Goal: Information Seeking & Learning: Find specific fact

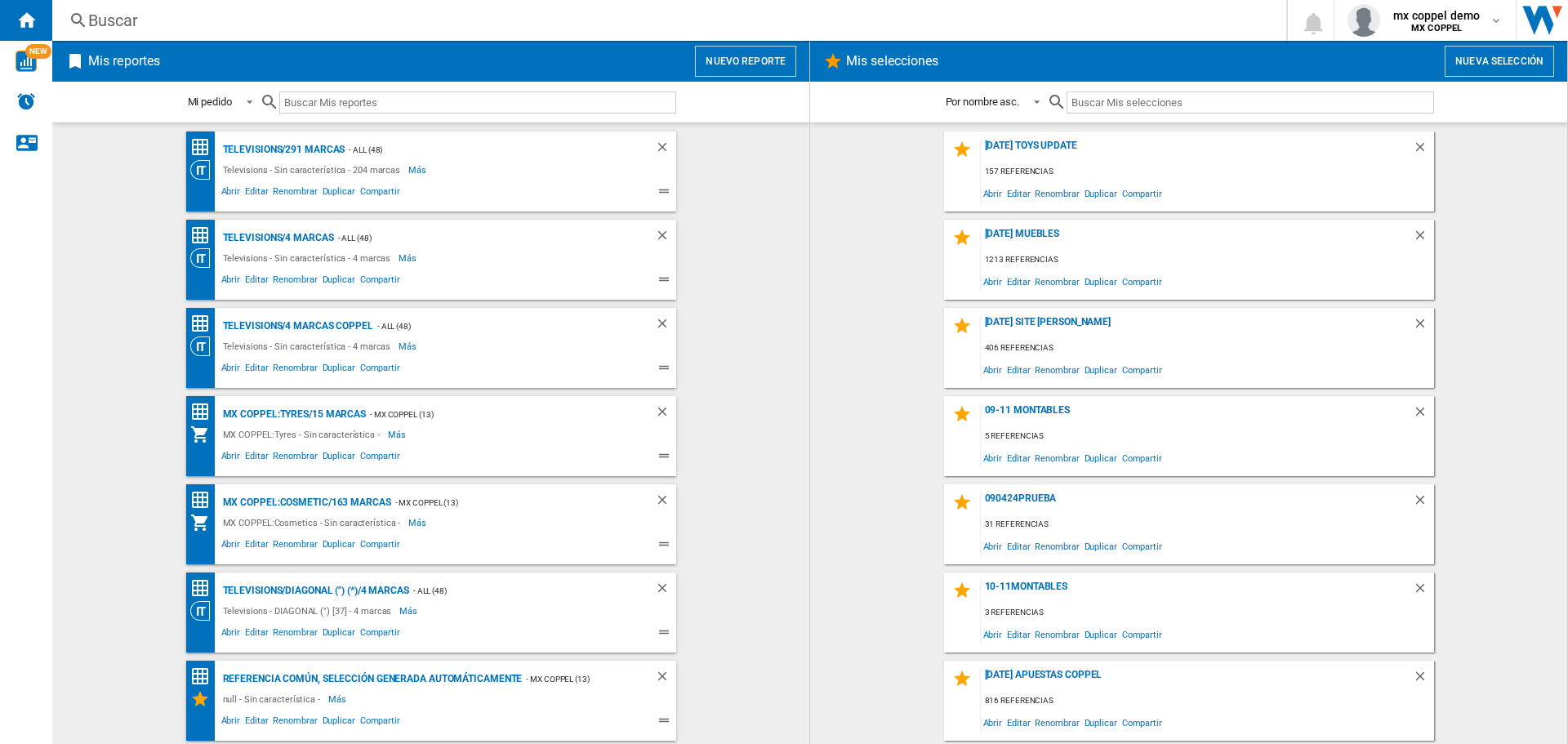
click at [688, 12] on div "Buscar" at bounding box center [666, 20] width 1156 height 23
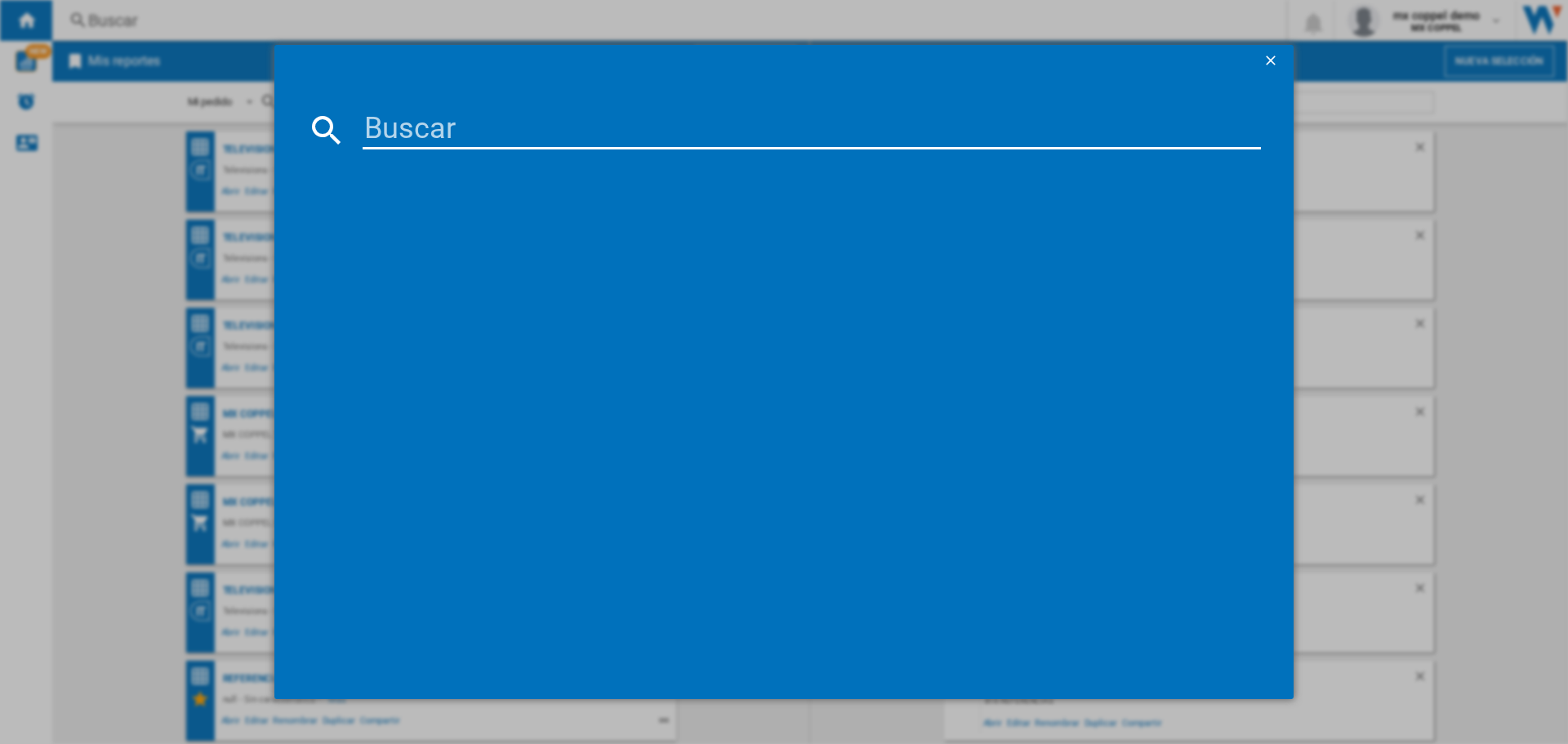
click at [474, 123] on input at bounding box center [812, 130] width 898 height 39
paste input "ADIDAS RUNFALCON 5"
type input "ADIDAS RUNFALCON 5"
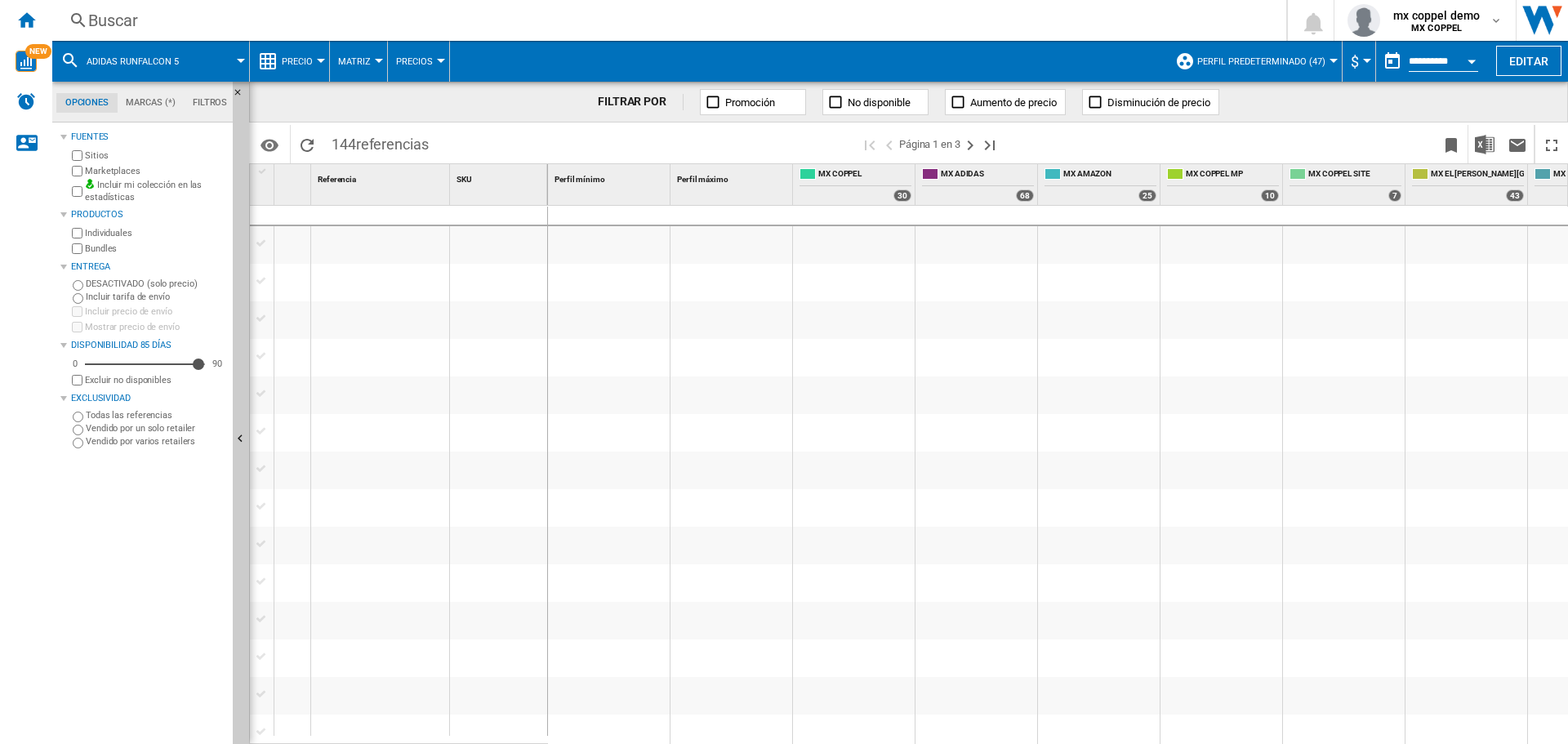
click at [1239, 62] on span "Perfil predeterminado (47)" at bounding box center [1261, 61] width 128 height 11
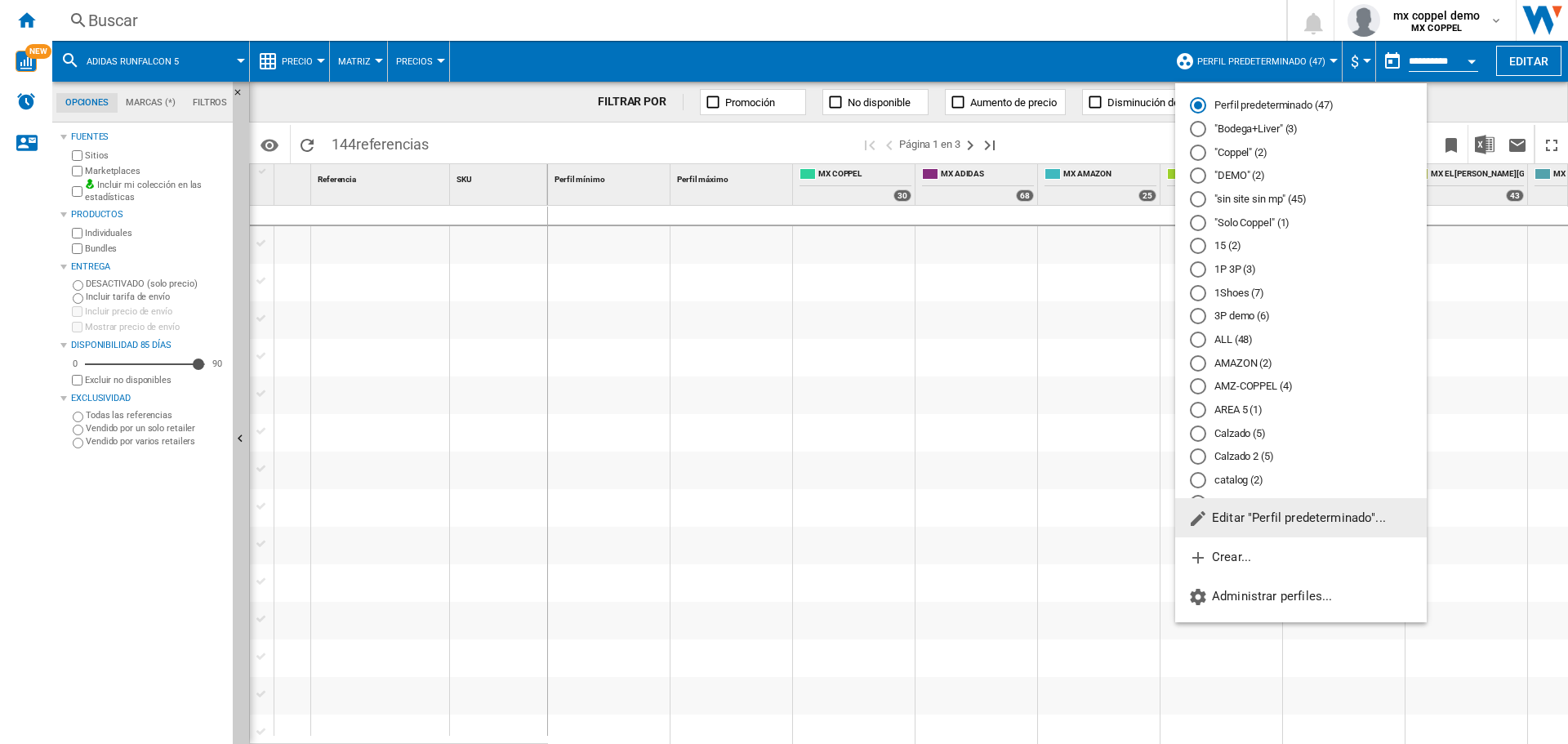
click at [1202, 149] on div at bounding box center [1198, 152] width 17 height 17
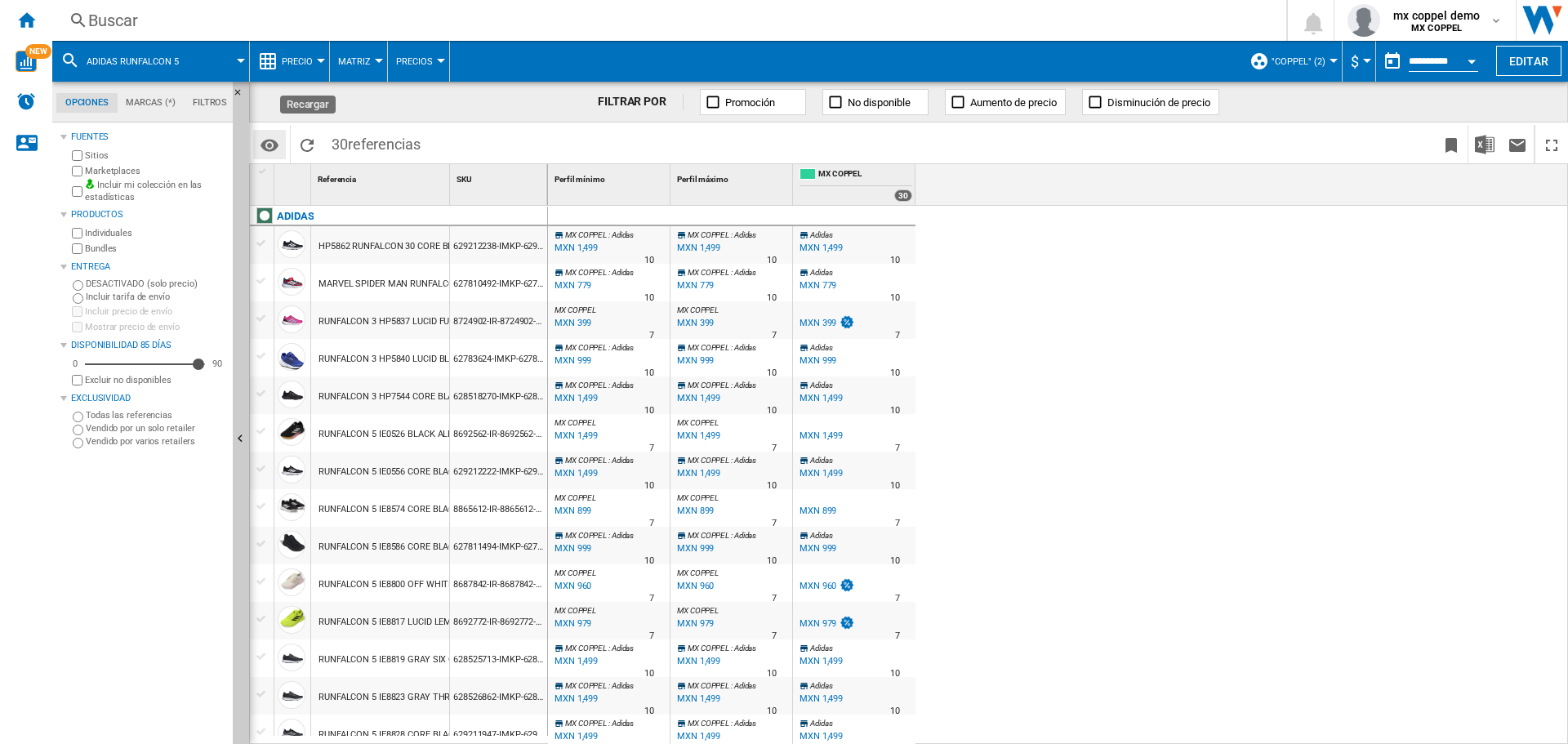
click at [276, 139] on md-icon "Opciones" at bounding box center [270, 145] width 19 height 19
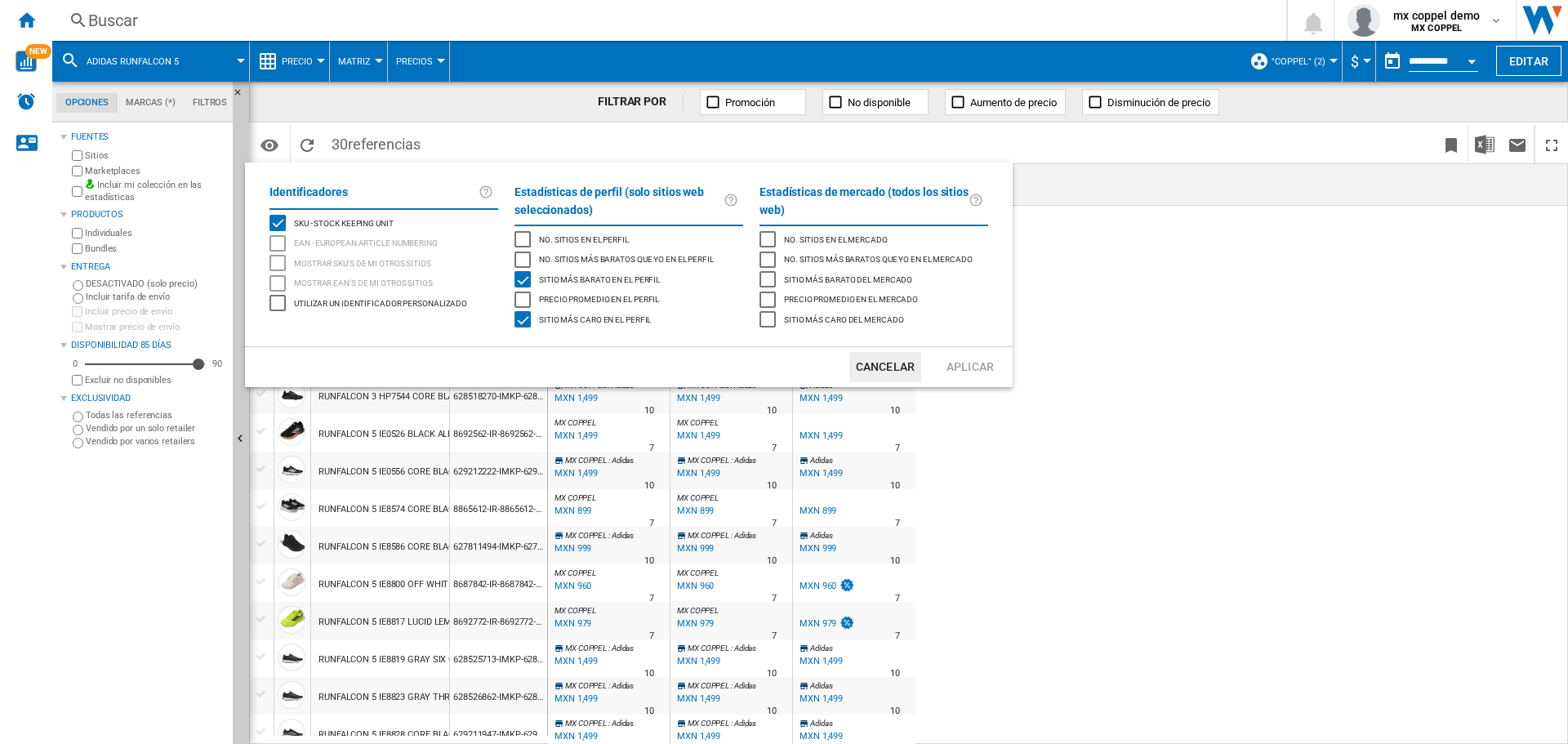
click at [521, 275] on div "Sitio más barato en el perfil" at bounding box center [523, 279] width 17 height 17
click at [524, 317] on div "Sitio más caro en el perfil" at bounding box center [523, 319] width 17 height 17
click at [1000, 372] on button "Aplicar" at bounding box center [970, 367] width 72 height 31
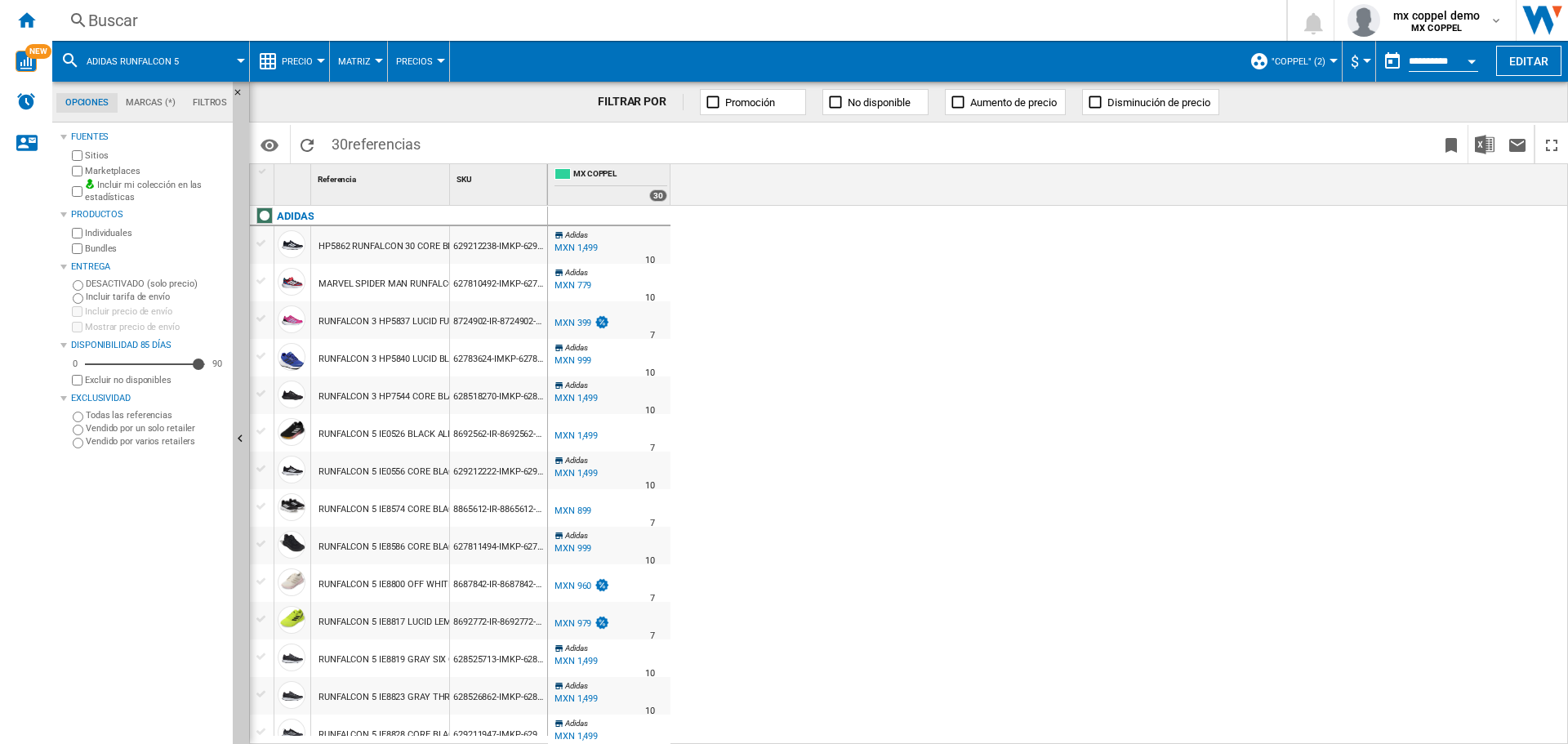
click at [103, 172] on label "Marketplaces" at bounding box center [155, 171] width 141 height 12
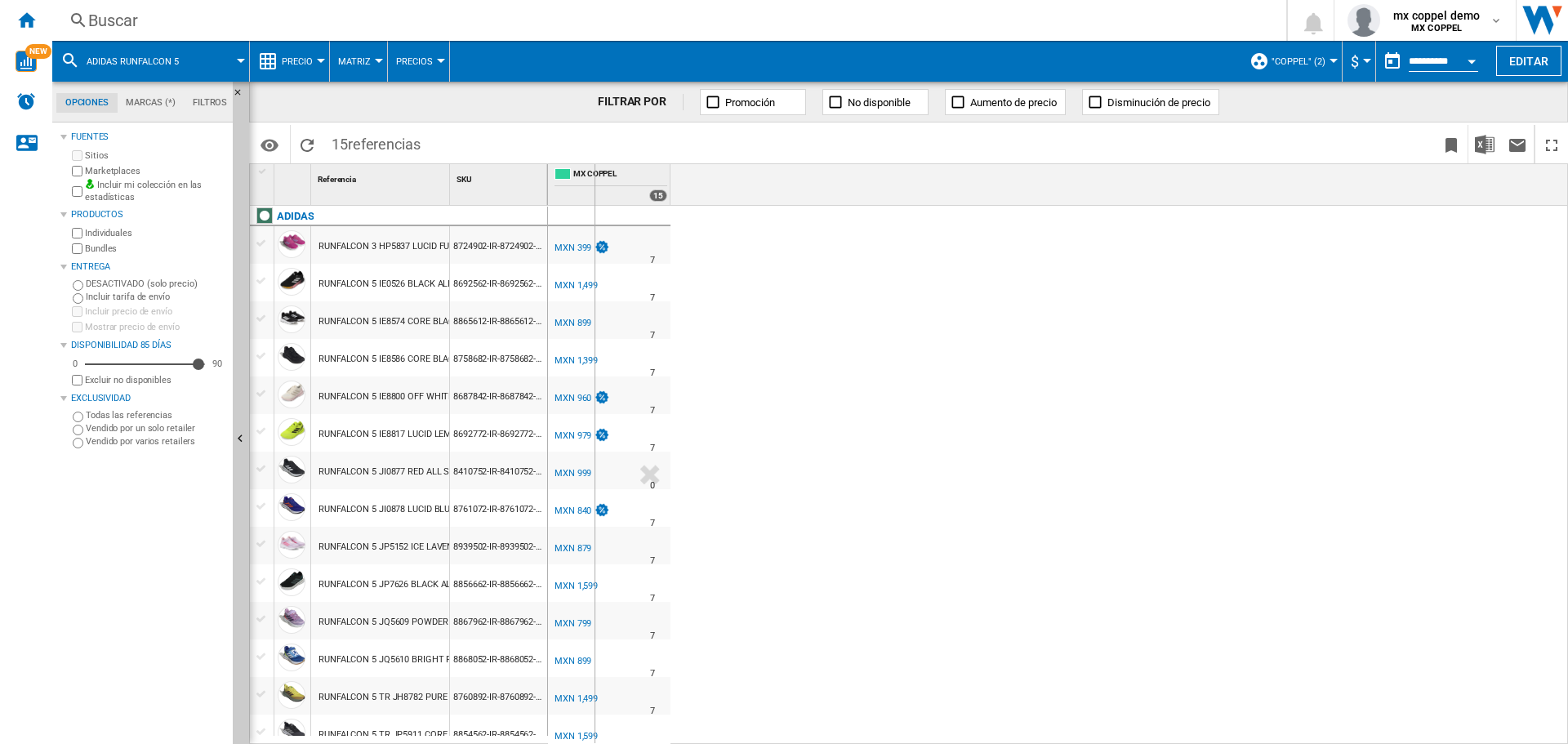
drag, startPoint x: 447, startPoint y: 172, endPoint x: 594, endPoint y: 184, distance: 147.5
click at [594, 184] on div "1 Referencia 1 SKU 1 ADIDAS RUNFALCON 3 HP5837 LUCID FUCHSIA BLUE DAWN CORE BLA…" at bounding box center [908, 453] width 1317 height 579
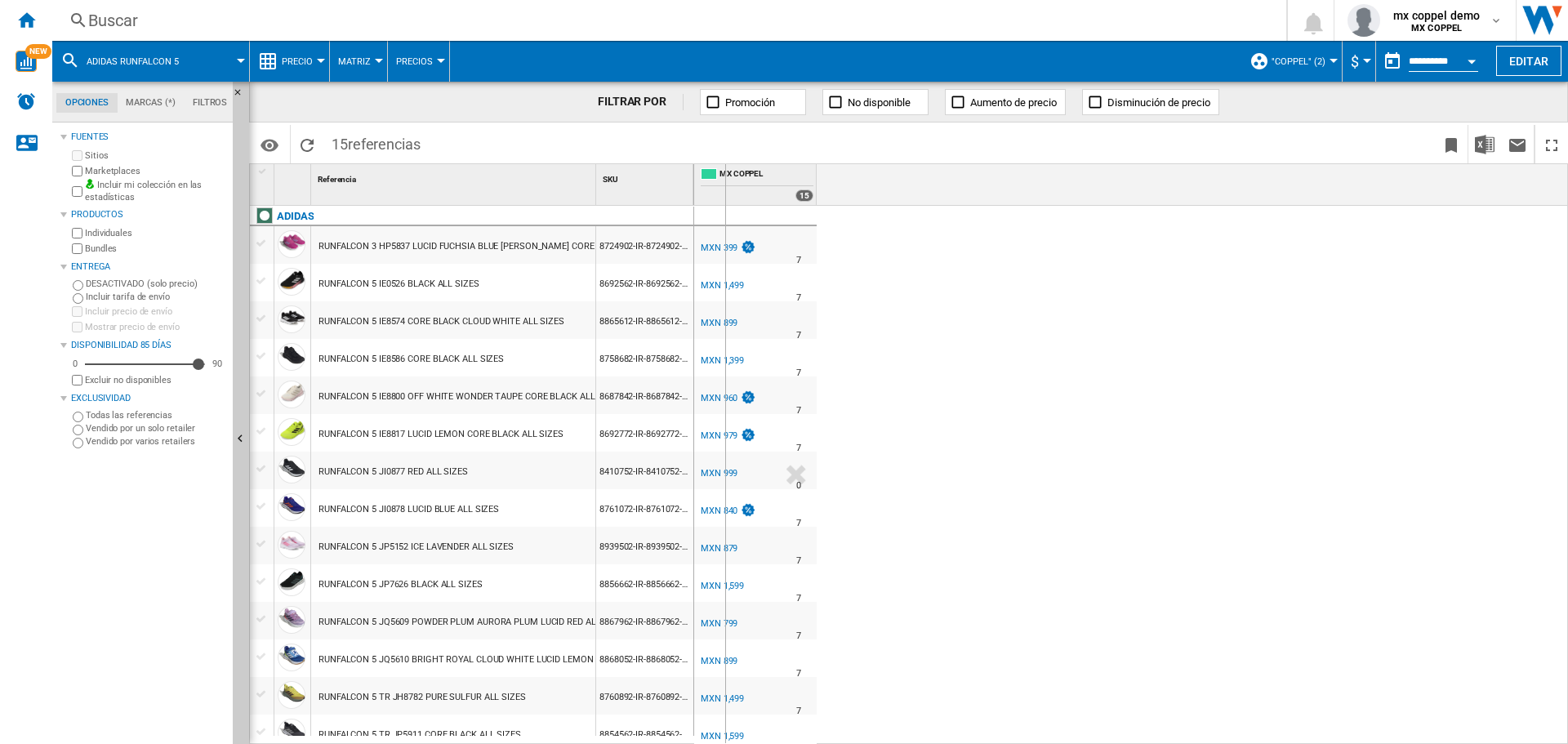
drag, startPoint x: 597, startPoint y: 179, endPoint x: 724, endPoint y: 186, distance: 127.2
click at [724, 186] on div "1 Referencia 1 SKU 1 ADIDAS RUNFALCON 3 HP5837 LUCID FUCHSIA BLUE DAWN CORE BLA…" at bounding box center [908, 453] width 1317 height 579
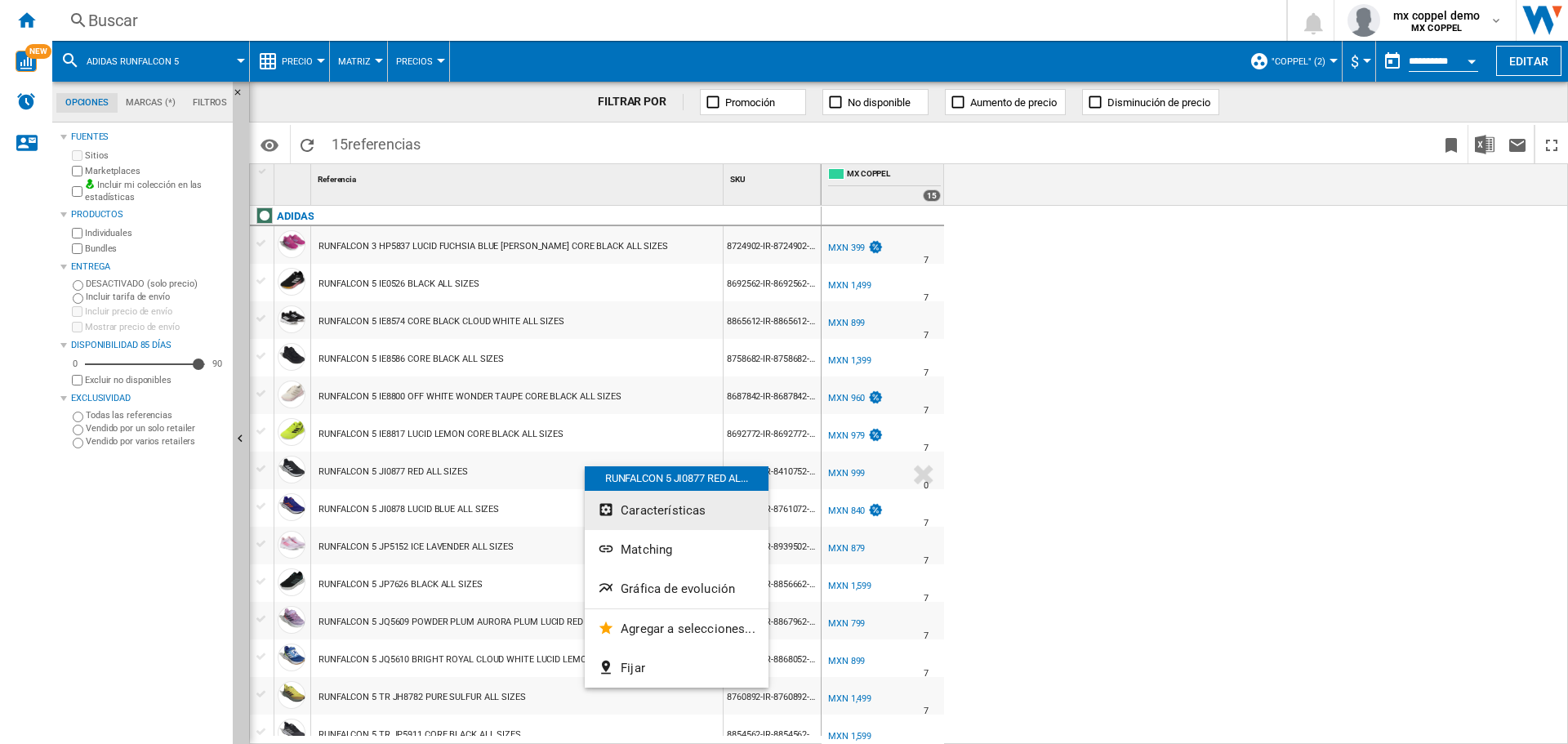
click at [679, 510] on span "Características" at bounding box center [663, 509] width 85 height 15
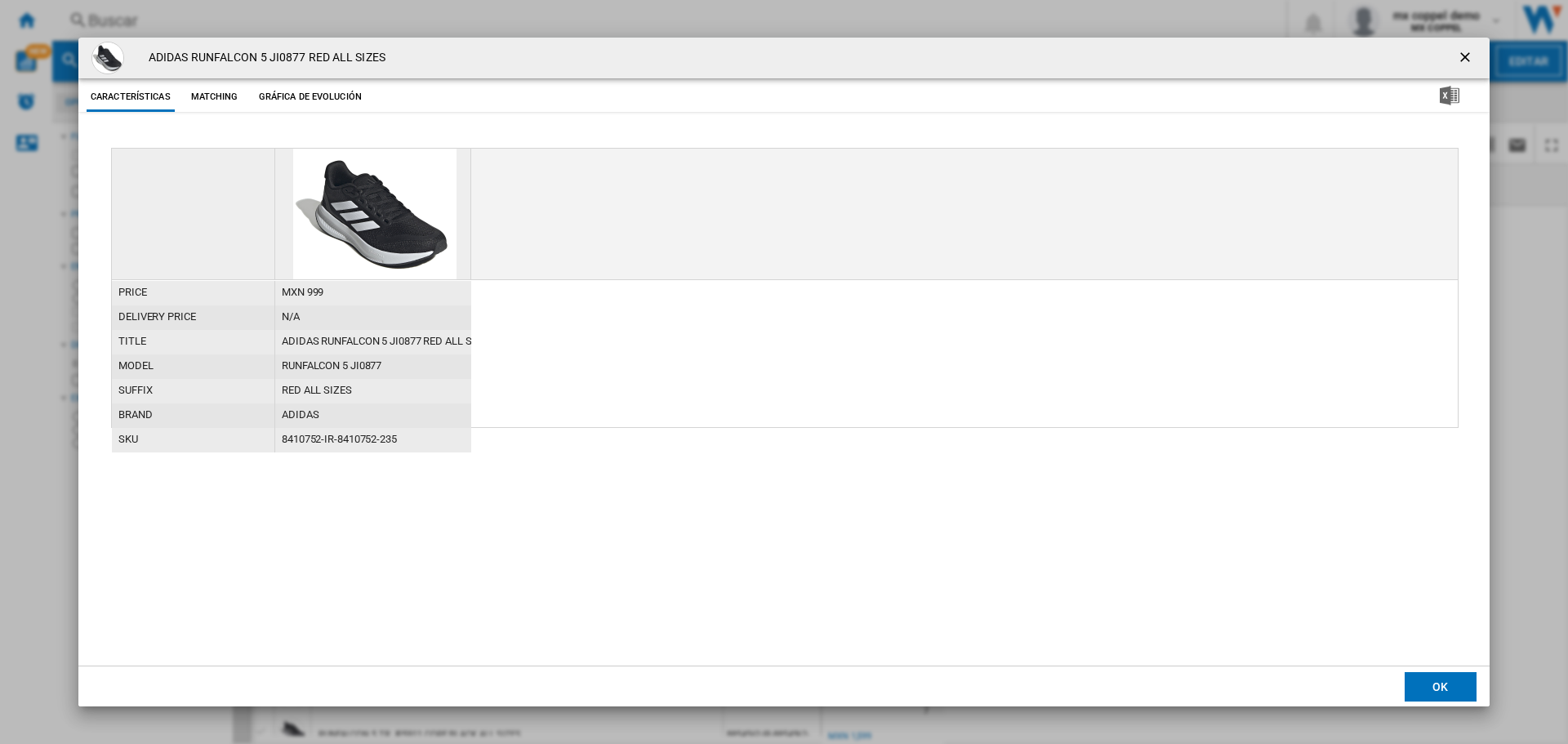
click at [214, 95] on button "Matching" at bounding box center [214, 97] width 72 height 30
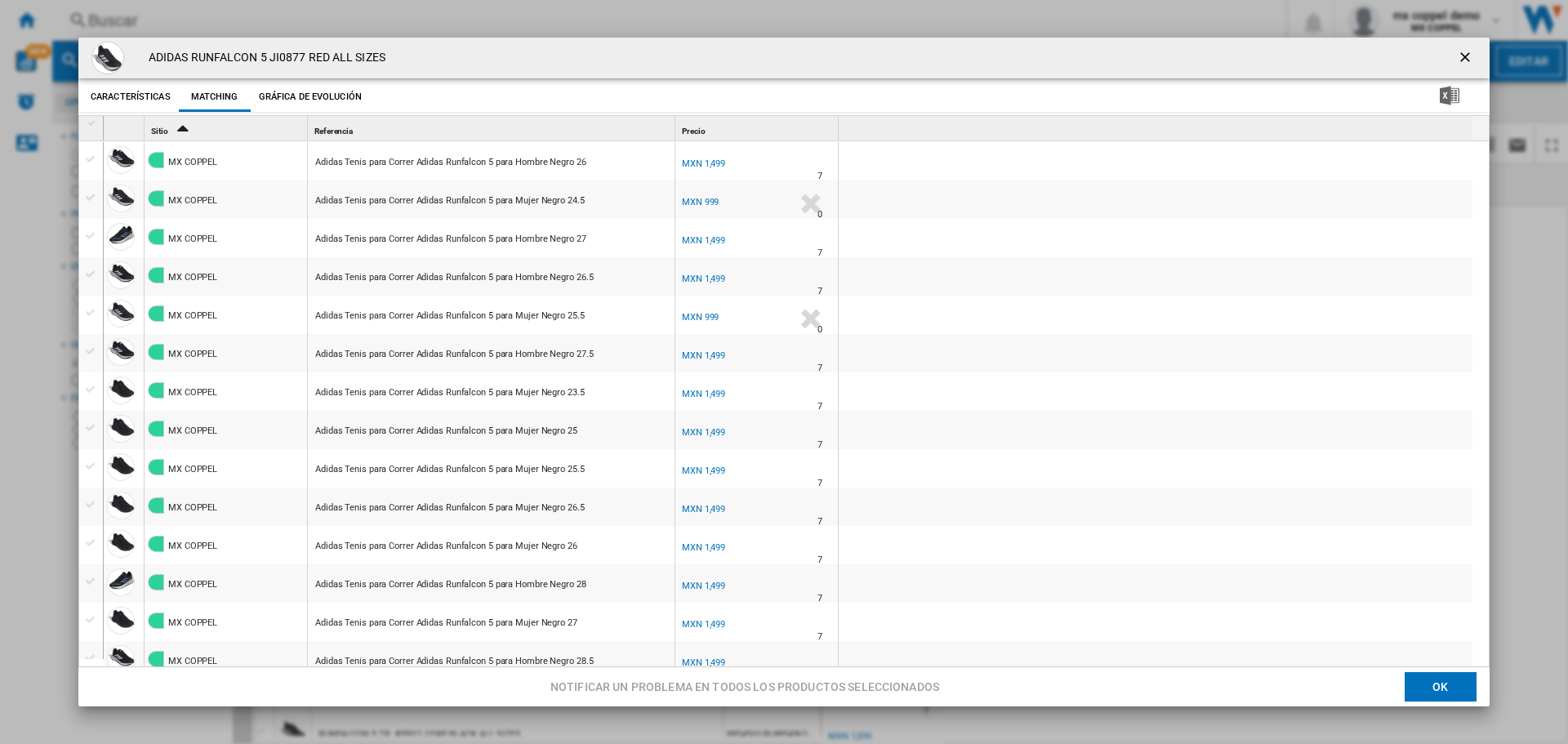
click at [1457, 54] on ng-md-icon "getI18NText('BUTTONS.CLOSE_DIALOG')" at bounding box center [1466, 59] width 19 height 19
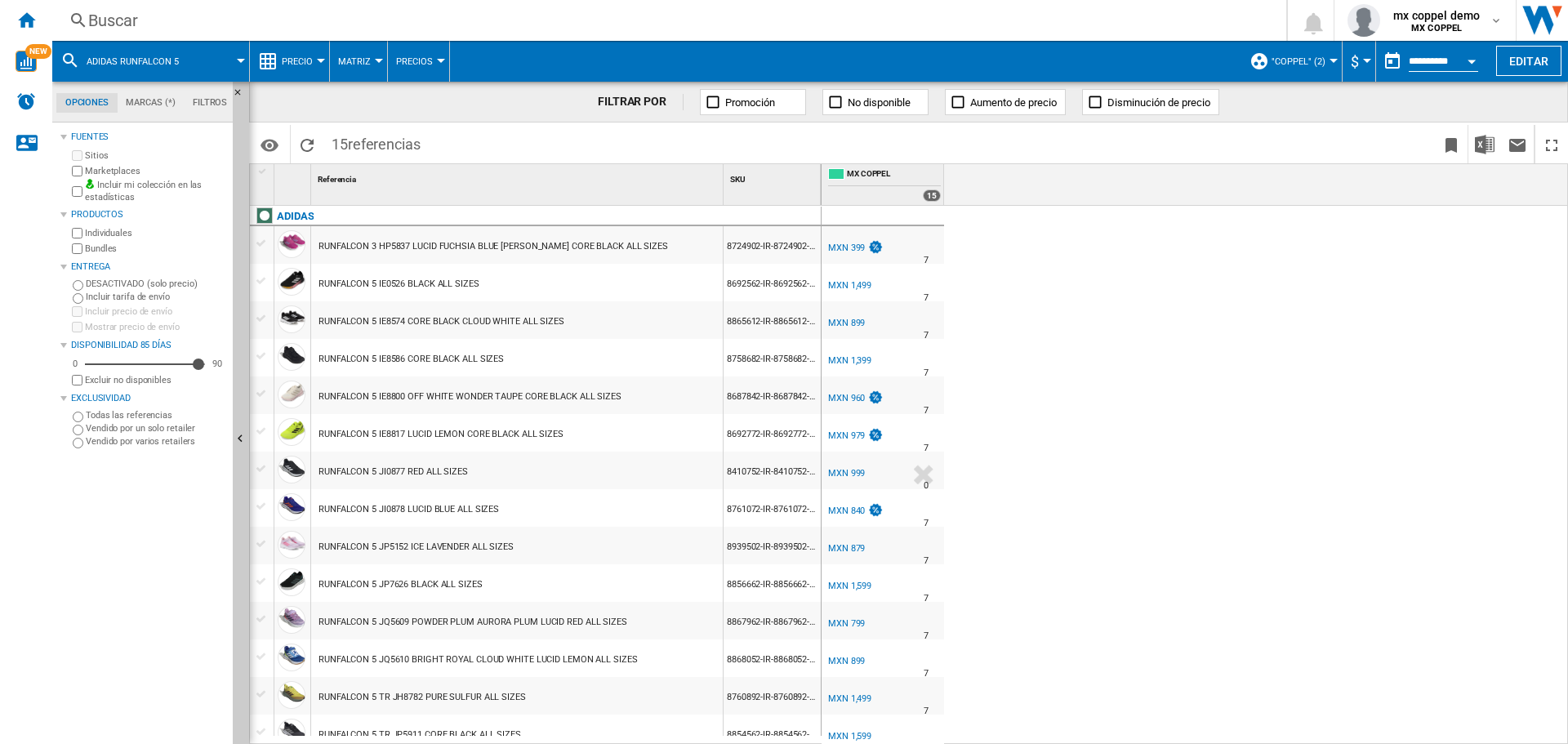
click at [1318, 60] on span ""Coppel" (2)" at bounding box center [1298, 61] width 54 height 11
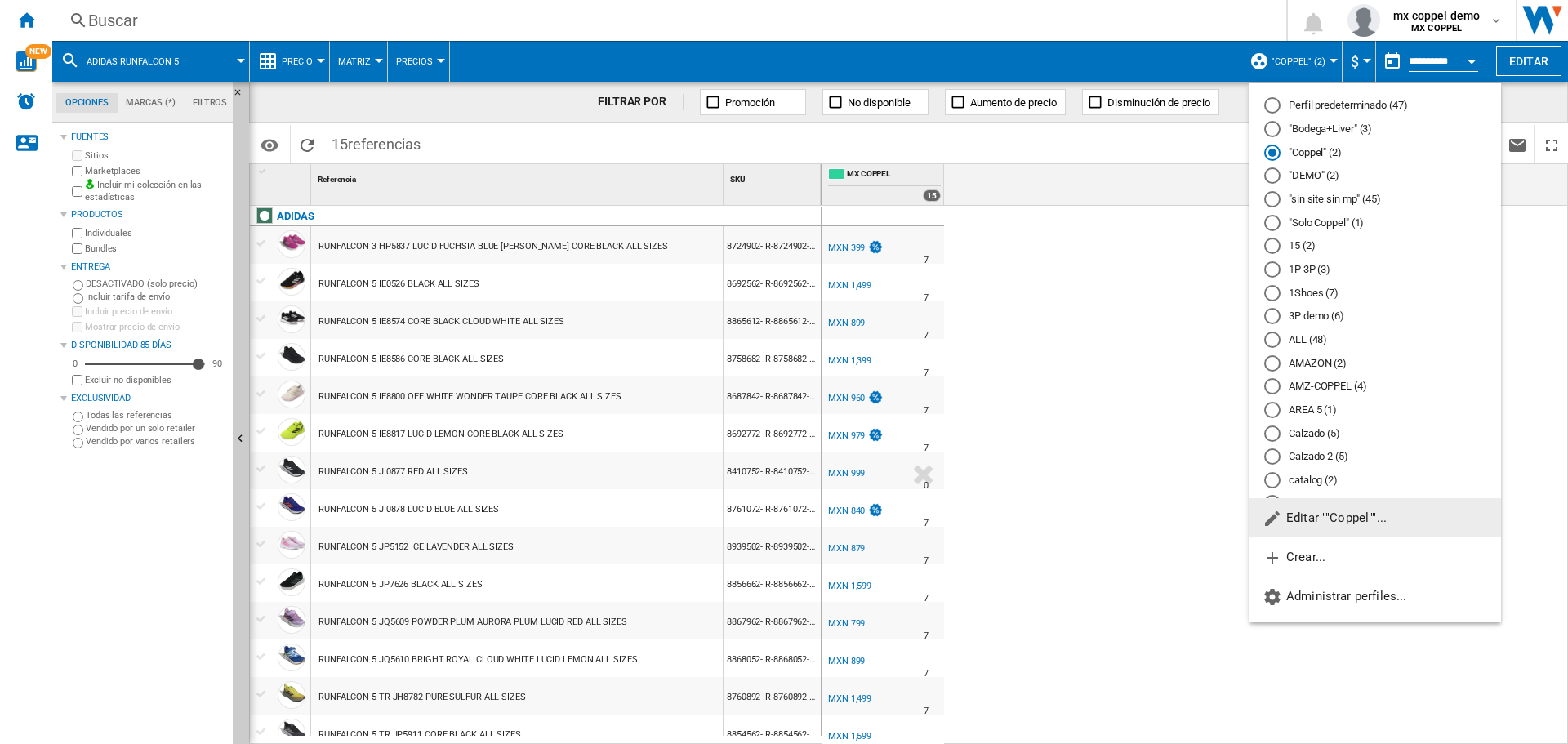
click at [1327, 103] on md-radio-button "Perfil predeterminado (47)" at bounding box center [1375, 106] width 222 height 16
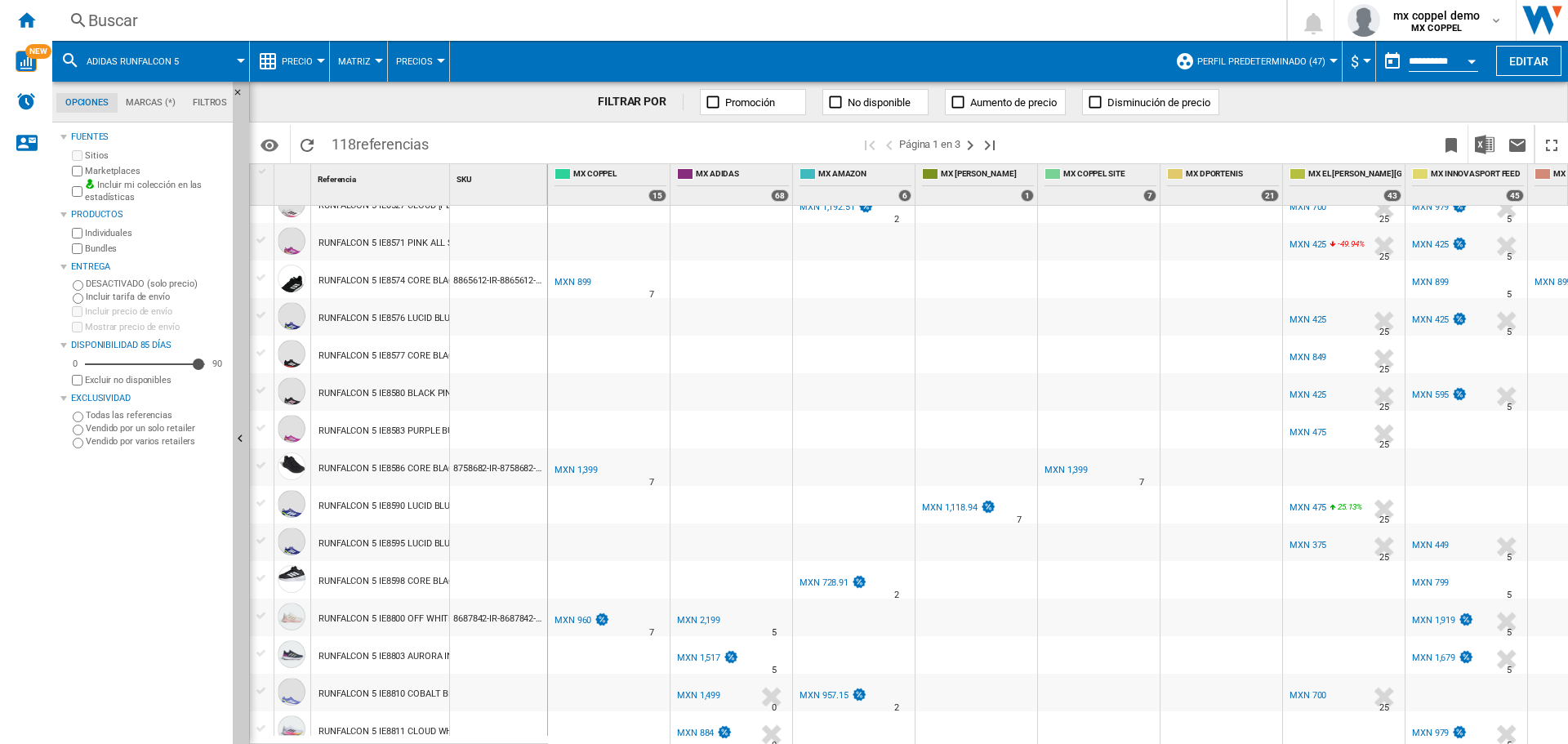
scroll to position [1368, 0]
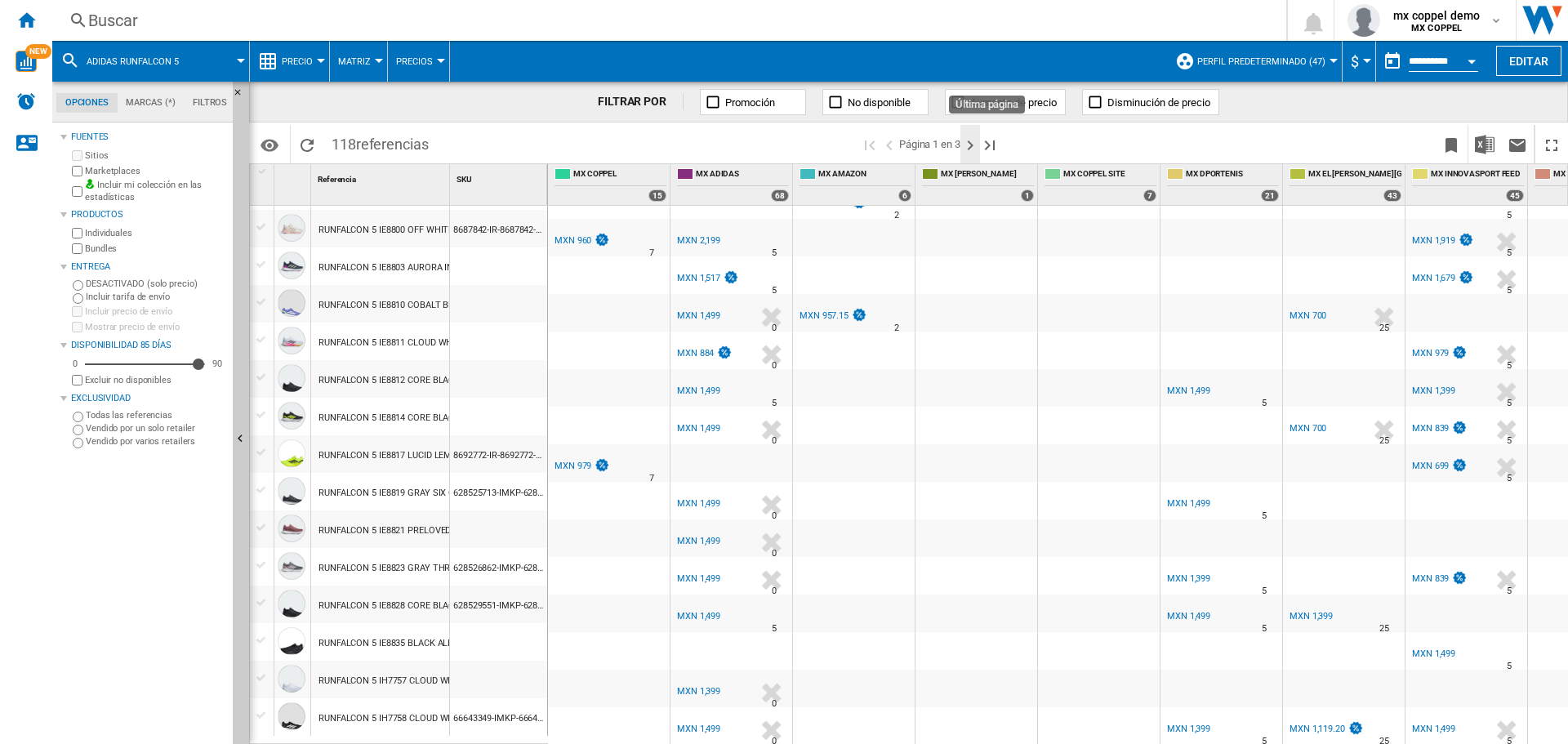
click at [968, 144] on ng-md-icon "Página siguiente" at bounding box center [970, 145] width 19 height 19
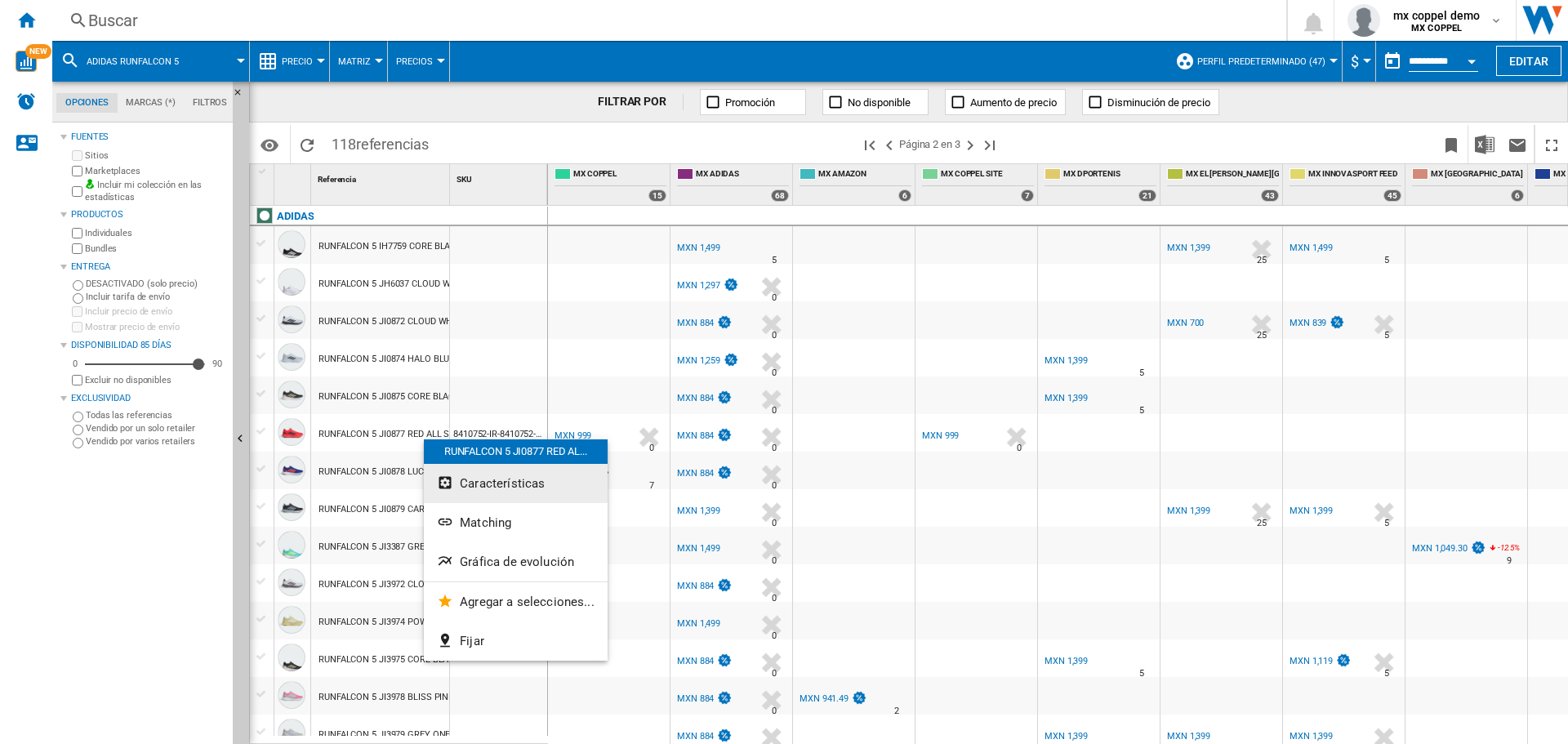
click at [514, 482] on span "Características" at bounding box center [502, 483] width 85 height 15
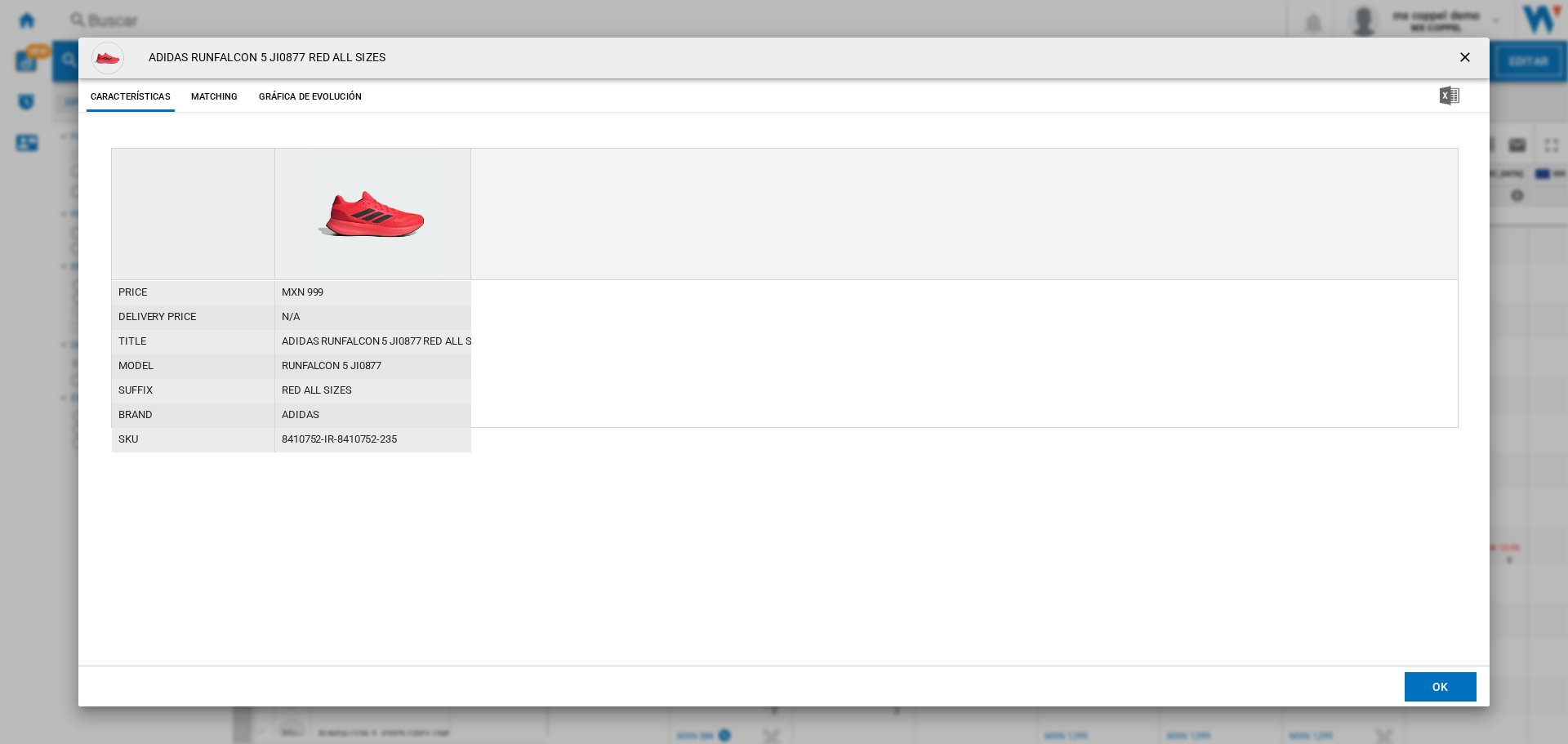
click at [227, 97] on button "Matching" at bounding box center [214, 97] width 72 height 30
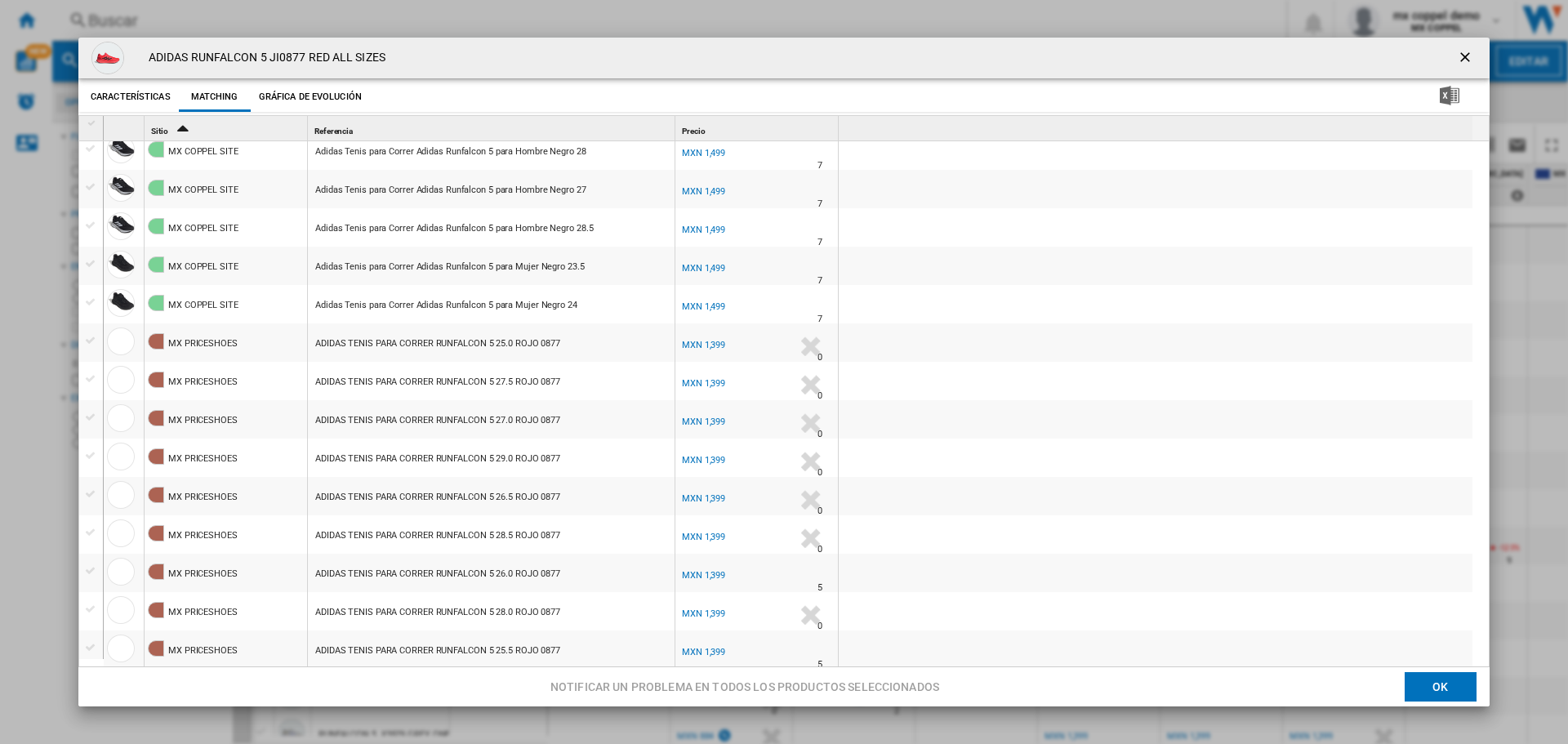
scroll to position [272, 0]
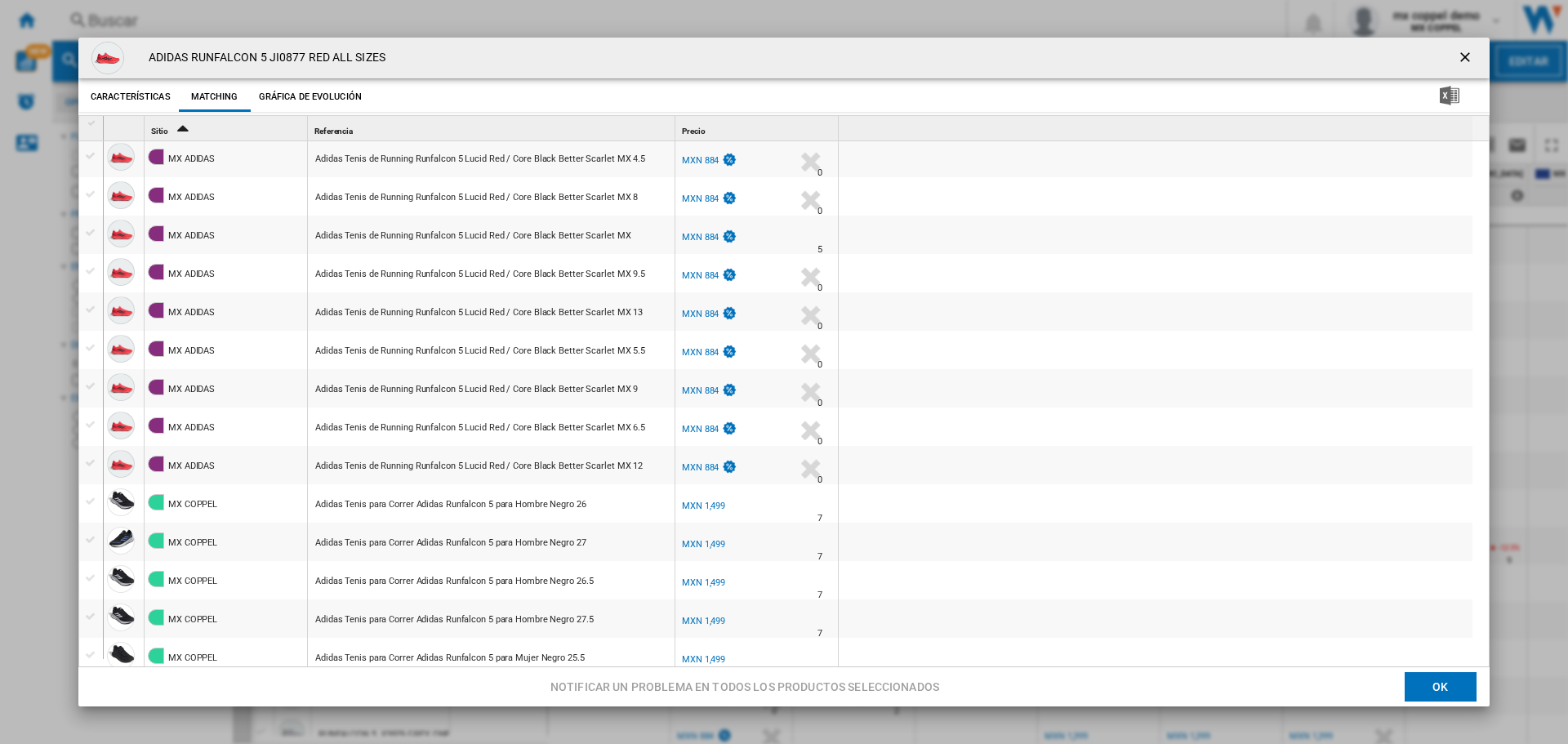
click at [1459, 53] on ng-md-icon "getI18NText('BUTTONS.CLOSE_DIALOG')" at bounding box center [1466, 59] width 19 height 19
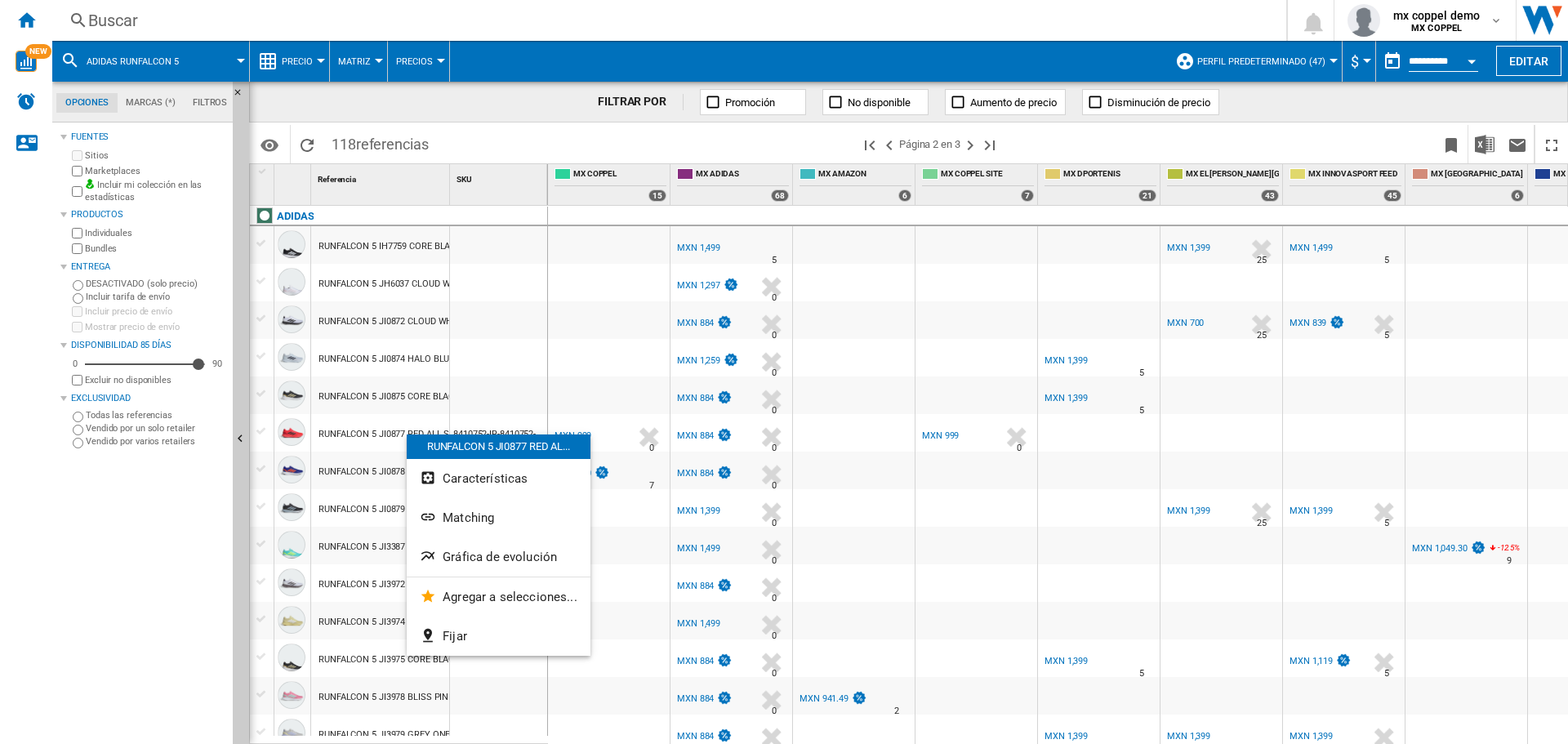
click at [207, 550] on div at bounding box center [784, 372] width 1568 height 744
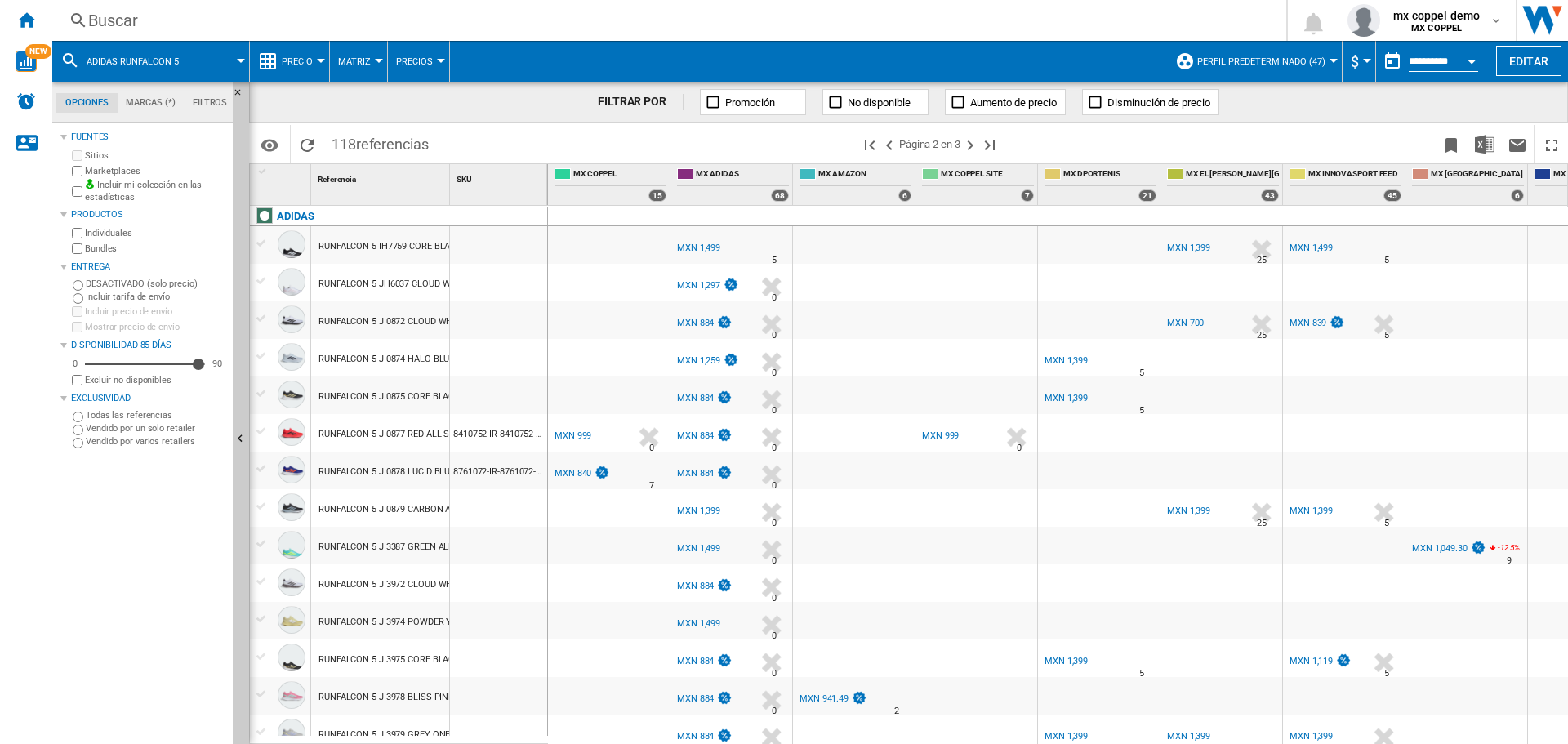
drag, startPoint x: 461, startPoint y: 186, endPoint x: 534, endPoint y: 186, distance: 73.0
click at [534, 186] on div "1 Referencia 1 SKU 1" at bounding box center [398, 184] width 298 height 41
click at [892, 140] on ng-md-icon ">Página anterior" at bounding box center [889, 145] width 19 height 19
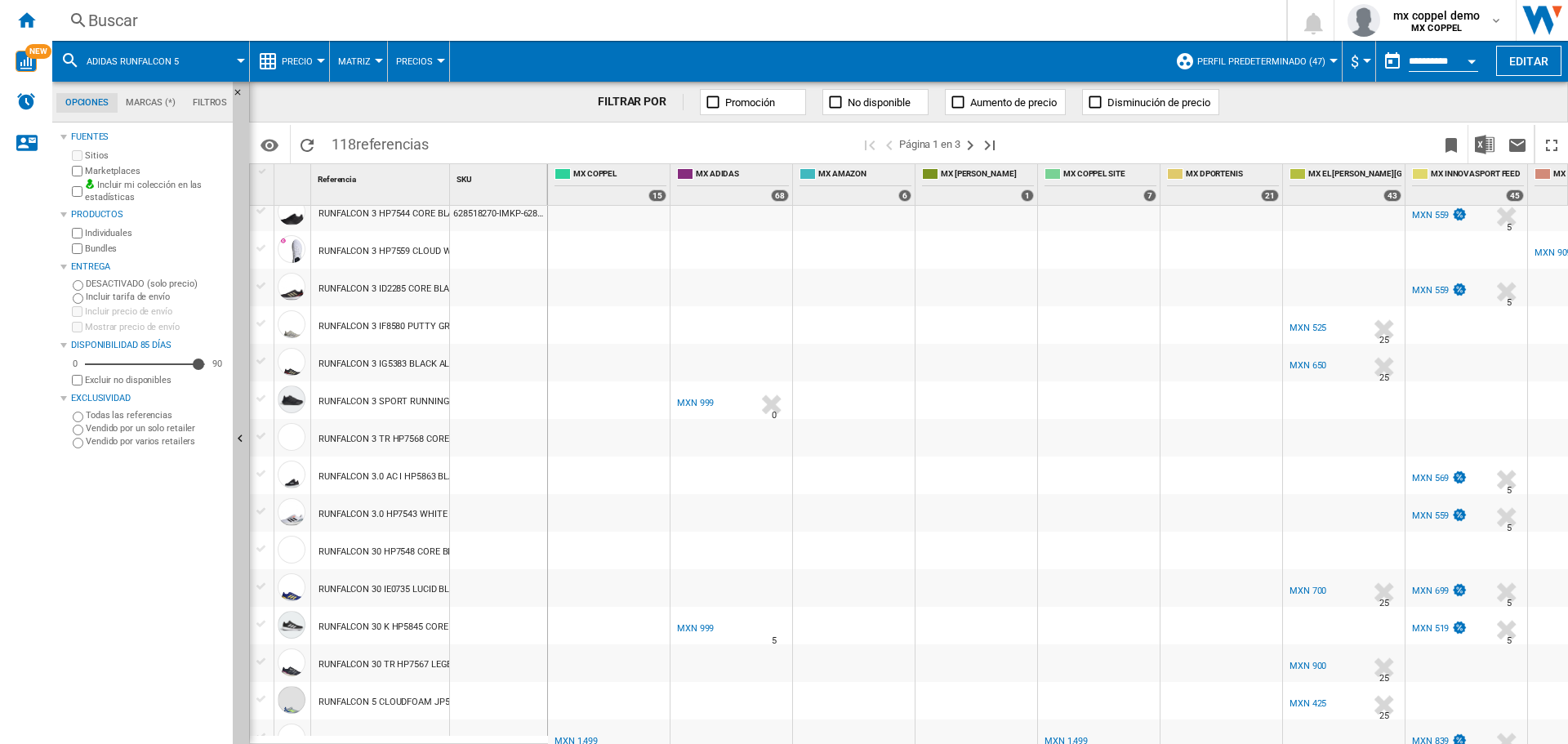
scroll to position [817, 0]
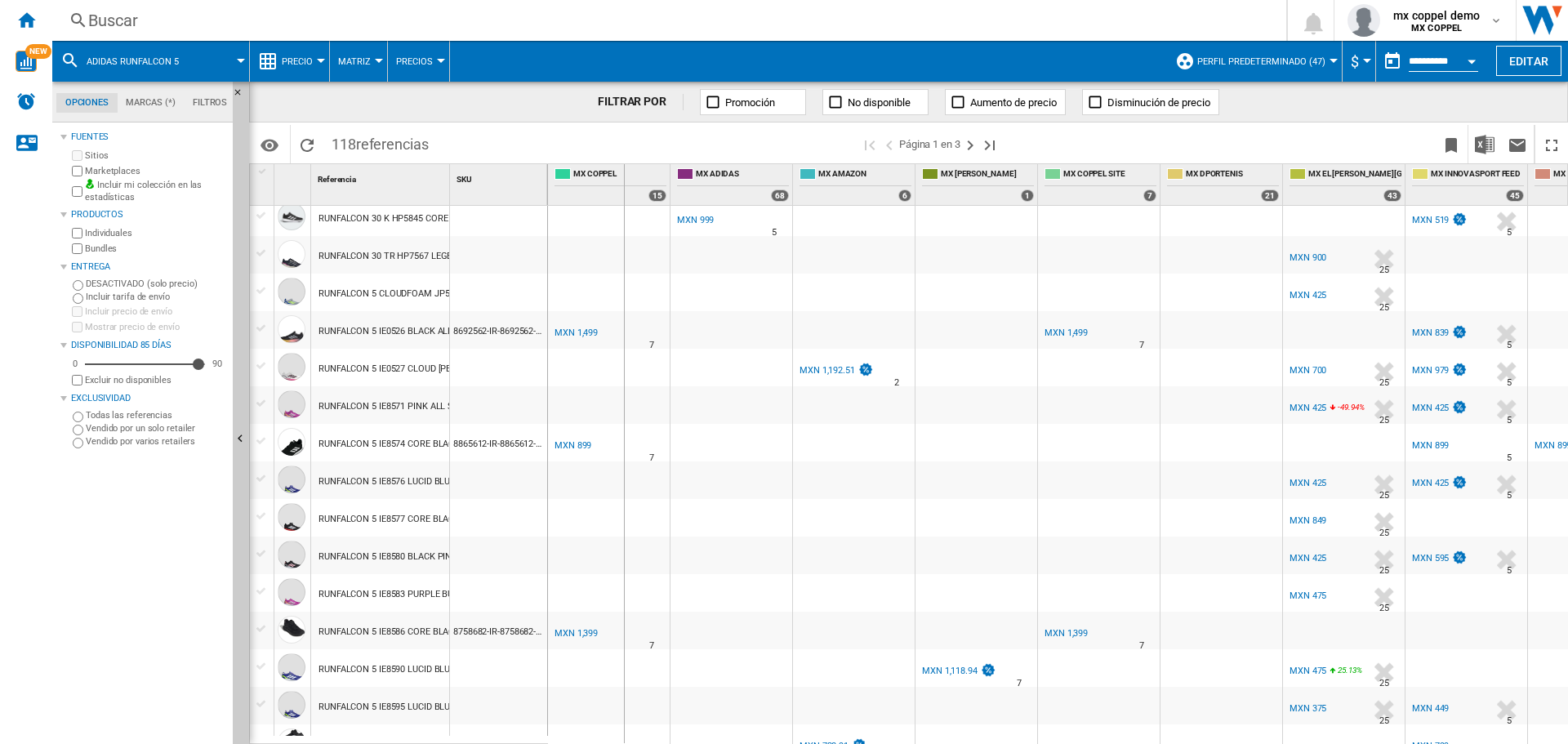
drag, startPoint x: 450, startPoint y: 190, endPoint x: 623, endPoint y: 200, distance: 173.3
click at [623, 200] on div "1 Referencia 1 SKU 1 ADIDAS IF4025 RUNFALCON 3 TR BLACK ALL SIZES MARVEL SPIDER…" at bounding box center [908, 453] width 1317 height 579
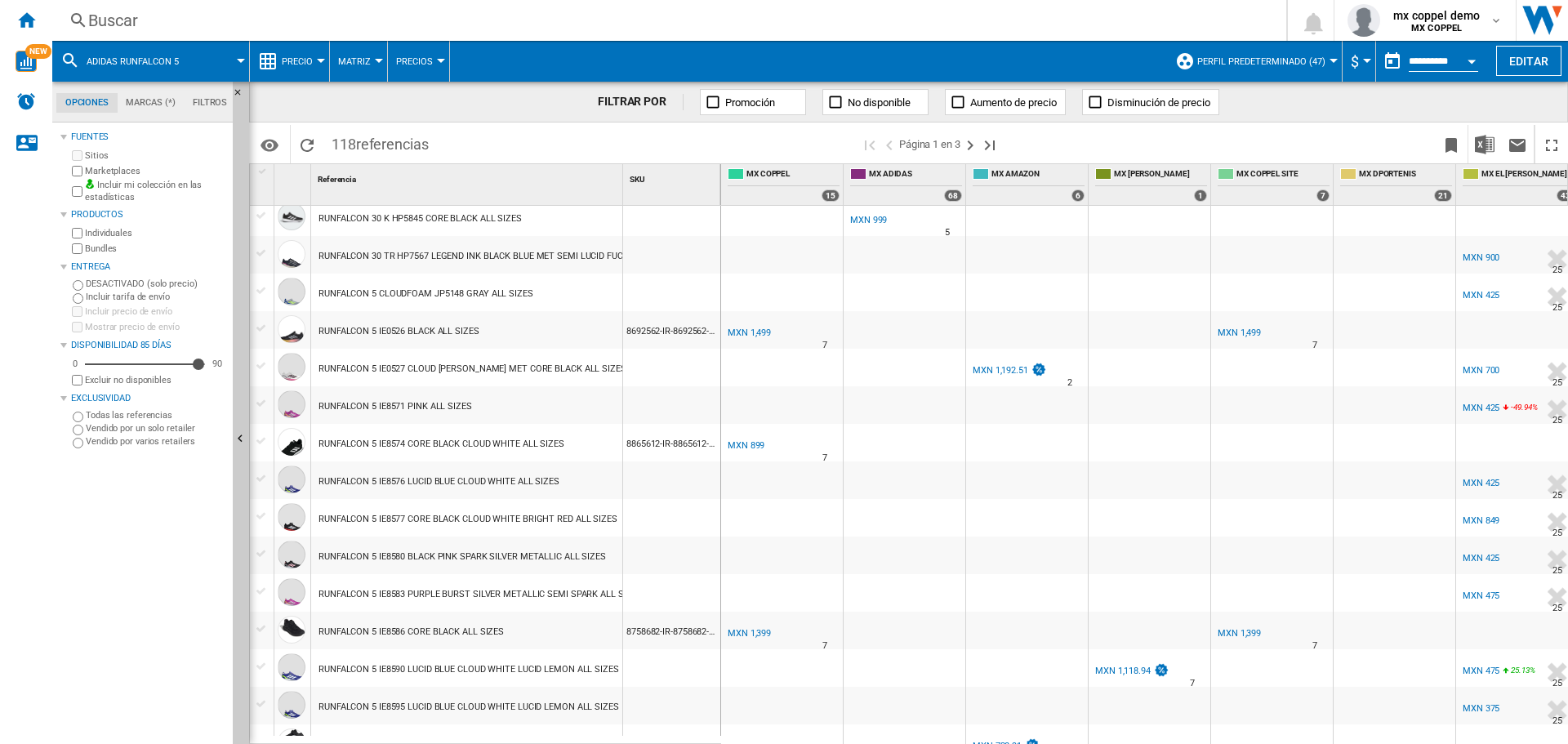
scroll to position [1364, 0]
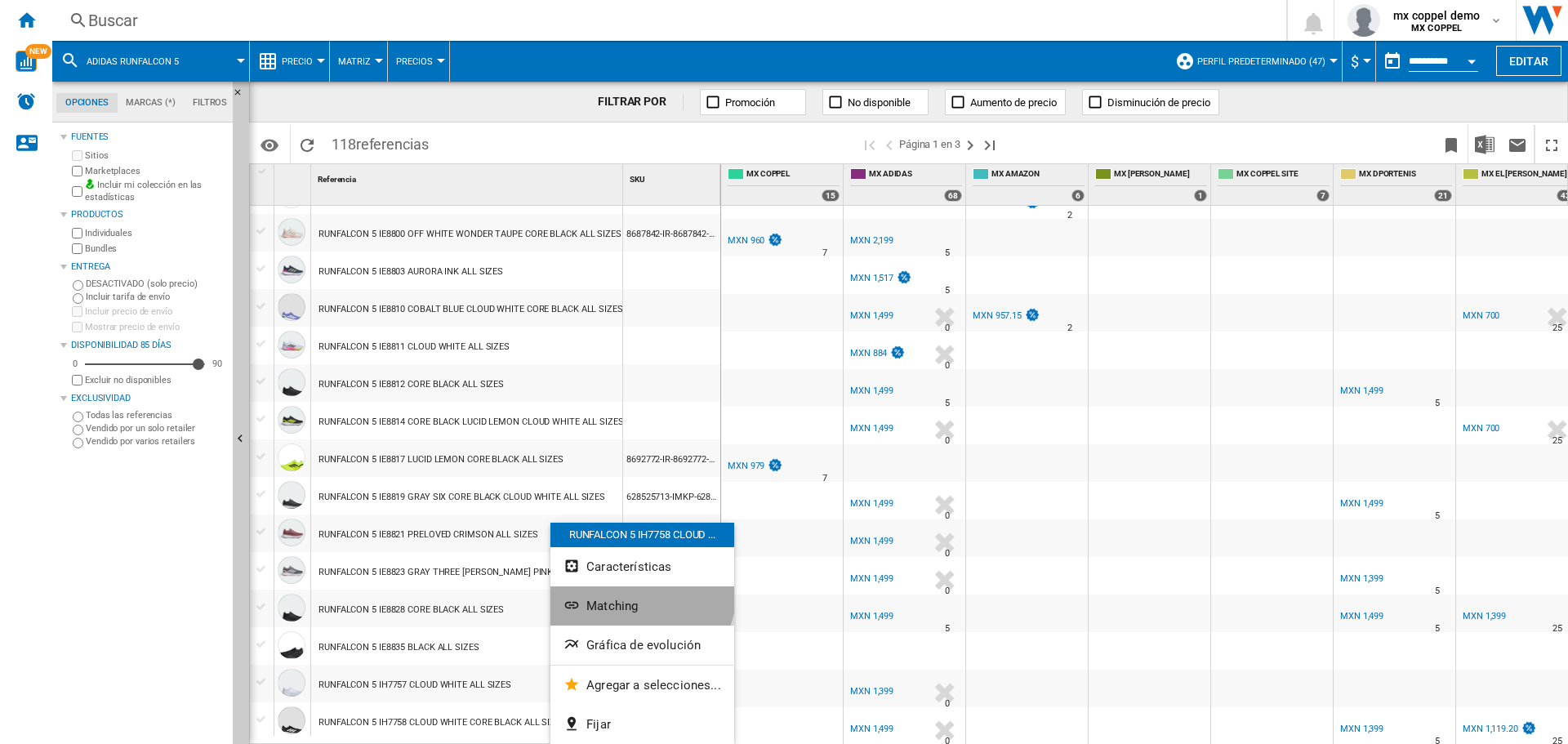
click at [638, 592] on button "Matching" at bounding box center [643, 606] width 184 height 39
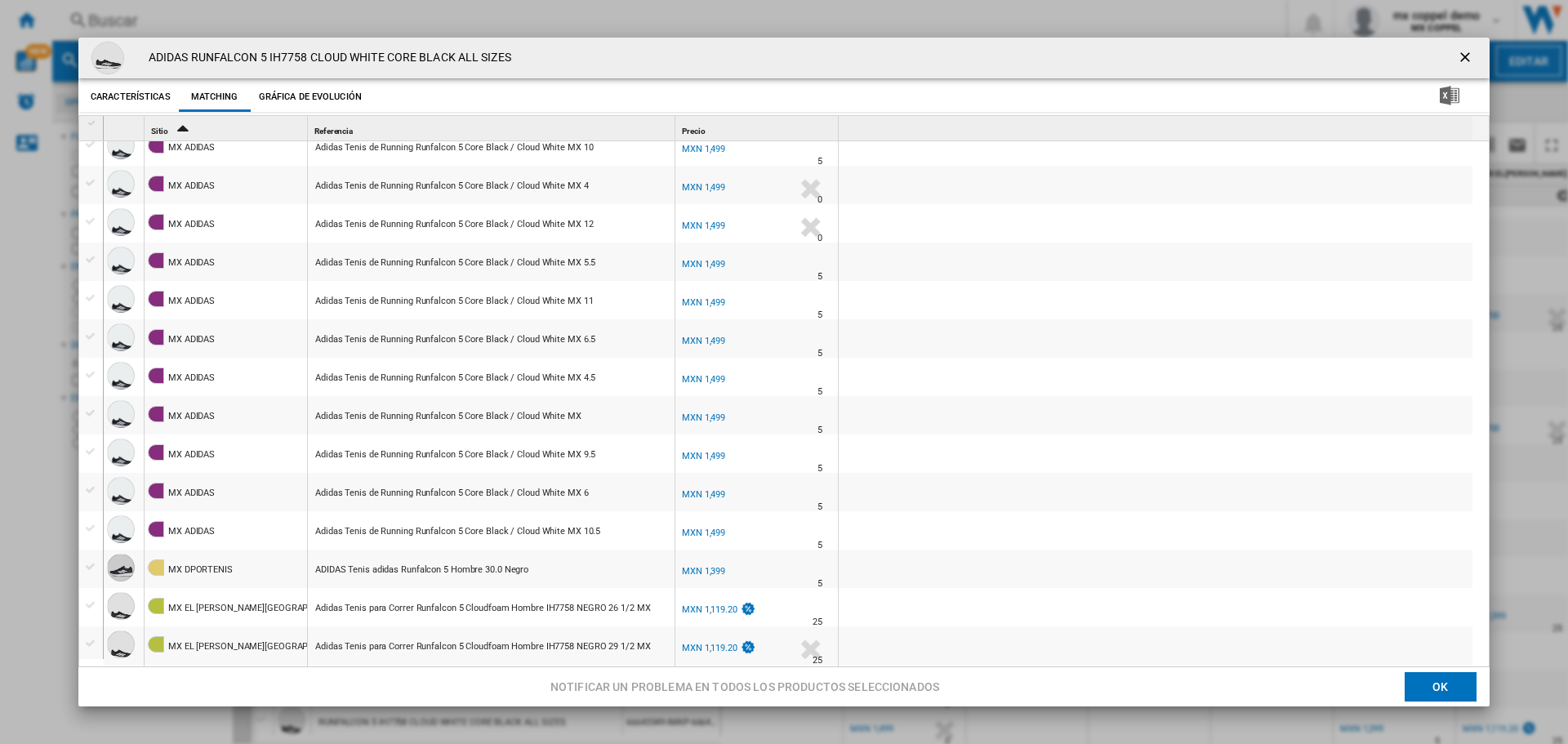
scroll to position [0, 0]
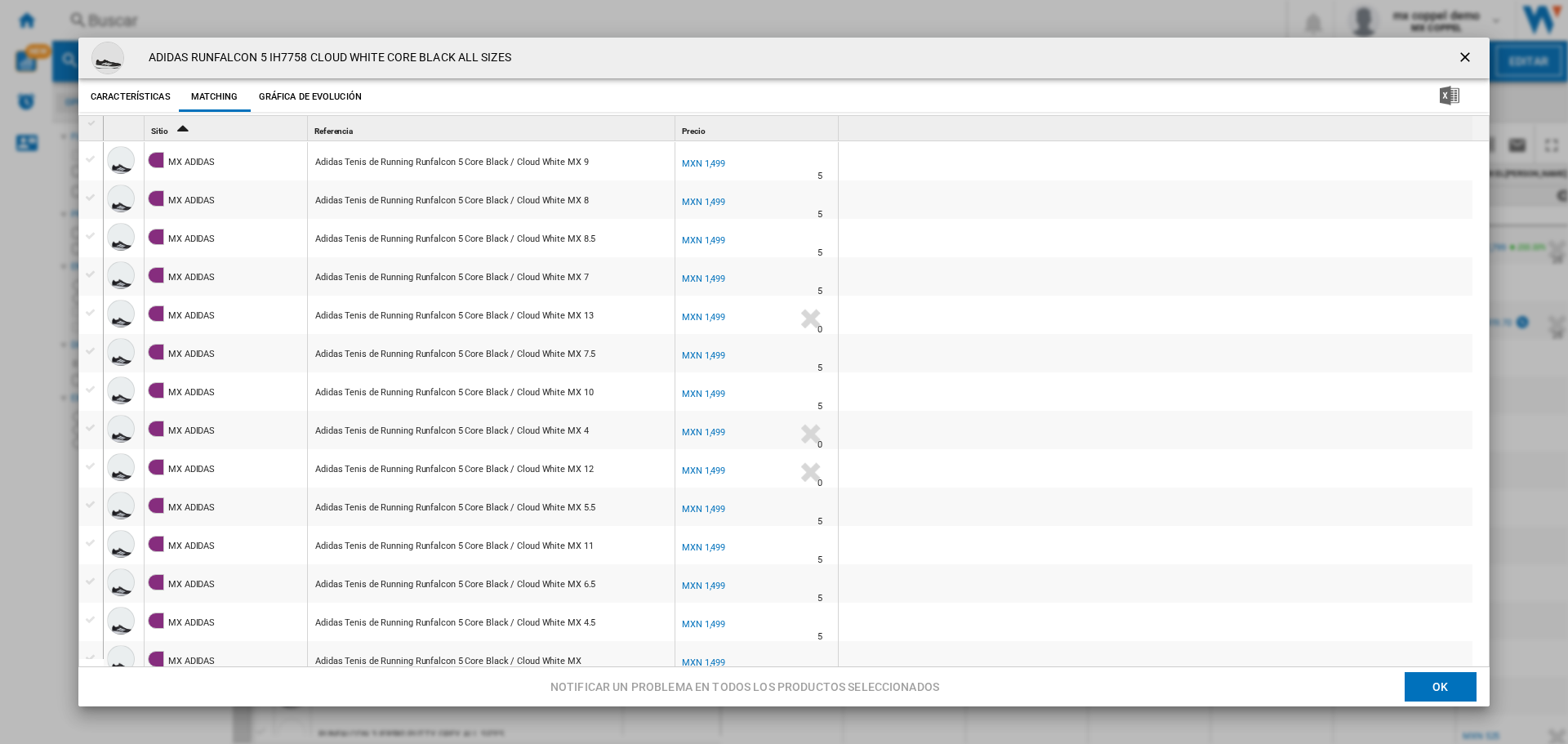
scroll to position [1364, 0]
drag, startPoint x: 151, startPoint y: 56, endPoint x: 270, endPoint y: 56, distance: 119.0
click at [270, 56] on h4 "ADIDAS RUNFALCON 5 IH7758 CLOUD WHITE CORE BLACK ALL SIZES" at bounding box center [325, 58] width 370 height 17
click at [1460, 54] on ng-md-icon "getI18NText('BUTTONS.CLOSE_DIALOG')" at bounding box center [1466, 59] width 19 height 19
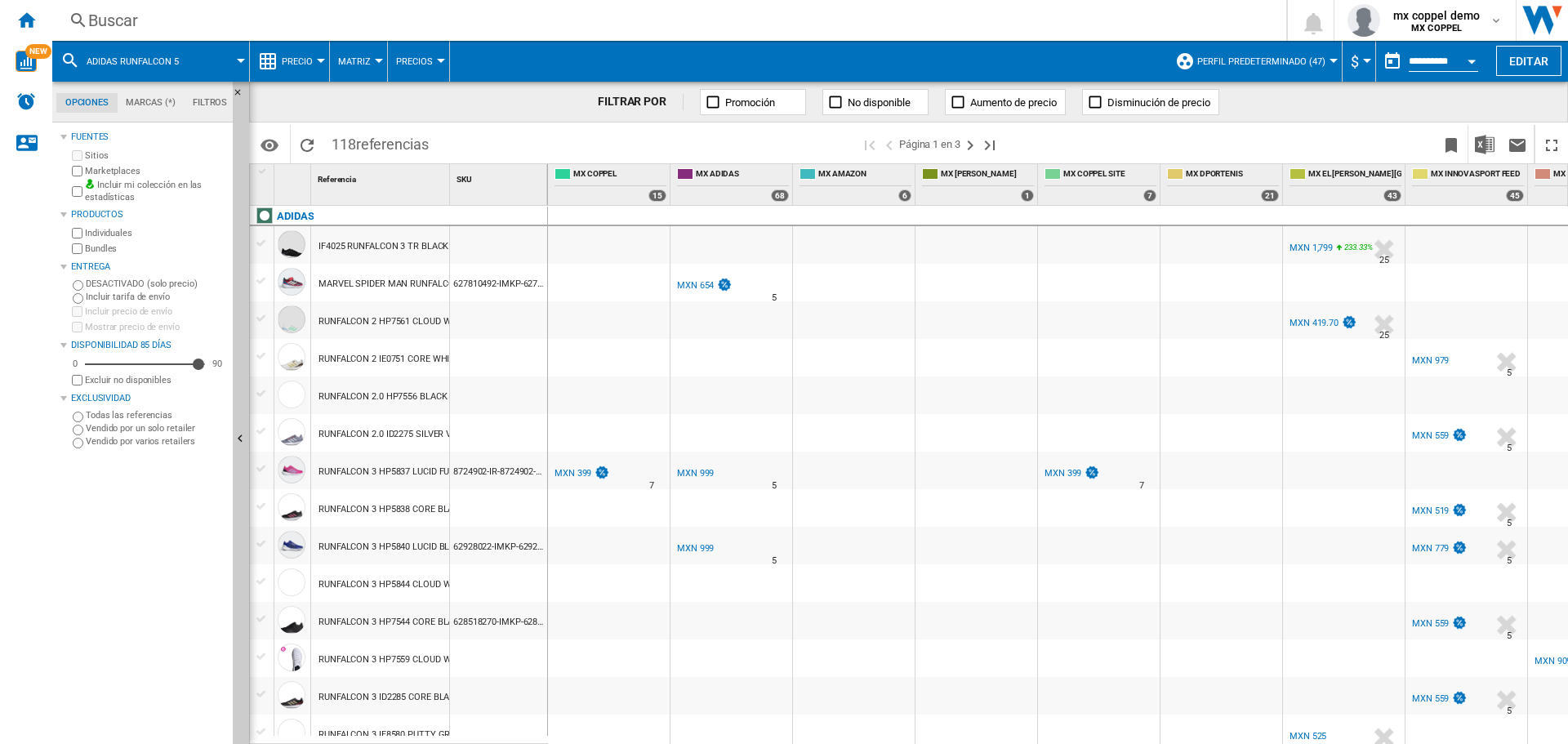
scroll to position [898, 0]
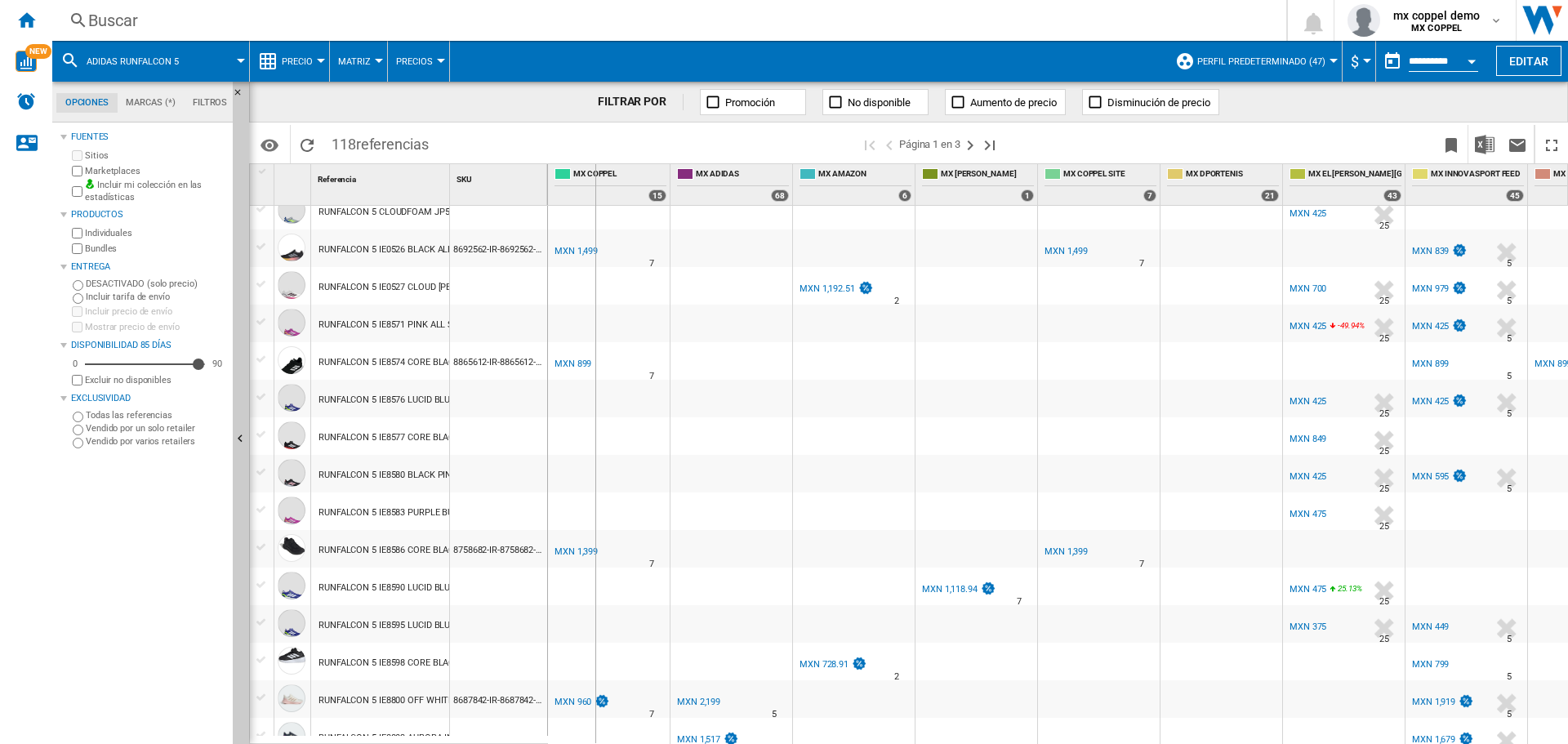
drag, startPoint x: 452, startPoint y: 175, endPoint x: 594, endPoint y: 178, distance: 142.0
click at [594, 178] on div "1 Referencia 1 SKU 1 ADIDAS IF4025 RUNFALCON 3 TR BLACK ALL SIZES MARVEL SPIDER…" at bounding box center [908, 453] width 1317 height 579
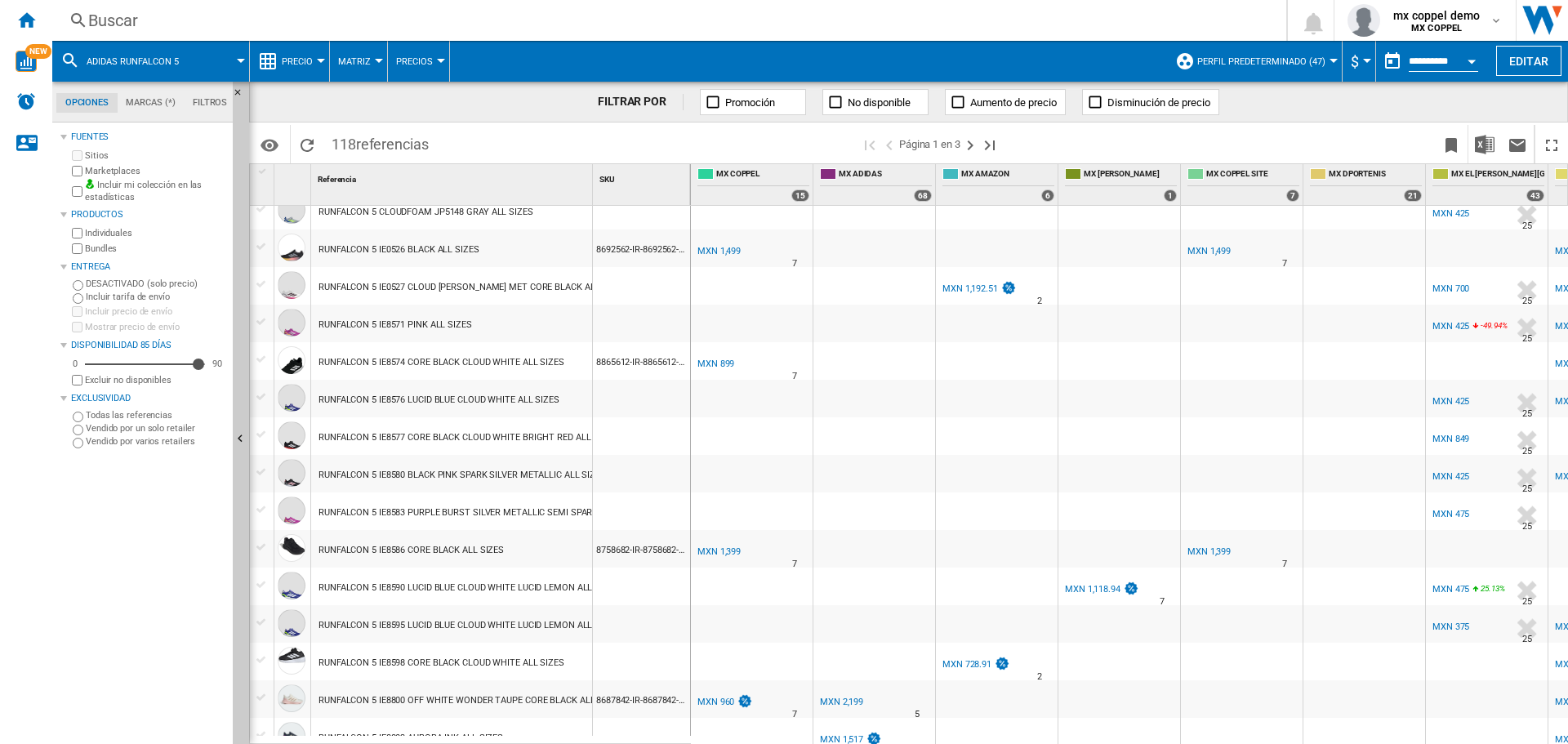
scroll to position [1364, 0]
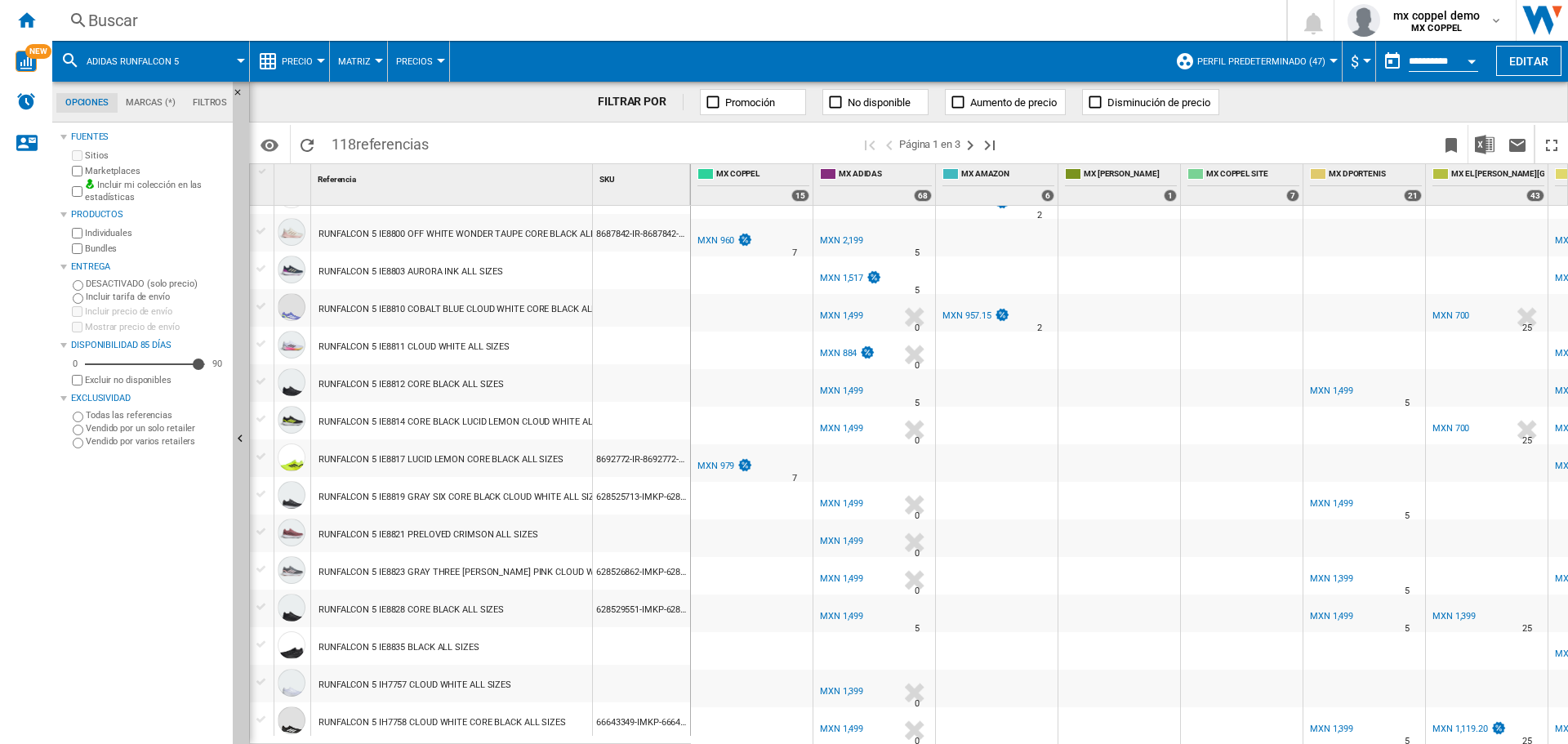
click at [516, 707] on div "RUNFALCON 5 IH7758 CLOUD WHITE CORE BLACK ALL SIZES" at bounding box center [442, 722] width 248 height 38
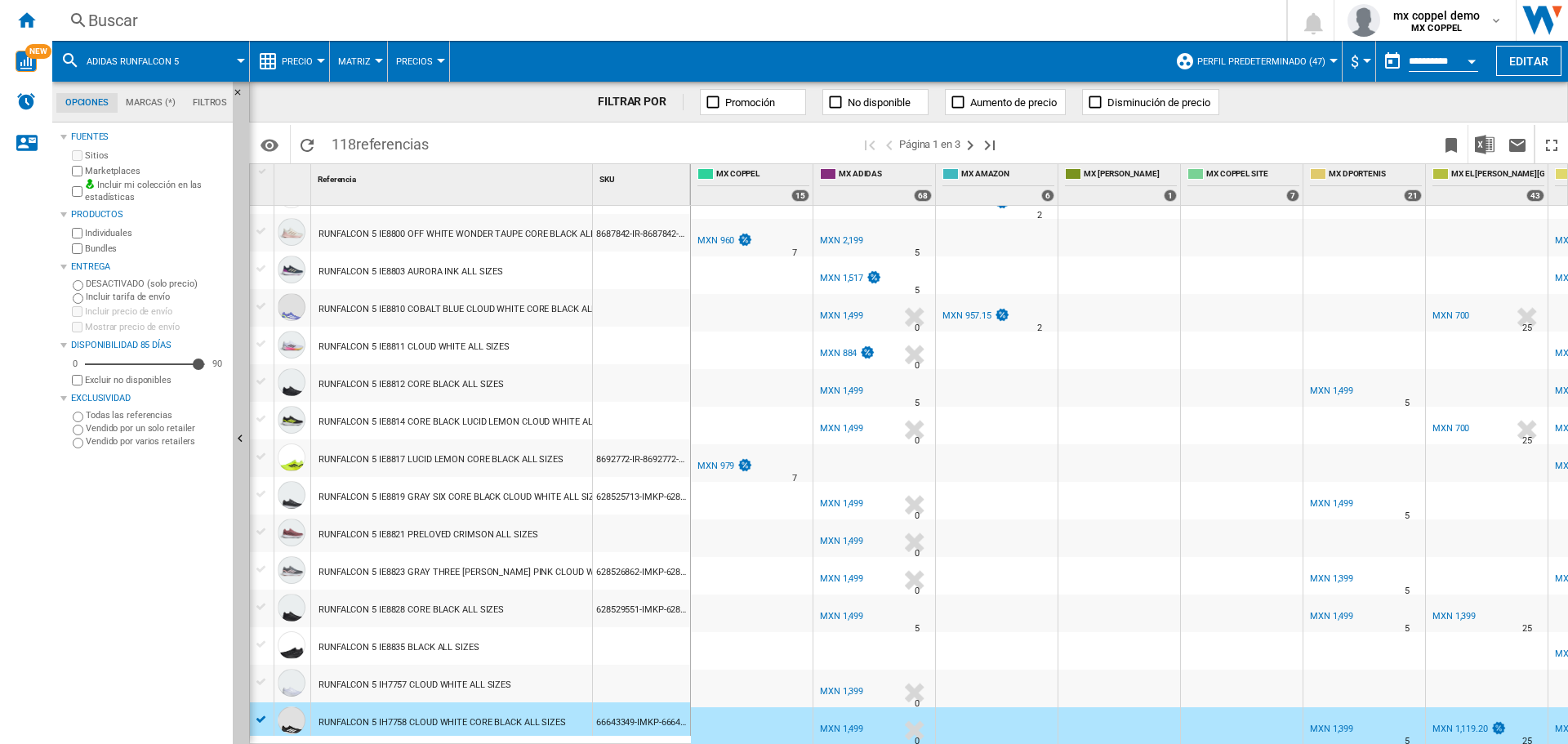
click at [516, 707] on div "RUNFALCON 5 IH7758 CLOUD WHITE CORE BLACK ALL SIZES" at bounding box center [442, 722] width 248 height 38
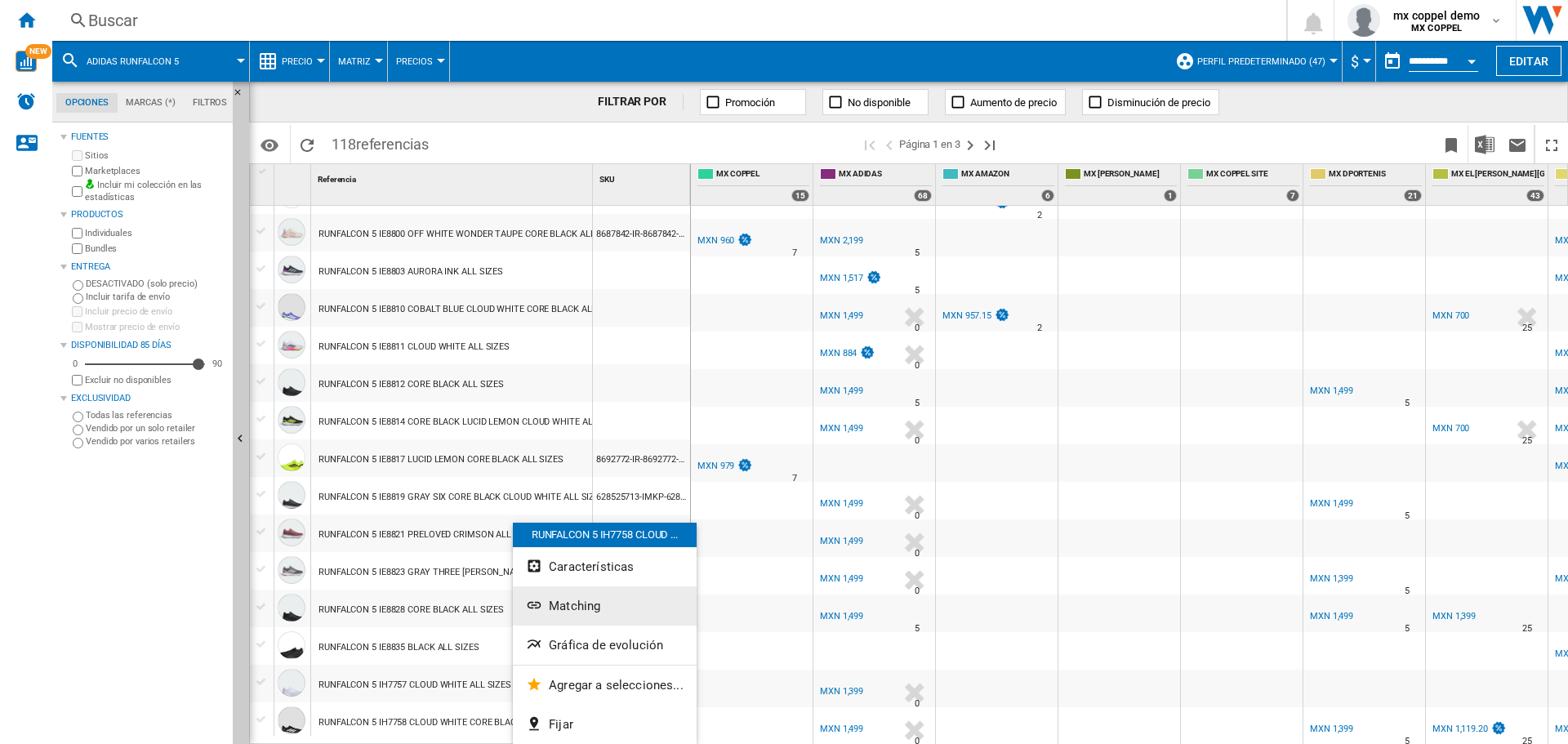
click at [636, 588] on button "Matching" at bounding box center [605, 606] width 184 height 39
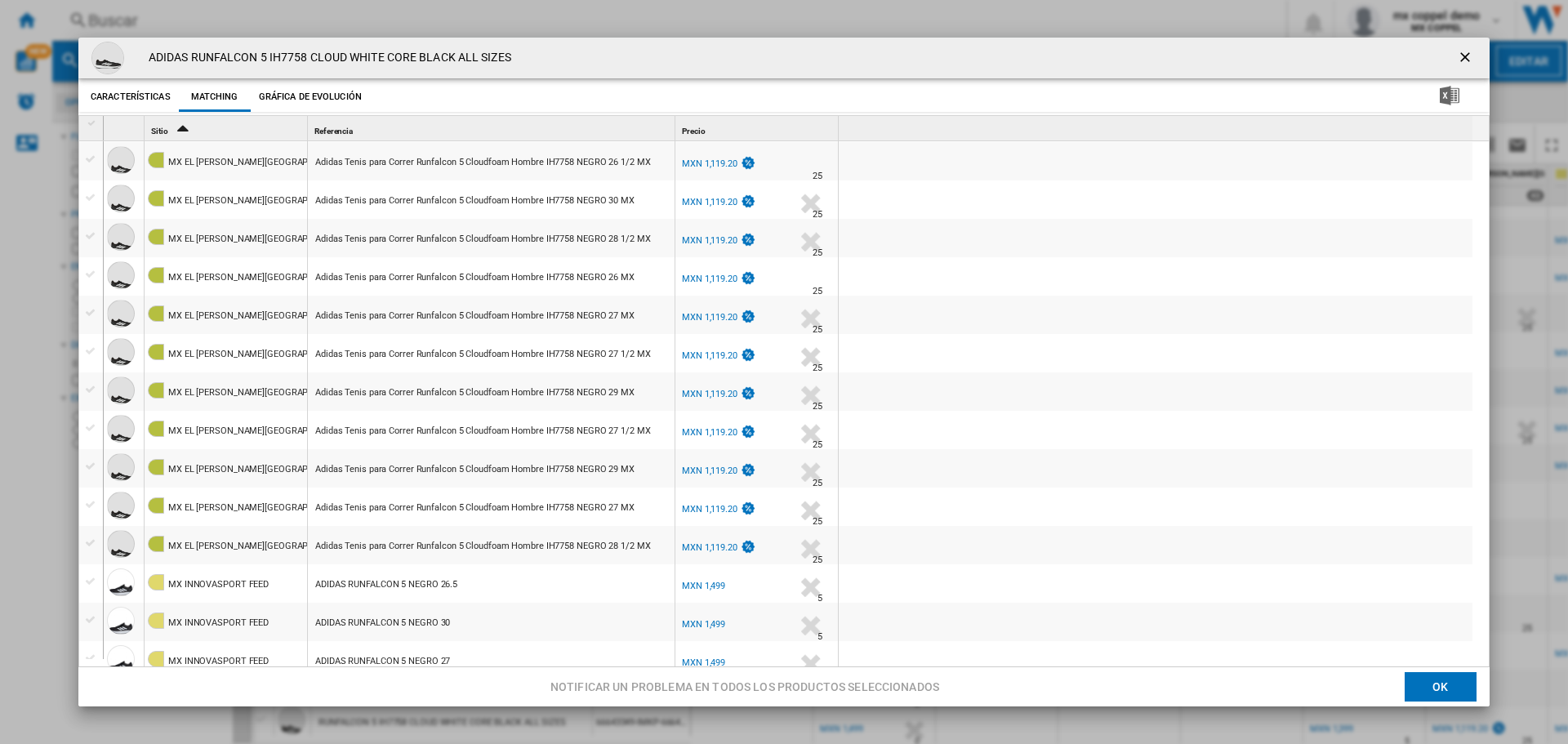
scroll to position [0, 0]
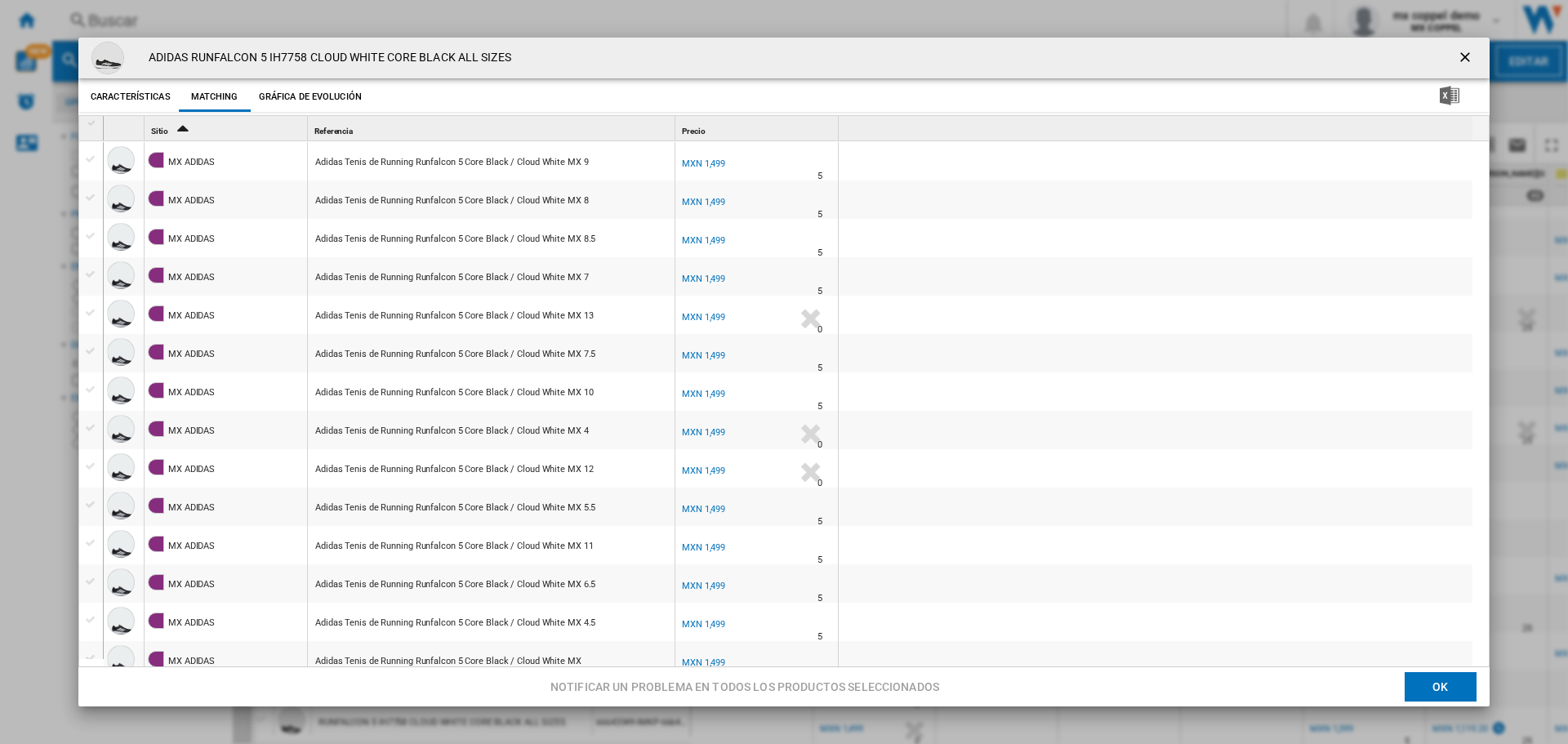
click at [1458, 53] on ng-md-icon "getI18NText('BUTTONS.CLOSE_DIALOG')" at bounding box center [1466, 59] width 19 height 19
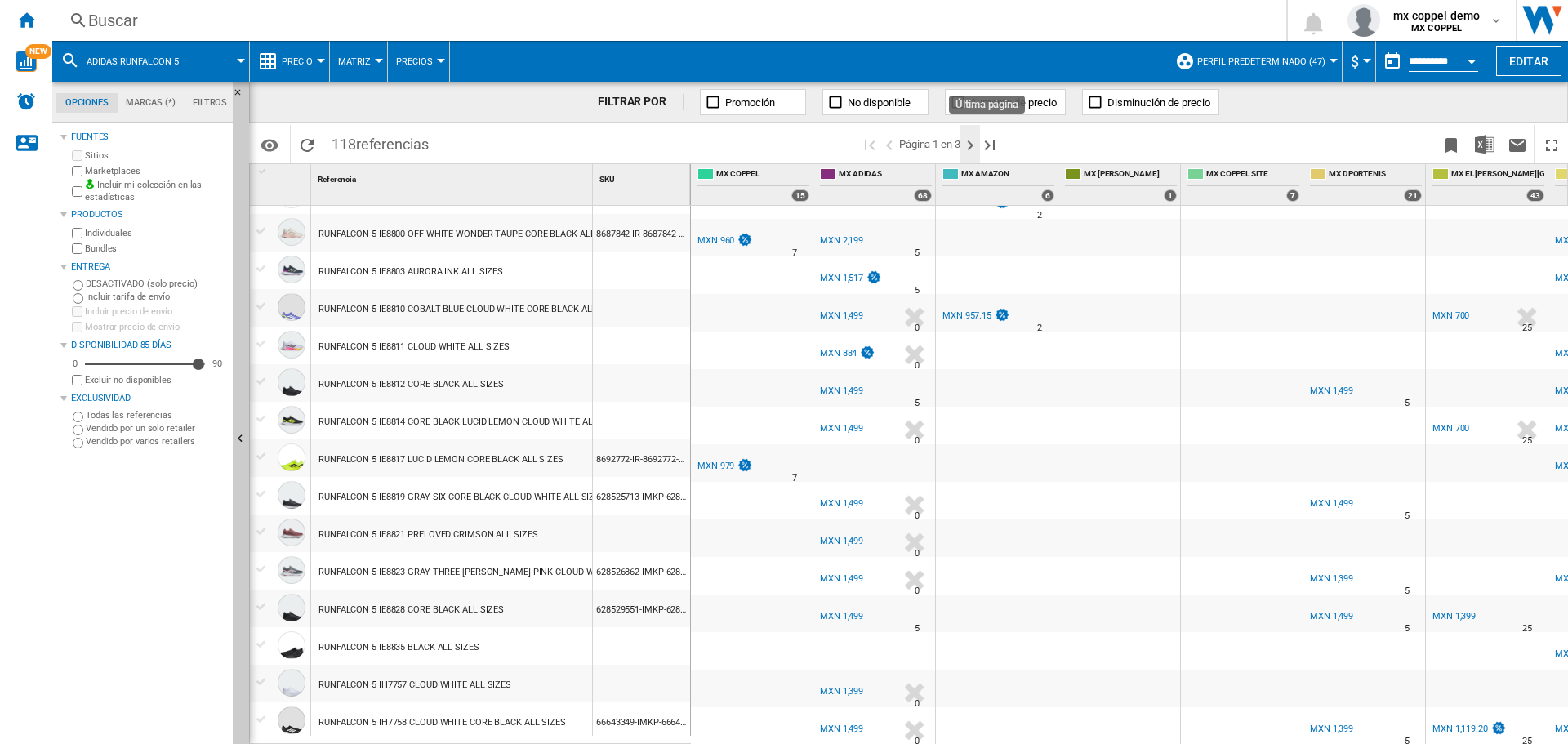
click at [967, 143] on ng-md-icon "Página siguiente" at bounding box center [970, 145] width 19 height 19
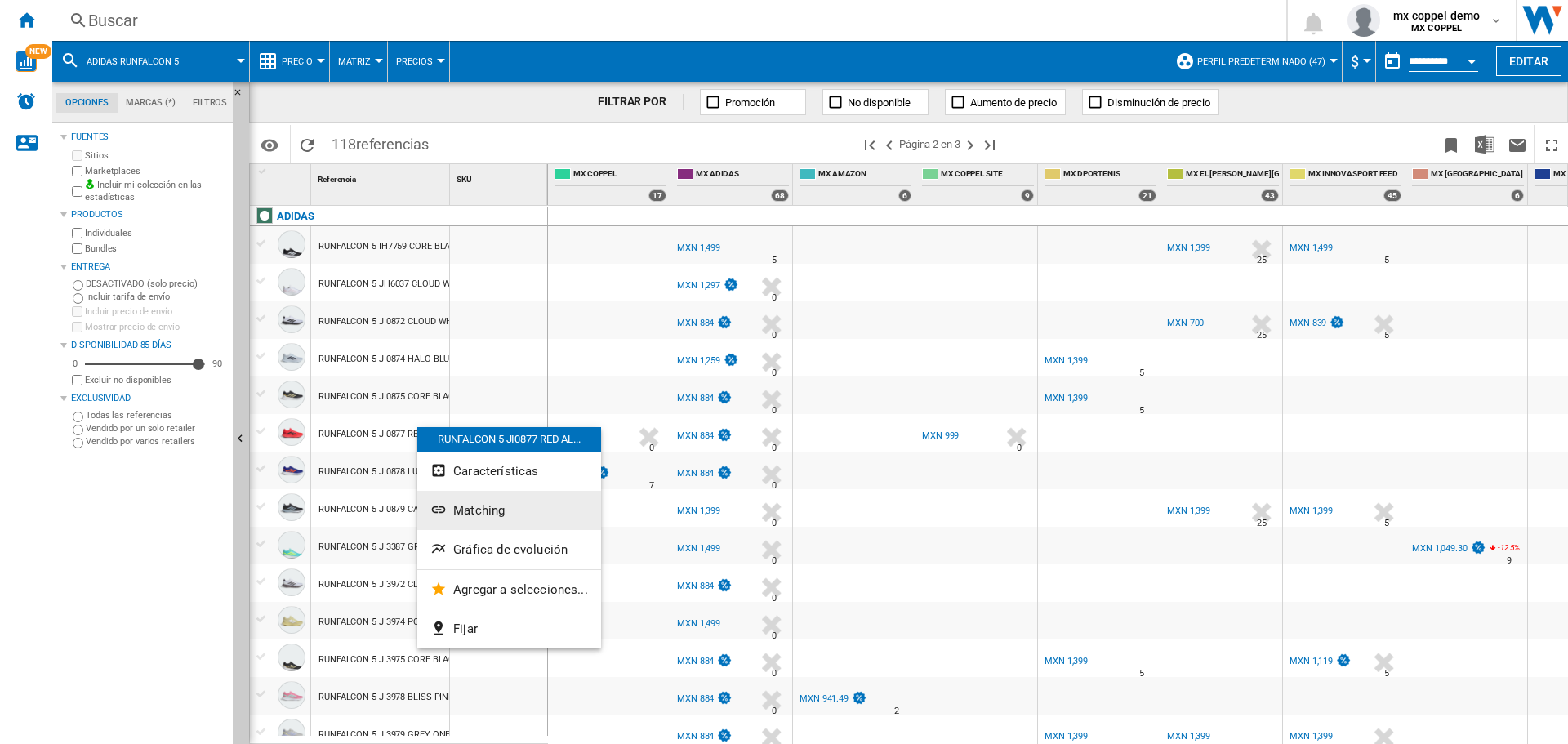
click at [543, 515] on button "Matching" at bounding box center [510, 510] width 184 height 39
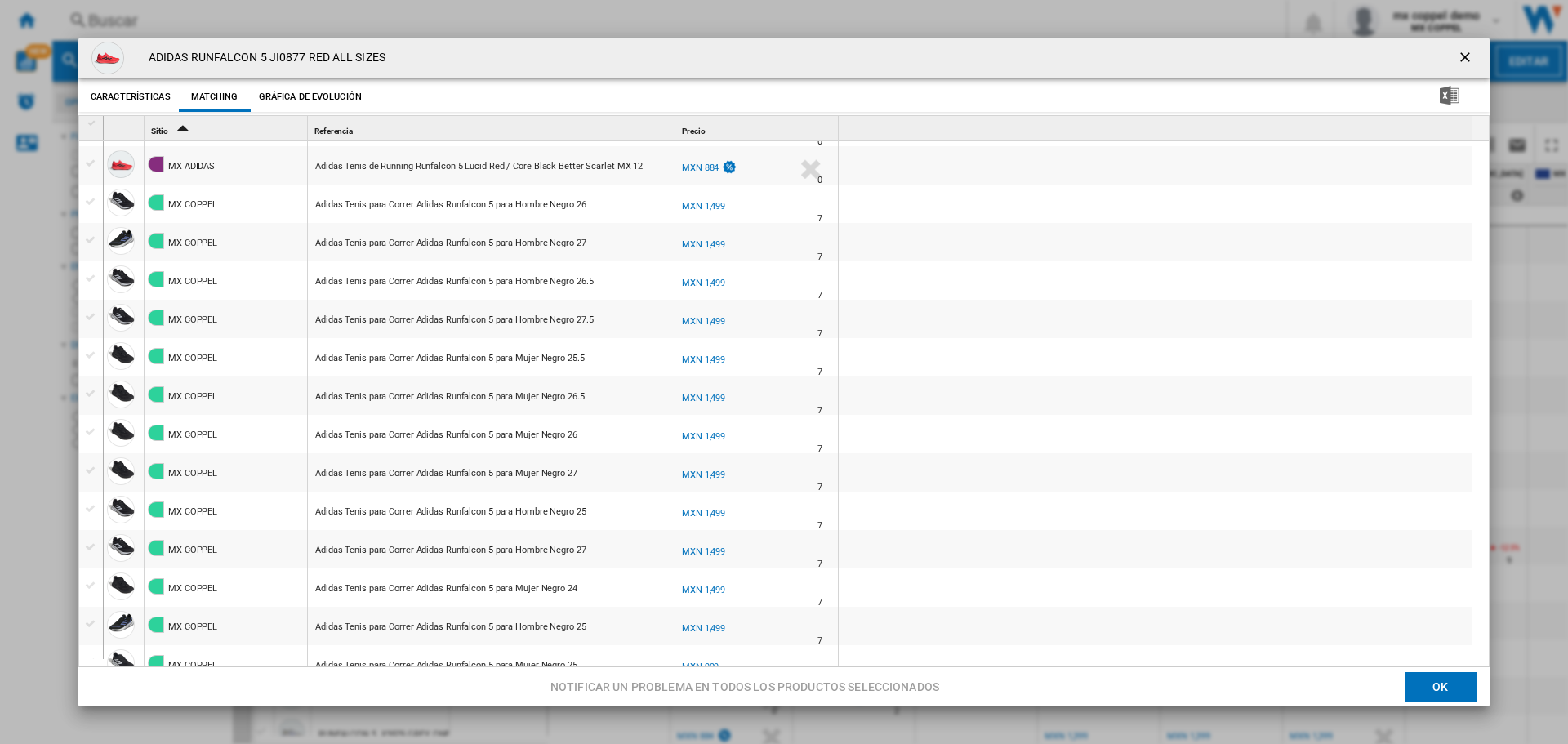
scroll to position [408, 0]
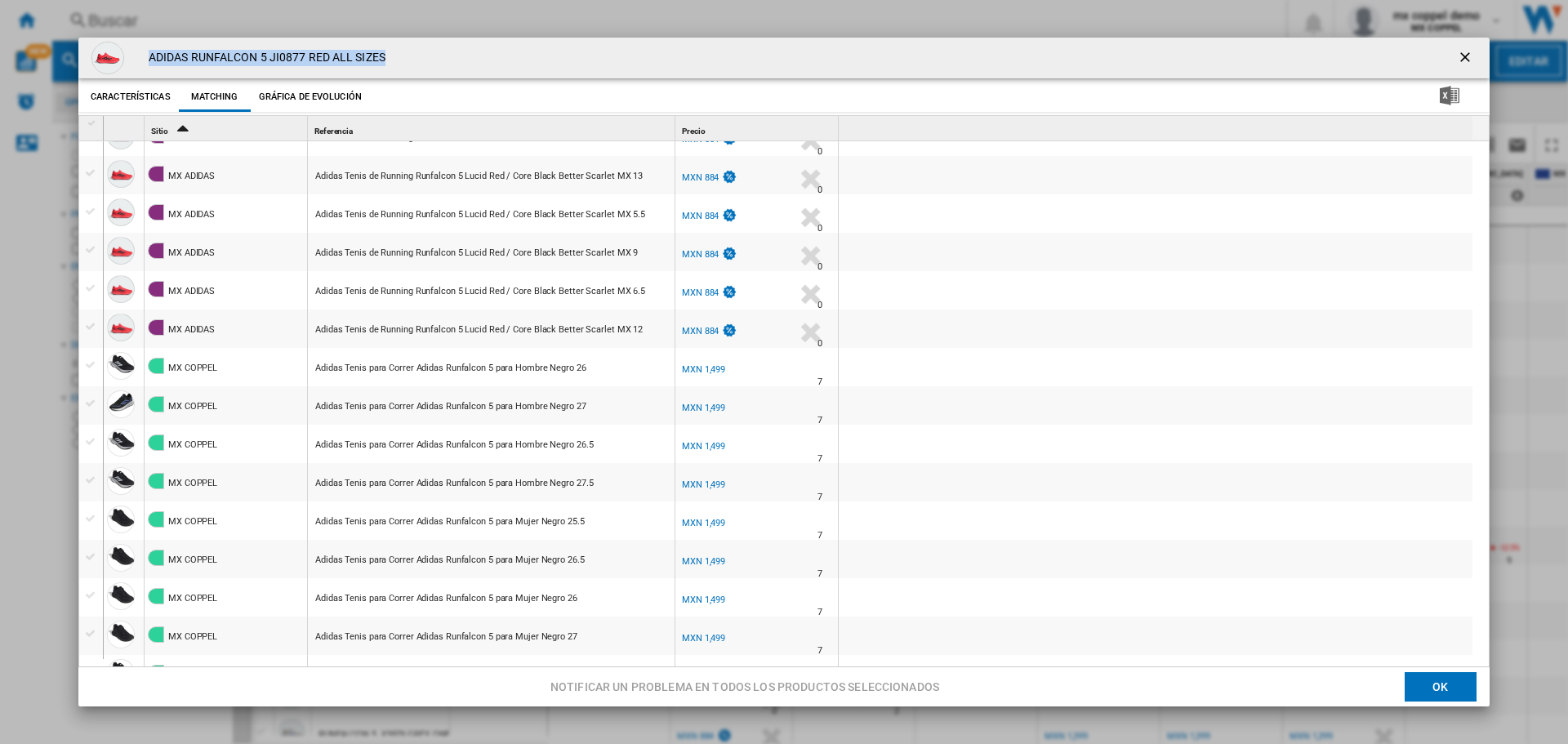
drag, startPoint x: 151, startPoint y: 54, endPoint x: 495, endPoint y: 55, distance: 344.0
click at [495, 55] on div "ADIDAS RUNFALCON 5 JI0877 RED ALL SIZES" at bounding box center [784, 58] width 1411 height 41
copy h4 "ADIDAS RUNFALCON 5 JI0877 RED ALL SIZES"
click at [159, 54] on h4 "ADIDAS RUNFALCON 5 JI0877 RED ALL SIZES" at bounding box center [263, 58] width 245 height 17
drag, startPoint x: 150, startPoint y: 55, endPoint x: 272, endPoint y: 56, distance: 122.0
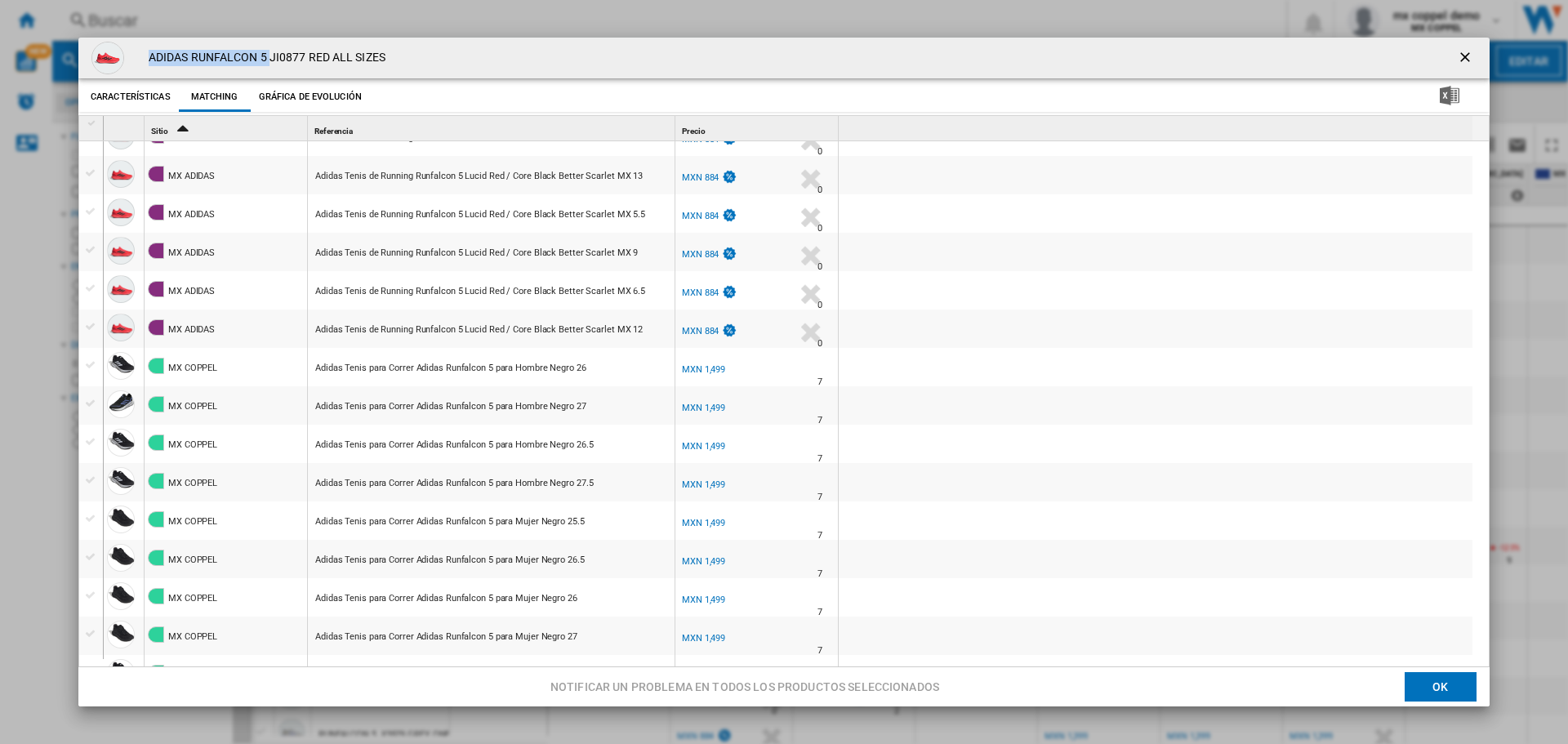
click at [272, 56] on h4 "ADIDAS RUNFALCON 5 JI0877 RED ALL SIZES" at bounding box center [263, 58] width 245 height 17
copy h4 "ADIDAS RUNFALCON 5"
click at [1457, 51] on ng-md-icon "getI18NText('BUTTONS.CLOSE_DIALOG')" at bounding box center [1466, 59] width 19 height 19
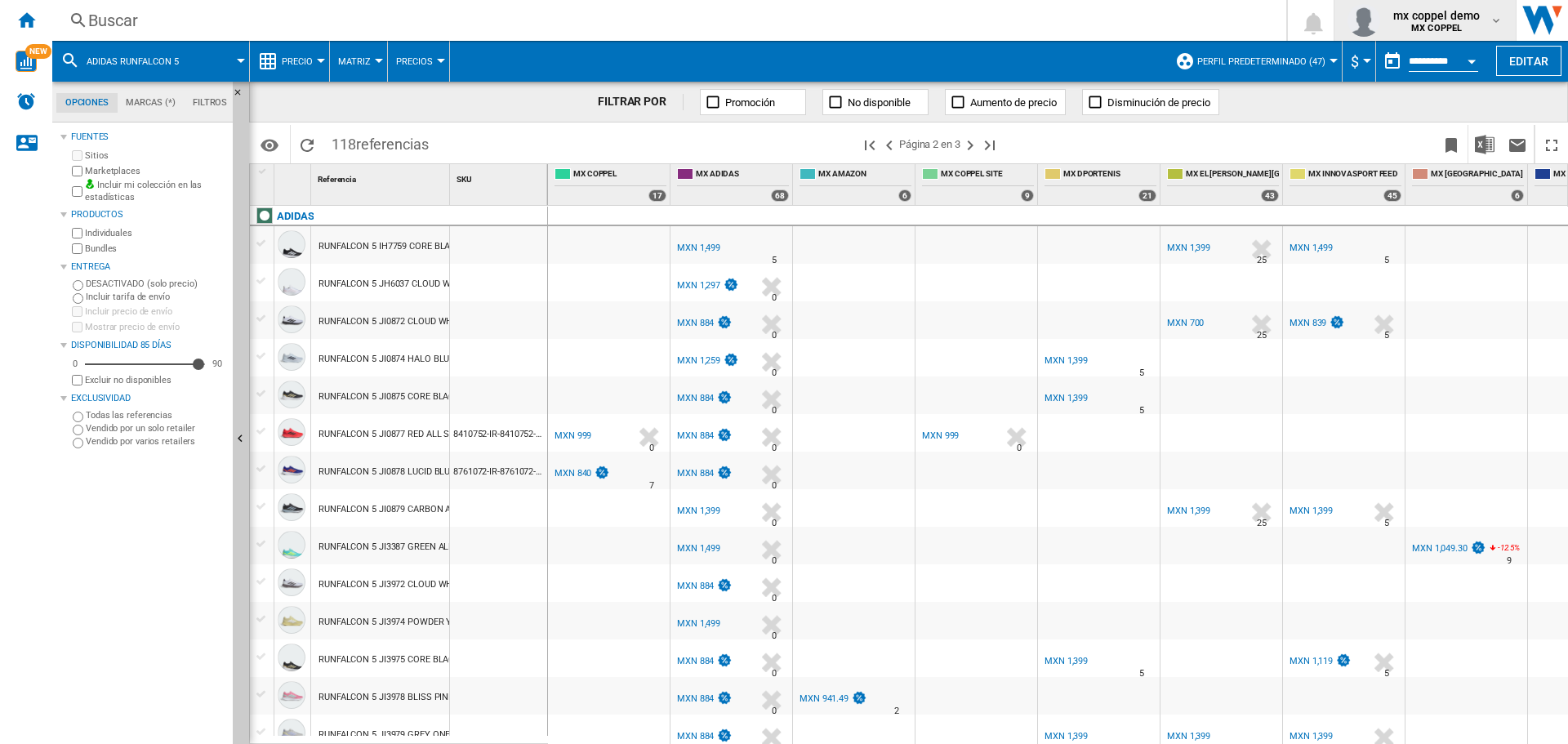
click at [1423, 25] on b "MX COPPEL" at bounding box center [1437, 28] width 51 height 11
click at [1410, 133] on button "Cerrar sesión" at bounding box center [1415, 143] width 158 height 32
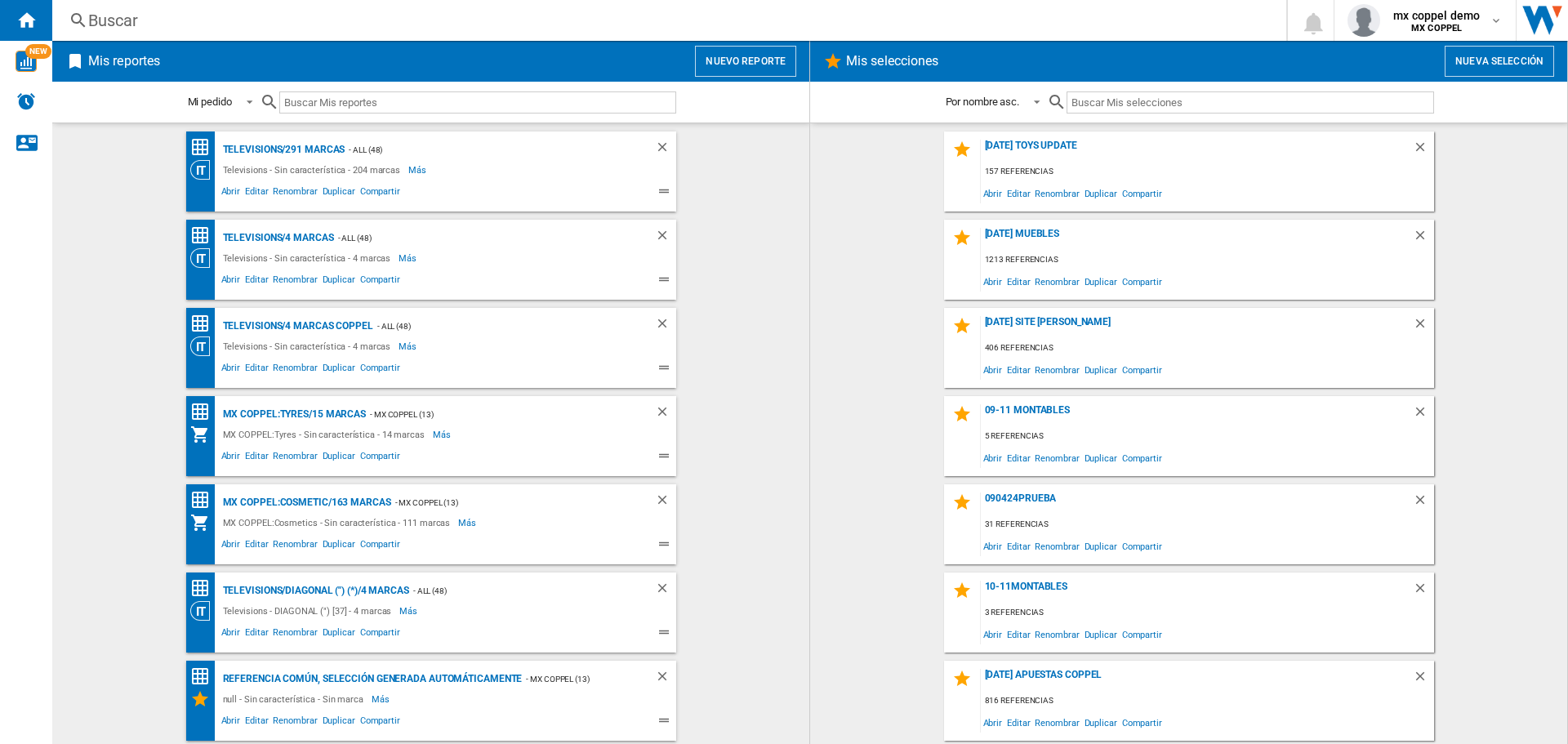
click at [392, 22] on div "Buscar" at bounding box center [666, 20] width 1156 height 23
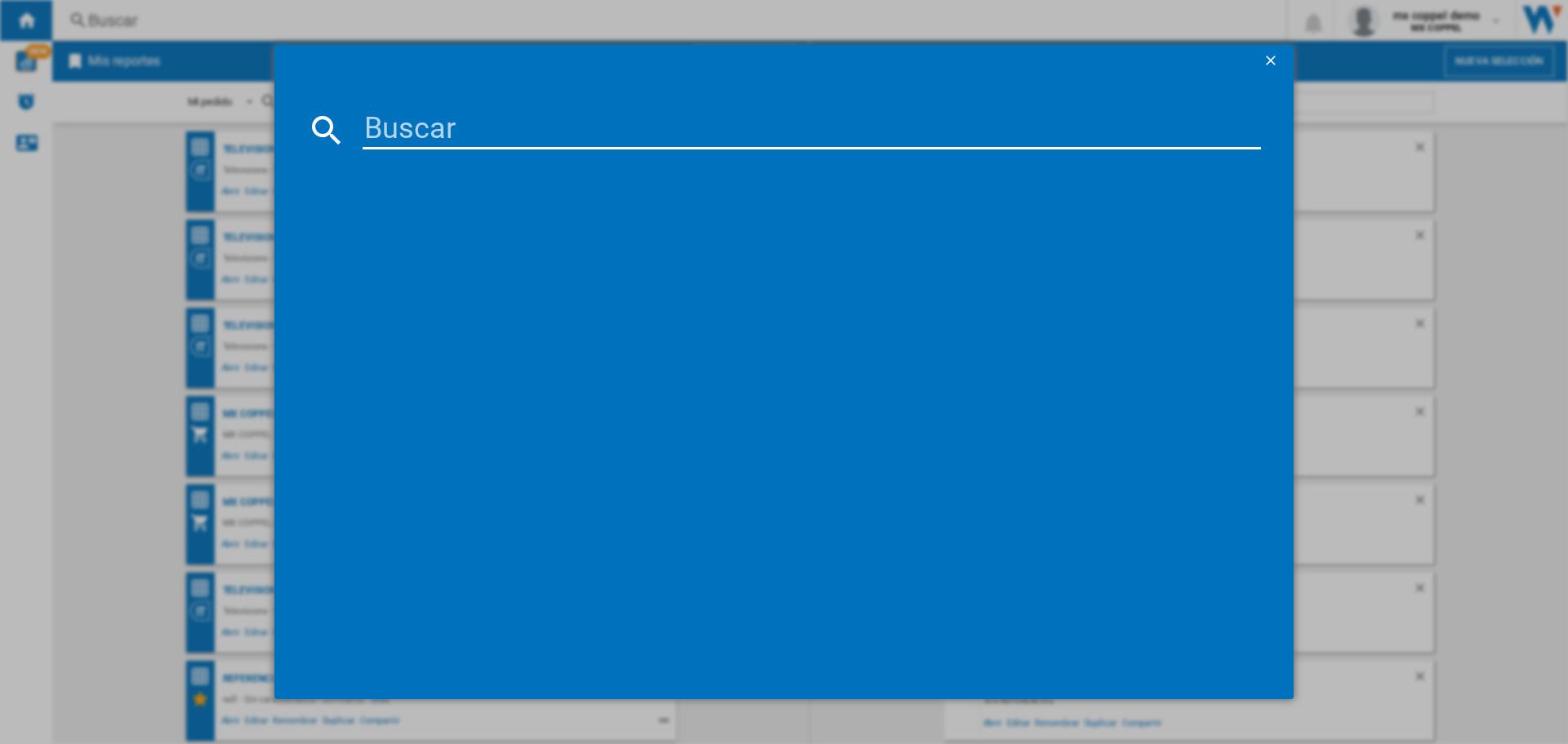
click at [432, 133] on input at bounding box center [812, 130] width 898 height 39
paste input "ADIDAS RUNFALCON 5"
type input "ADIDAS RUNFALCON 5"
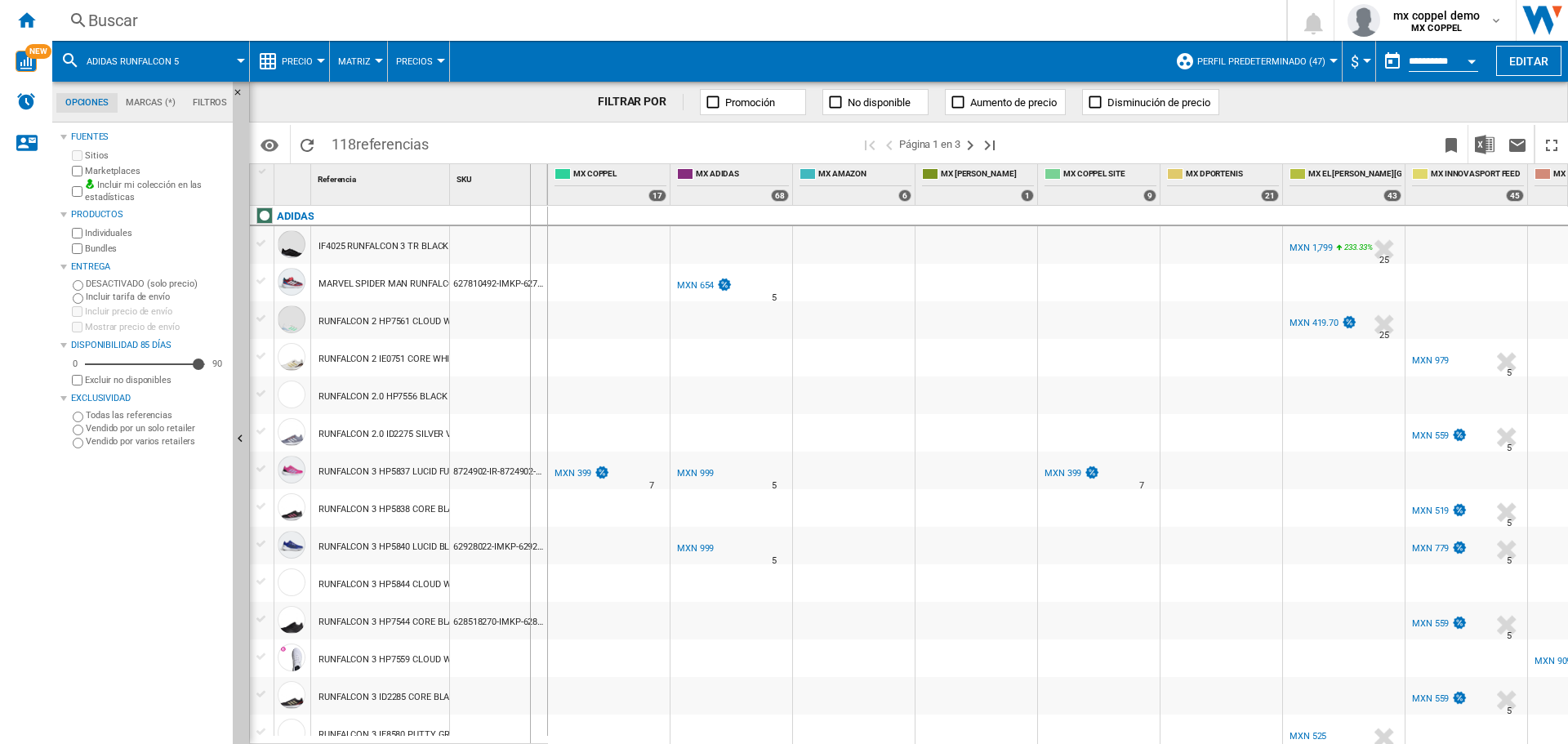
drag, startPoint x: 447, startPoint y: 182, endPoint x: 529, endPoint y: 186, distance: 82.1
click at [529, 186] on div "1 Referencia 1 SKU 1" at bounding box center [398, 184] width 298 height 41
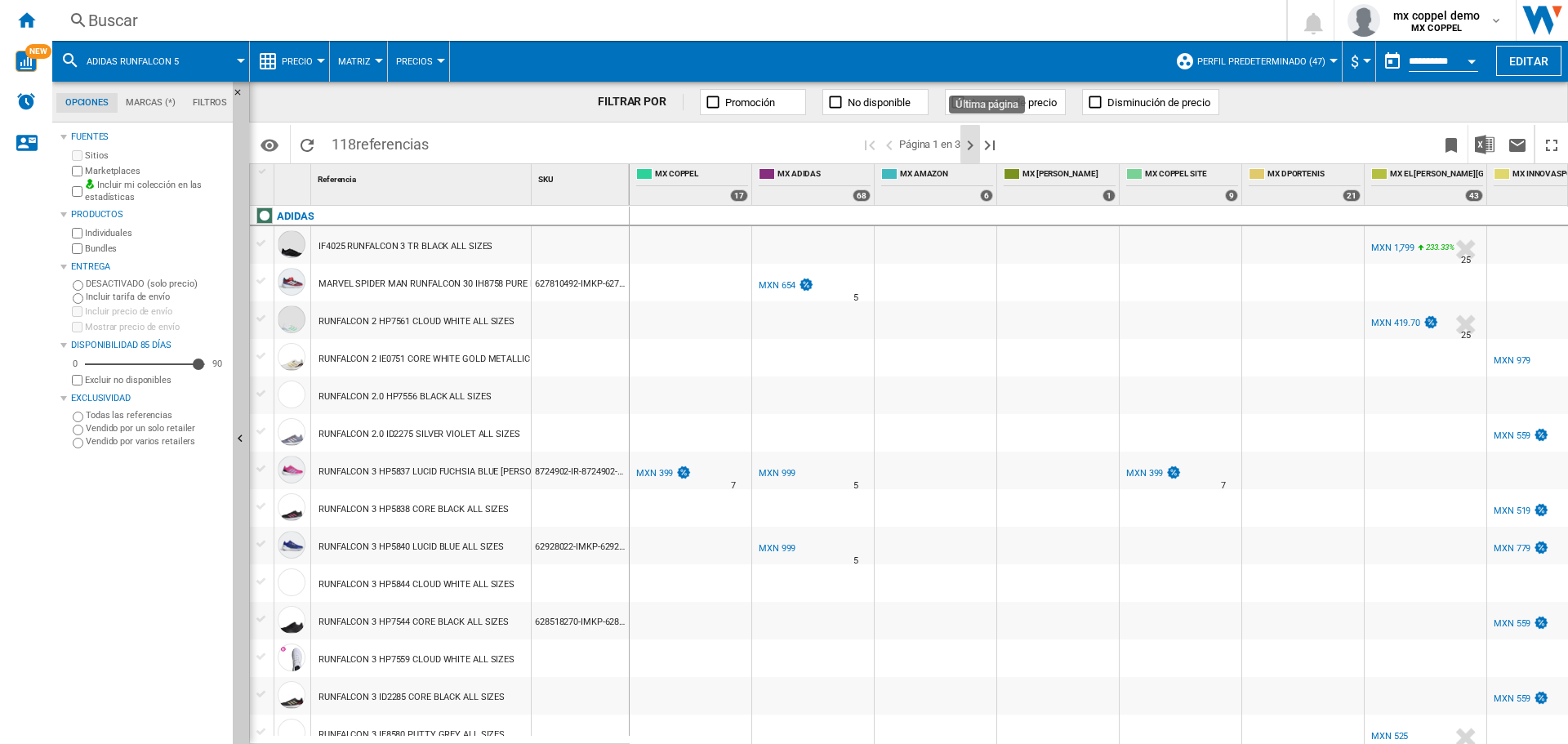
click at [969, 142] on ng-md-icon "Página siguiente" at bounding box center [970, 145] width 19 height 19
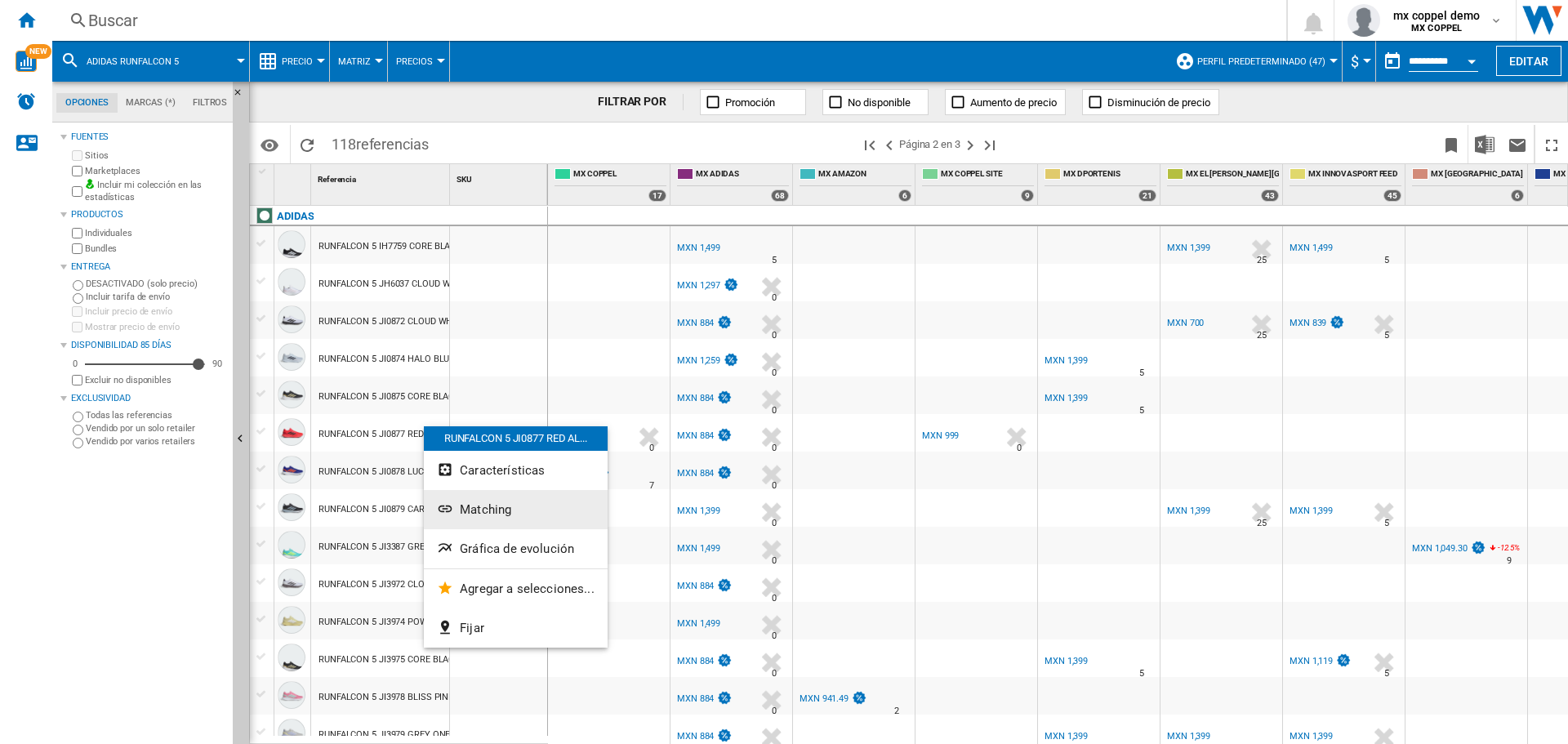
click at [499, 505] on span "Matching" at bounding box center [485, 509] width 52 height 15
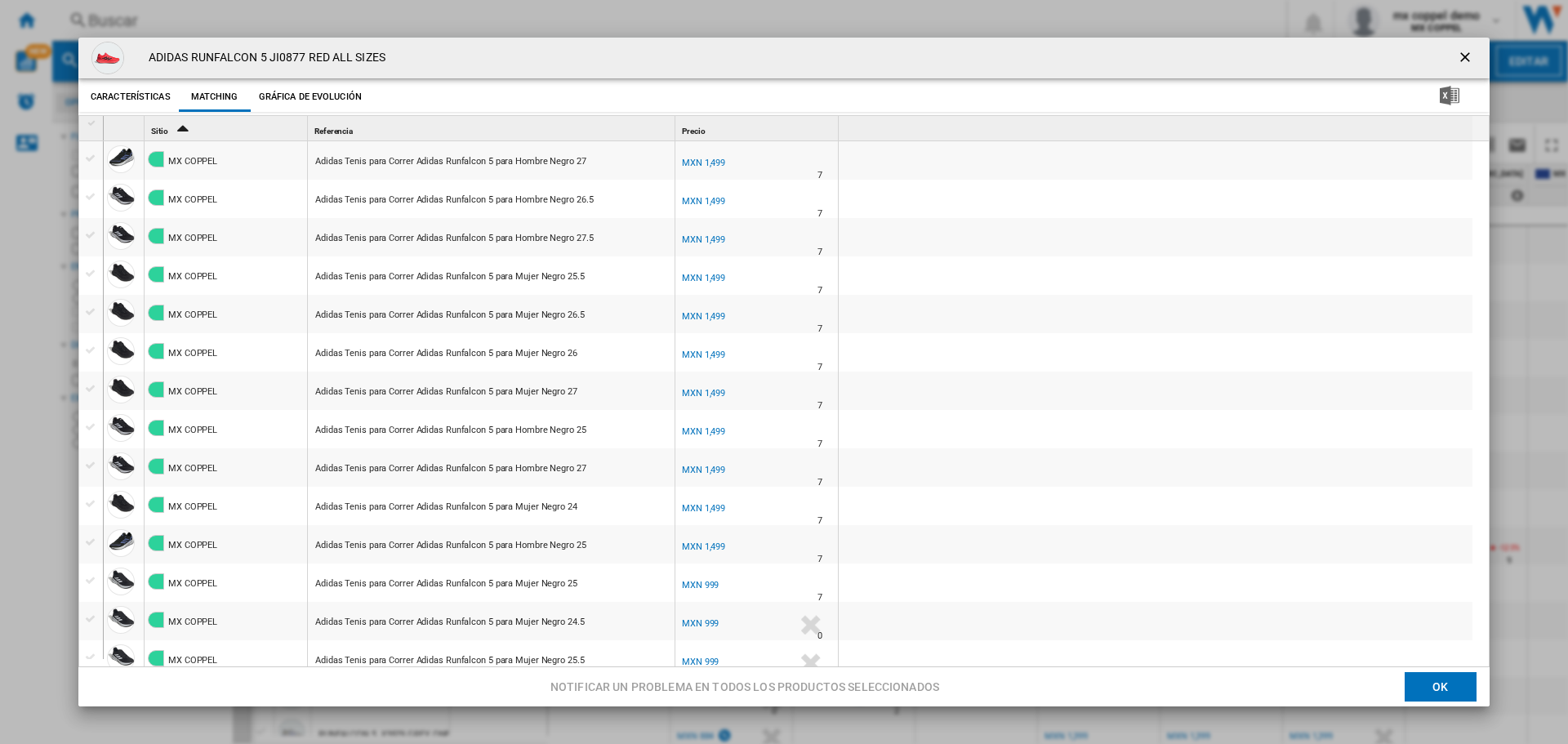
scroll to position [653, 0]
drag, startPoint x: 194, startPoint y: 53, endPoint x: 468, endPoint y: 54, distance: 274.0
click at [468, 54] on div "ADIDAS RUNFALCON 5 JI0877 RED ALL SIZES" at bounding box center [784, 58] width 1411 height 41
click at [1457, 53] on ng-md-icon "getI18NText('BUTTONS.CLOSE_DIALOG')" at bounding box center [1466, 59] width 19 height 19
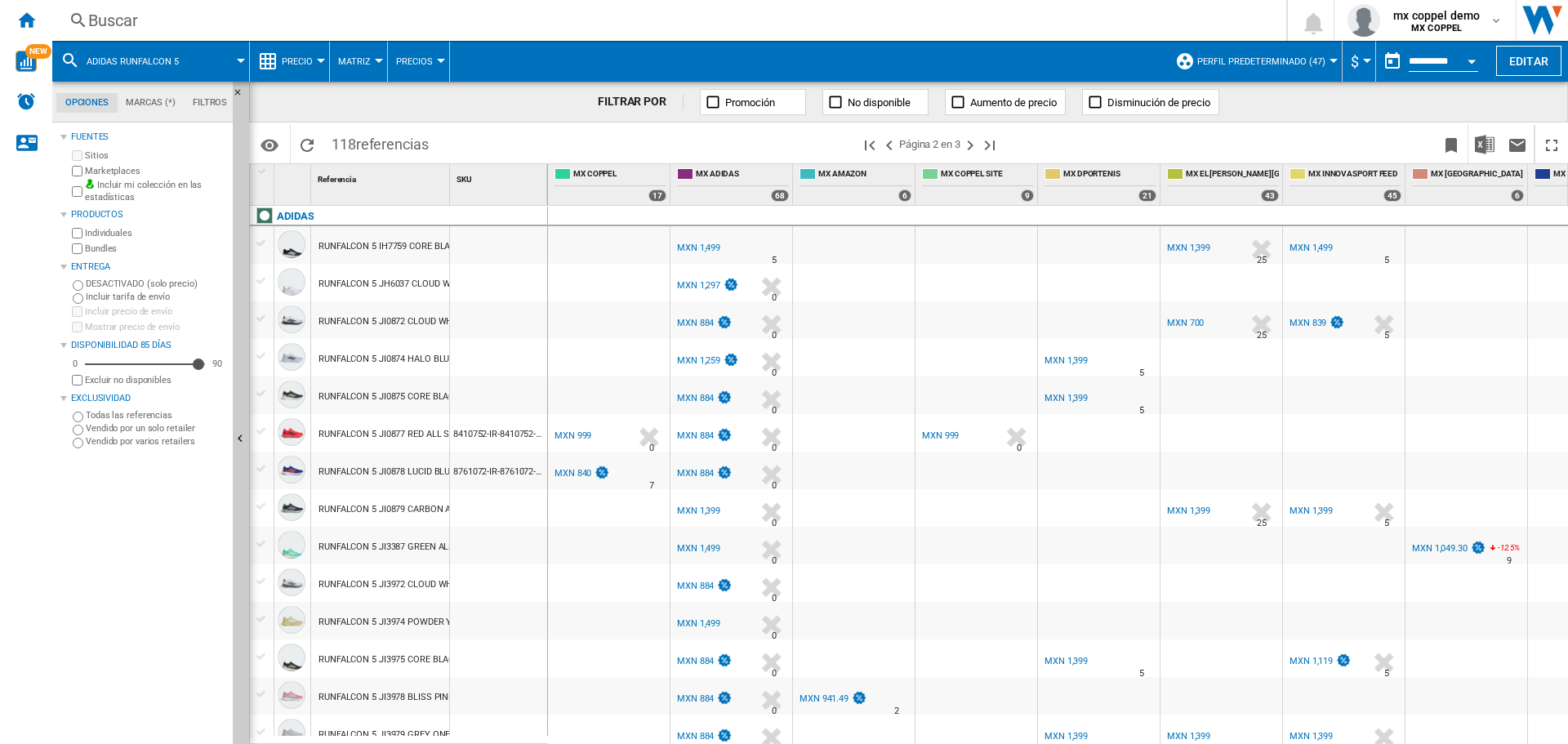
click at [509, 18] on div "Buscar" at bounding box center [666, 20] width 1156 height 23
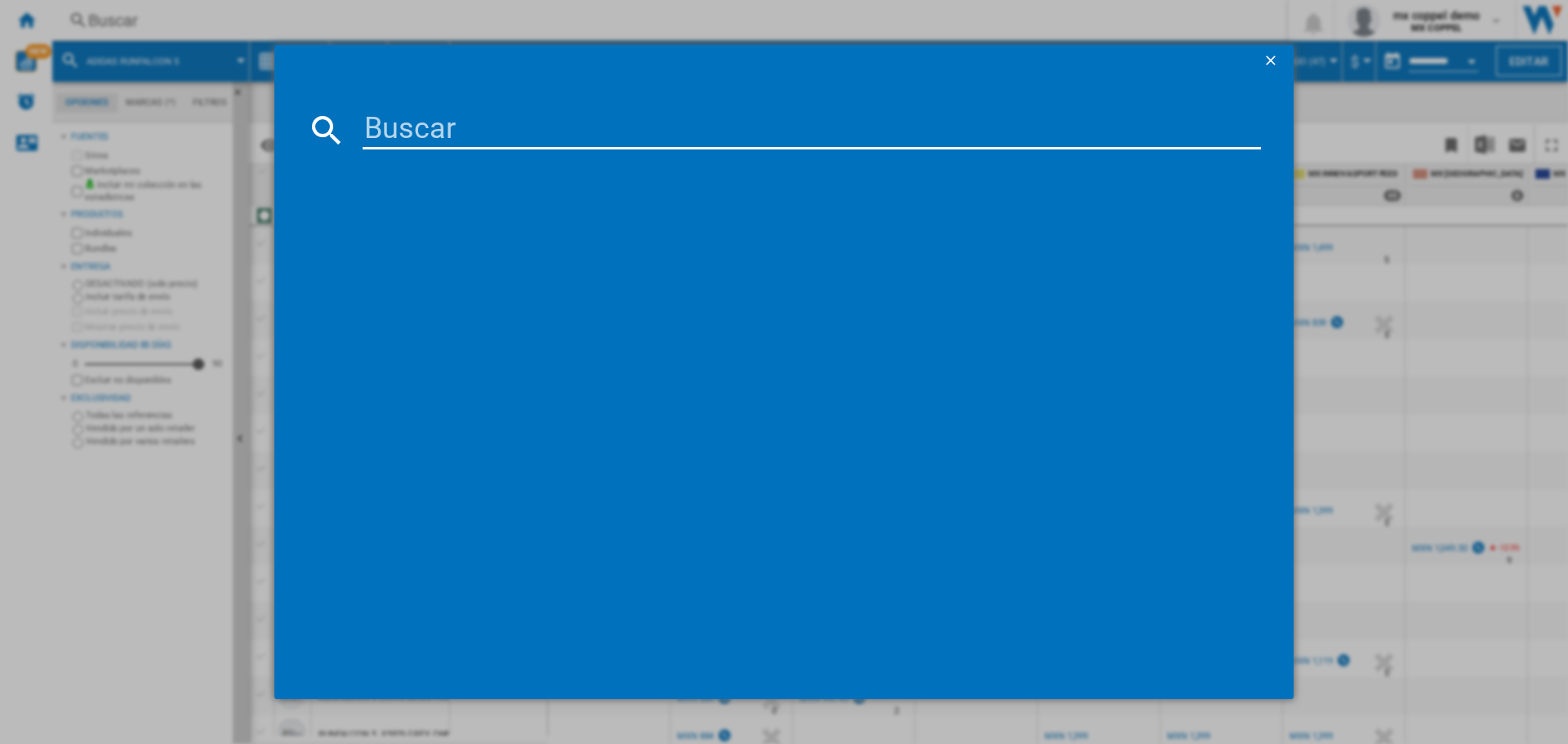
click at [465, 141] on input at bounding box center [812, 130] width 898 height 39
paste input "ADIDAS RUN 70S 2.0 IH8585 CORE BLACK CLOUD WHITE ALL SIZES"
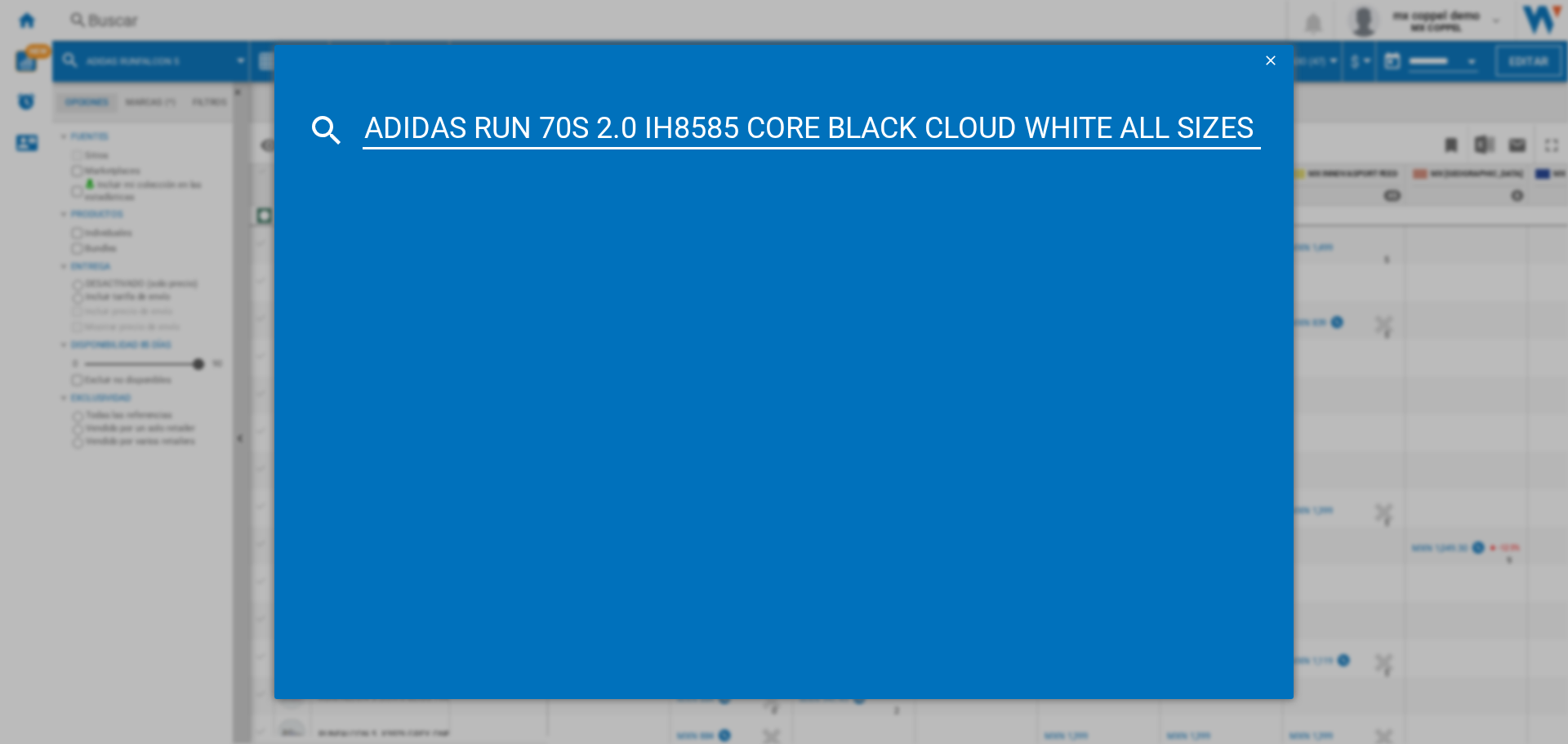
type input "ADIDAS RUN 70S 2.0 IH8585 CORE BLACK CLOUD WHITE ALL SIZES"
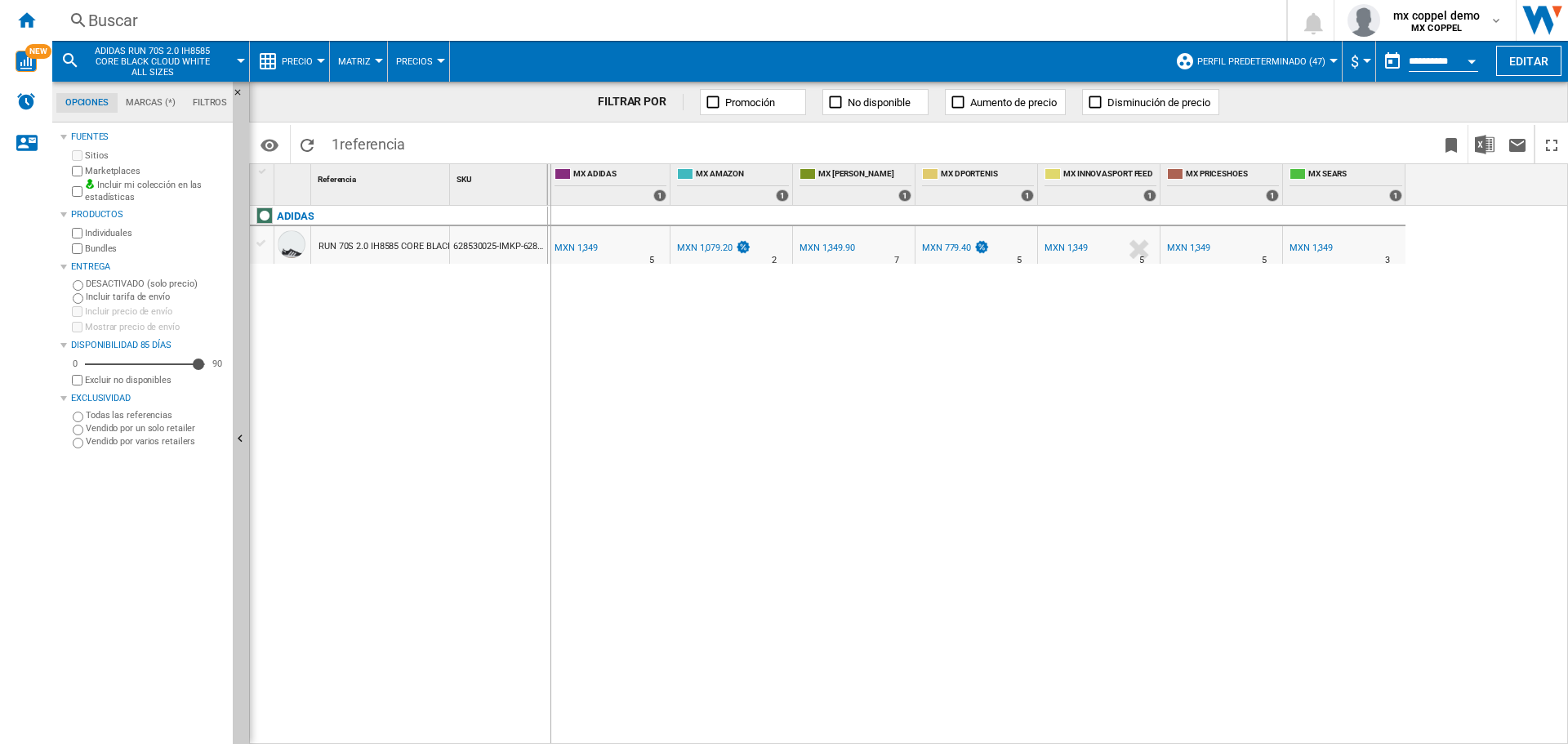
drag, startPoint x: 447, startPoint y: 172, endPoint x: 550, endPoint y: 182, distance: 103.5
click at [550, 182] on div "1 Referencia 1 SKU 1 ADIDAS RUN 70S 2.0 IH8585 CORE BLACK CLOUD WHITE ALL SIZES…" at bounding box center [908, 453] width 1317 height 579
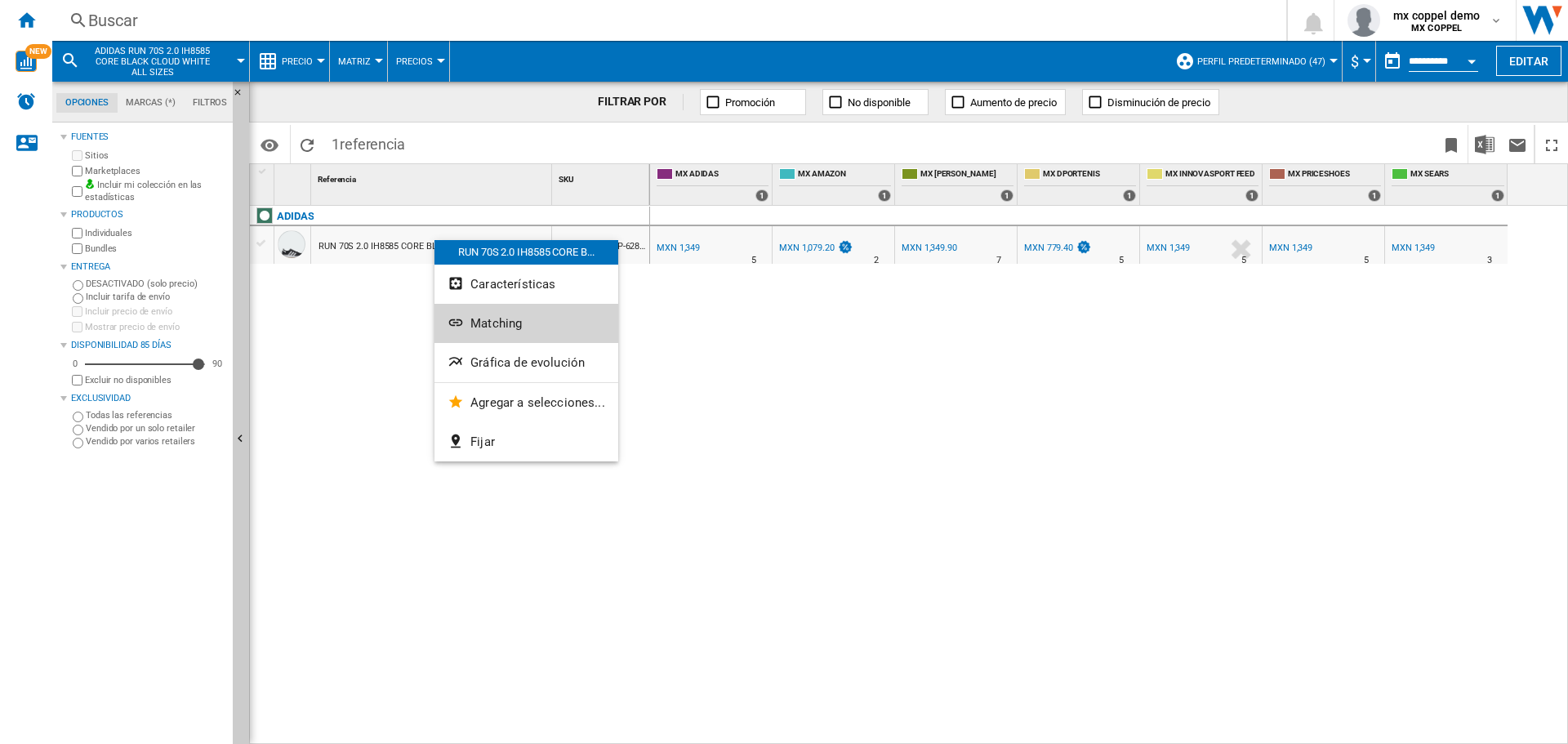
click at [518, 319] on span "Matching" at bounding box center [496, 323] width 52 height 15
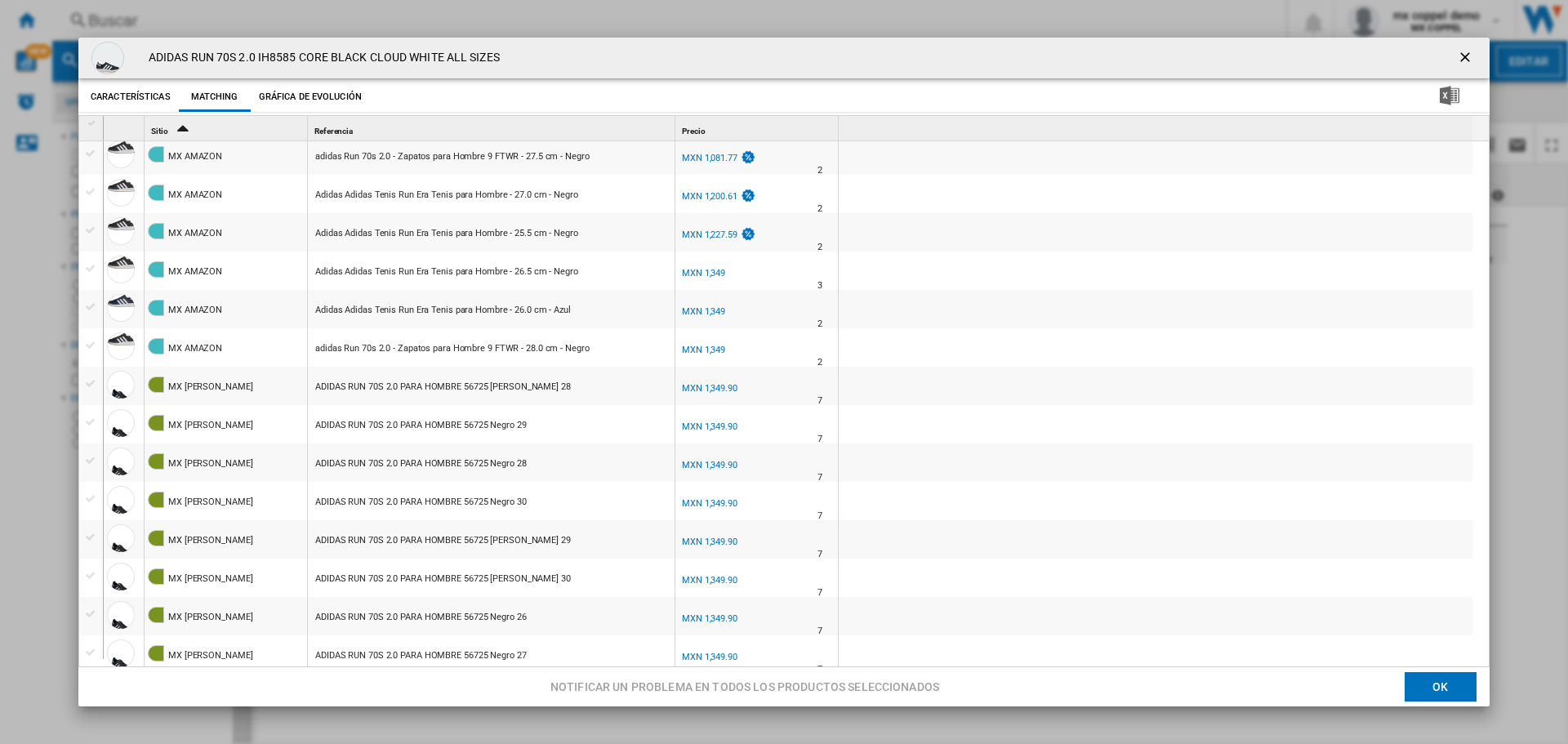
scroll to position [572, 0]
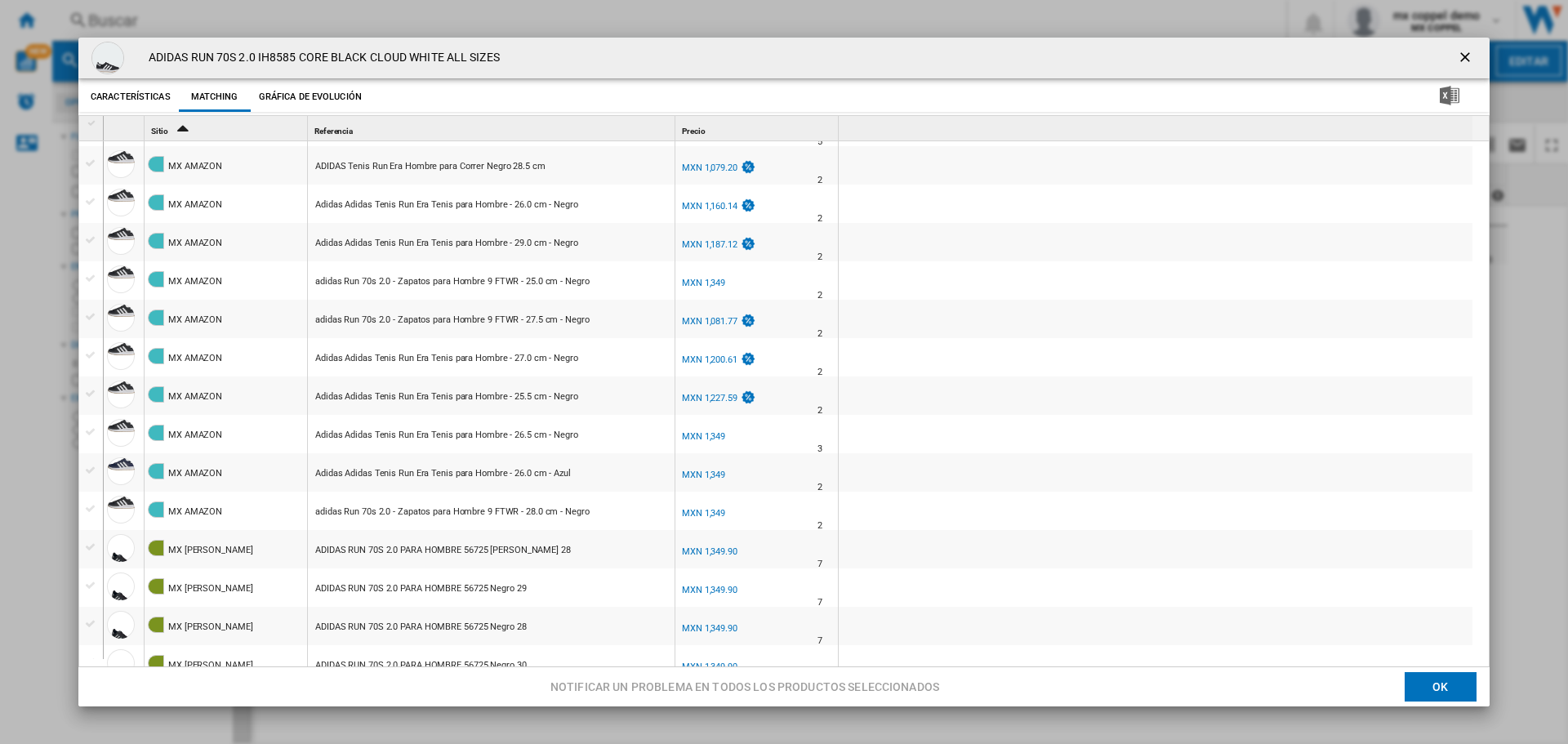
click at [1457, 56] on ng-md-icon "getI18NText('BUTTONS.CLOSE_DIALOG')" at bounding box center [1466, 59] width 19 height 19
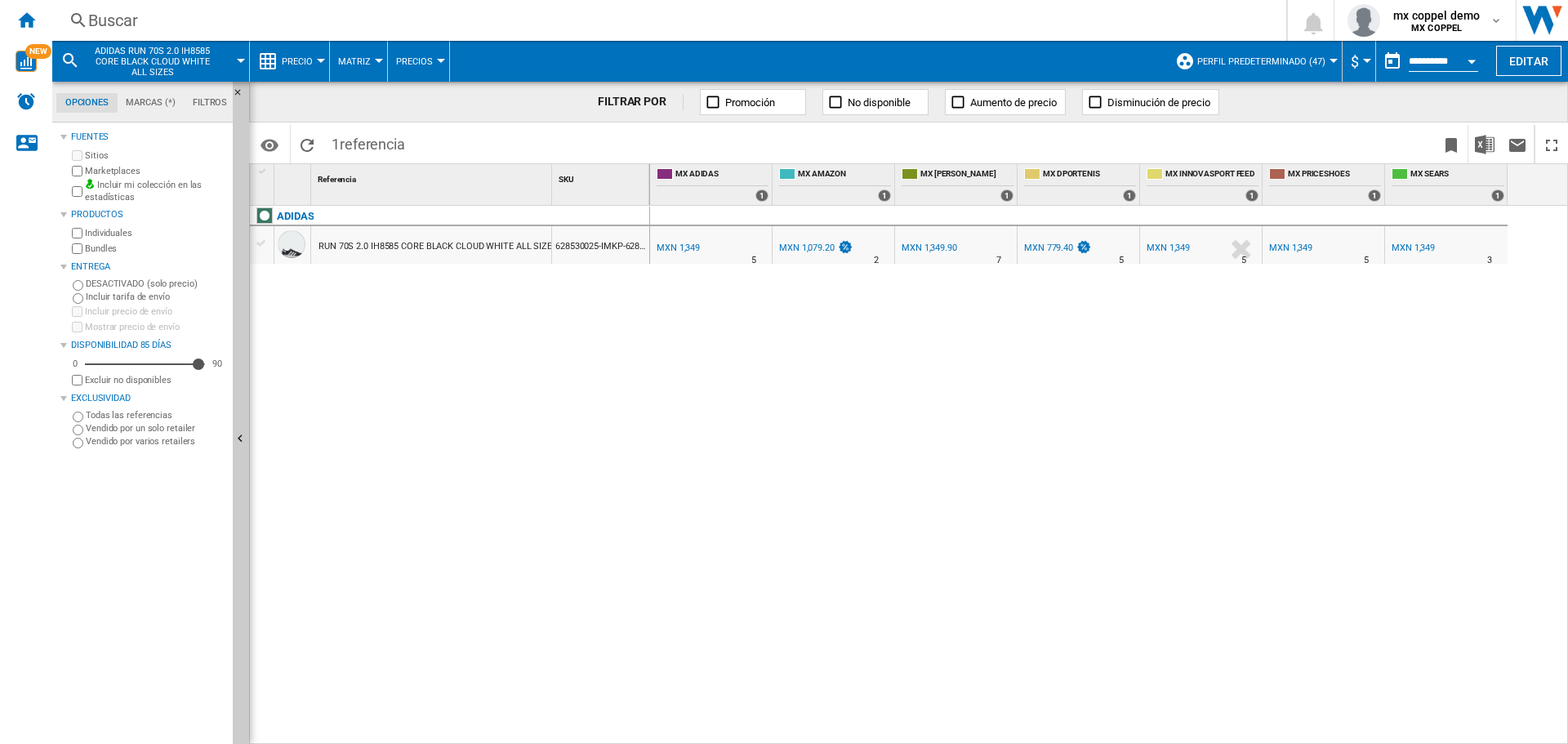
click at [403, 18] on div "Buscar" at bounding box center [666, 20] width 1156 height 23
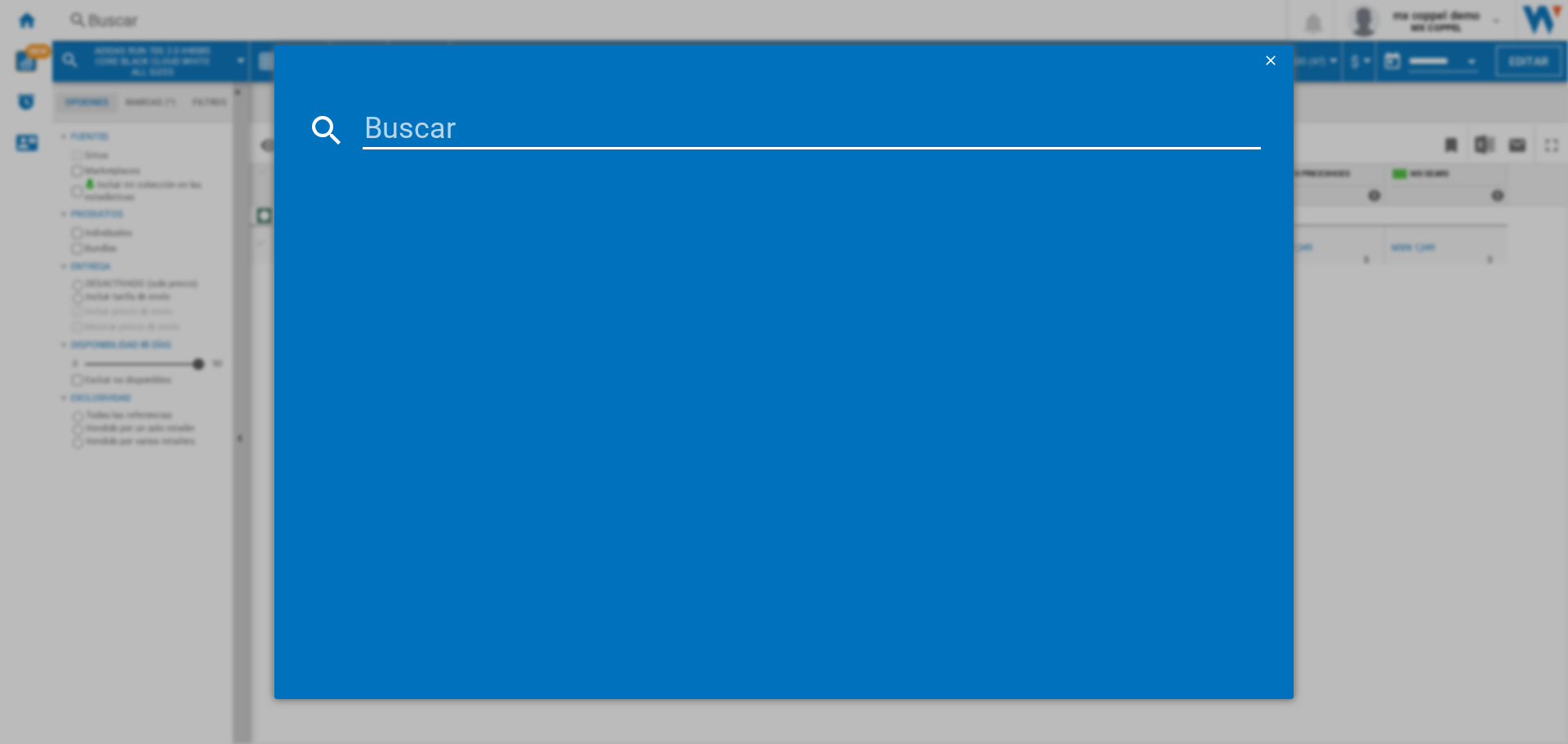
click at [467, 133] on input at bounding box center [812, 130] width 898 height 39
paste input "JR8631"
type input "JR8631"
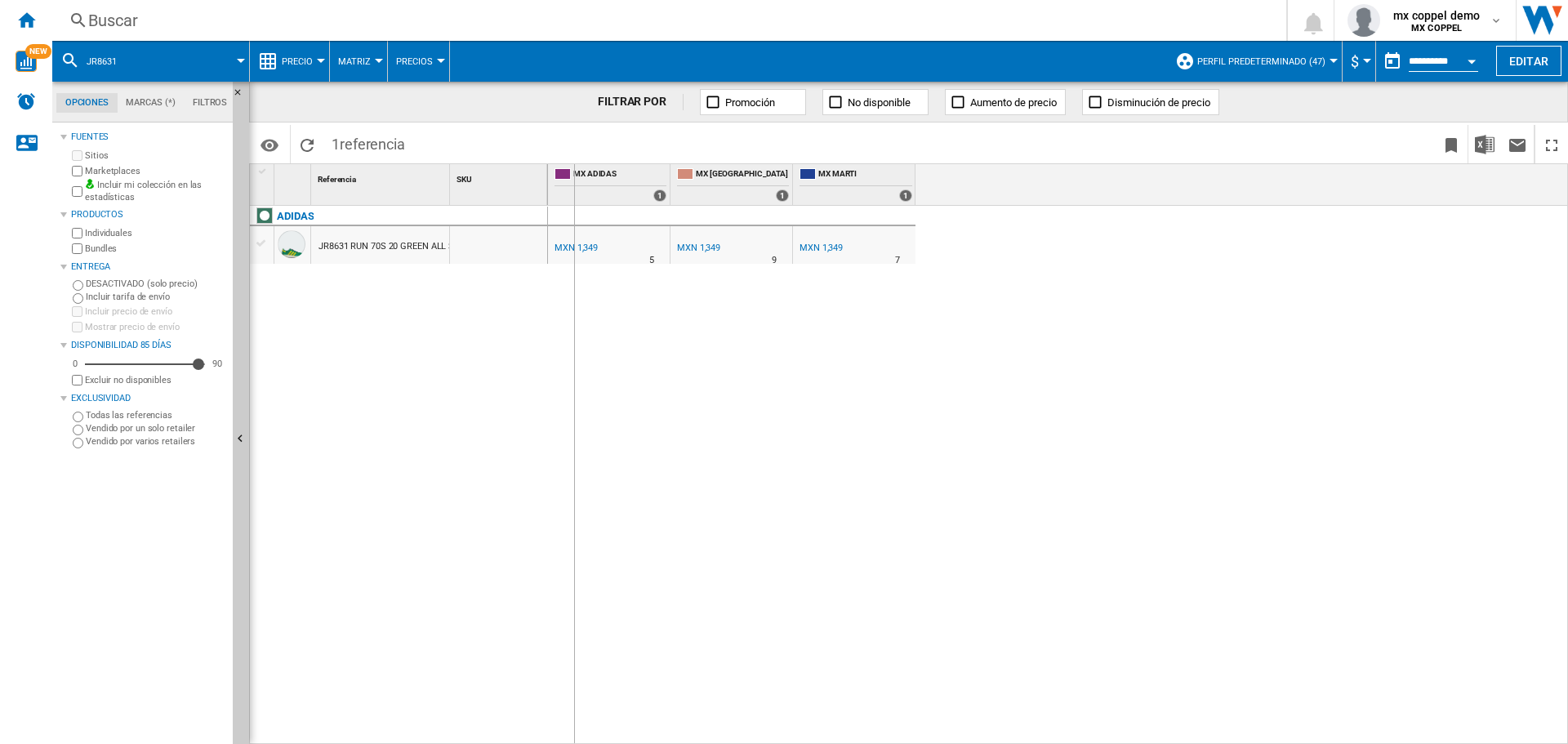
drag, startPoint x: 451, startPoint y: 180, endPoint x: 573, endPoint y: 190, distance: 122.4
click at [573, 190] on div "1 Referencia 1 SKU 1 ADIDAS JR8631 RUN 70S 20 GREEN ALL SIZES MX ADIDAS 1 MX LI…" at bounding box center [908, 453] width 1317 height 579
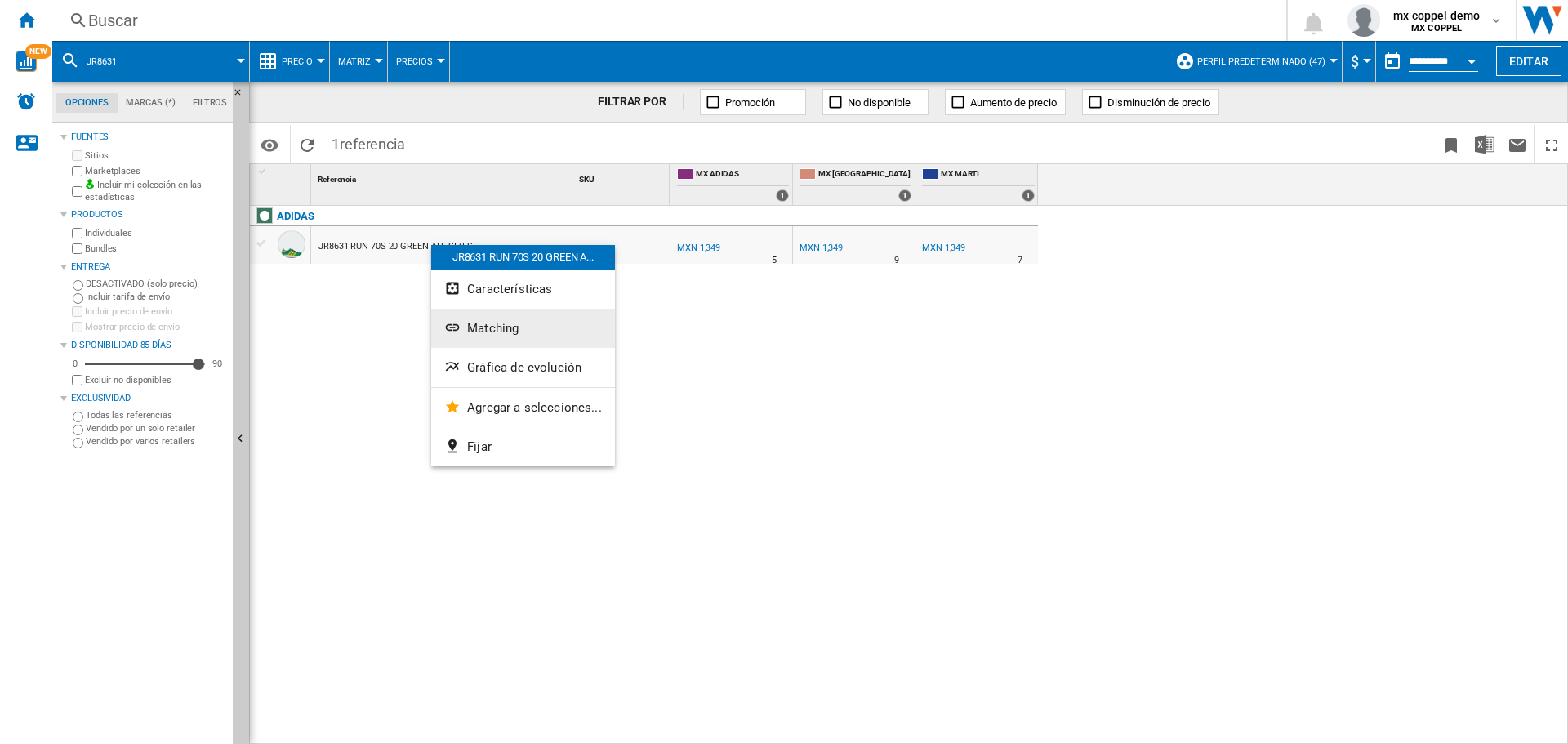
click at [498, 340] on button "Matching" at bounding box center [523, 328] width 184 height 39
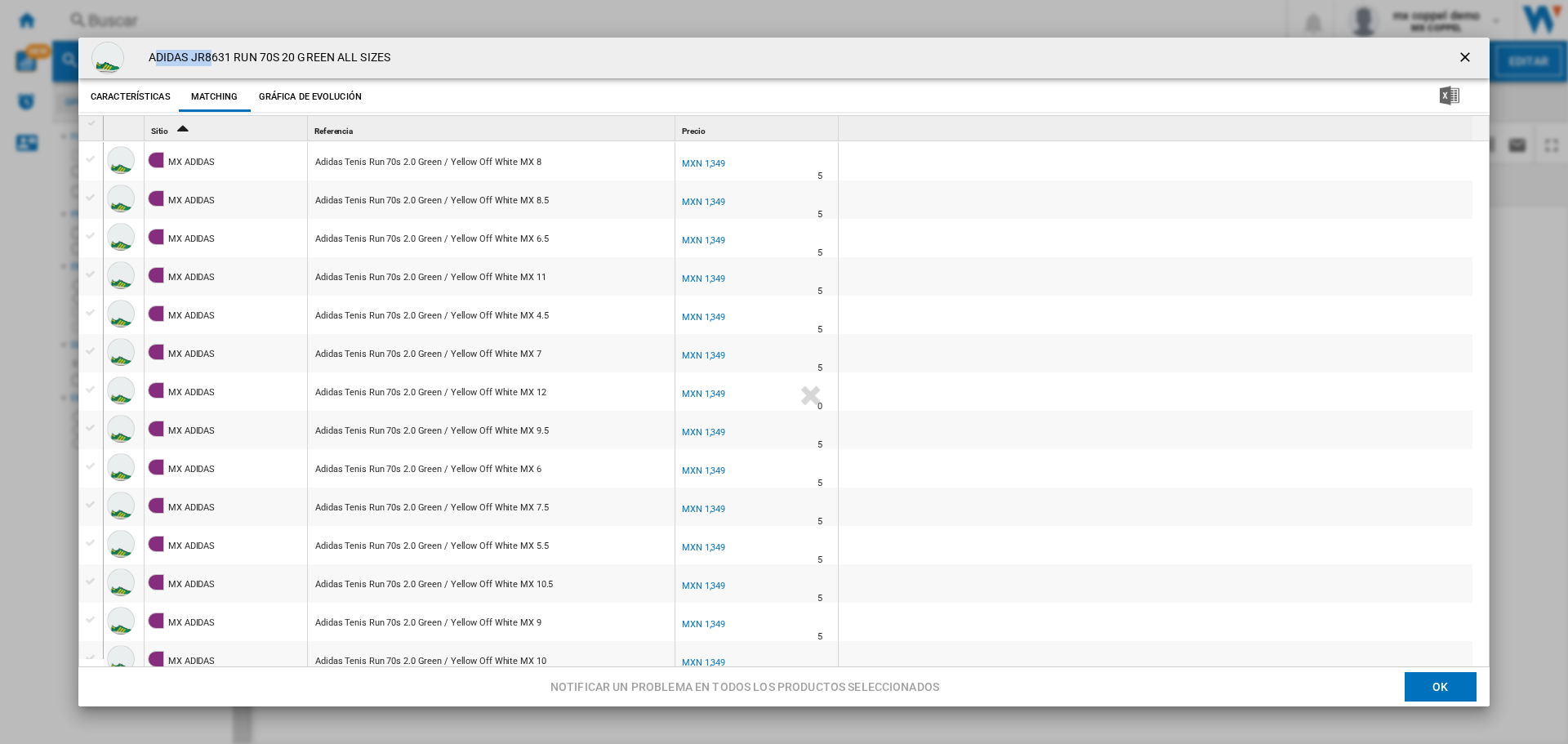
drag, startPoint x: 152, startPoint y: 54, endPoint x: 504, endPoint y: 53, distance: 352.0
click at [504, 53] on div "ADIDAS JR8631 RUN 70S 20 GREEN ALL SIZES" at bounding box center [784, 58] width 1411 height 41
click at [311, 55] on h4 "ADIDAS JR8631 RUN 70S 20 GREEN ALL SIZES" at bounding box center [264, 58] width 250 height 17
drag, startPoint x: 151, startPoint y: 54, endPoint x: 444, endPoint y: 61, distance: 293.1
click at [444, 61] on div "ADIDAS JR8631 RUN 70S 20 GREEN ALL SIZES" at bounding box center [784, 58] width 1411 height 41
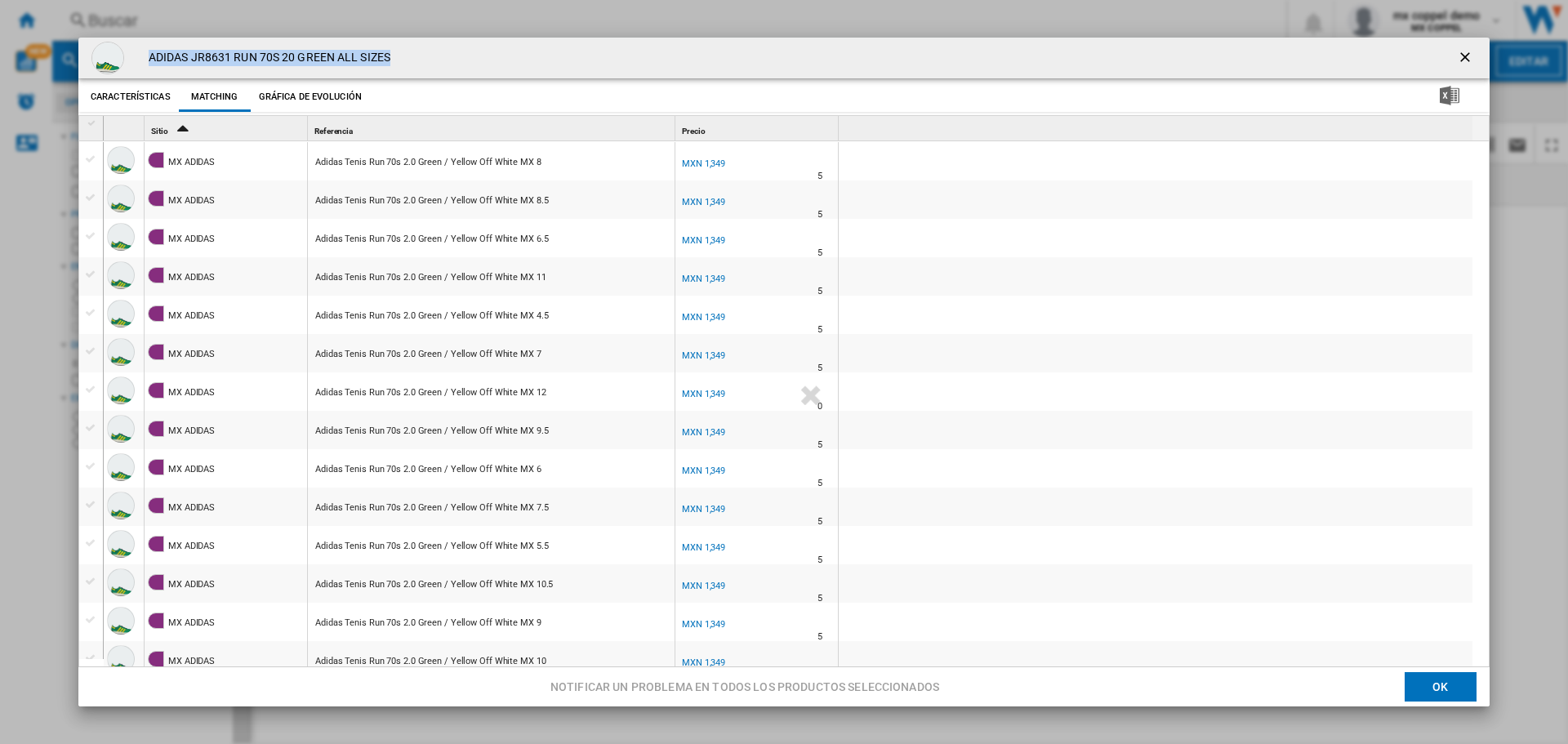
click at [1457, 49] on ng-md-icon "getI18NText('BUTTONS.CLOSE_DIALOG')" at bounding box center [1466, 59] width 19 height 19
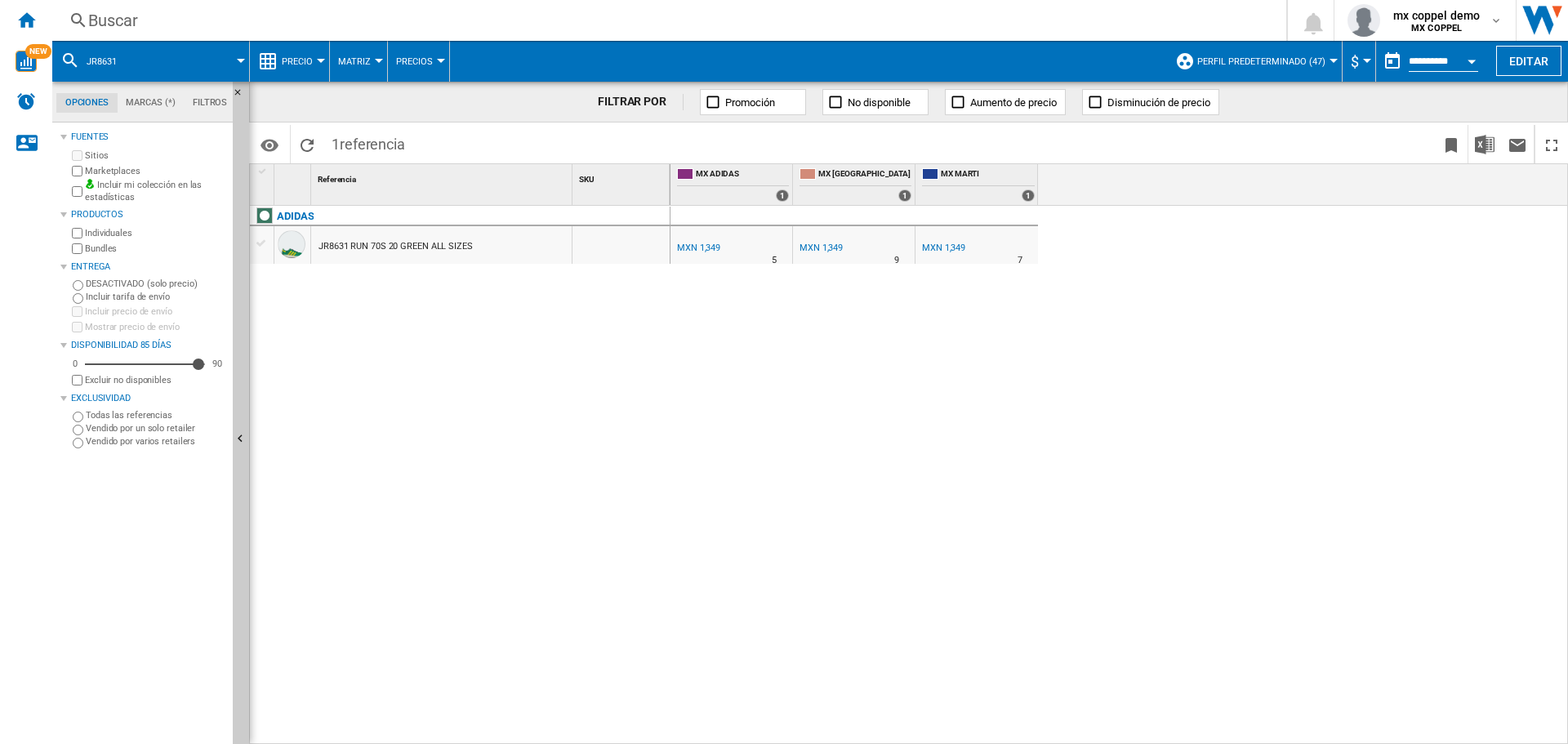
click at [411, 21] on div "Buscar" at bounding box center [666, 20] width 1156 height 23
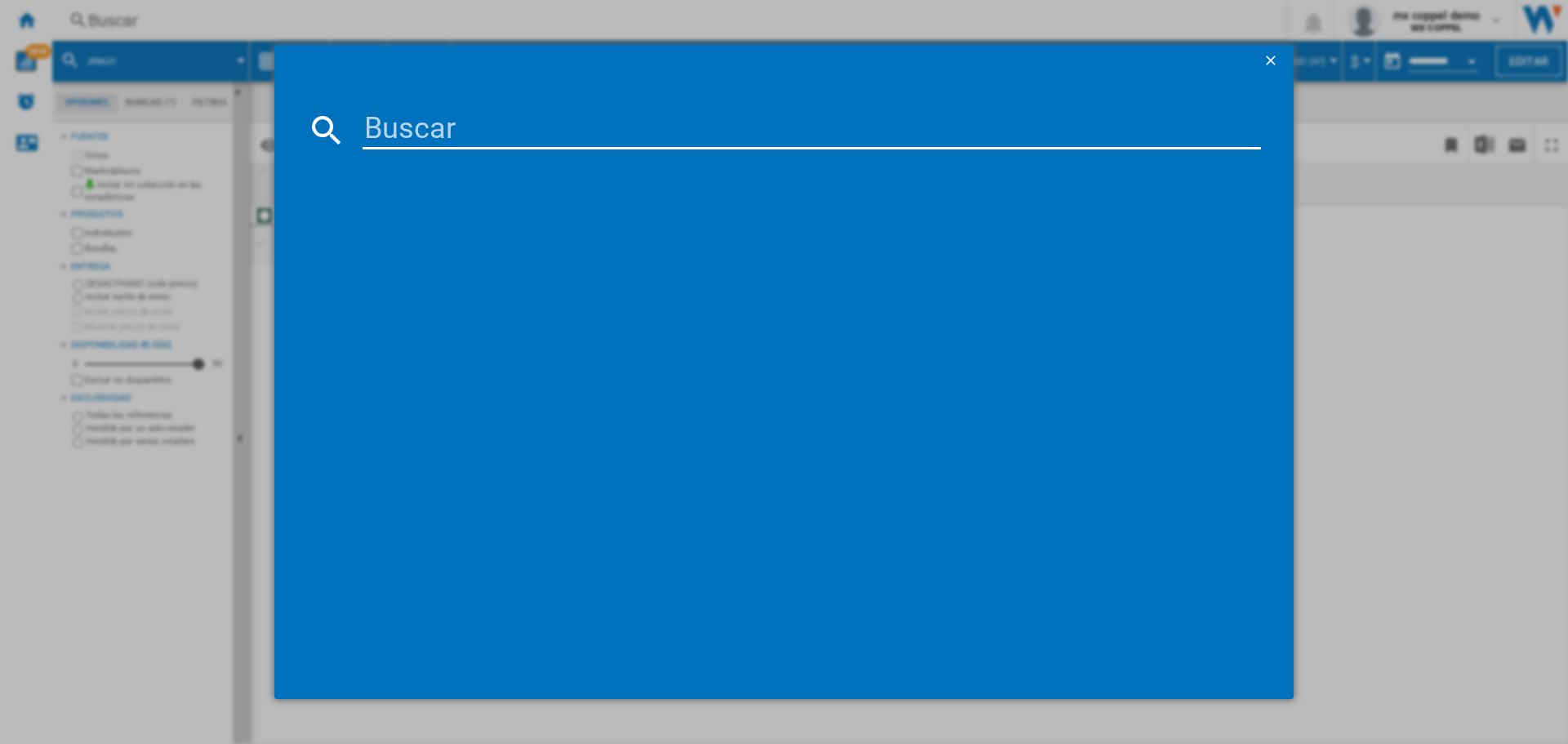
click at [430, 120] on input at bounding box center [812, 130] width 898 height 39
paste input "PUMA XRAY 3 39906405 WHITE YELLOW SIZZLE BLACK FOR ALL TIME RED ALL SIZES"
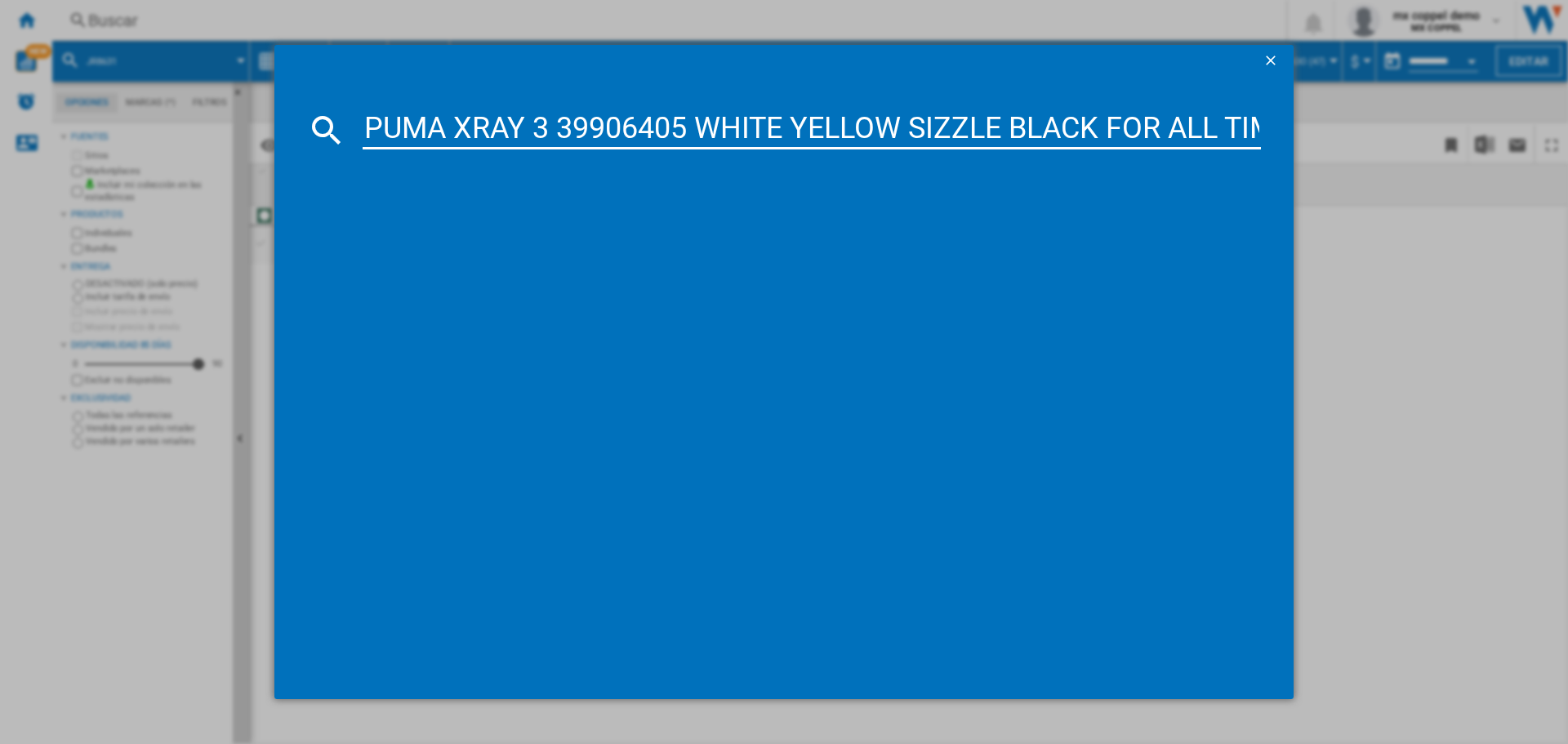
scroll to position [0, 243]
type input "PUMA XRAY 3 39906405 WHITE YELLOW SIZZLE BLACK FOR ALL TIME RED ALL SIZES"
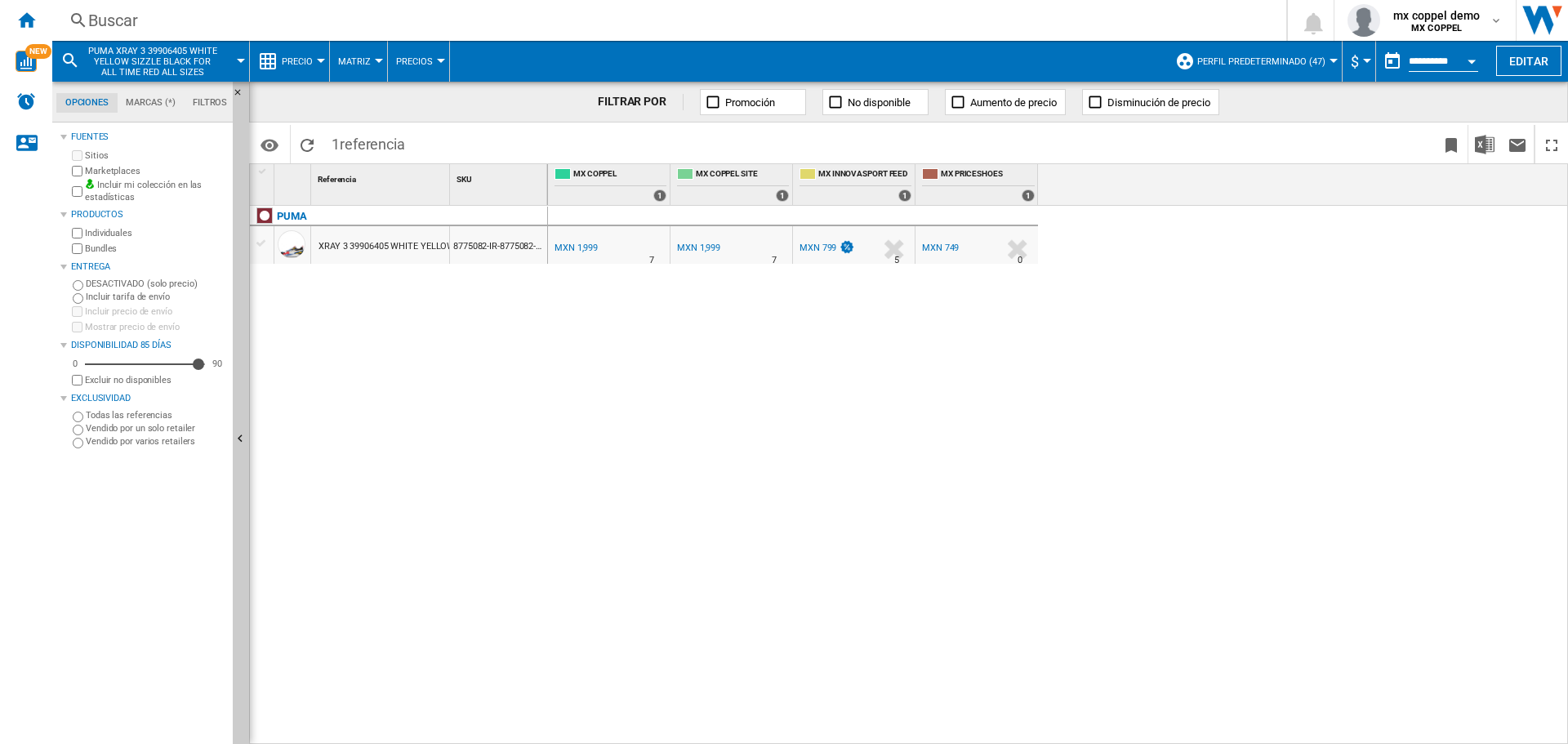
click at [582, 244] on div "MXN 1,999" at bounding box center [575, 248] width 43 height 11
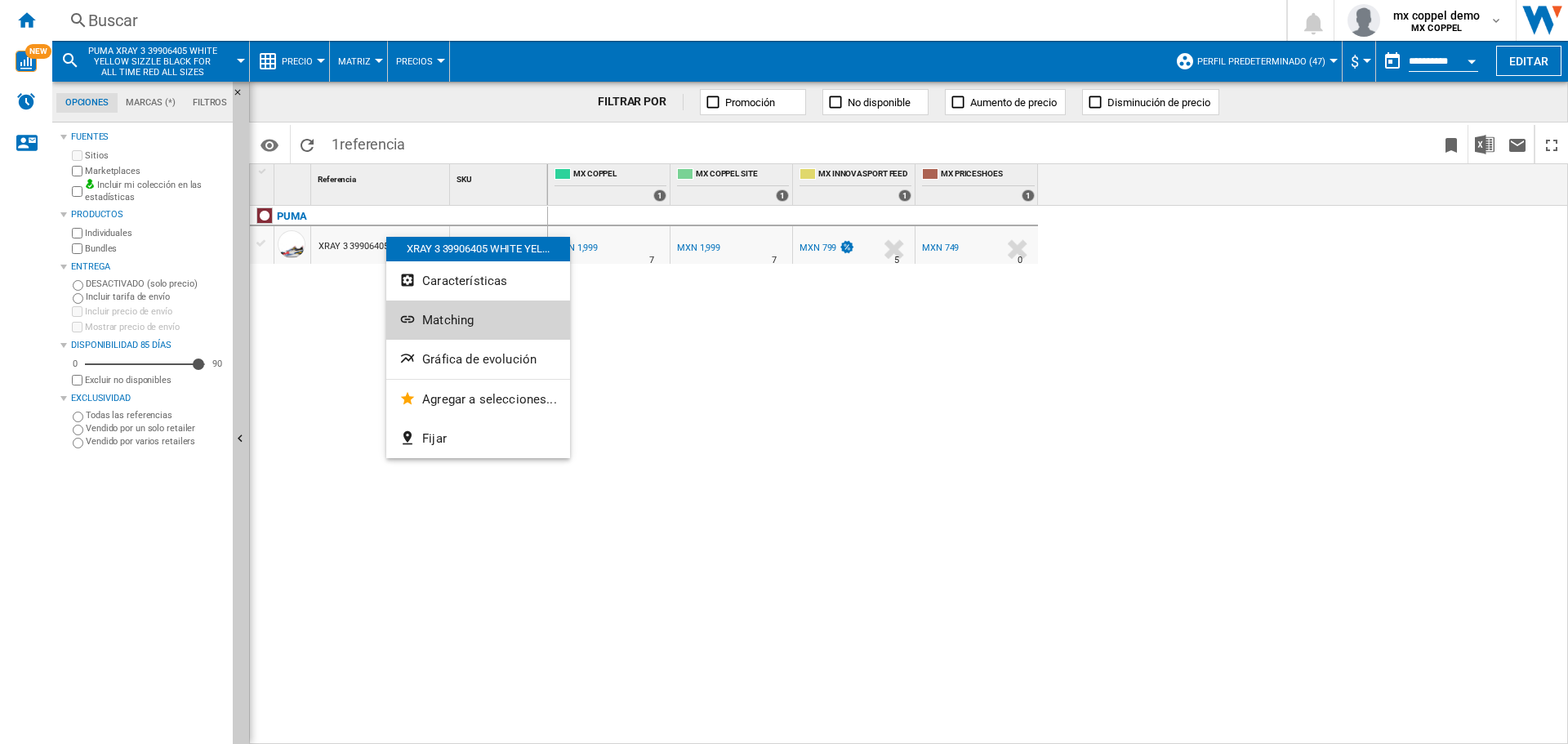
click at [510, 323] on button "Matching" at bounding box center [478, 319] width 184 height 39
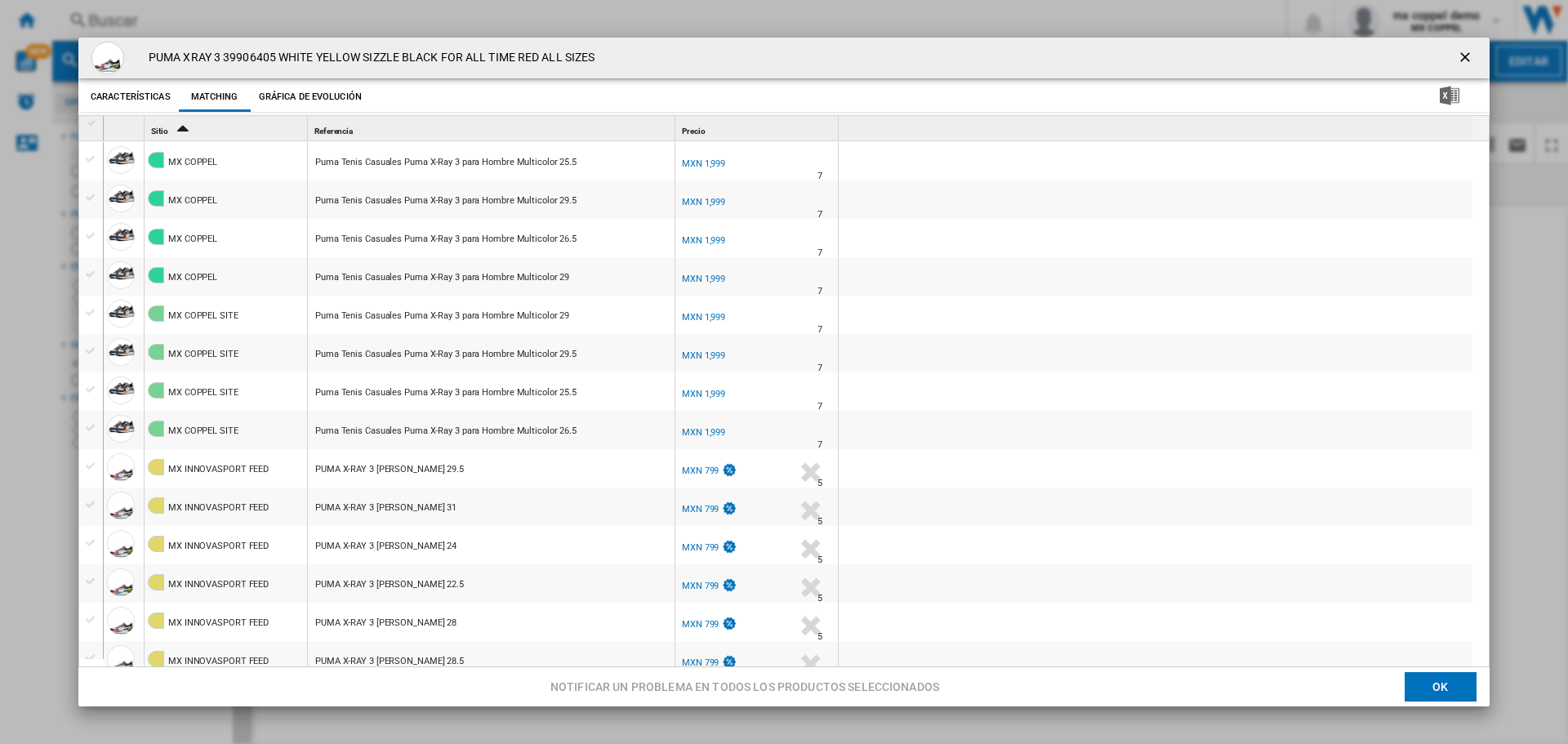
click at [701, 163] on div "MXN 1,999" at bounding box center [703, 164] width 43 height 11
click at [704, 194] on div "MXN 1,999" at bounding box center [702, 202] width 46 height 17
click at [705, 237] on div "MXN 1,999" at bounding box center [703, 241] width 43 height 11
click at [705, 284] on div "MXN 1,999" at bounding box center [703, 278] width 43 height 11
click at [708, 278] on div "MXN 1,999" at bounding box center [703, 278] width 43 height 11
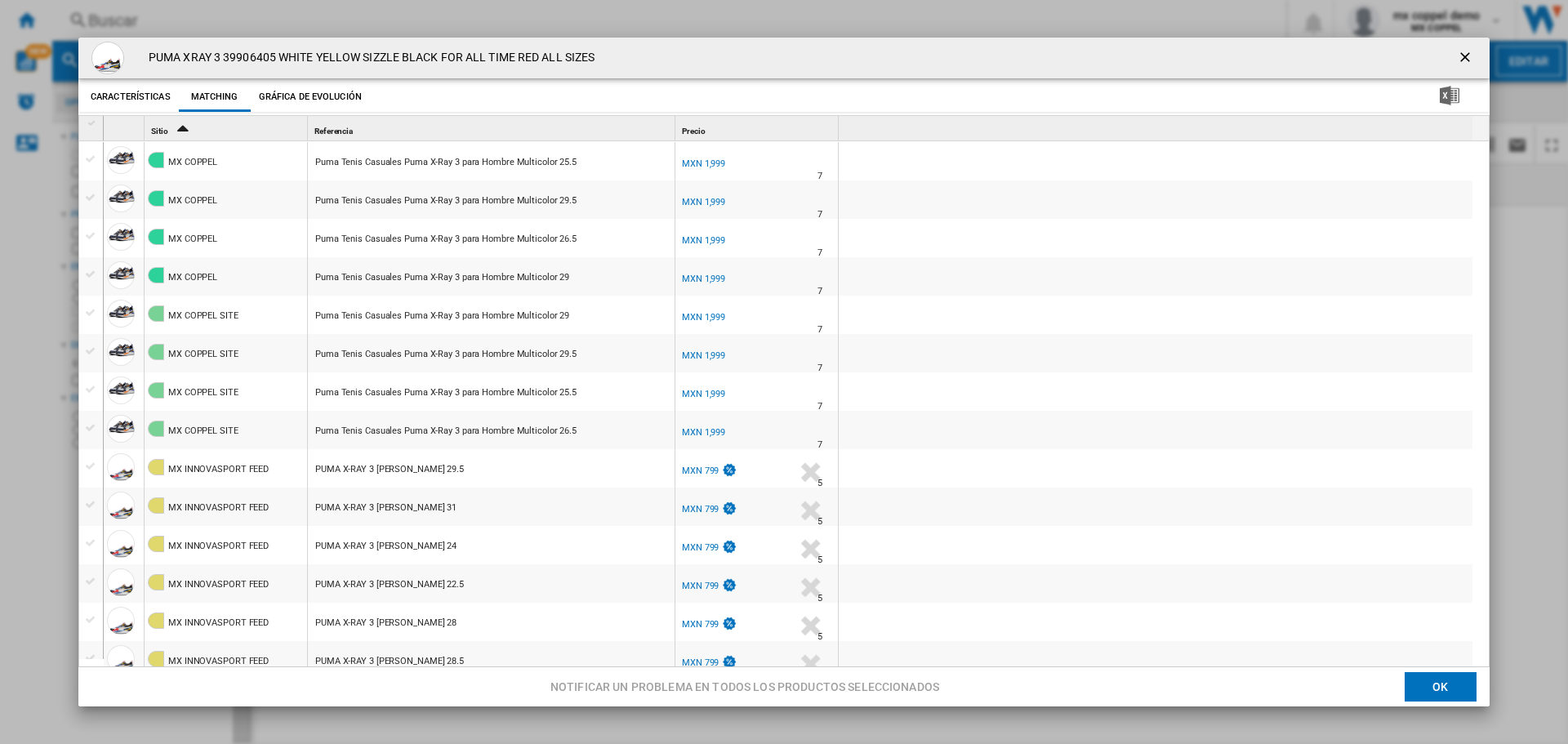
click at [707, 310] on div "MXN 1,999" at bounding box center [702, 317] width 46 height 17
click at [698, 352] on div "MXN 1,999" at bounding box center [703, 355] width 43 height 11
click at [710, 341] on div "MX COPPEL" at bounding box center [756, 342] width 156 height 10
click at [710, 354] on div "MXN 1,999" at bounding box center [703, 355] width 43 height 11
click at [709, 388] on div "MXN 1,999" at bounding box center [702, 394] width 46 height 17
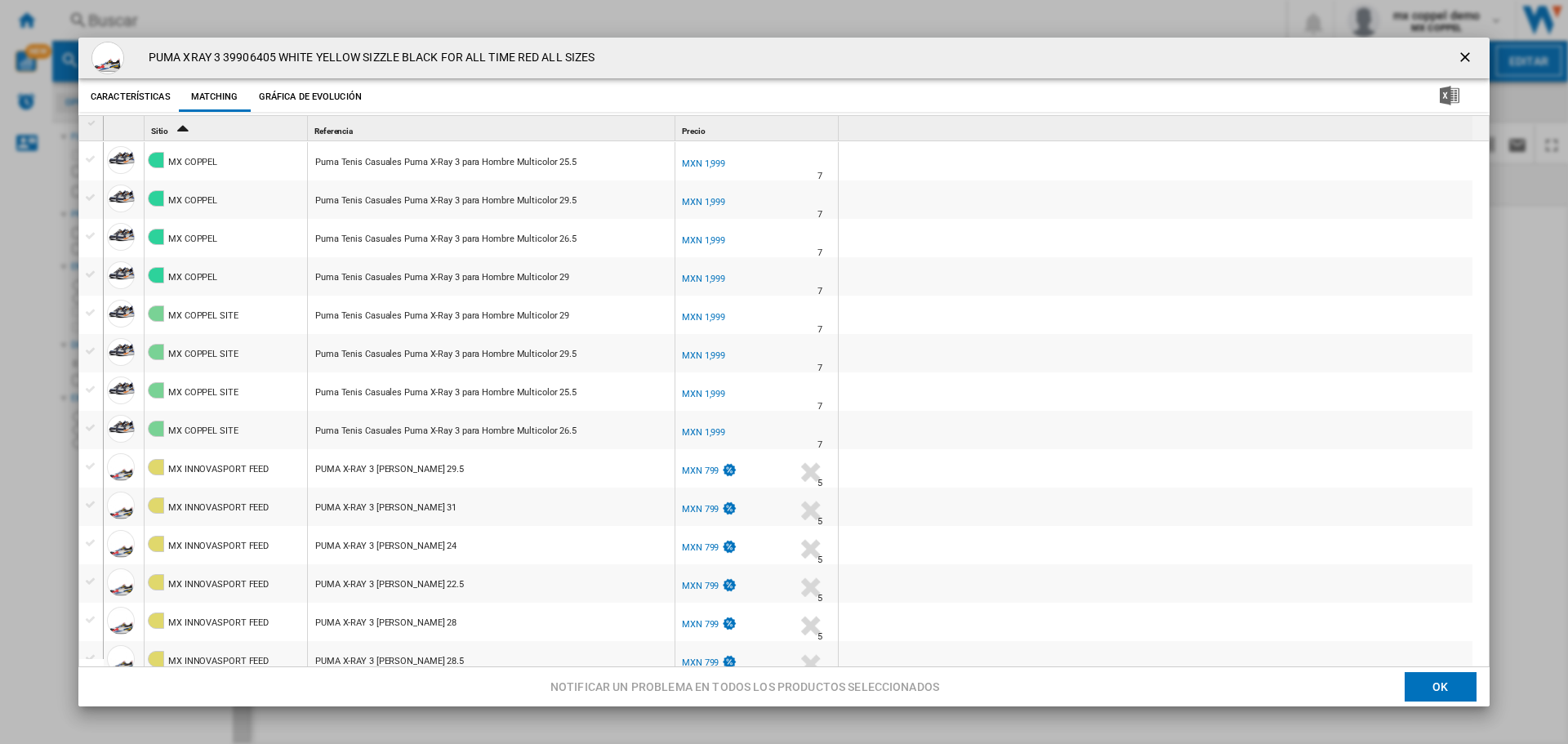
click at [709, 429] on div "MXN 1,999" at bounding box center [703, 432] width 43 height 11
click at [1457, 54] on ng-md-icon "getI18NText('BUTTONS.CLOSE_DIALOG')" at bounding box center [1466, 59] width 19 height 19
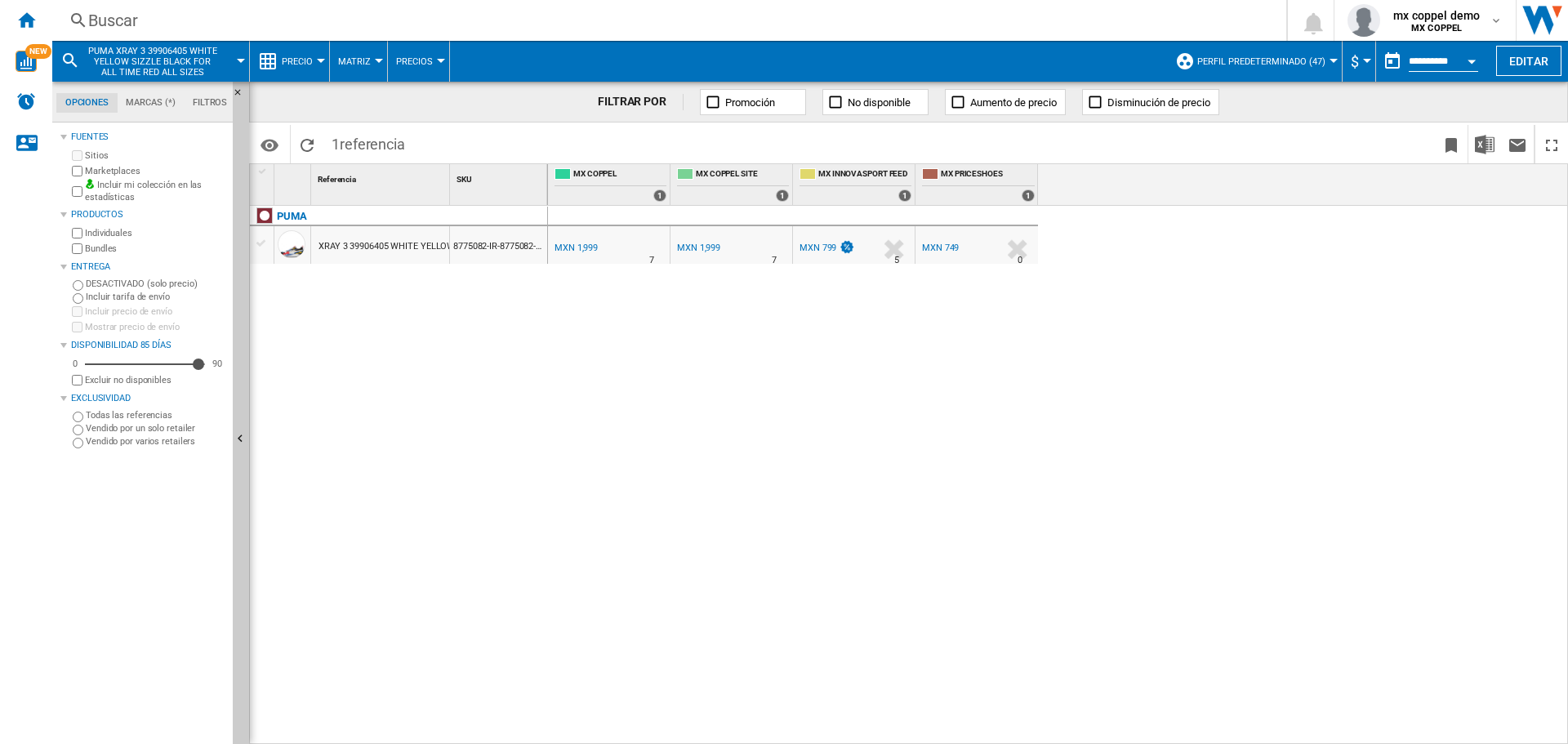
click at [491, 8] on div "Buscar Buscar 0 mx coppel demo MX COPPEL MX COPPEL Mi configuración Cerrar sesi…" at bounding box center [810, 20] width 1515 height 41
click at [540, 21] on div "Buscar" at bounding box center [666, 20] width 1156 height 23
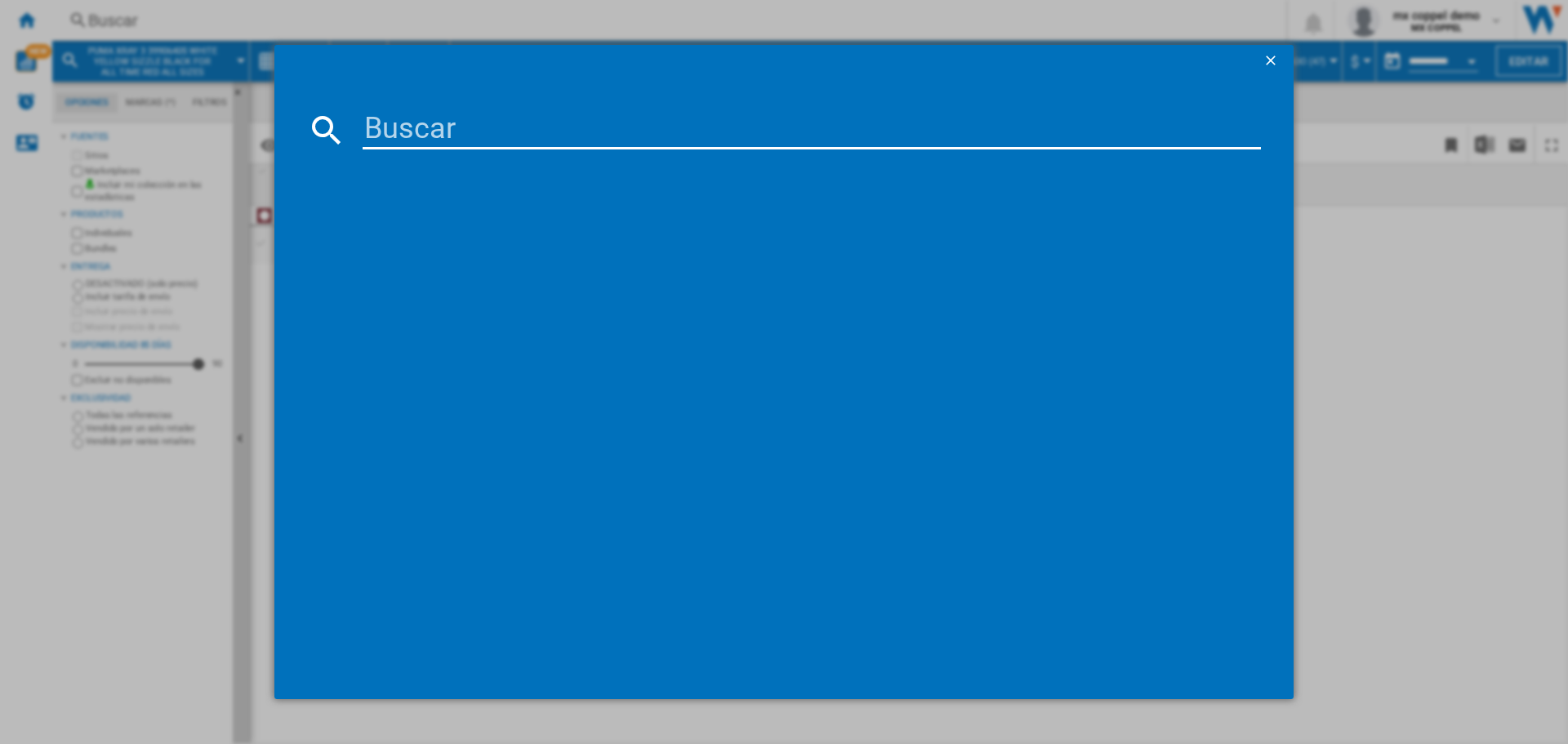
click at [552, 138] on input at bounding box center [812, 130] width 898 height 39
paste input "399064"
type input "39906412"
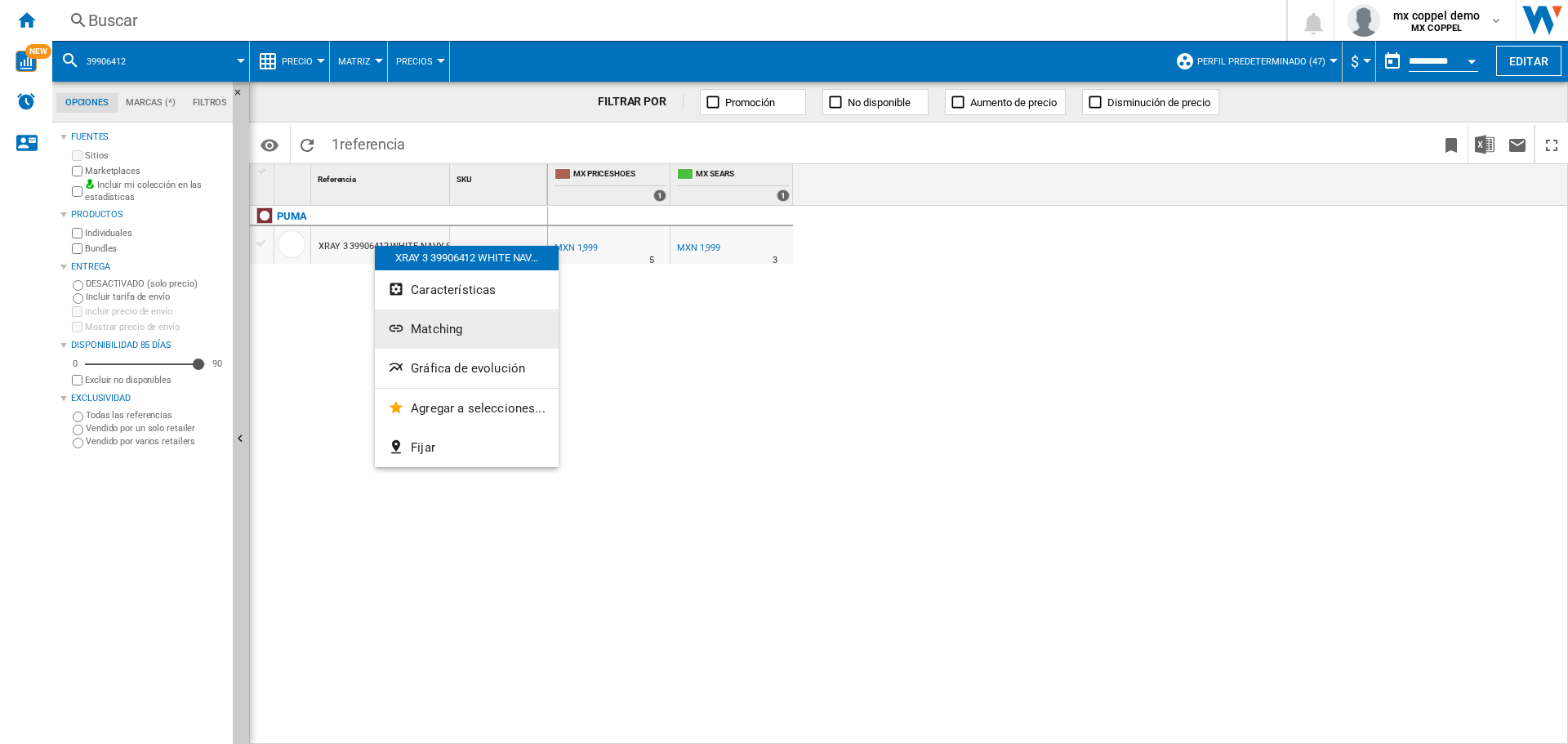
click at [446, 330] on span "Matching" at bounding box center [436, 328] width 52 height 15
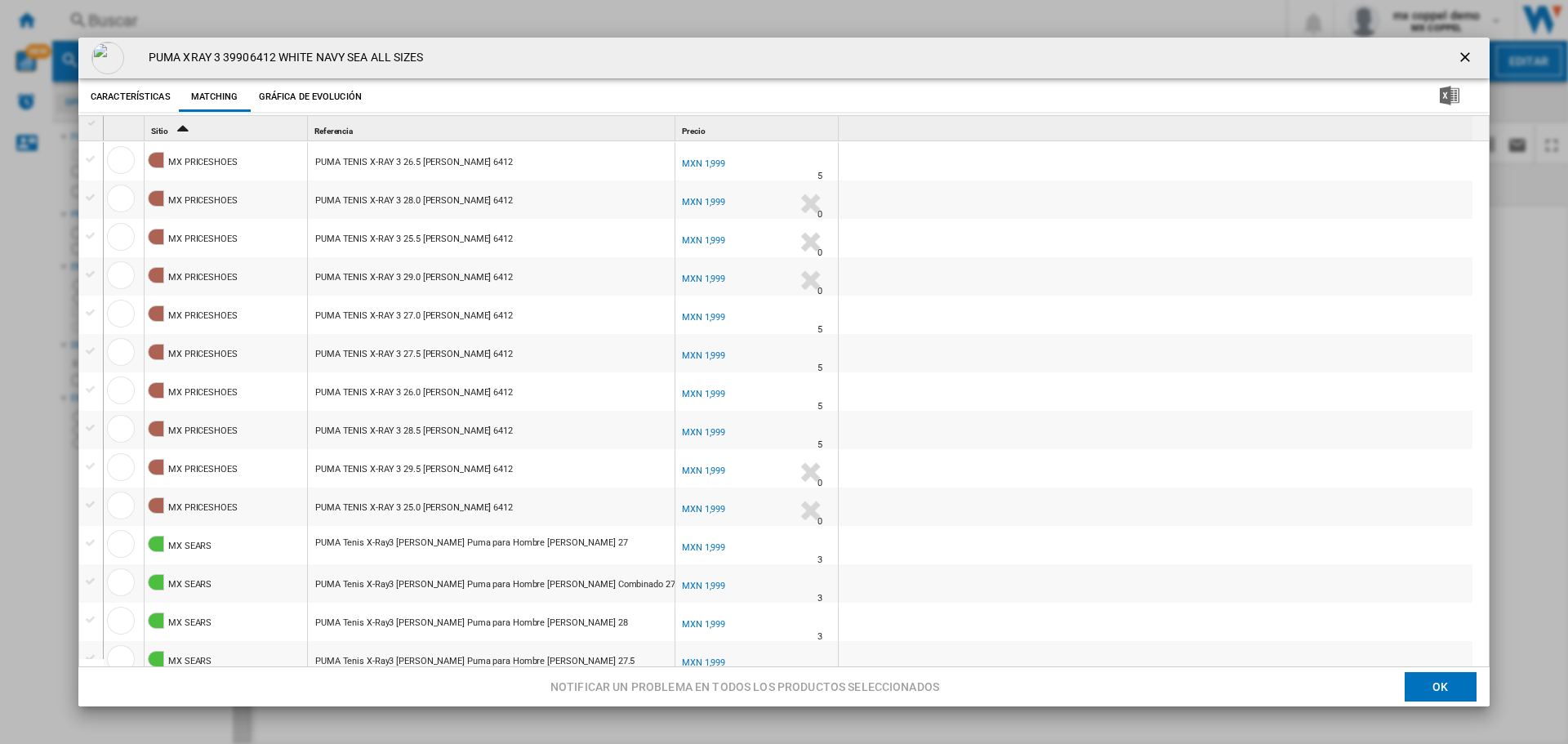
click at [693, 164] on div "MXN 1,999" at bounding box center [703, 164] width 43 height 11
drag, startPoint x: 150, startPoint y: 56, endPoint x: 489, endPoint y: 51, distance: 339.0
click at [489, 51] on div "PUMA XRAY 3 39906412 WHITE NAVY SEA ALL SIZES" at bounding box center [784, 58] width 1411 height 41
copy h4 "PUMA XRAY 3 39906412 WHITE NAVY SEA ALL SIZES"
click at [1457, 60] on ng-md-icon "getI18NText('BUTTONS.CLOSE_DIALOG')" at bounding box center [1466, 59] width 19 height 19
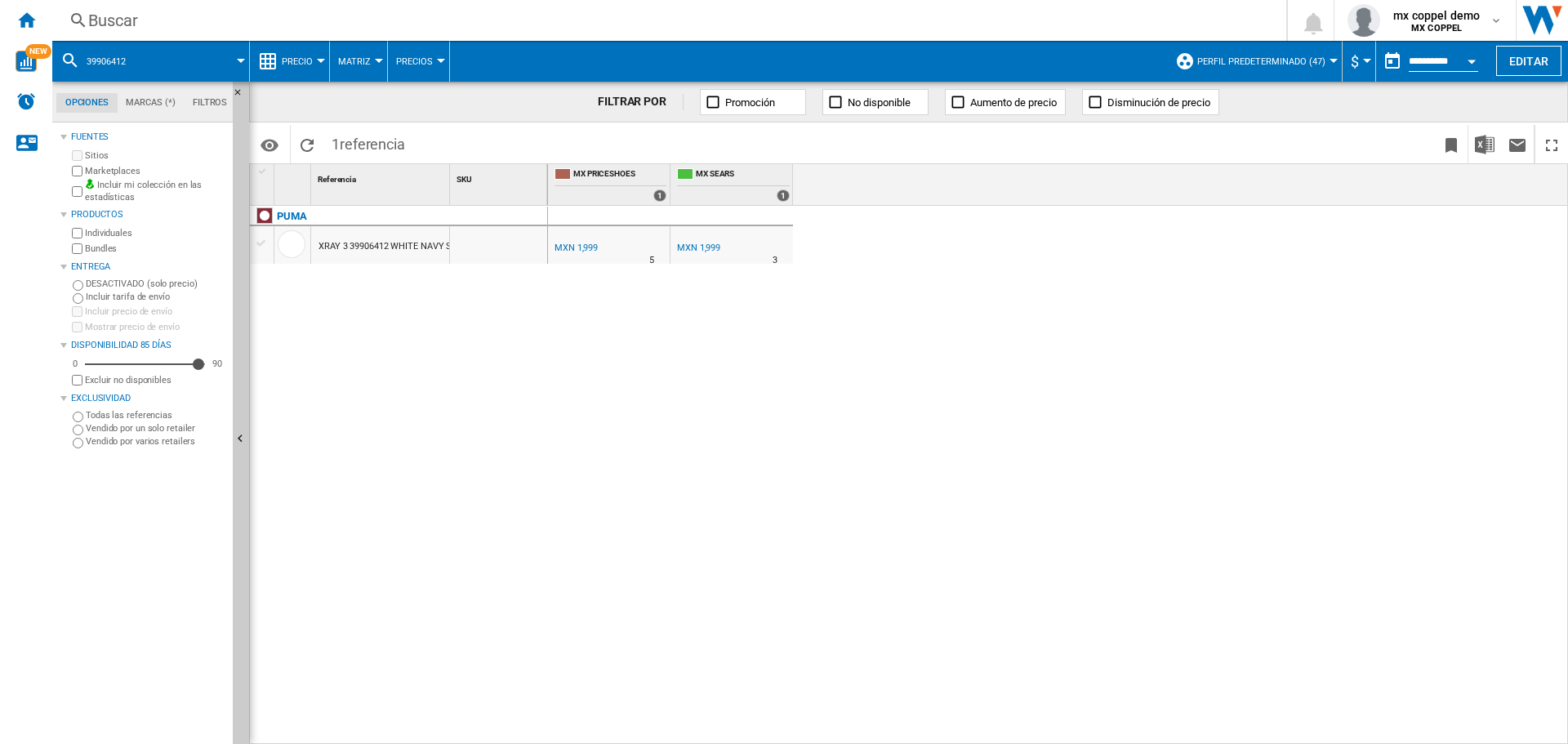
click at [340, 11] on div "Buscar" at bounding box center [666, 20] width 1156 height 23
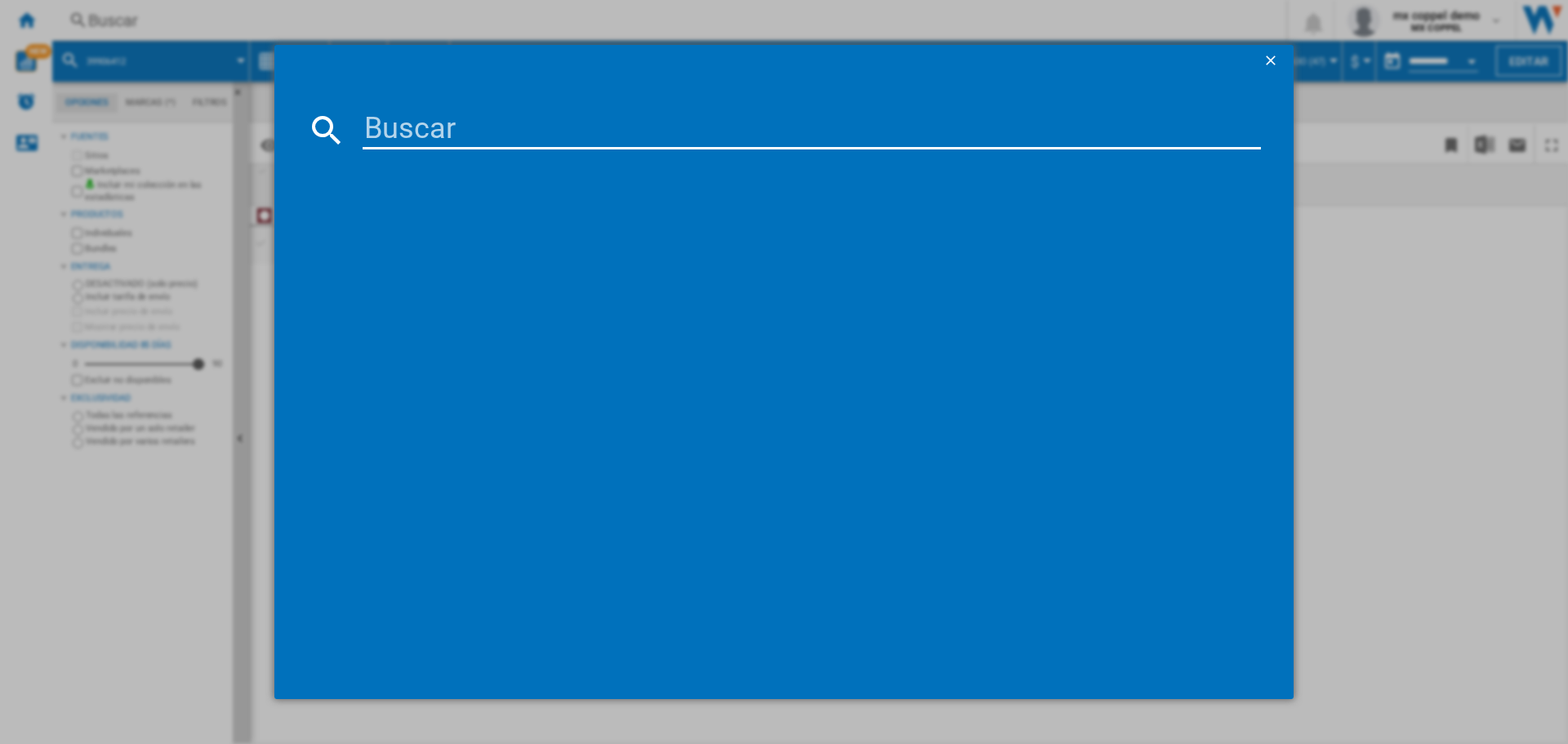
click at [477, 119] on input at bounding box center [812, 130] width 898 height 39
paste input "ADIDAS JR8631 RUN 70S 20 GREEN ALL SIZES"
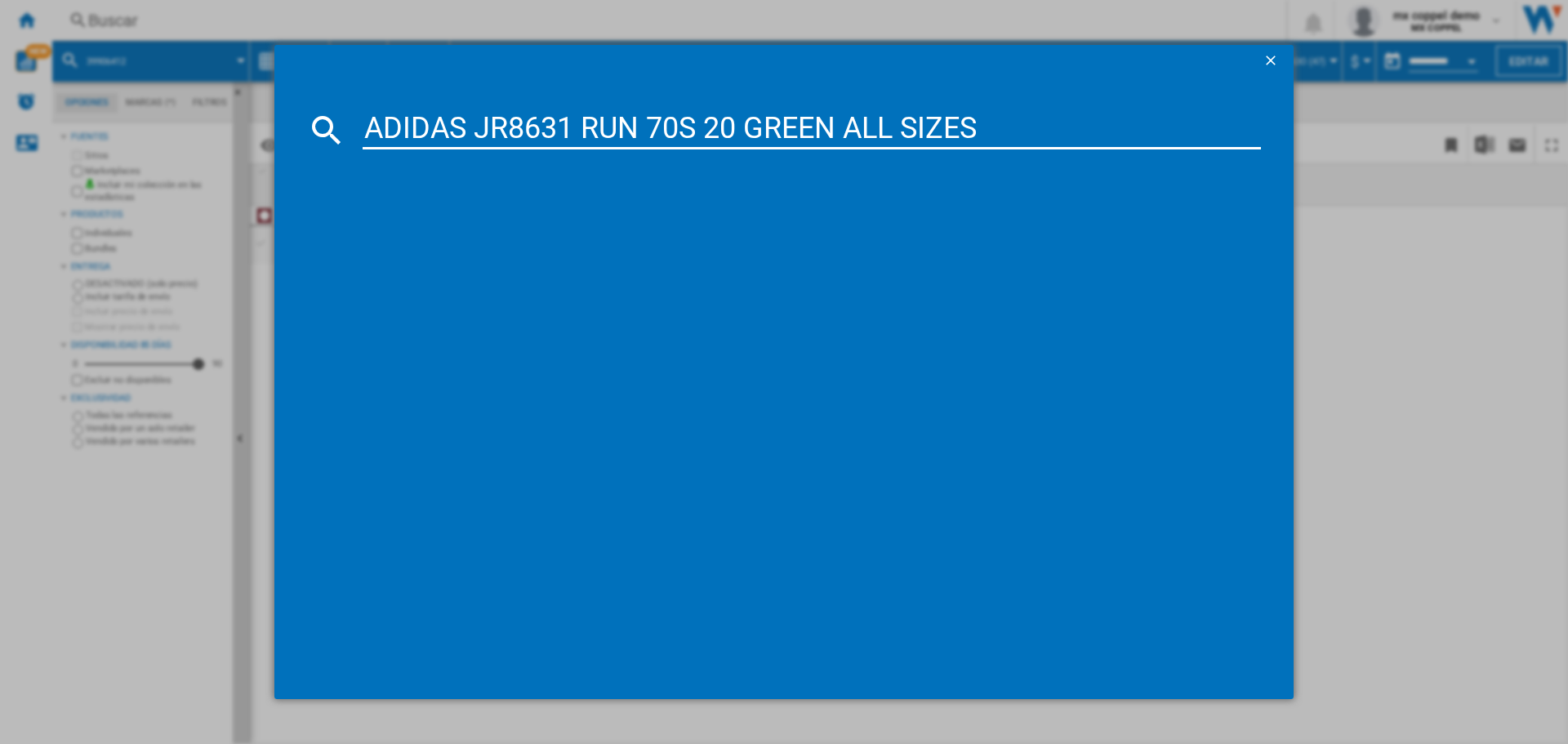
type input "ADIDAS JR8631 RUN 70S 20 GREEN ALL SIZES"
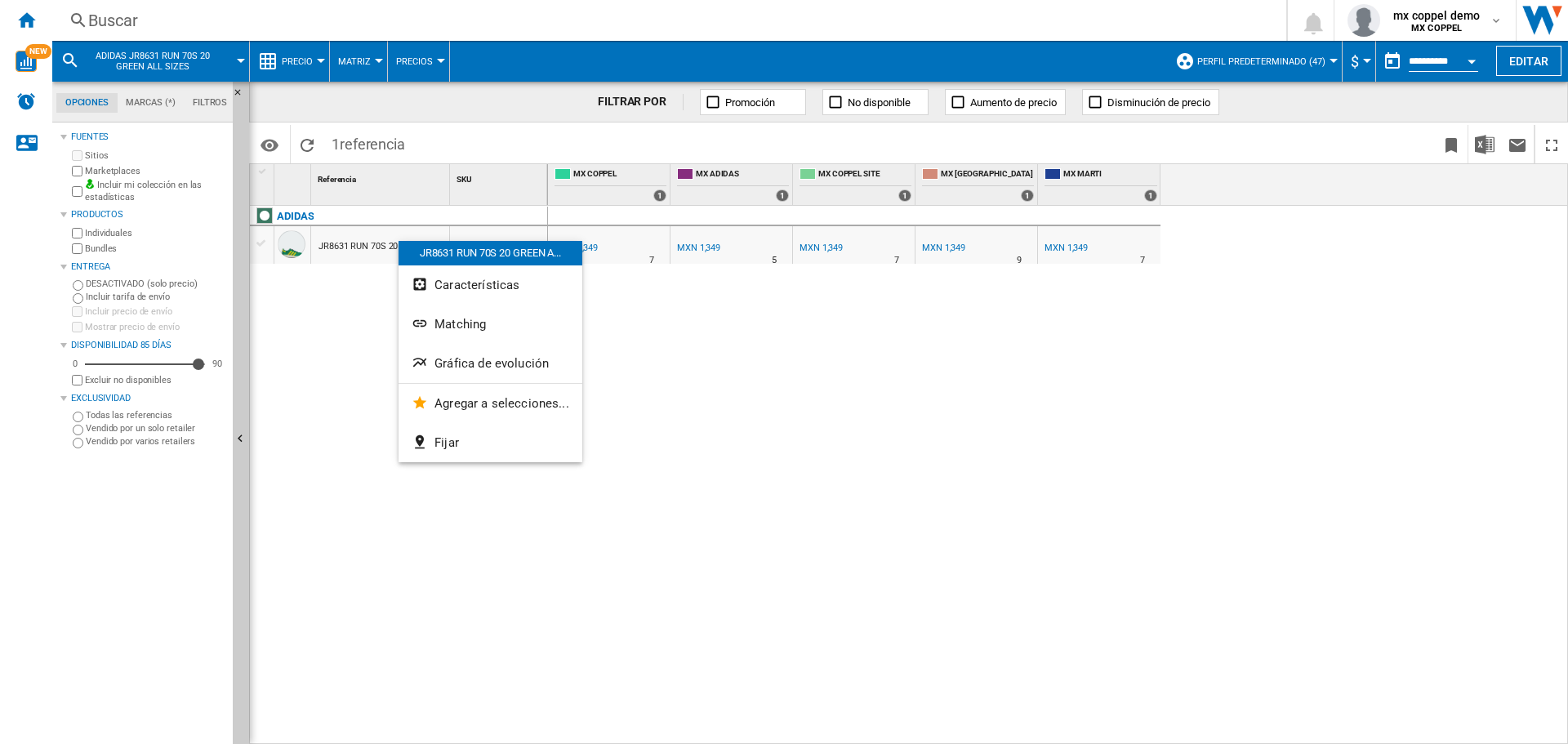
drag, startPoint x: 894, startPoint y: 525, endPoint x: 866, endPoint y: 504, distance: 35.0
click at [891, 522] on div at bounding box center [784, 372] width 1568 height 744
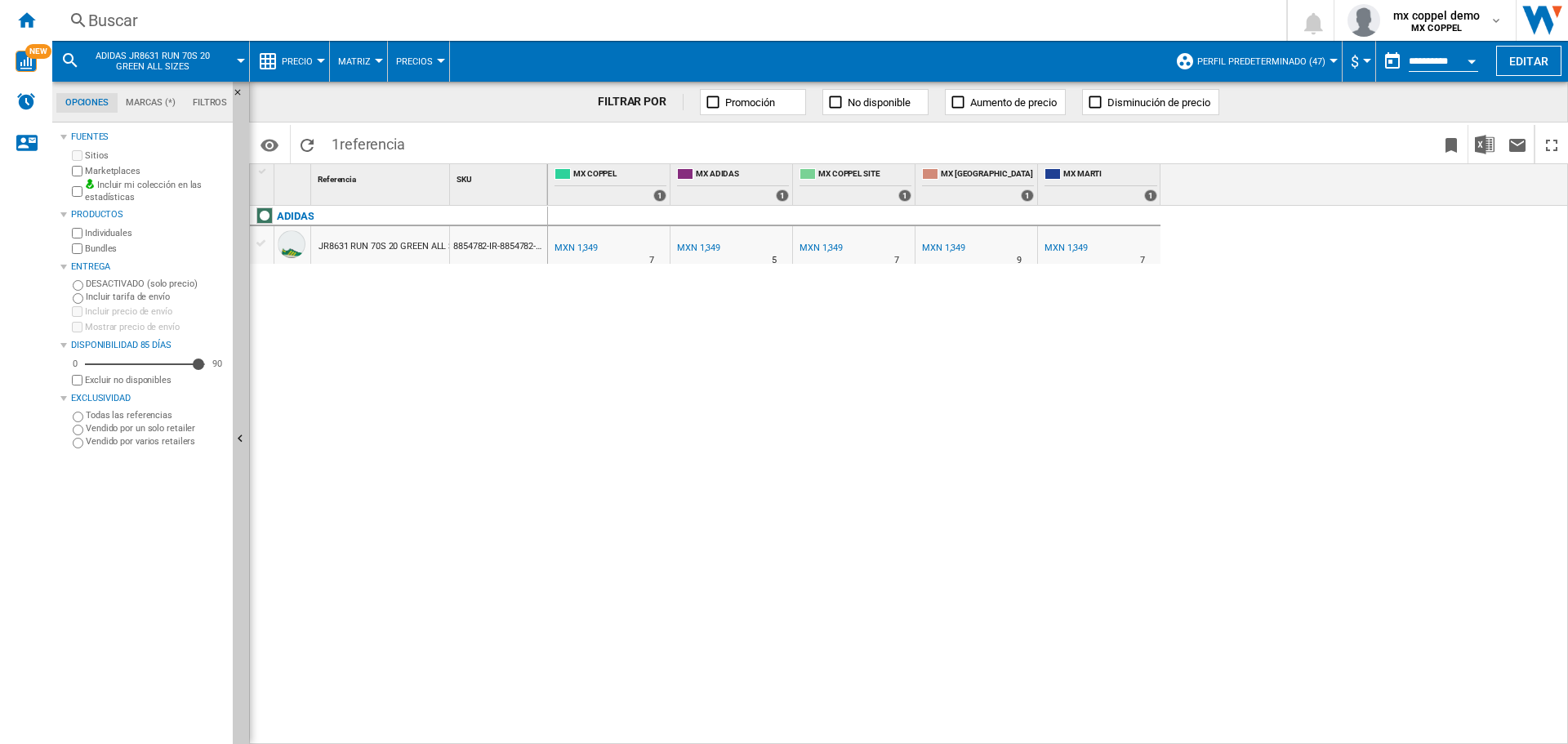
click at [447, 17] on div "Buscar" at bounding box center [666, 20] width 1156 height 23
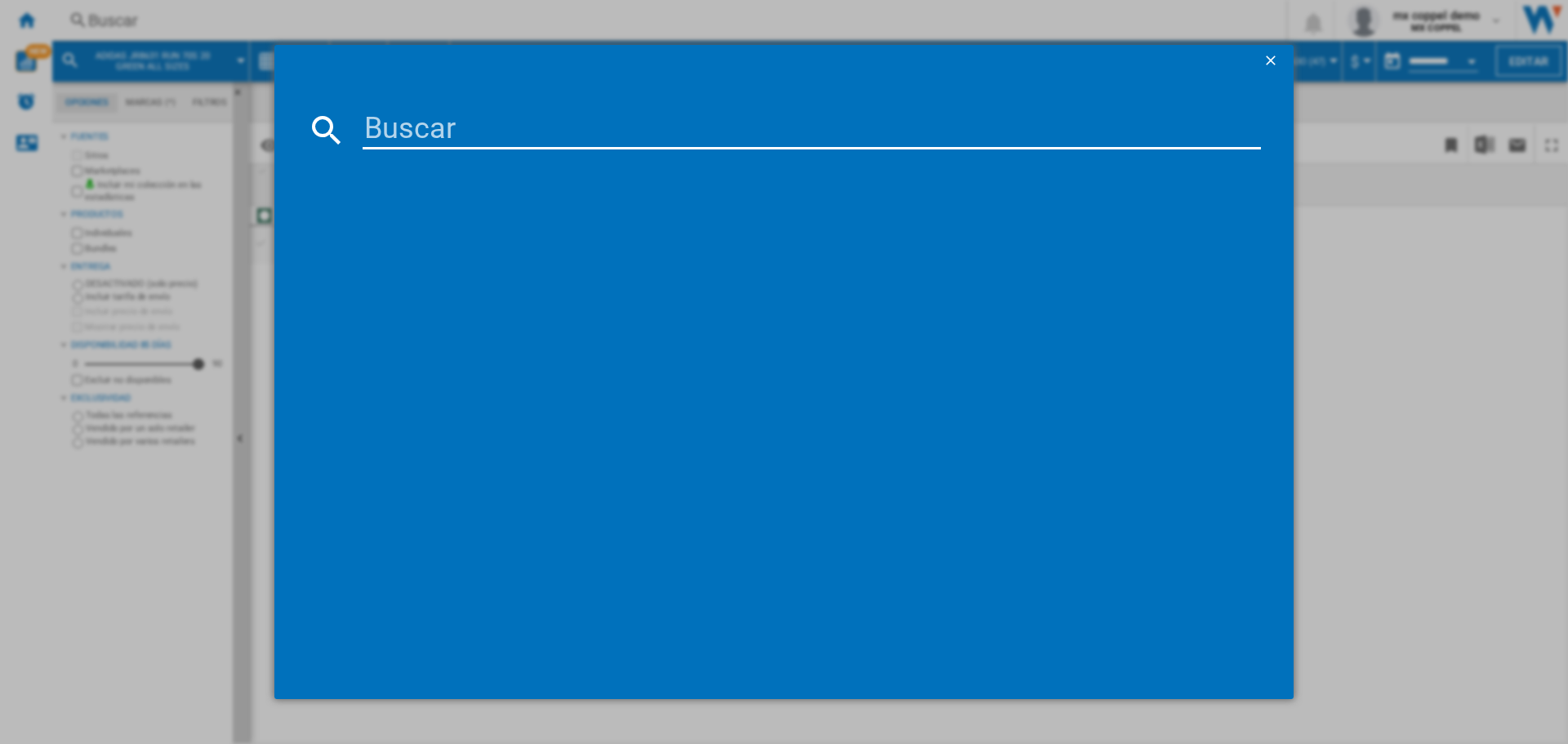
click at [479, 125] on input at bounding box center [812, 130] width 898 height 39
paste input "IH7758"
type input "IH7758"
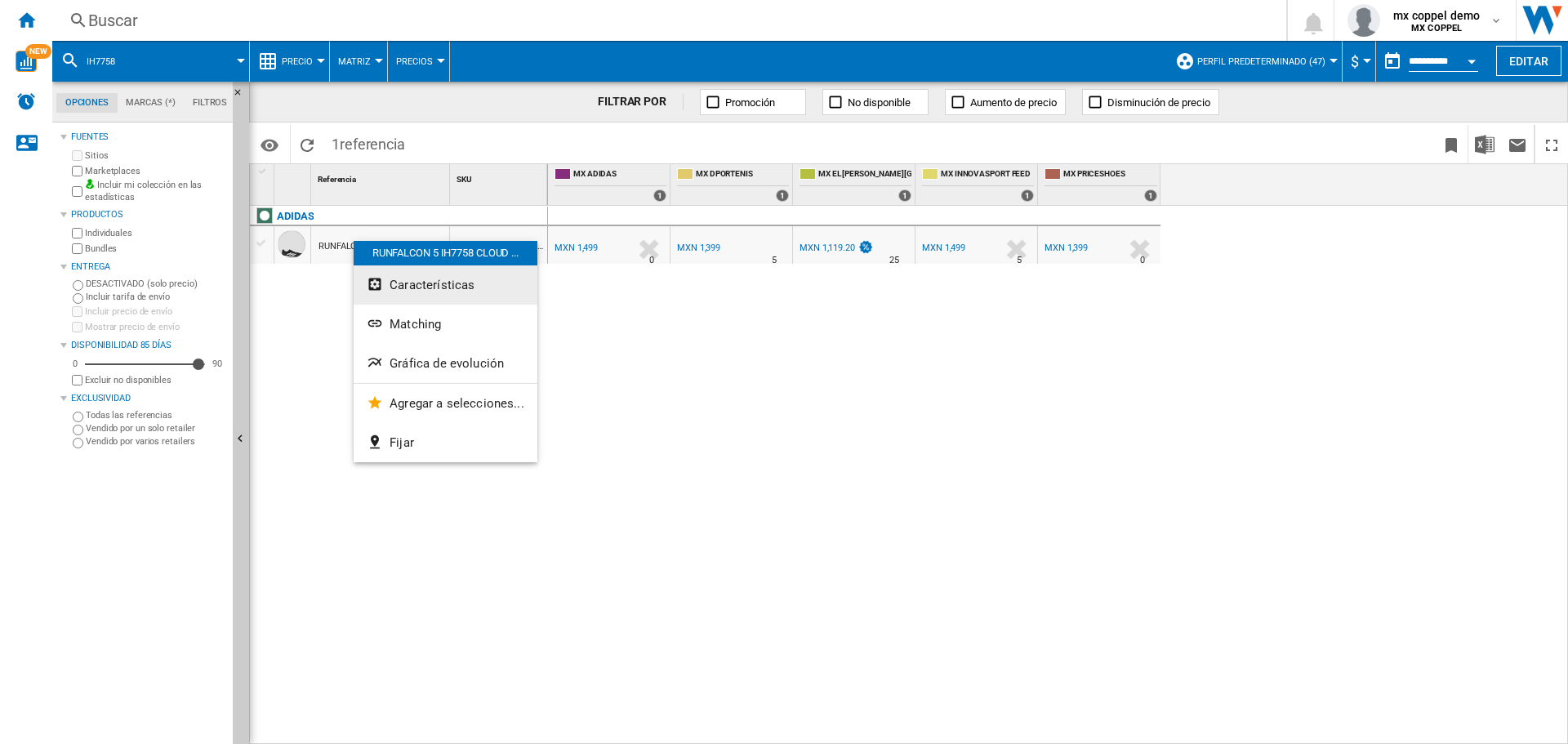
click at [467, 290] on span "Características" at bounding box center [432, 284] width 85 height 15
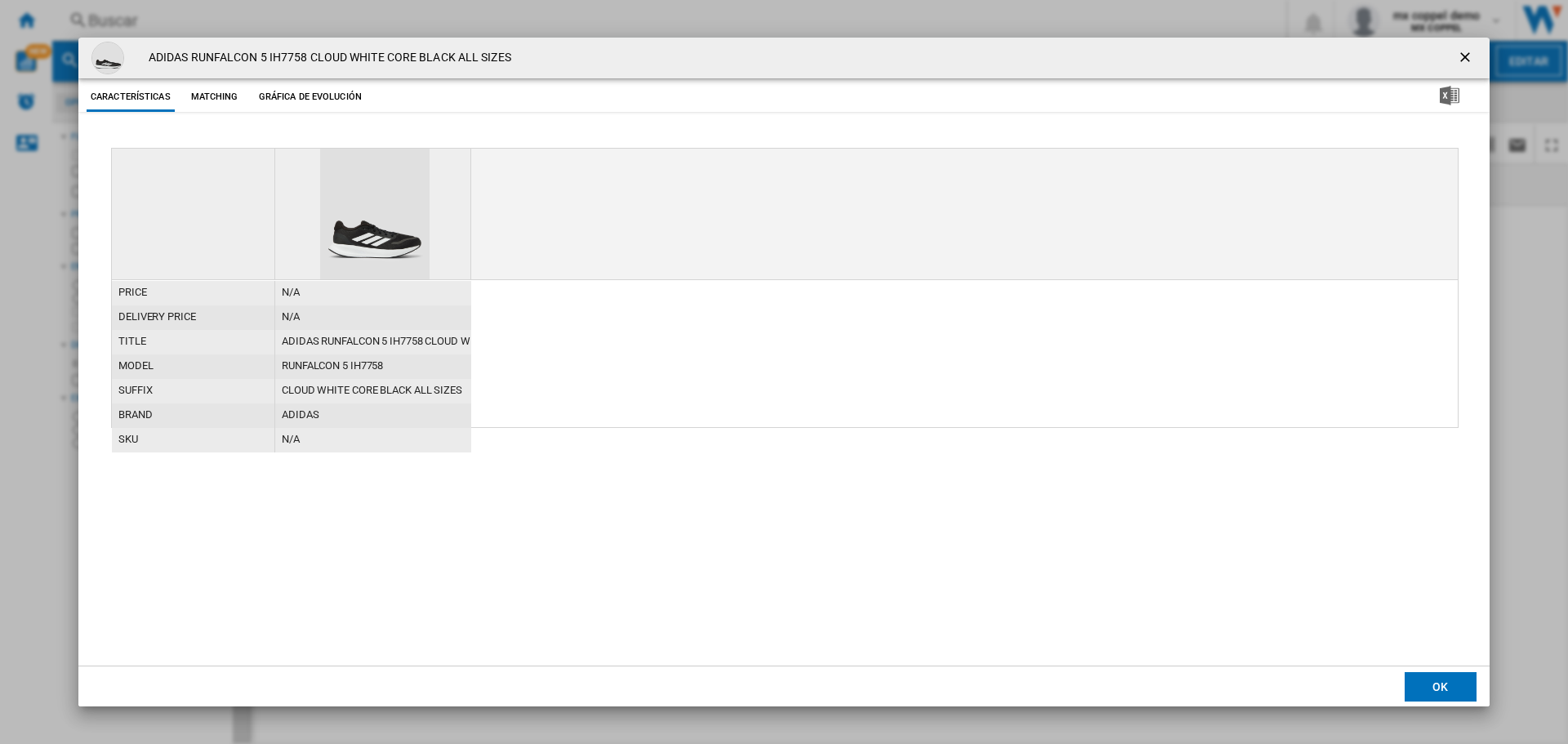
drag, startPoint x: 572, startPoint y: 54, endPoint x: 807, endPoint y: 54, distance: 235.0
click at [807, 54] on div "ADIDAS RUNFALCON 5 IH7758 CLOUD WHITE CORE BLACK ALL SIZES" at bounding box center [784, 58] width 1411 height 41
drag, startPoint x: 148, startPoint y: 53, endPoint x: 680, endPoint y: 54, distance: 532.0
click at [680, 54] on div "ADIDAS RUNFALCON 5 IH7758 CLOUD WHITE CORE BLACK ALL SIZES" at bounding box center [784, 58] width 1411 height 41
copy h4 "ADIDAS RUNFALCON 5 IH7758 CLOUD WHITE CORE BLACK ALL SIZES"
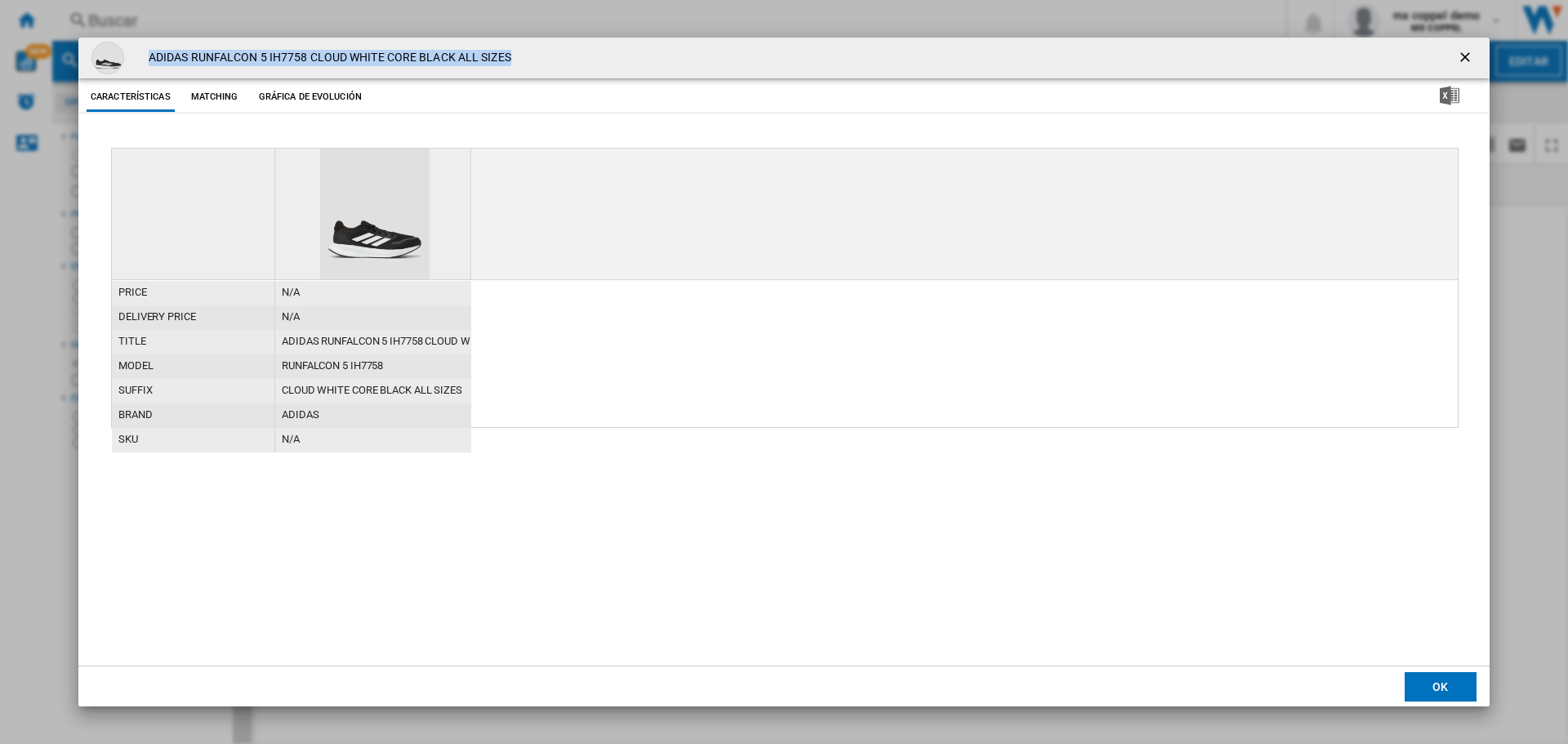
click at [1478, 686] on md-dialog-actions "OK" at bounding box center [784, 685] width 1411 height 41
click at [1409, 686] on button "OK" at bounding box center [1440, 687] width 72 height 30
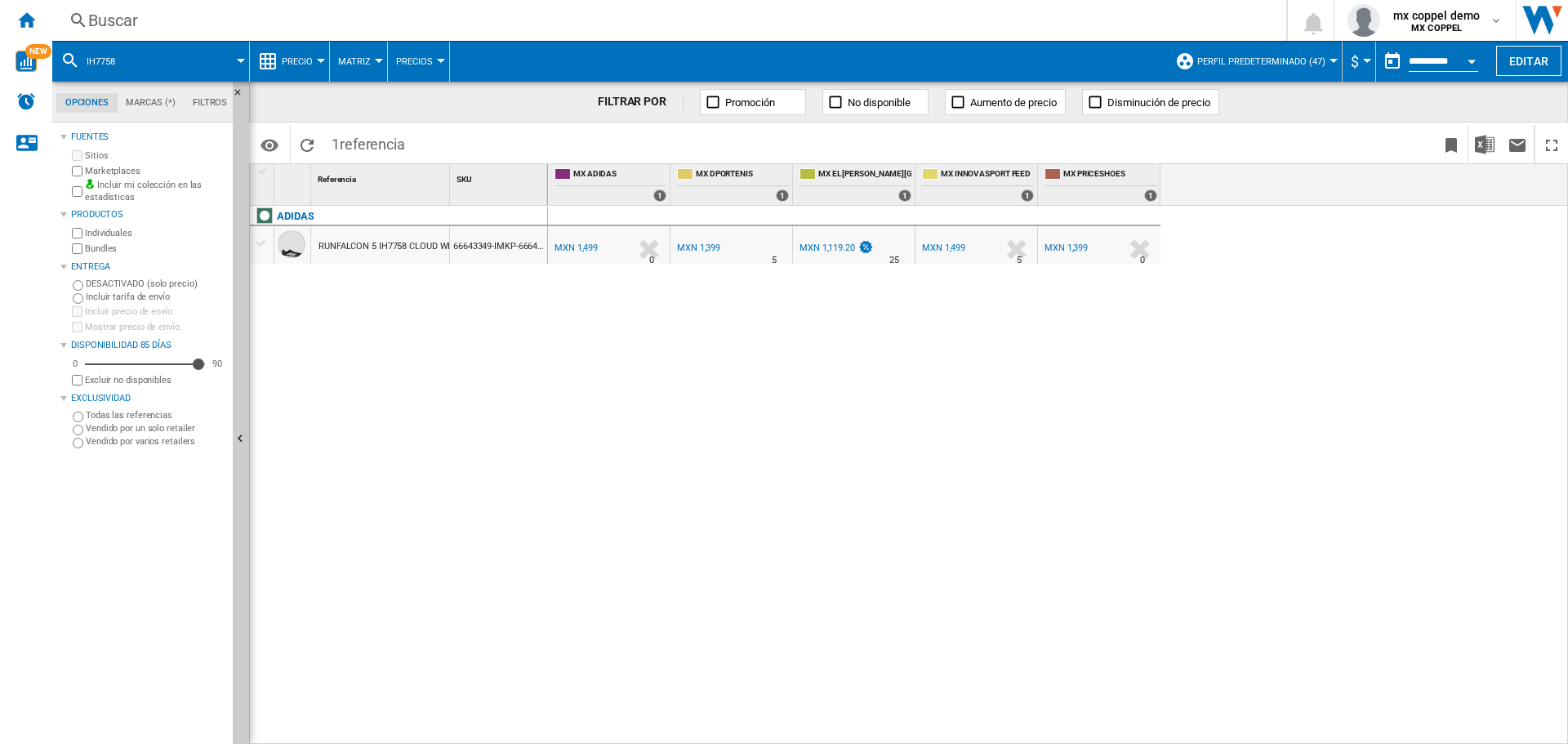
click at [405, 18] on div "Buscar" at bounding box center [666, 20] width 1156 height 23
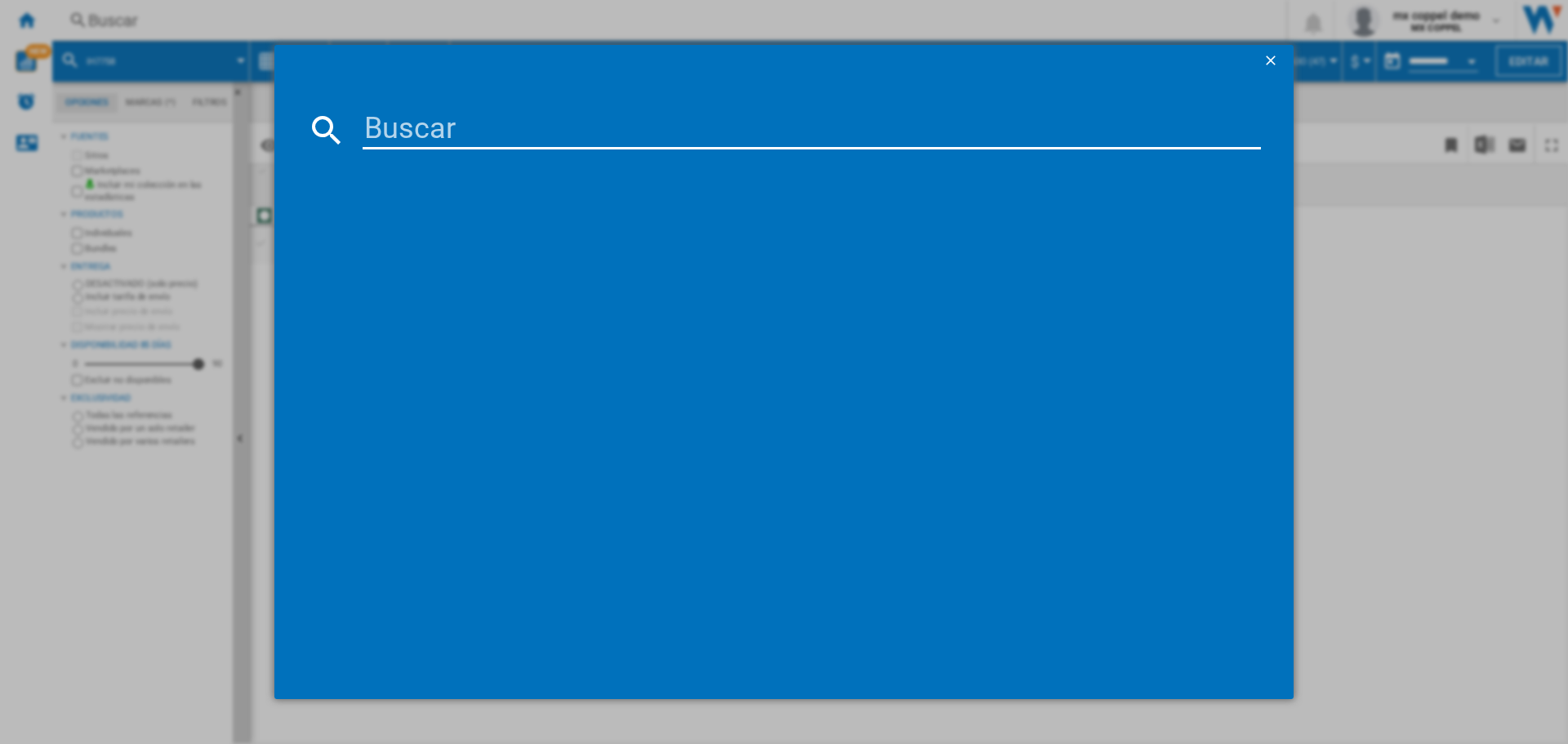
click at [504, 133] on input at bounding box center [812, 130] width 898 height 39
paste input "PUMA XRAY 3 39906412 WHITE NAVY SEA ALL SIZES"
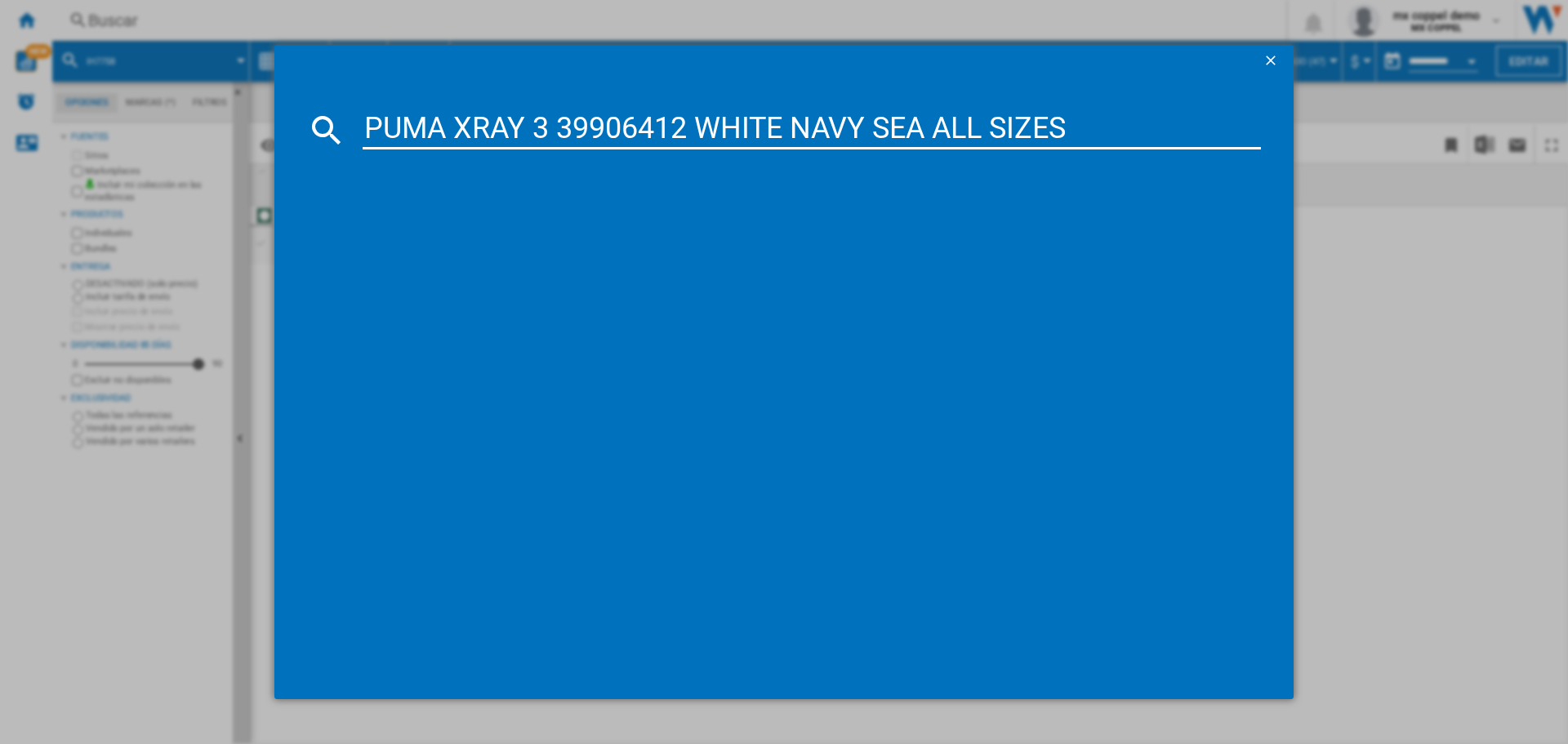
type input "PUMA XRAY 3 39906412 WHITE NAVY SEA ALL SIZES"
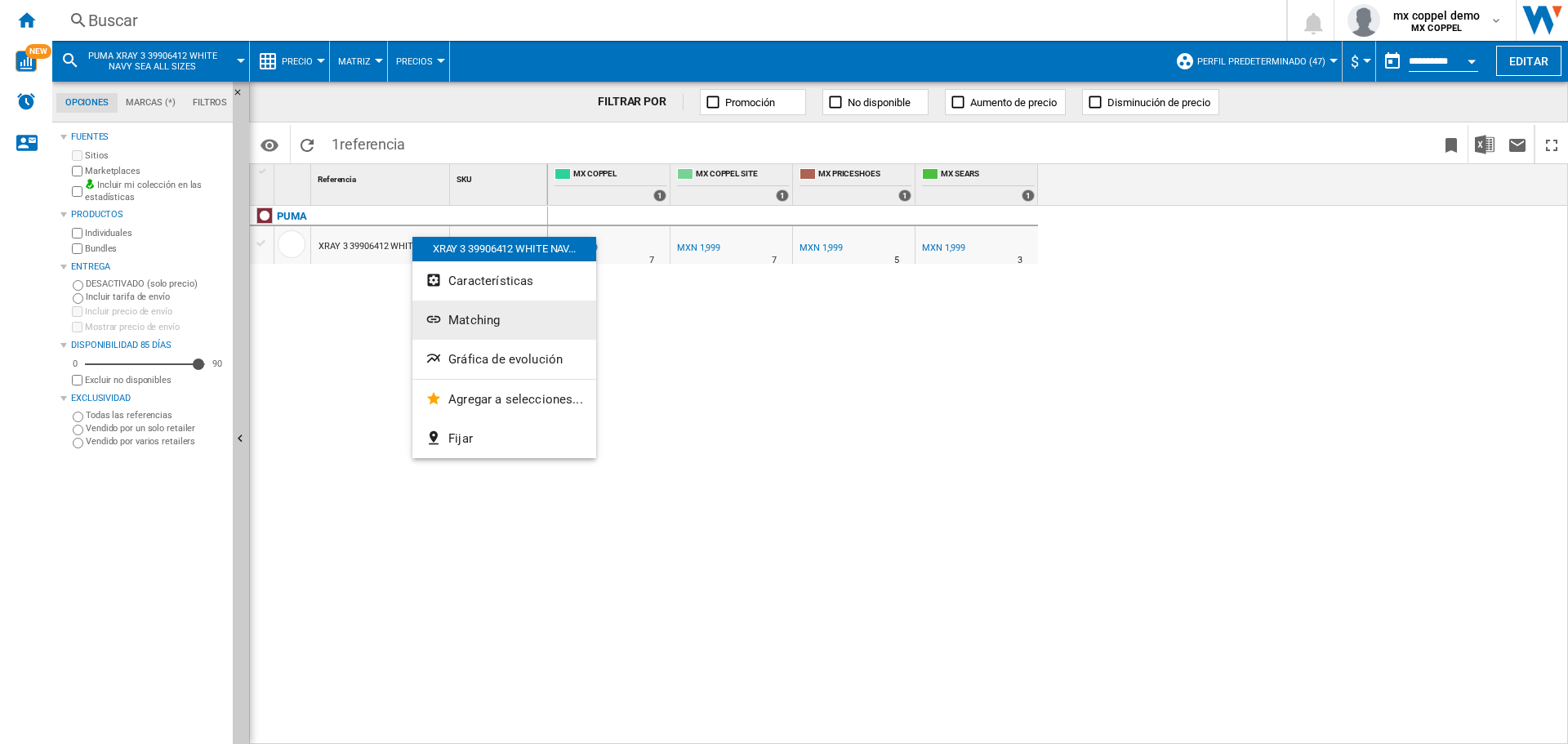
click at [516, 315] on button "Matching" at bounding box center [504, 319] width 184 height 39
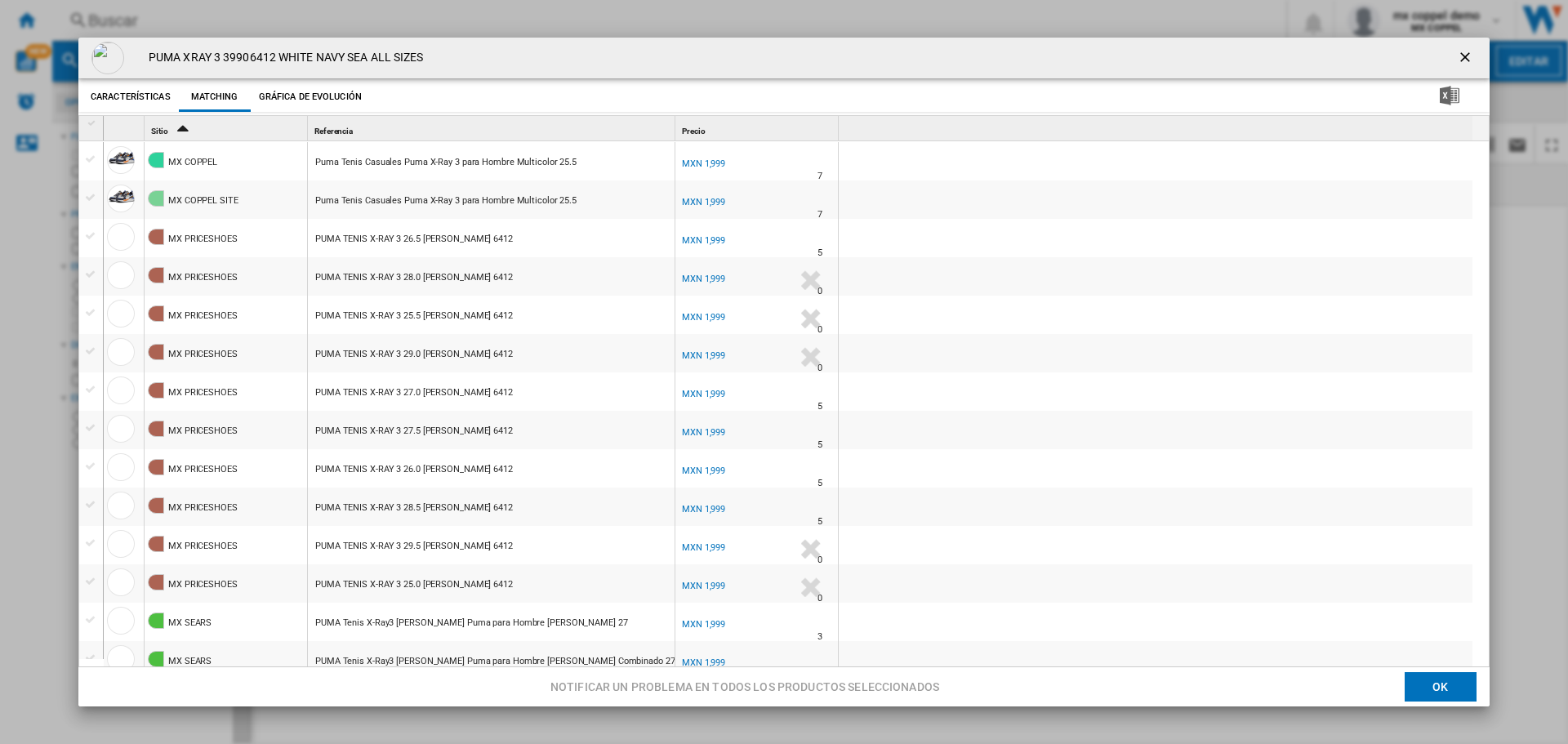
scroll to position [245, 0]
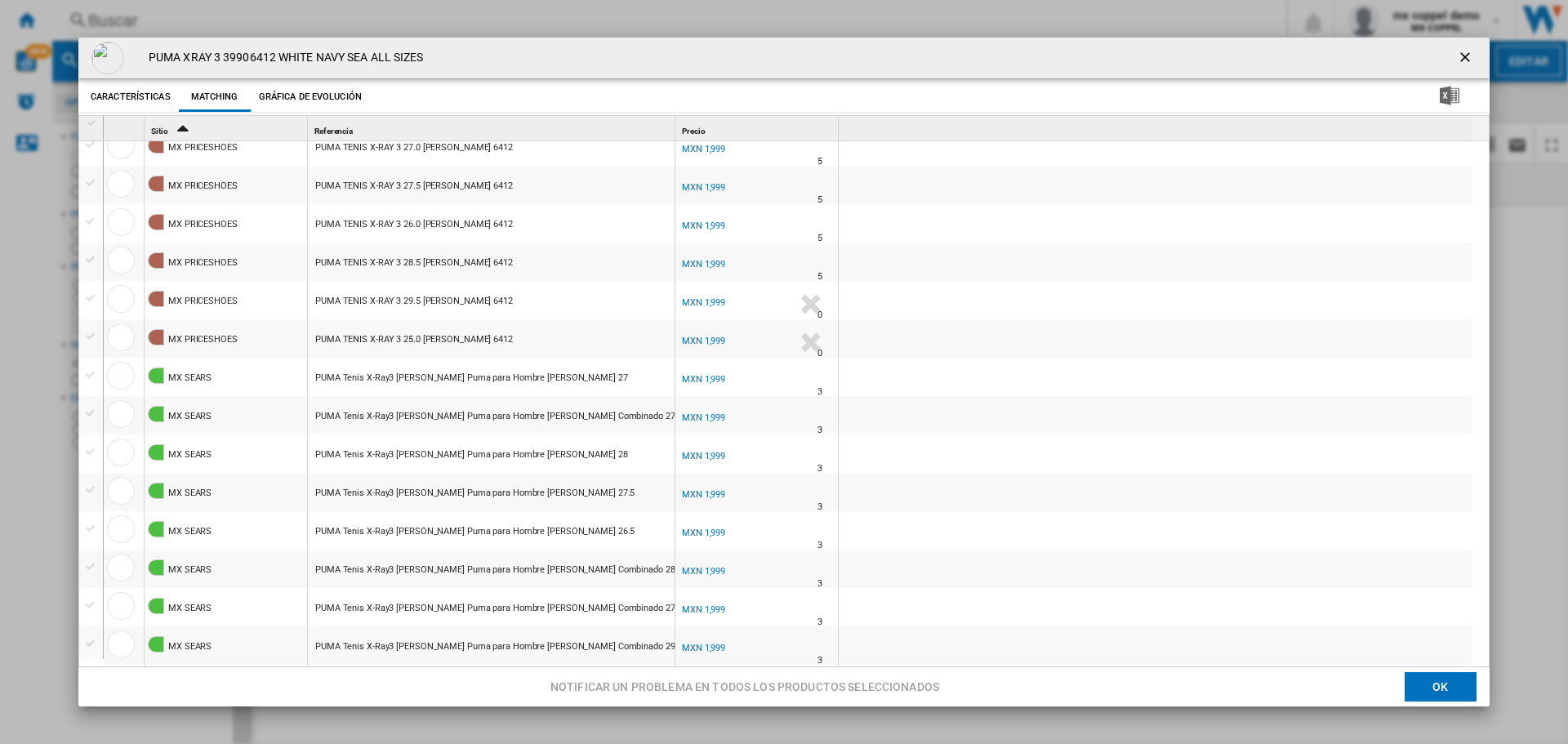
click at [713, 378] on div "MXN 1,999" at bounding box center [703, 379] width 43 height 11
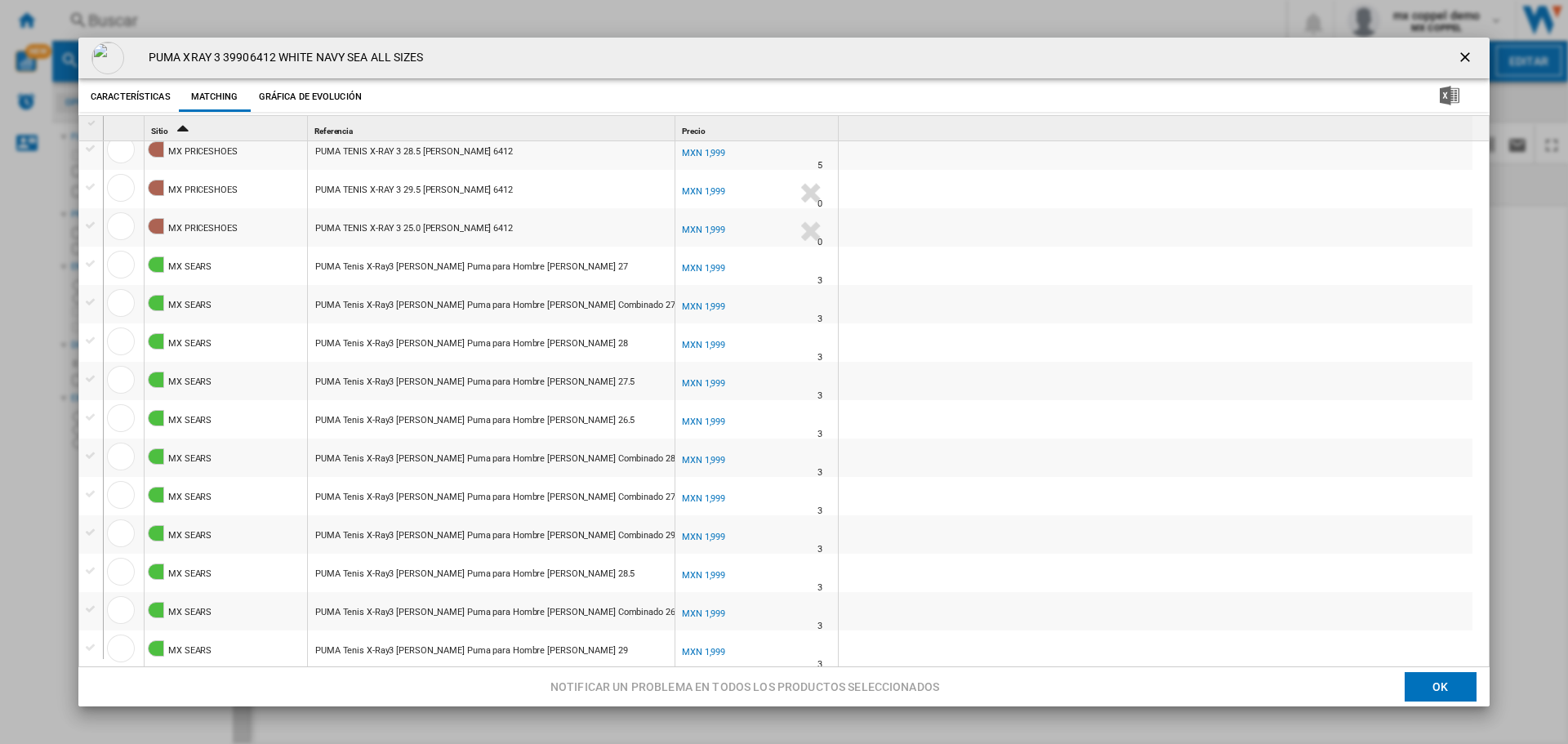
scroll to position [0, 0]
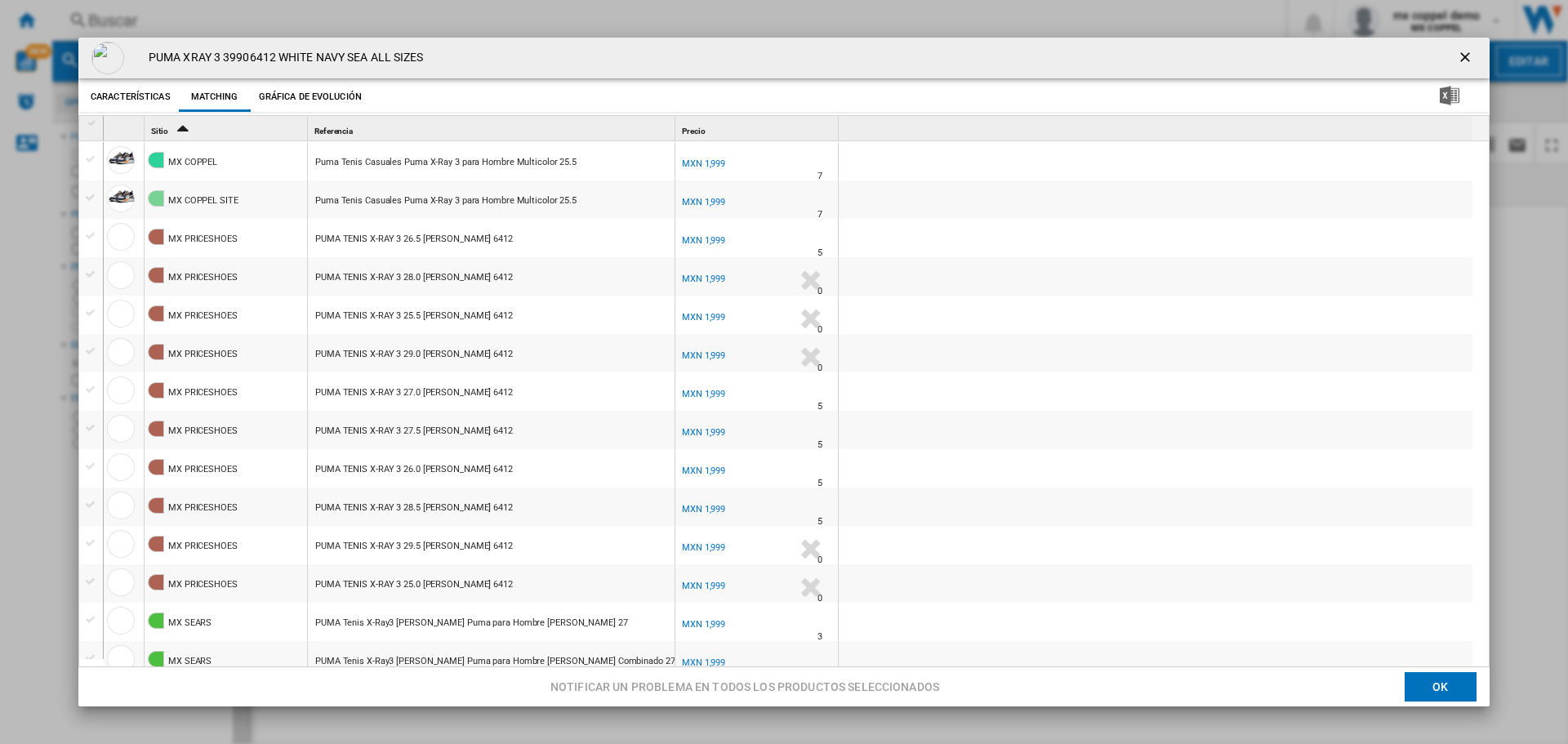
click at [717, 160] on div "MXN 1,999" at bounding box center [703, 164] width 43 height 11
drag, startPoint x: 151, startPoint y: 53, endPoint x: 460, endPoint y: 54, distance: 309.0
click at [460, 54] on div "PUMA XRAY 3 39906412 WHITE NAVY SEA ALL SIZES" at bounding box center [784, 58] width 1411 height 41
copy h4 "PUMA XRAY 3 39906412 WHITE NAVY SEA ALL SIZES"
click at [713, 240] on div "MXN 1,999" at bounding box center [703, 241] width 43 height 11
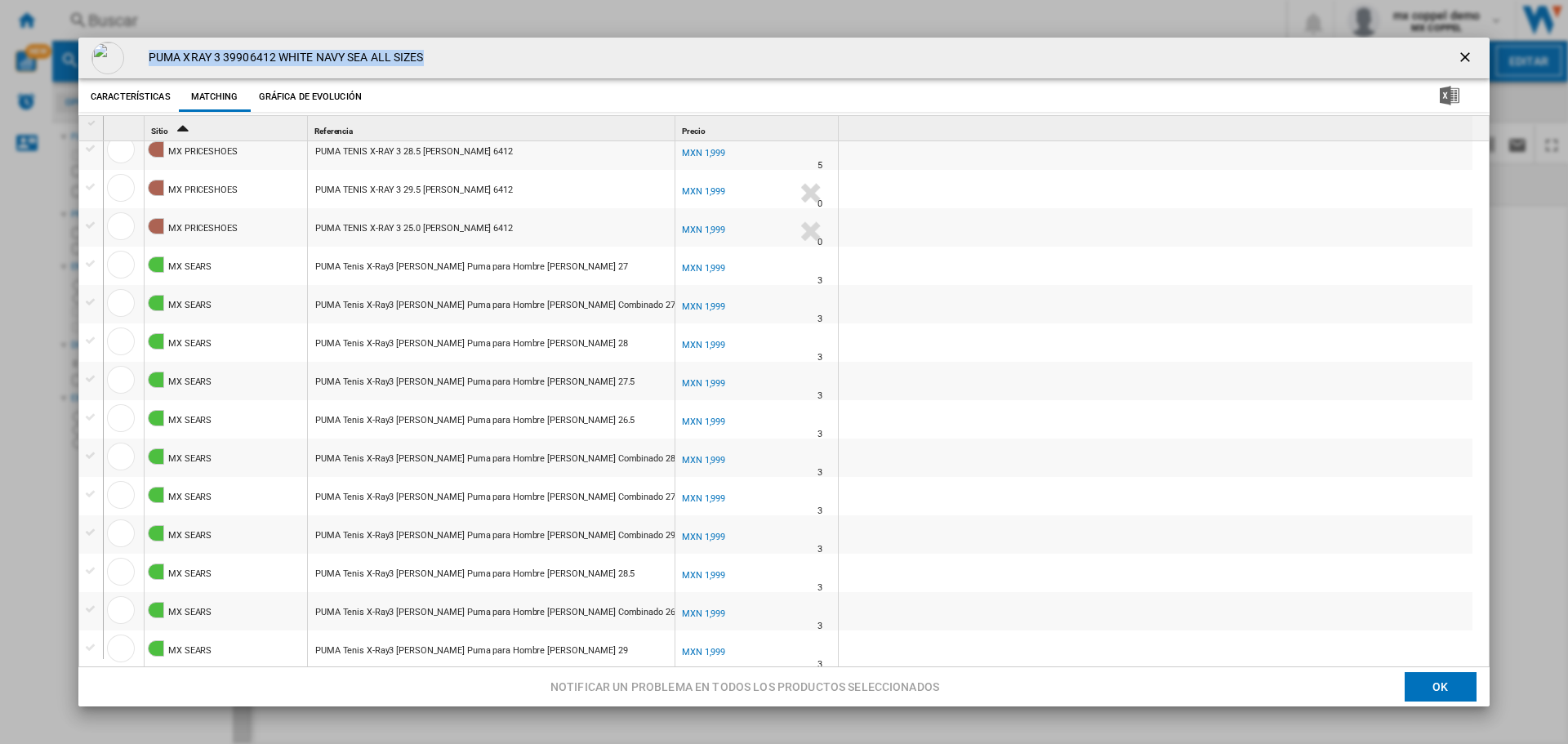
scroll to position [4, 0]
click at [1457, 59] on ng-md-icon "getI18NText('BUTTONS.CLOSE_DIALOG')" at bounding box center [1466, 59] width 19 height 19
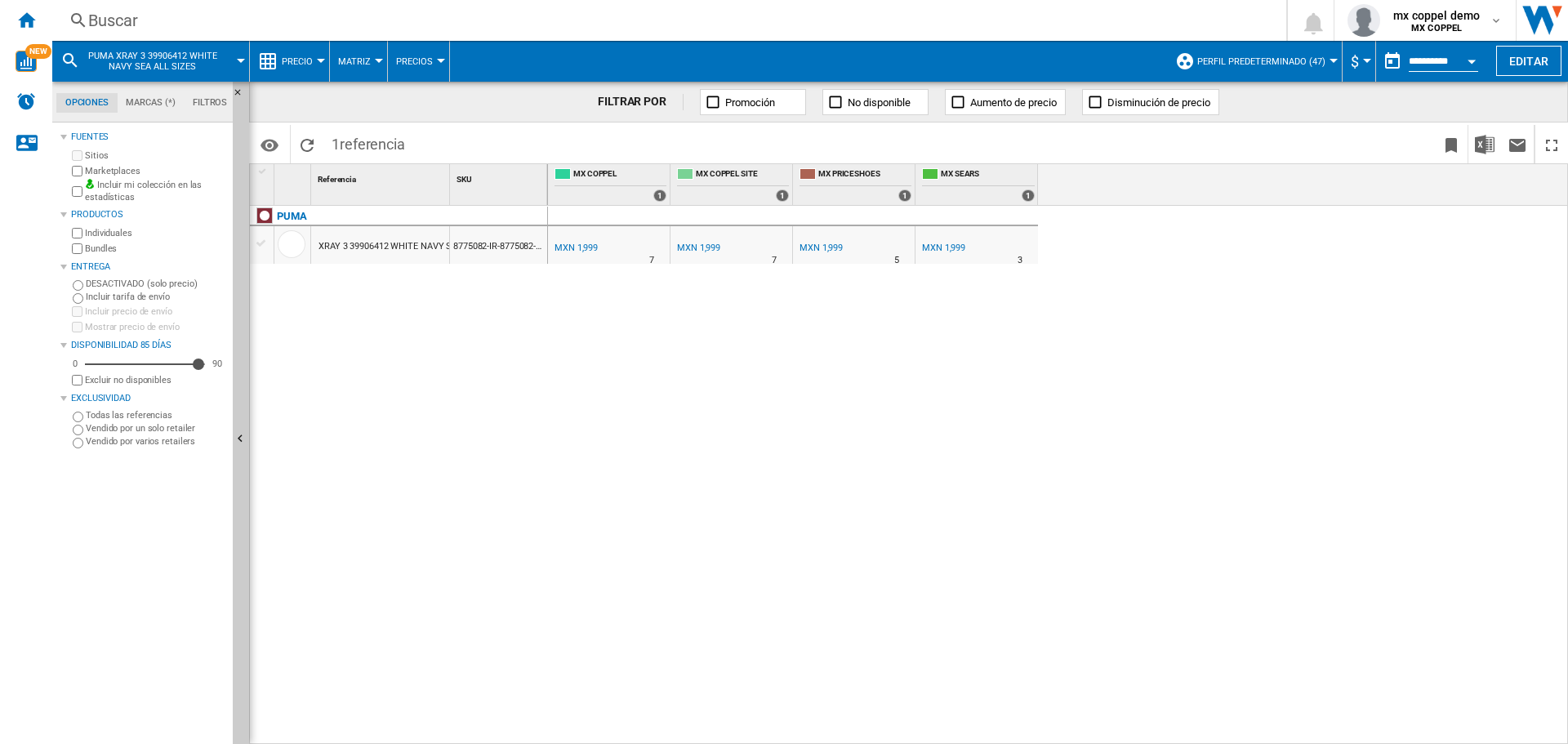
click at [452, 25] on div "Buscar" at bounding box center [666, 20] width 1156 height 23
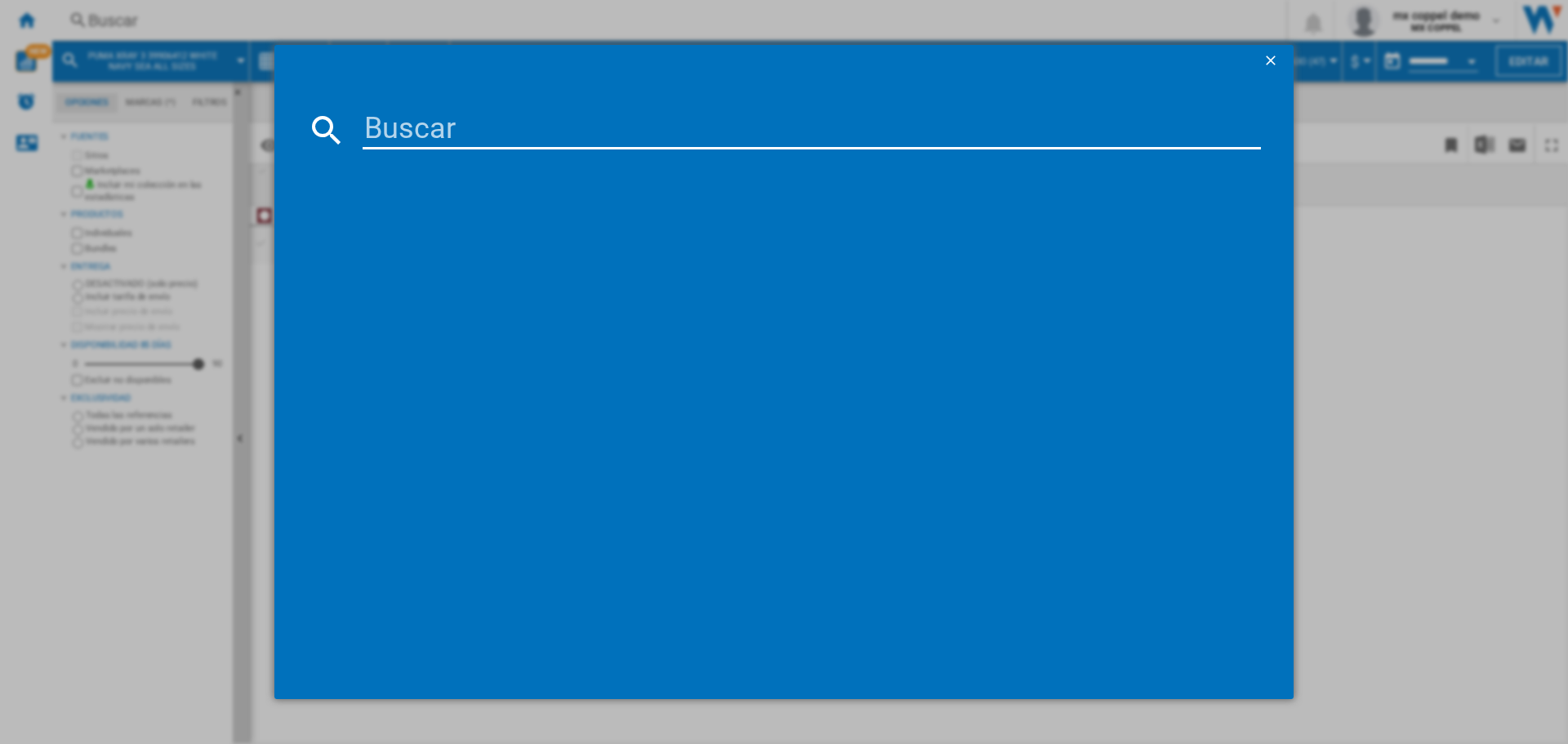
click at [530, 137] on input at bounding box center [812, 130] width 898 height 39
paste input "PUMA XRAY 3 39906405 WHITE YELLOW SIZZLE BLACK FOR ALL TIME RED ALL SIZES"
type input "PUMA XRAY 3 39906405 WHITE YELLOW SIZZLE BLACK FOR ALL TIME RED ALL SIZES"
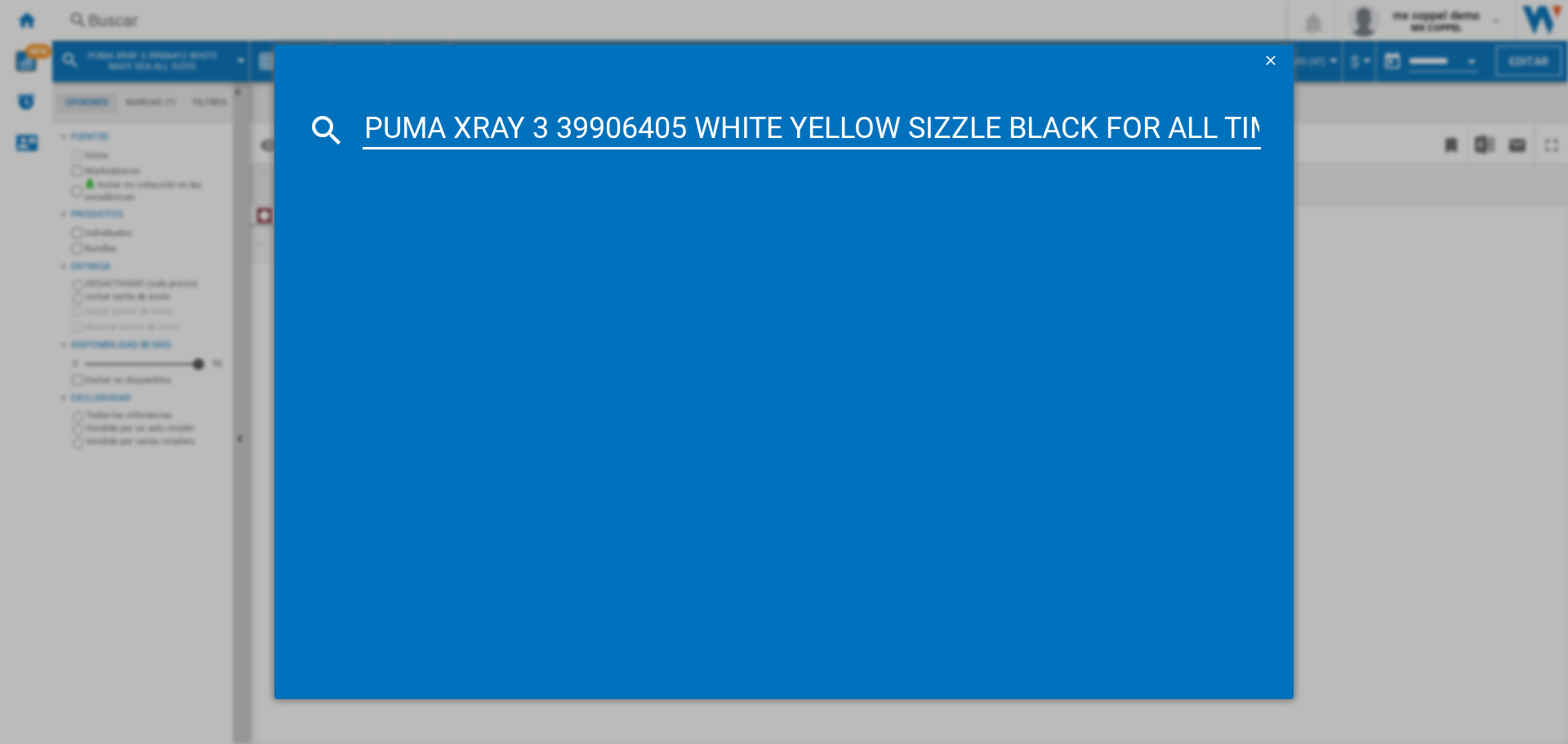
scroll to position [0, 243]
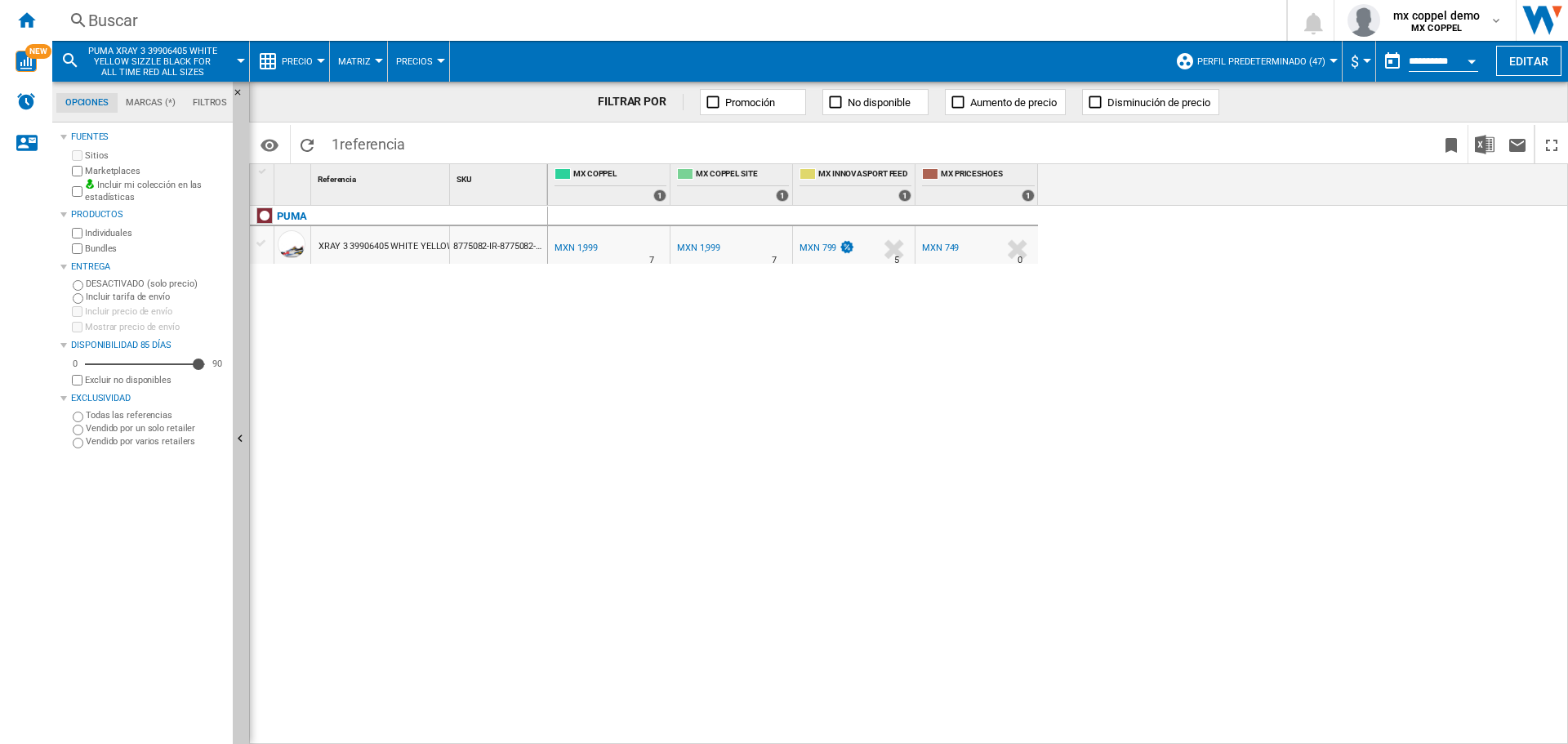
click at [359, 243] on div at bounding box center [784, 372] width 1568 height 744
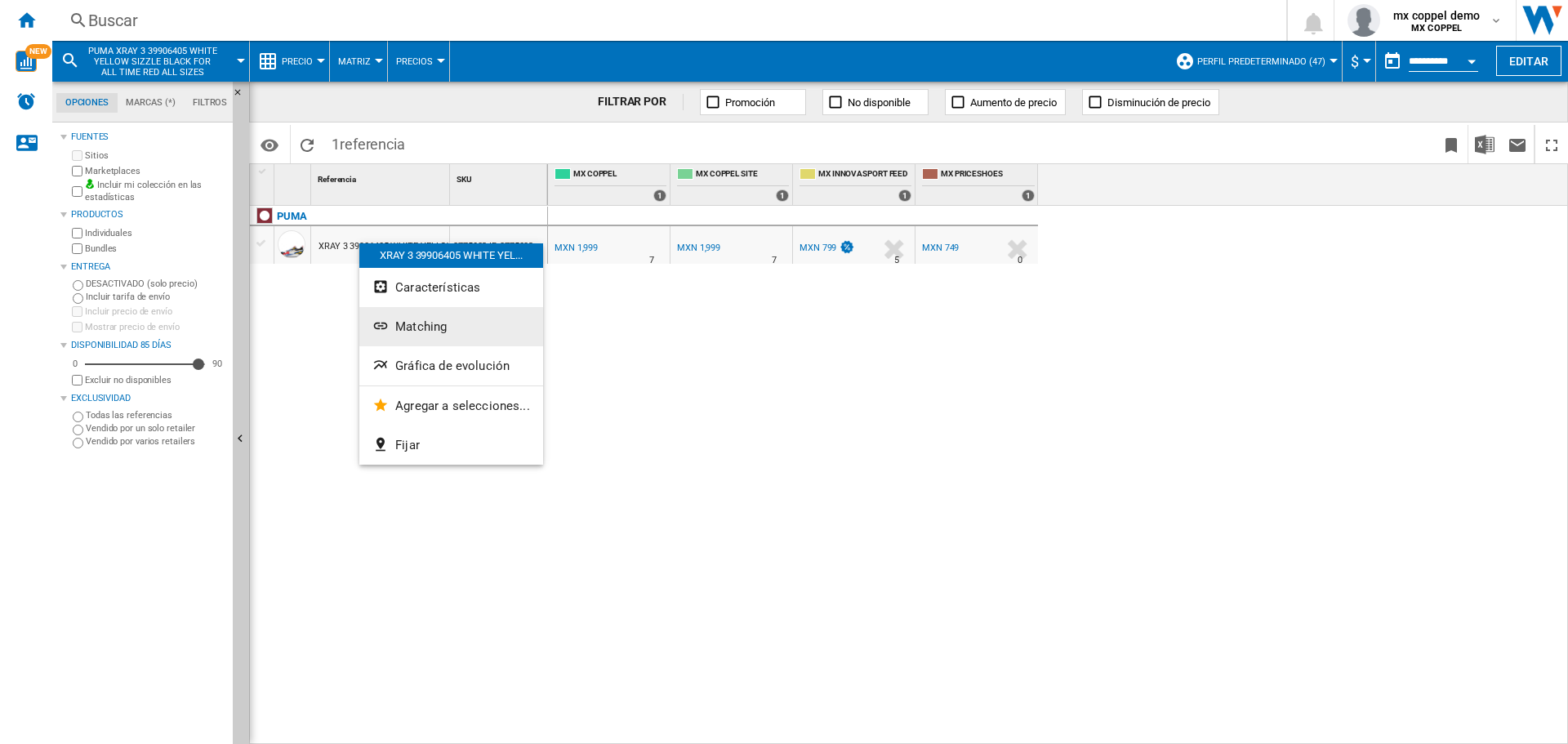
click at [433, 328] on span "Matching" at bounding box center [420, 326] width 52 height 15
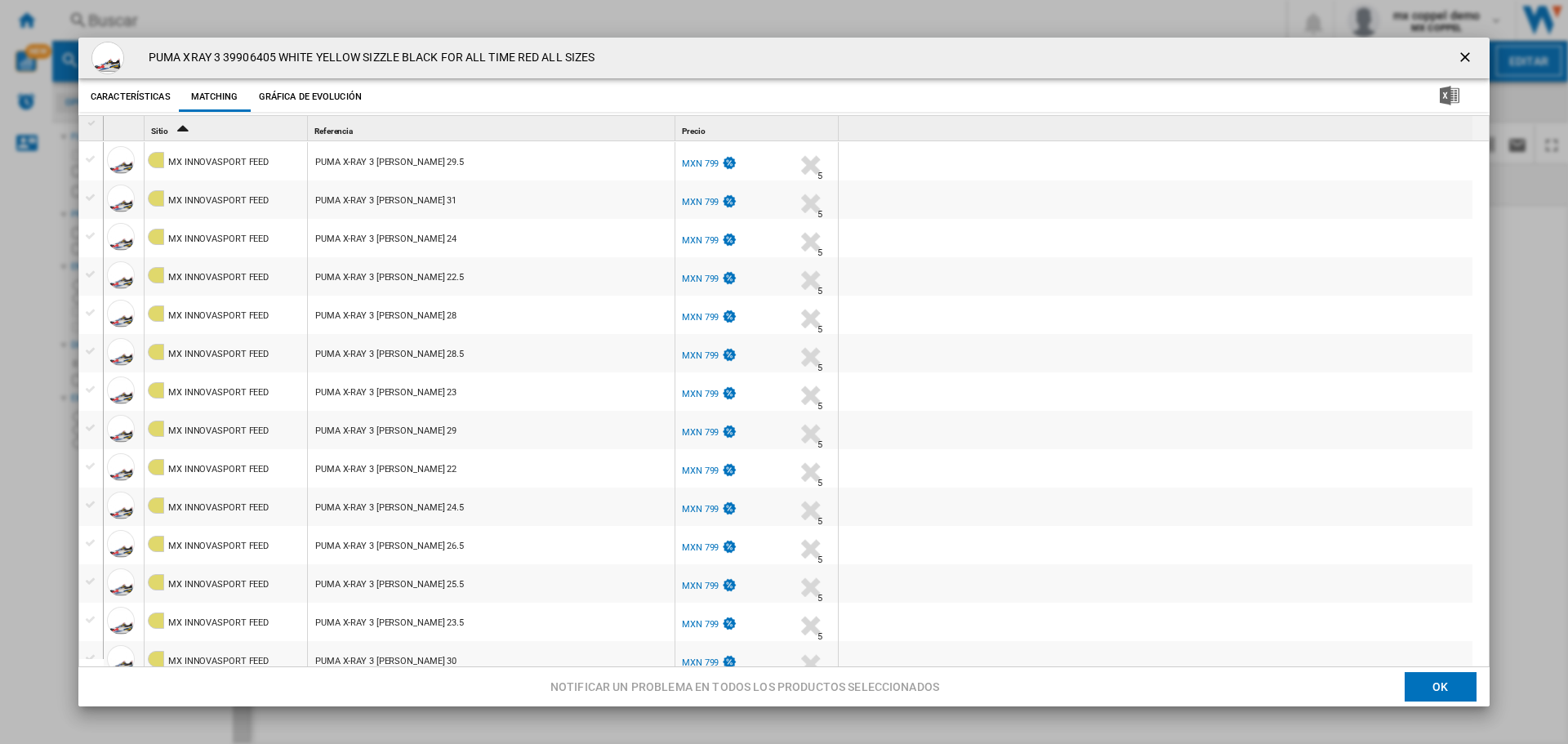
scroll to position [586, 0]
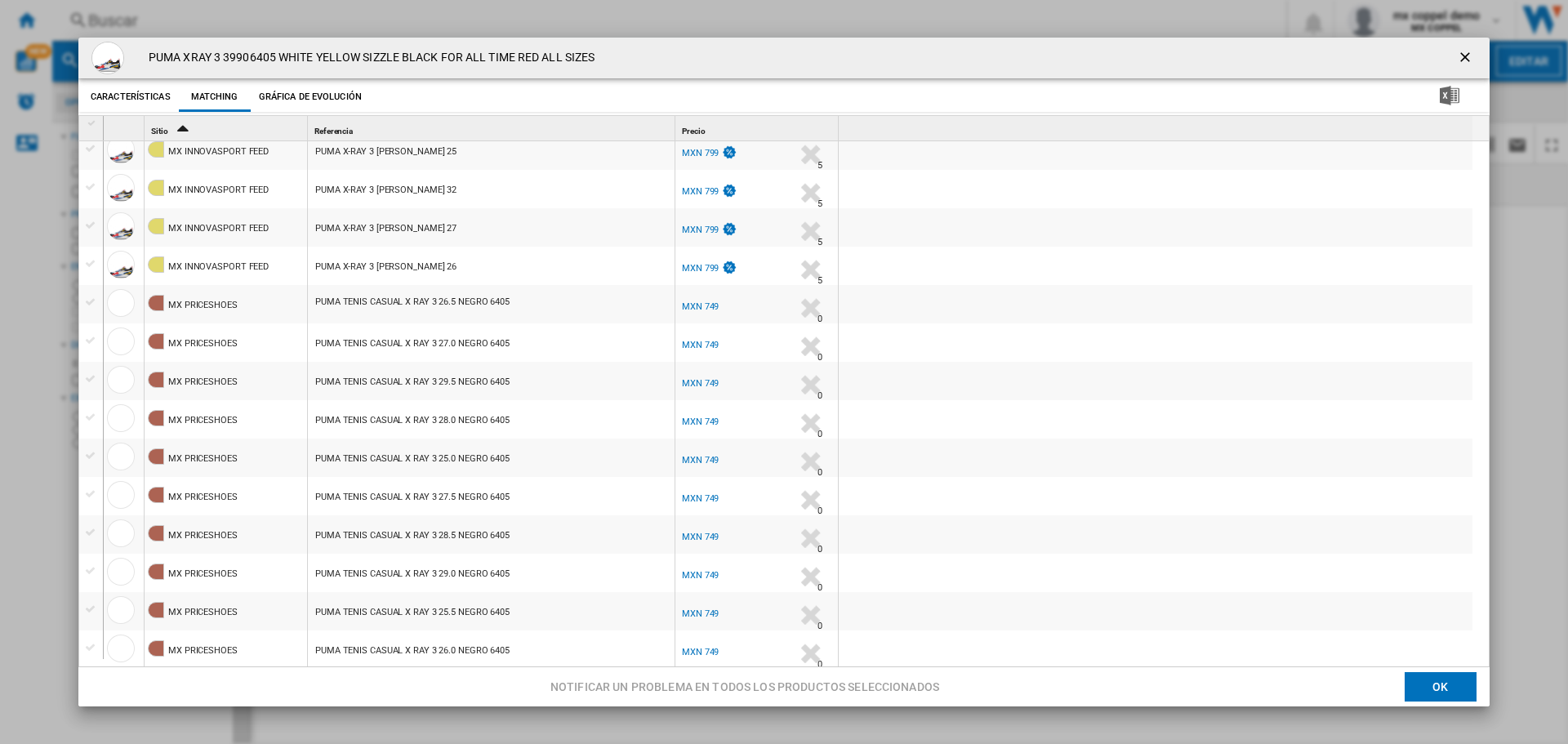
click at [1457, 54] on ng-md-icon "getI18NText('BUTTONS.CLOSE_DIALOG')" at bounding box center [1466, 59] width 19 height 19
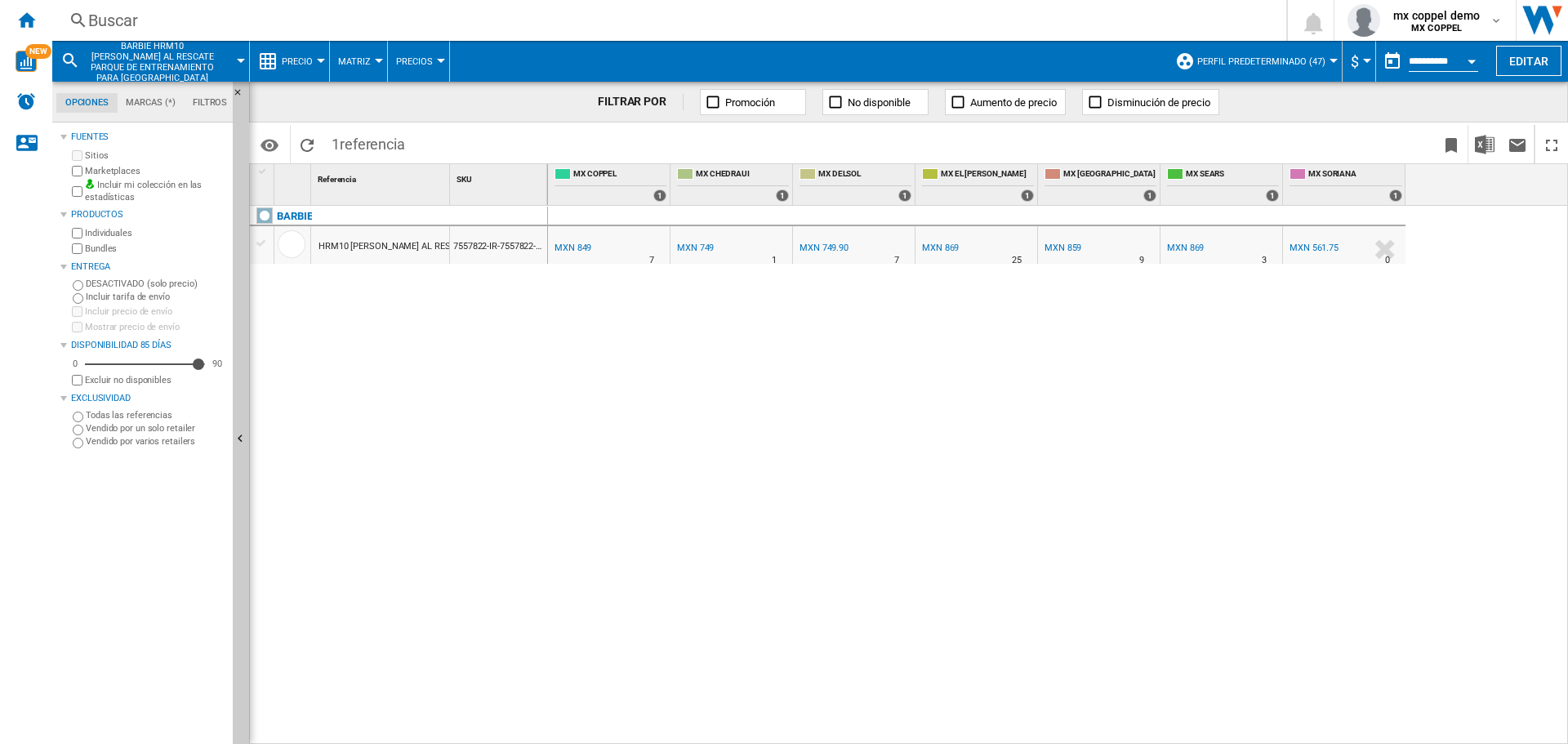
click at [1265, 418] on div "MX COPPEL 0.0 % MXN 849 % N/A 7 MX COPPEL MX CHEDRAUI -11.8 % MXN 749" at bounding box center [1058, 475] width 1021 height 539
click at [582, 242] on div "MXN 849" at bounding box center [571, 248] width 39 height 17
click at [575, 246] on div "MXN 849" at bounding box center [573, 248] width 37 height 11
click at [365, 22] on div "Buscar" at bounding box center [666, 20] width 1156 height 23
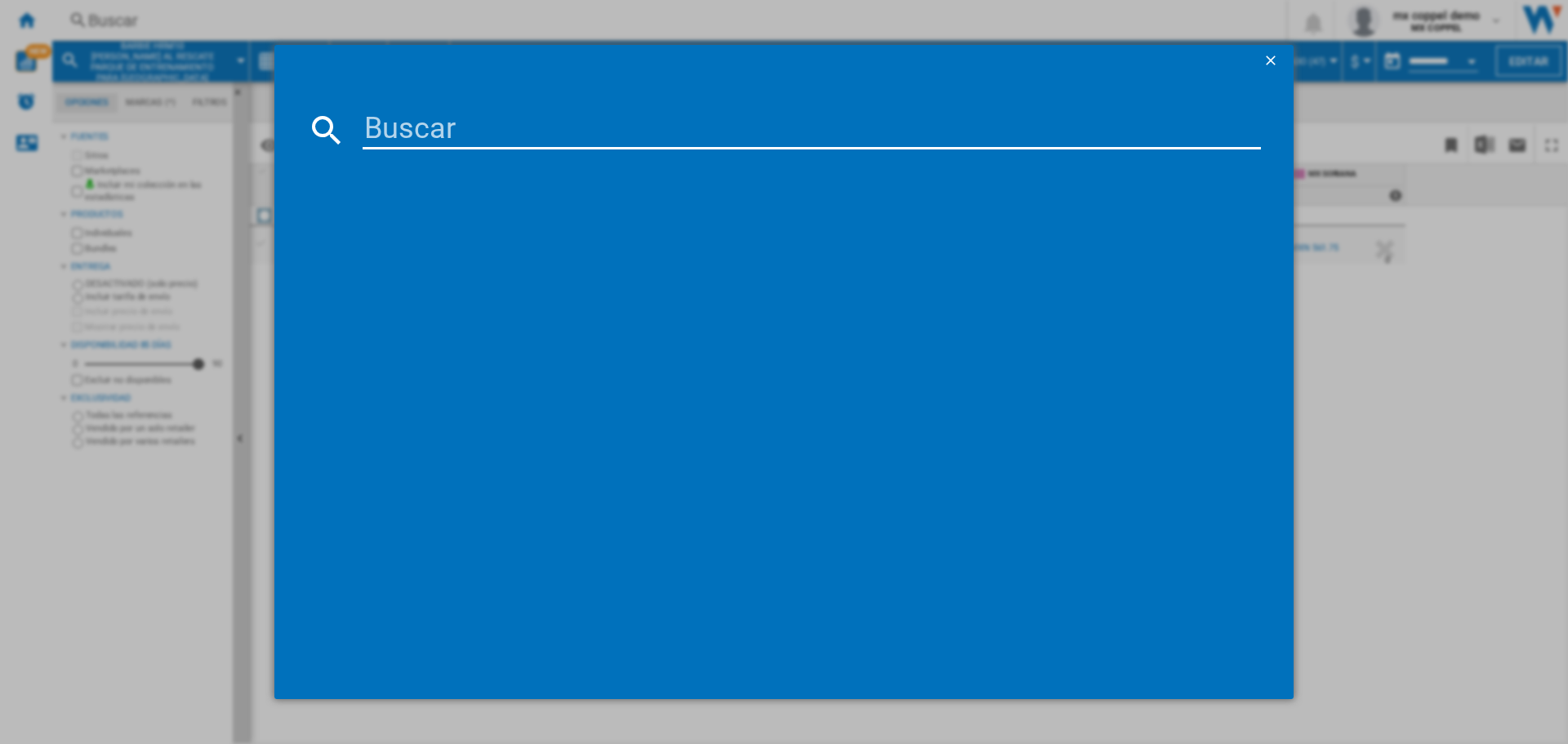
click at [430, 130] on input at bounding box center [812, 130] width 898 height 39
paste input "[PERSON_NAME] PRICE Y8652 TORTUGA DE APRENDIZAJE"
type input "[PERSON_NAME] PRICE Y8652 TORTUGA DE APRENDIZAJE"
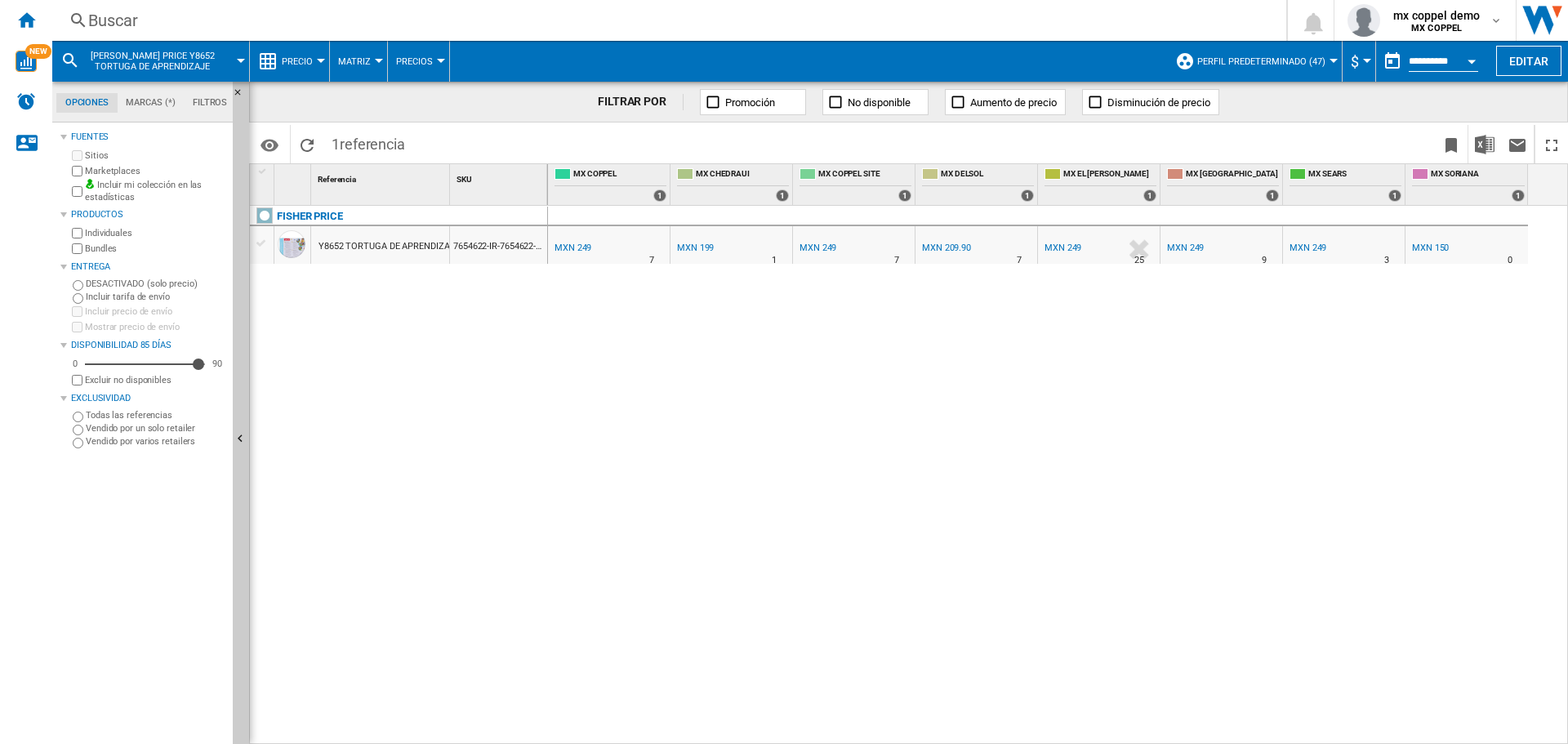
click at [575, 247] on div "MXN 249" at bounding box center [573, 248] width 37 height 11
click at [573, 25] on div "Buscar" at bounding box center [666, 20] width 1156 height 23
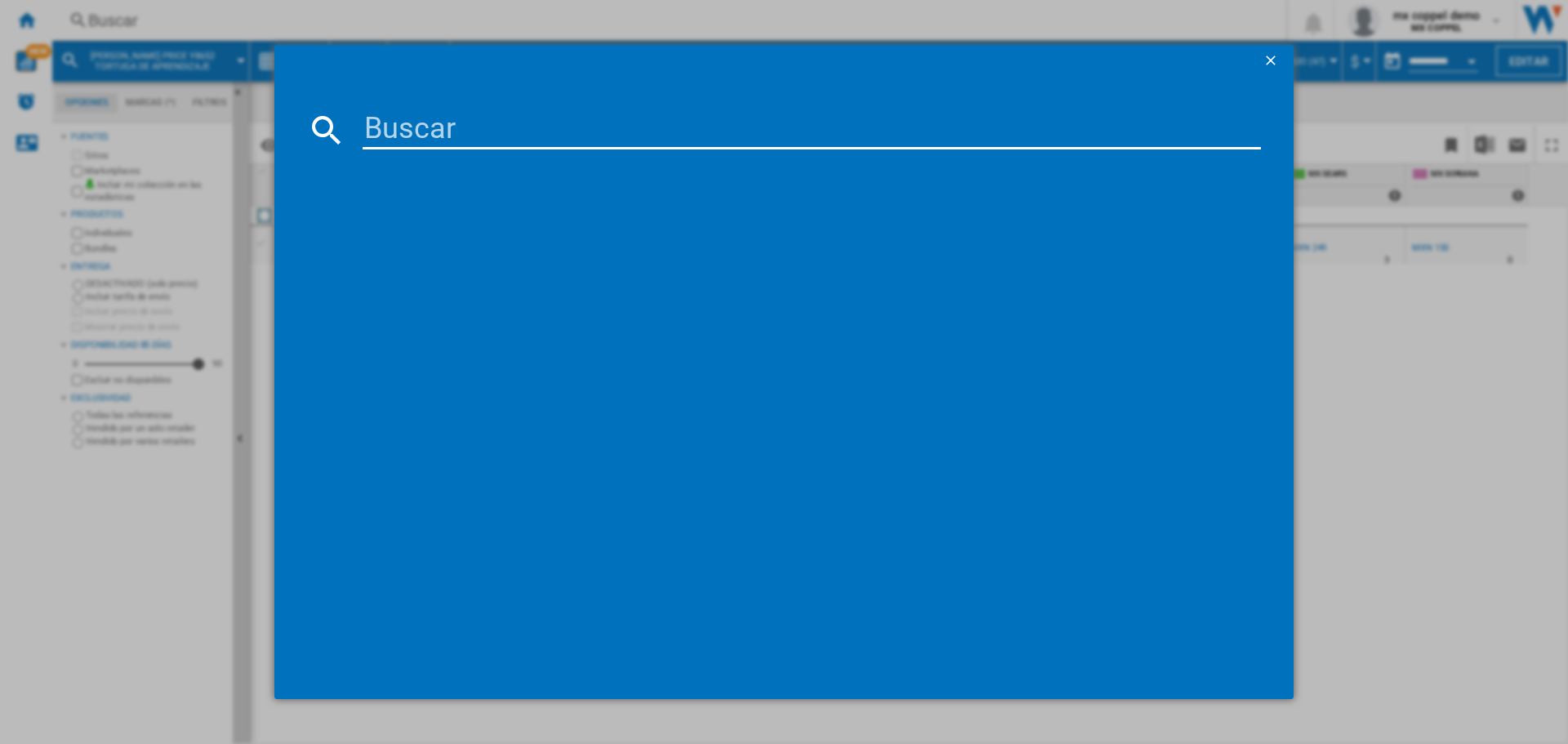
click at [597, 115] on input at bounding box center [812, 130] width 898 height 39
paste input "BARBIE HXN01 PAJAMA PARTY WITH DOG"
type input "BARBIE HXN01 PAJAMA PARTY WITH DOG"
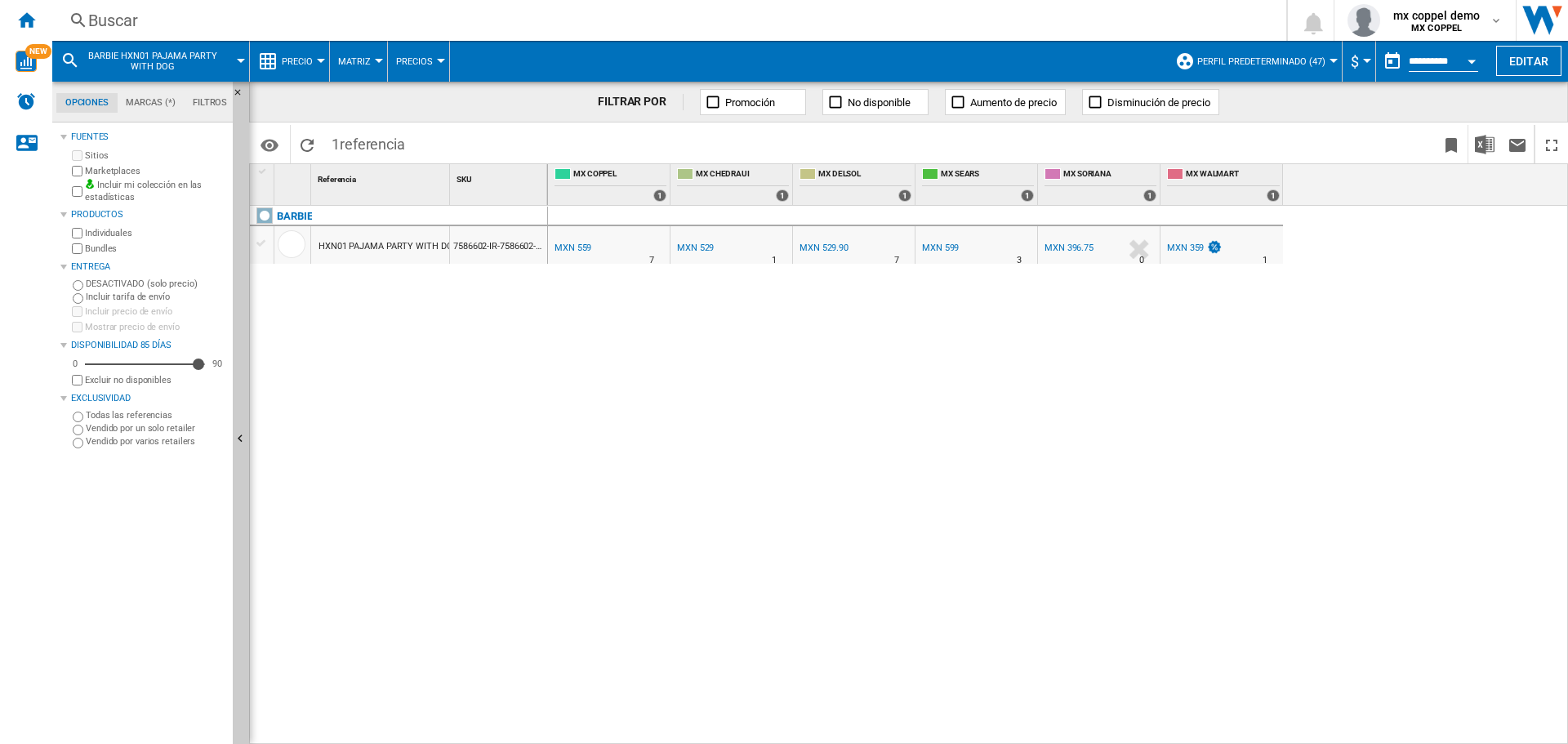
click at [578, 248] on div "MXN 559" at bounding box center [573, 248] width 37 height 11
click at [365, 11] on div "Buscar" at bounding box center [666, 20] width 1156 height 23
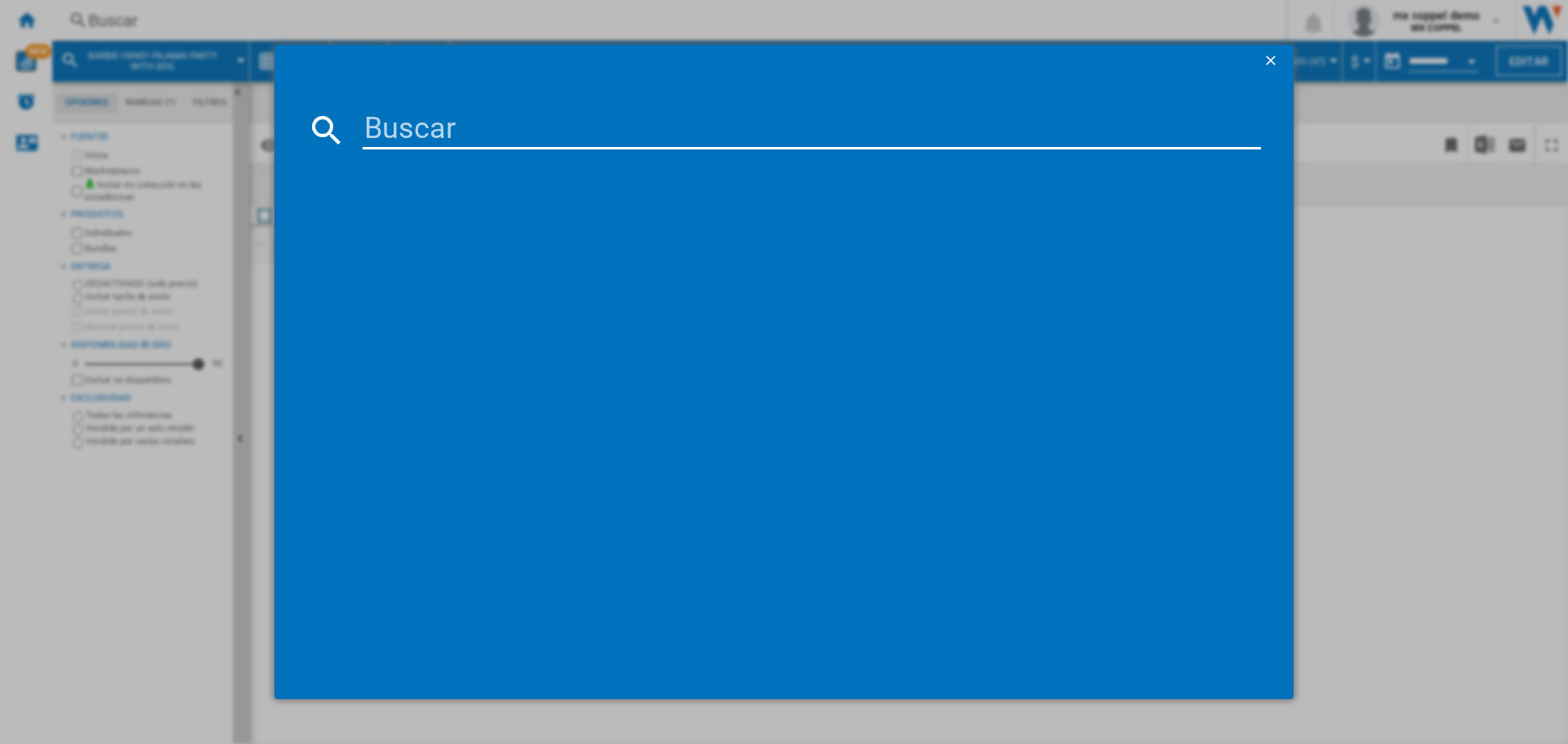
click at [397, 136] on input at bounding box center [812, 130] width 898 height 39
paste input "[PERSON_NAME] PRICE W4472 STACK AND ROLL CUPS"
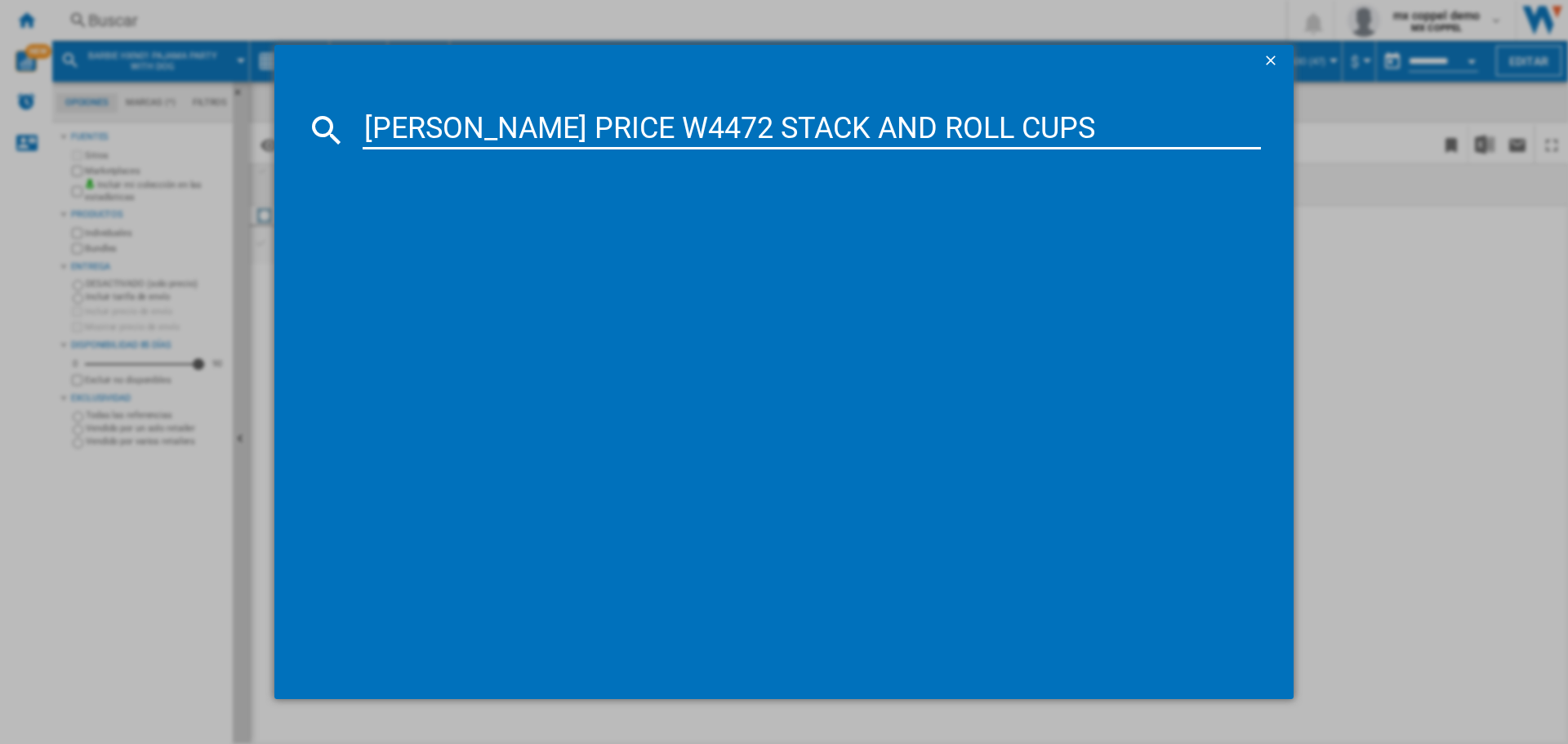
type input "[PERSON_NAME] PRICE W4472 STACK AND ROLL CUPS"
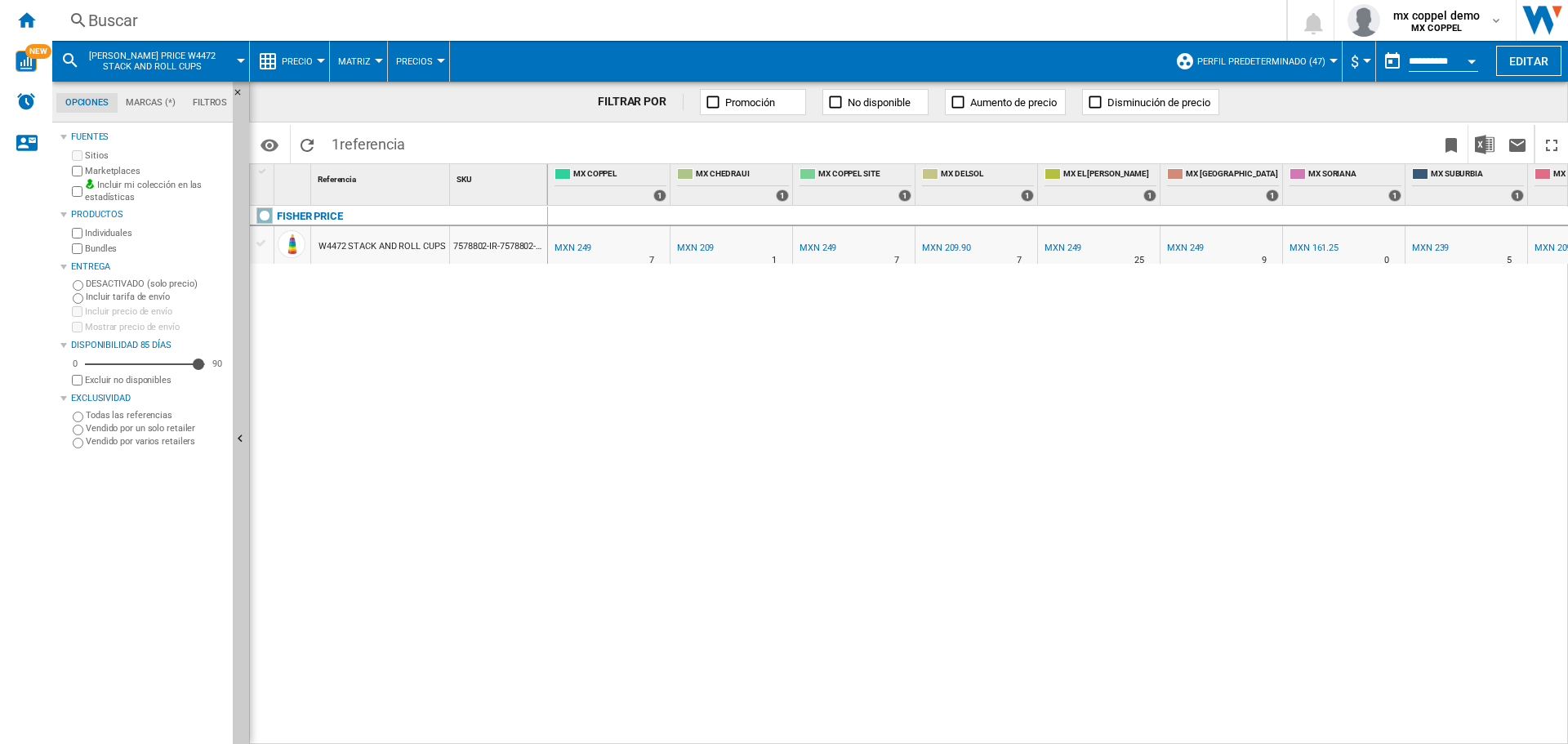
click at [576, 249] on div "MXN 249" at bounding box center [573, 248] width 37 height 11
click at [396, 24] on div "Buscar" at bounding box center [666, 20] width 1156 height 23
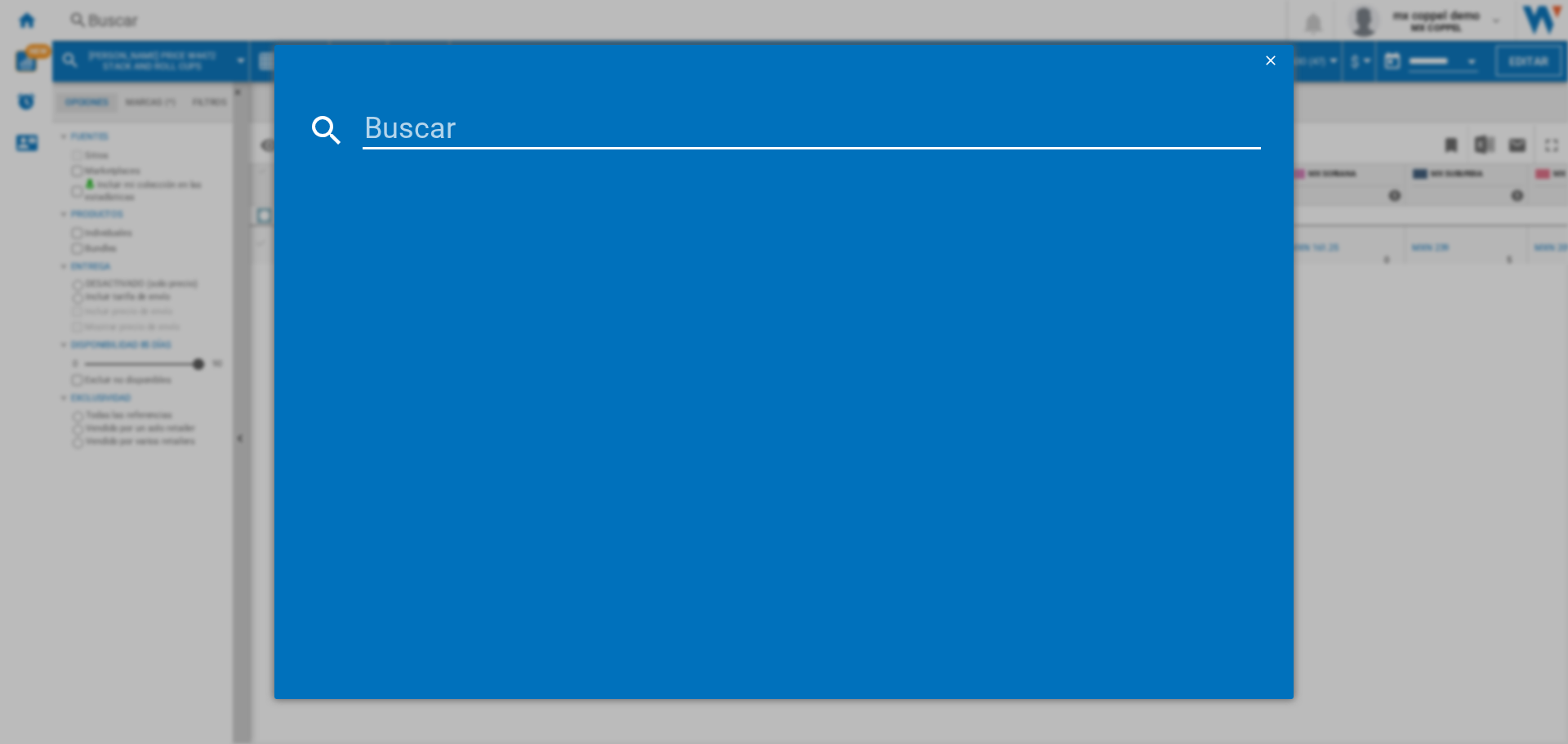
click at [489, 147] on input at bounding box center [812, 130] width 898 height 39
paste input "ADIDAS RUNFALCON 5 JI0877 RED ALL SIZES"
type input "ADIDAS RUNFALCON 5 JI0877 RED ALL SIZES"
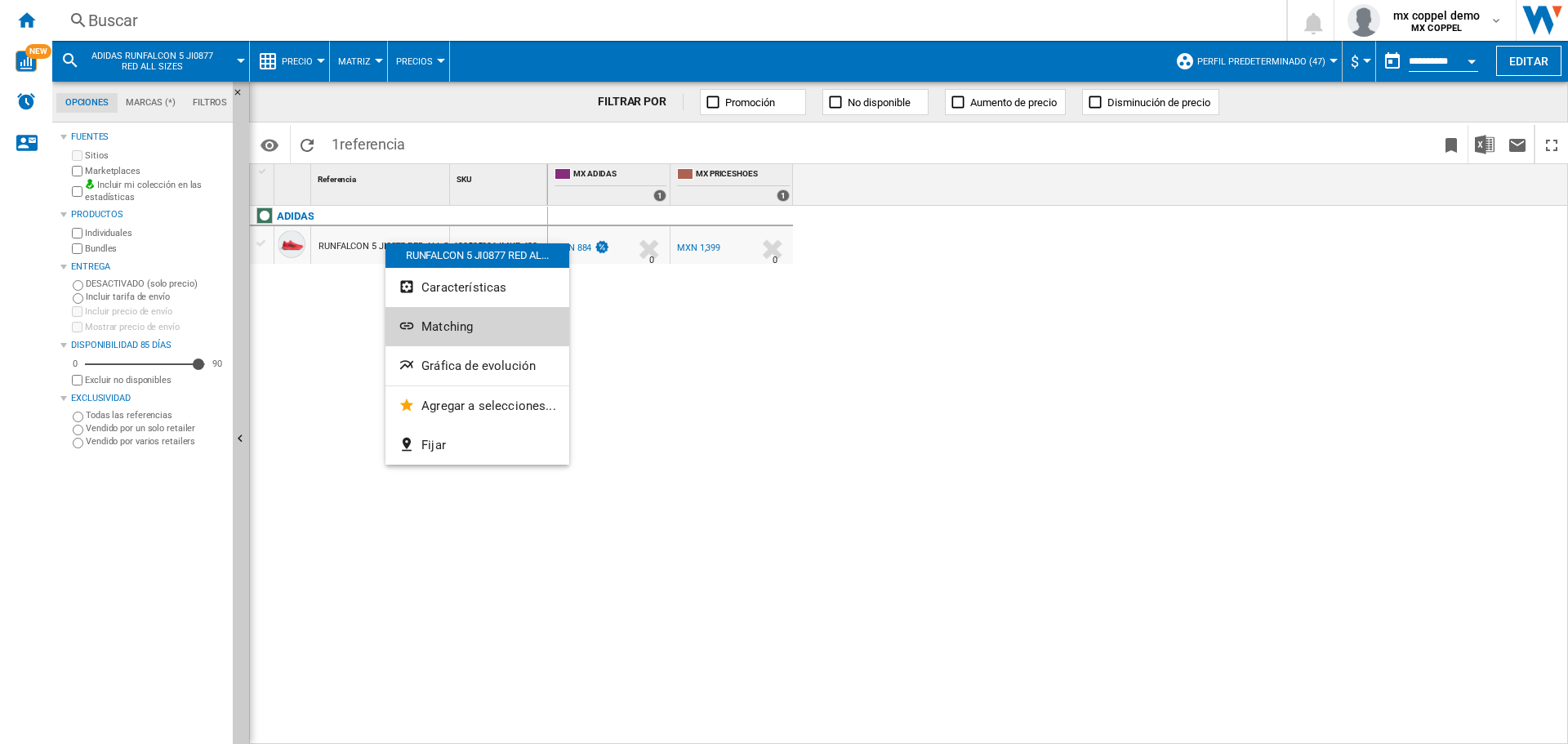
click at [502, 323] on button "Matching" at bounding box center [477, 326] width 184 height 39
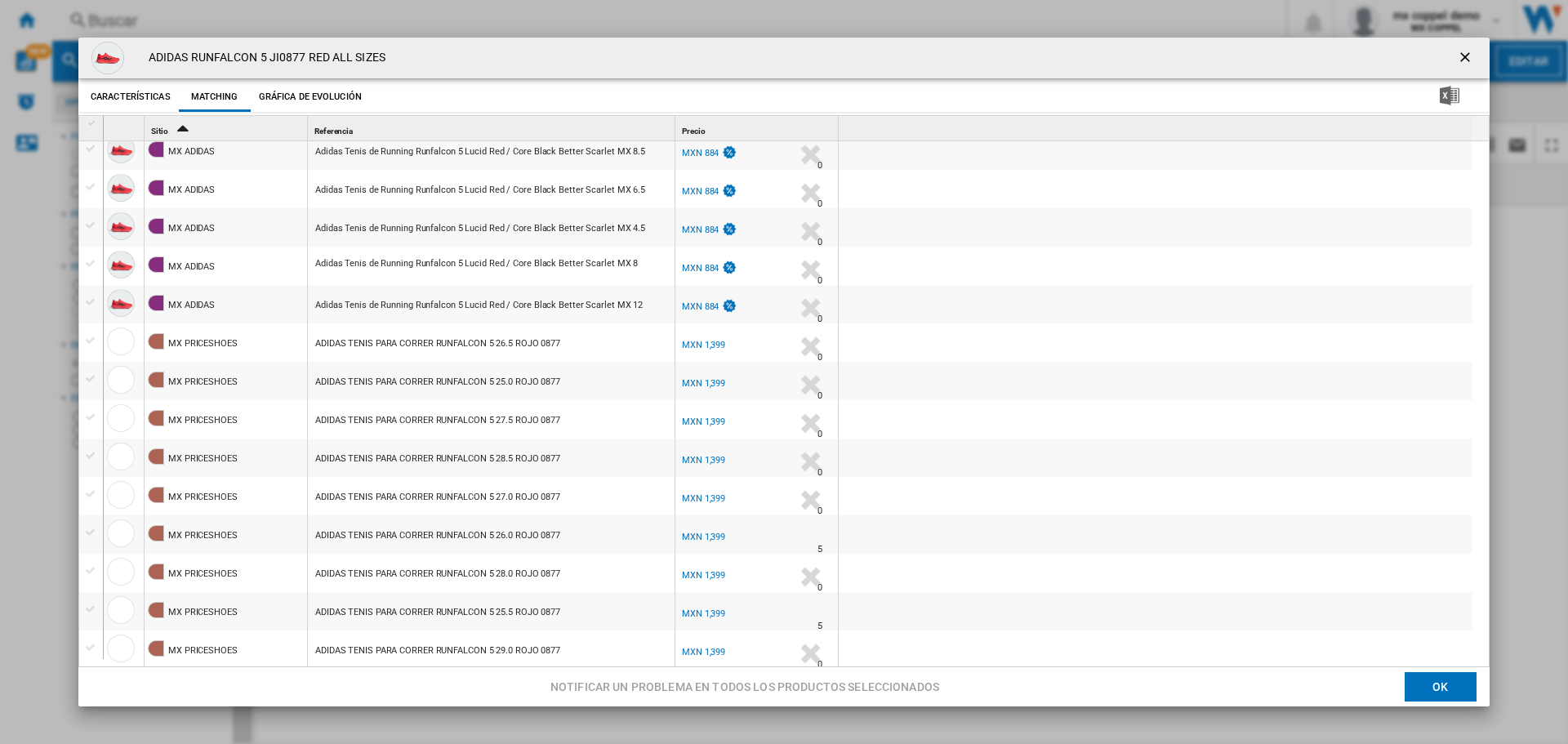
scroll to position [432, 0]
click at [1457, 59] on ng-md-icon "getI18NText('BUTTONS.CLOSE_DIALOG')" at bounding box center [1466, 59] width 19 height 19
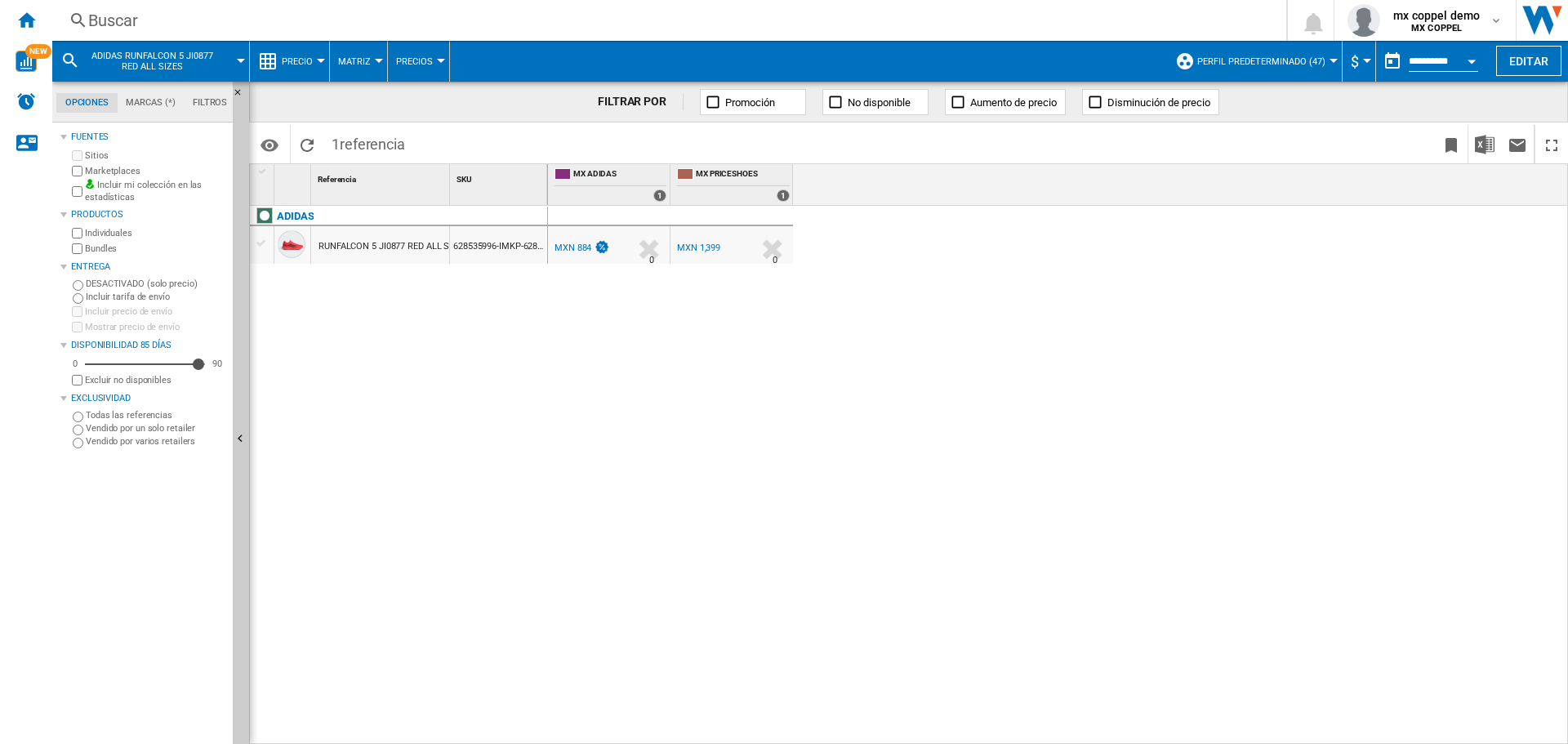
click at [1356, 211] on div "MX ADIDAS -1.0 % MXN 884 % N/A 0 MX ADIDAS MX PRICESHOES -1.0 %" at bounding box center [1058, 475] width 1021 height 539
click at [377, 23] on div "Buscar" at bounding box center [666, 20] width 1156 height 23
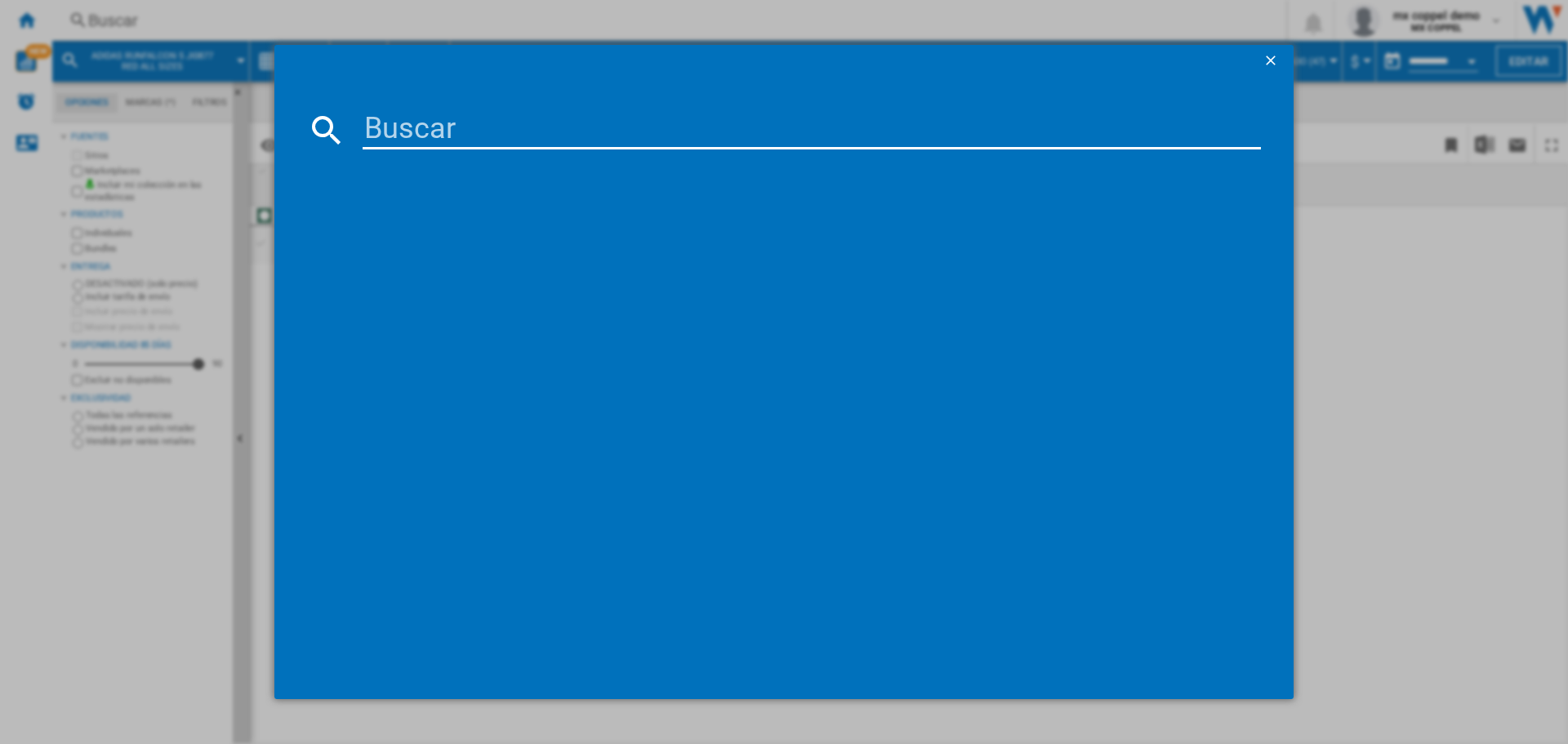
click at [432, 121] on input at bounding box center [812, 130] width 898 height 39
paste input "ADIDAS RUNFALCON 5 IH7758 CLOUD WHITE CORE BLACK ALL SIZES"
type input "ADIDAS RUNFALCON 5 IH7758 CLOUD WHITE CORE BLACK ALL SIZES"
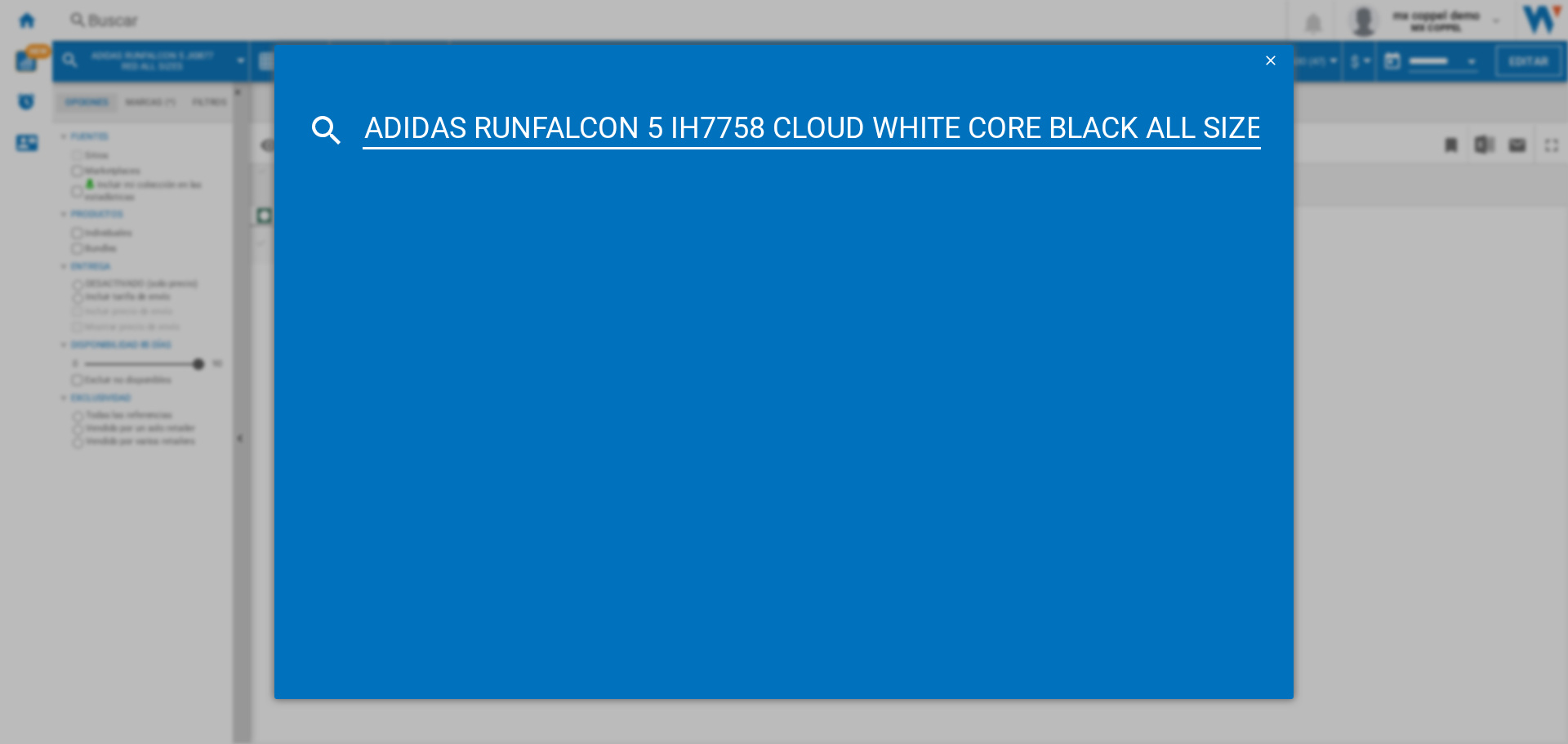
scroll to position [0, 25]
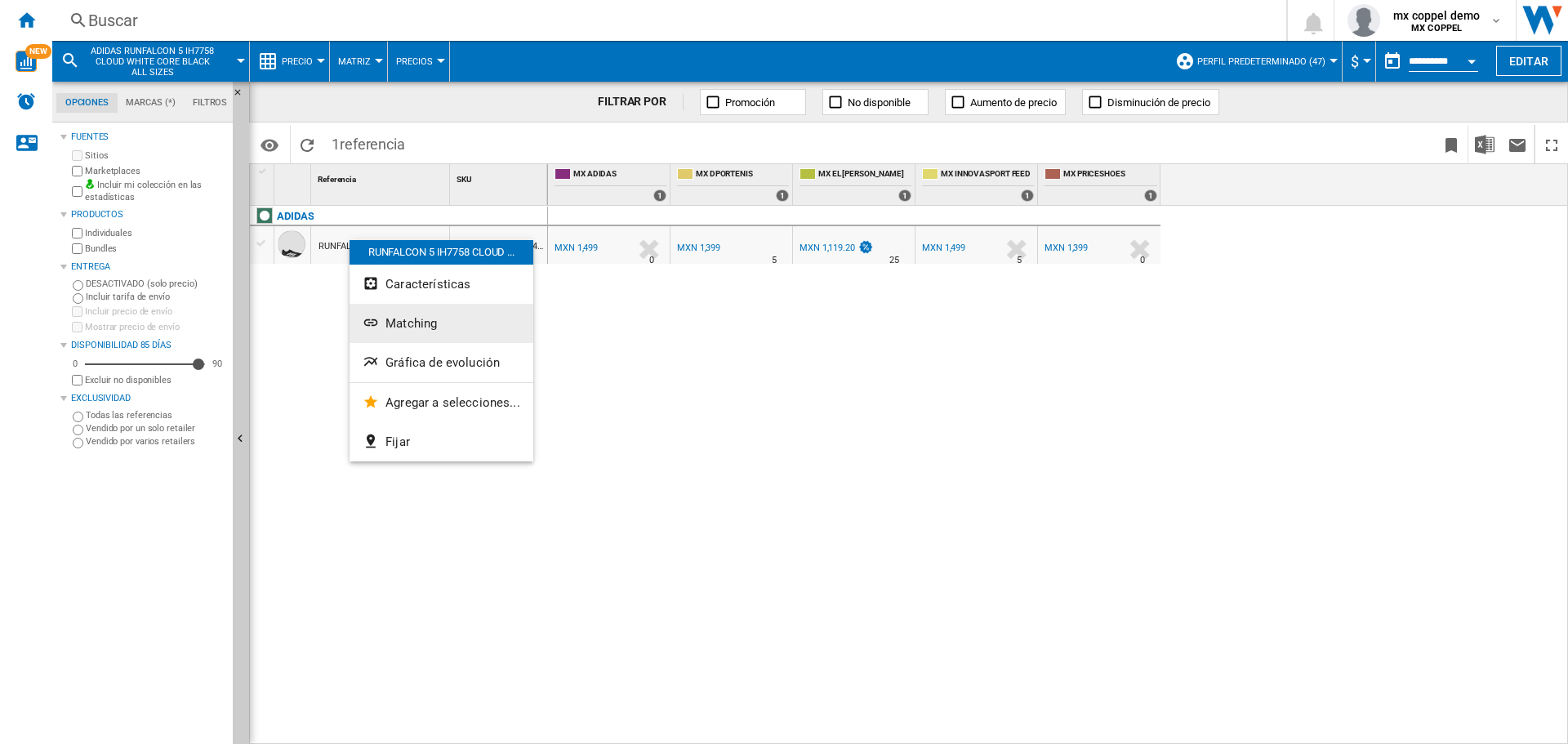
click at [430, 319] on span "Matching" at bounding box center [411, 323] width 52 height 15
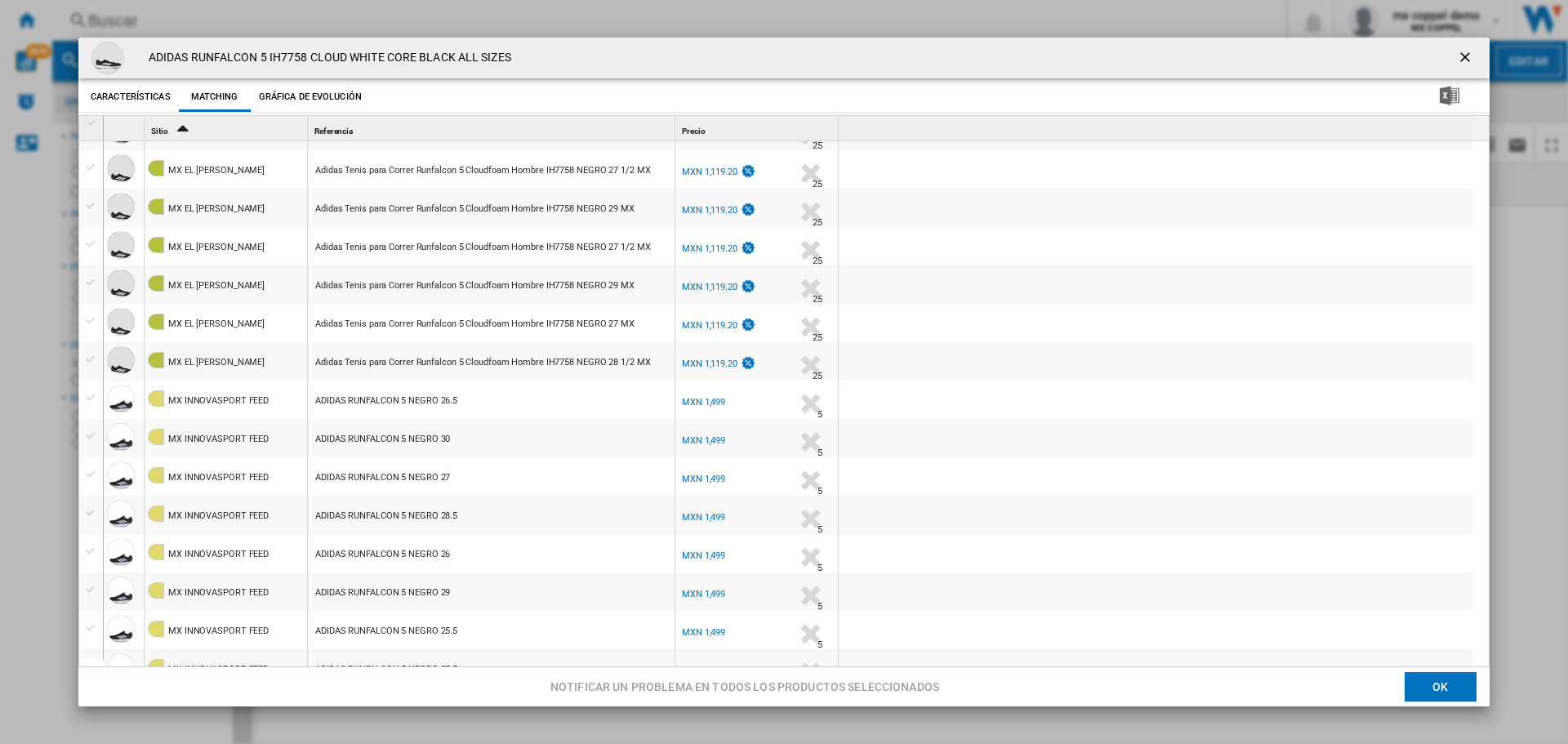
scroll to position [1775, 0]
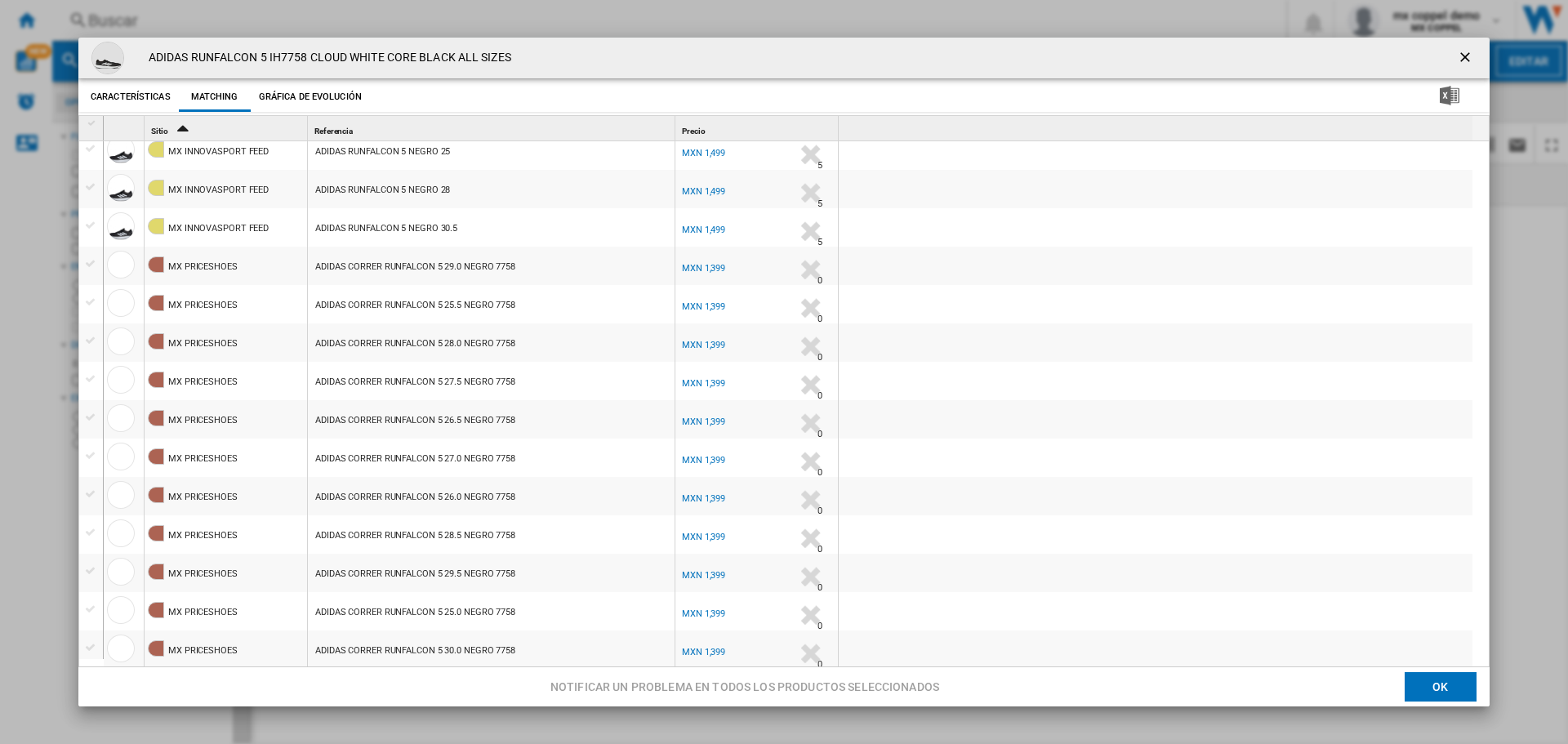
click at [1457, 54] on ng-md-icon "getI18NText('BUTTONS.CLOSE_DIALOG')" at bounding box center [1466, 59] width 19 height 19
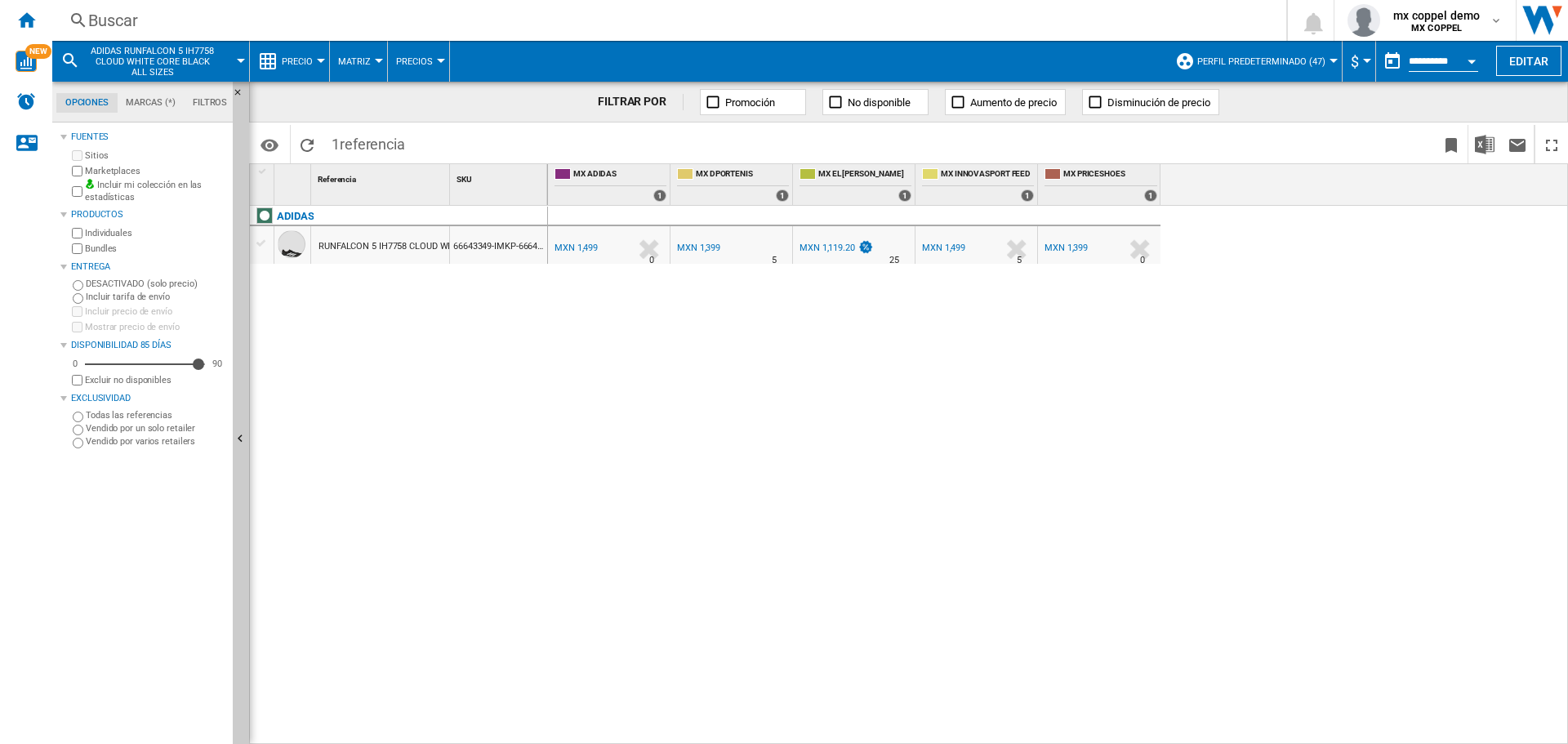
click at [411, 18] on div "Buscar" at bounding box center [666, 20] width 1156 height 23
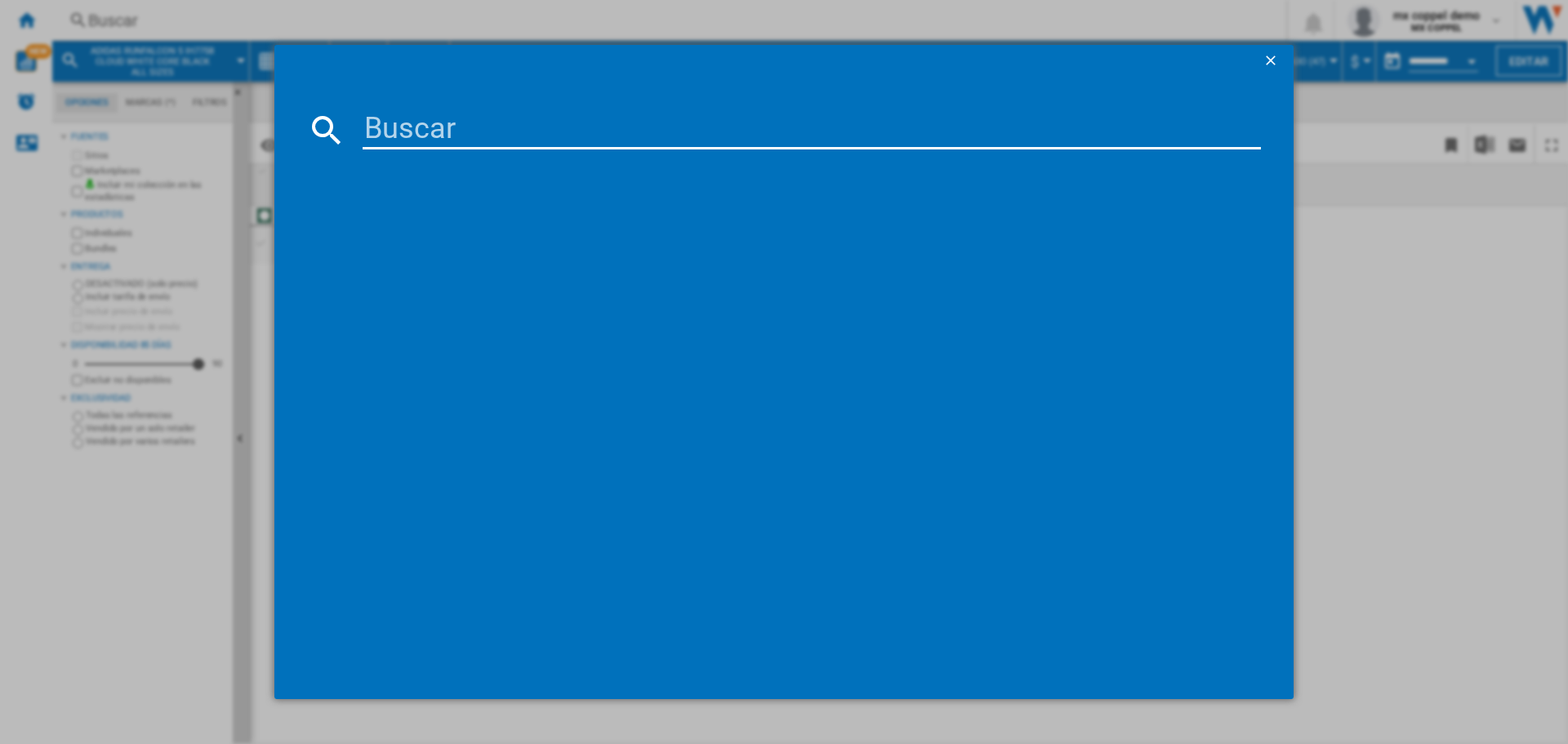
click at [517, 123] on input at bounding box center [812, 130] width 898 height 39
paste input "ADIDAS GRAND COURT 20 GW6511 CLOUD [PERSON_NAME] ALL SIZES"
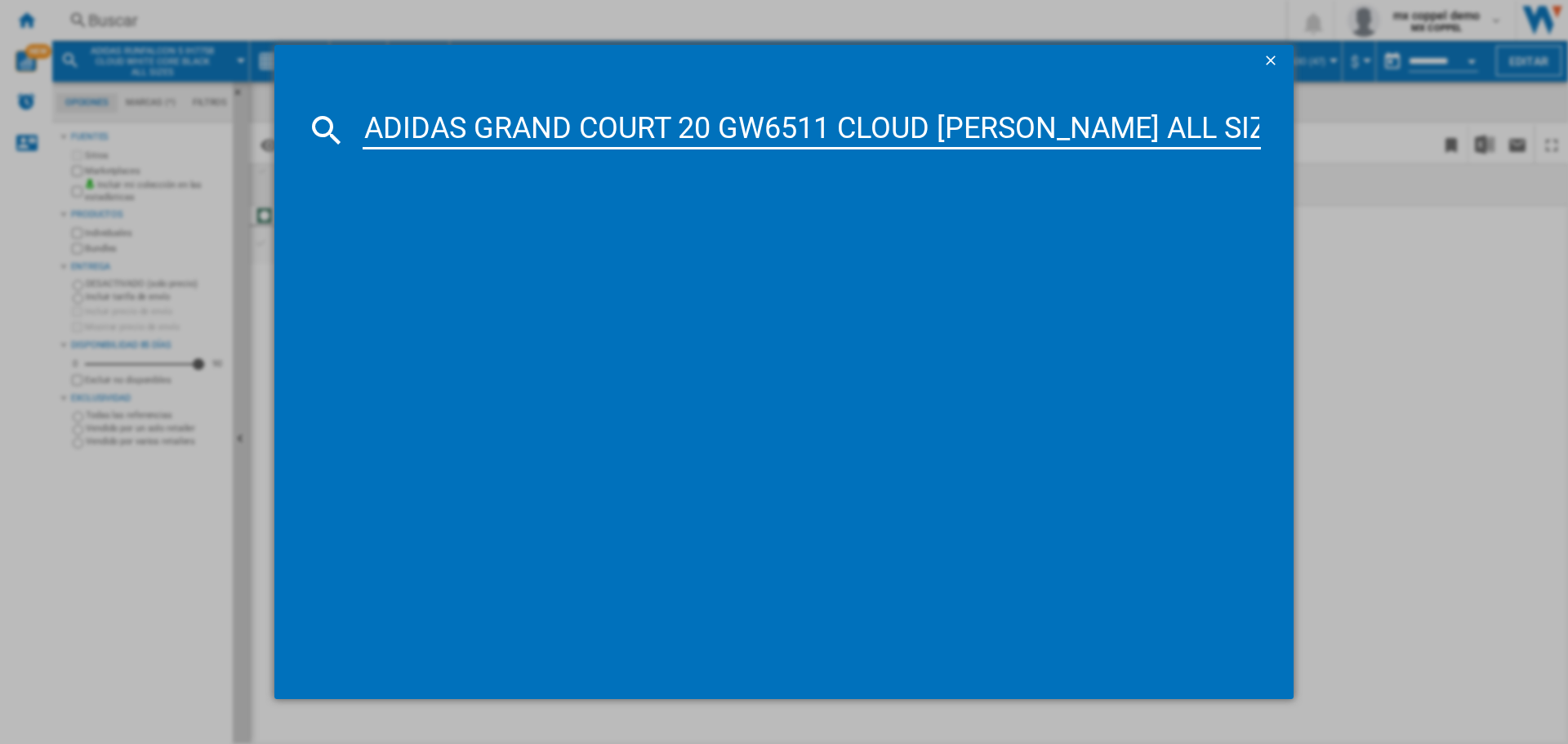
type input "ADIDAS GRAND COURT 20 GW6511 CLOUD [PERSON_NAME] ALL SIZES"
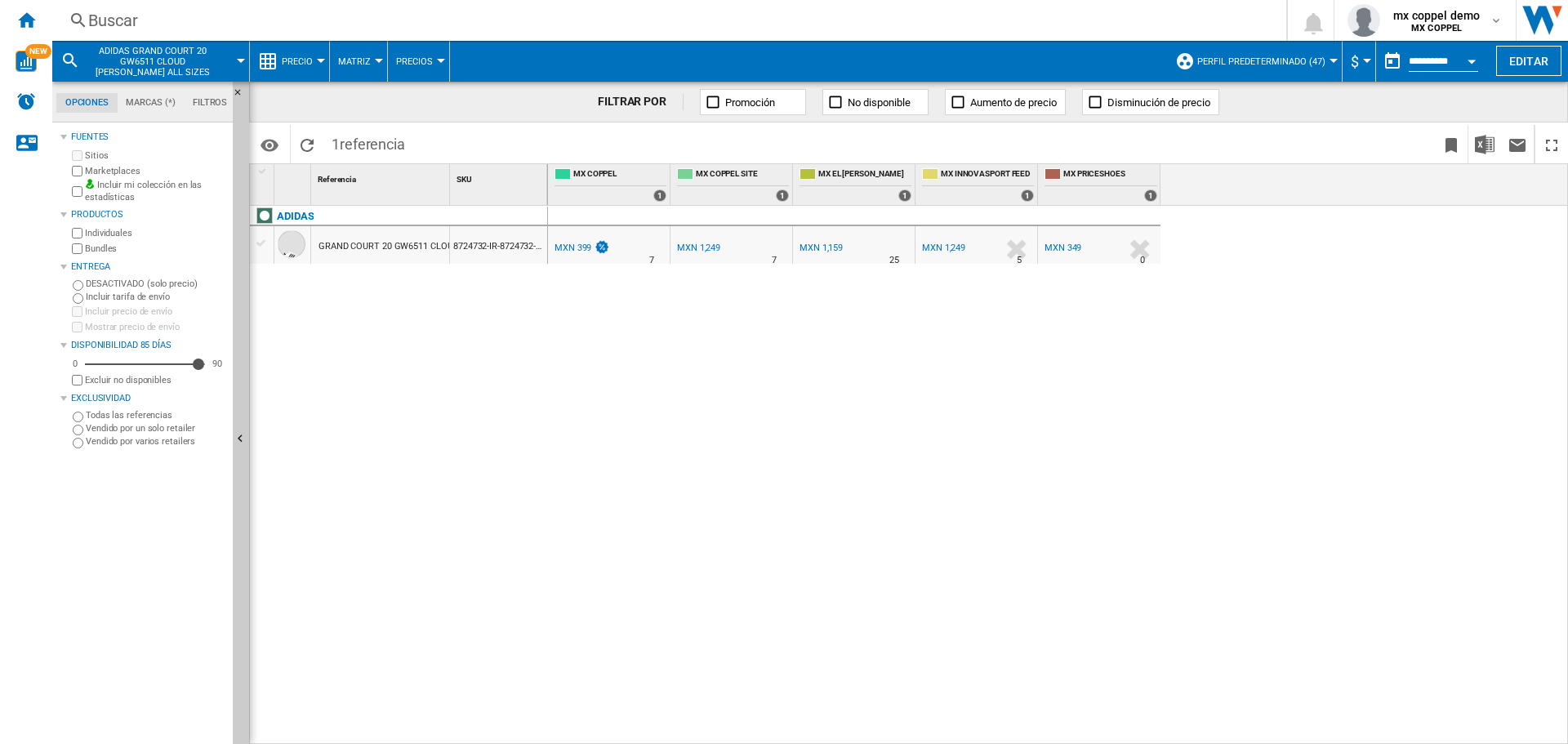
drag, startPoint x: 401, startPoint y: 243, endPoint x: 1262, endPoint y: 392, distance: 873.8
click at [1265, 392] on div at bounding box center [784, 372] width 1568 height 744
click at [397, 249] on div "GRAND COURT 20 GW6511 CLOUD [PERSON_NAME] ALL SIZES" at bounding box center [446, 246] width 255 height 38
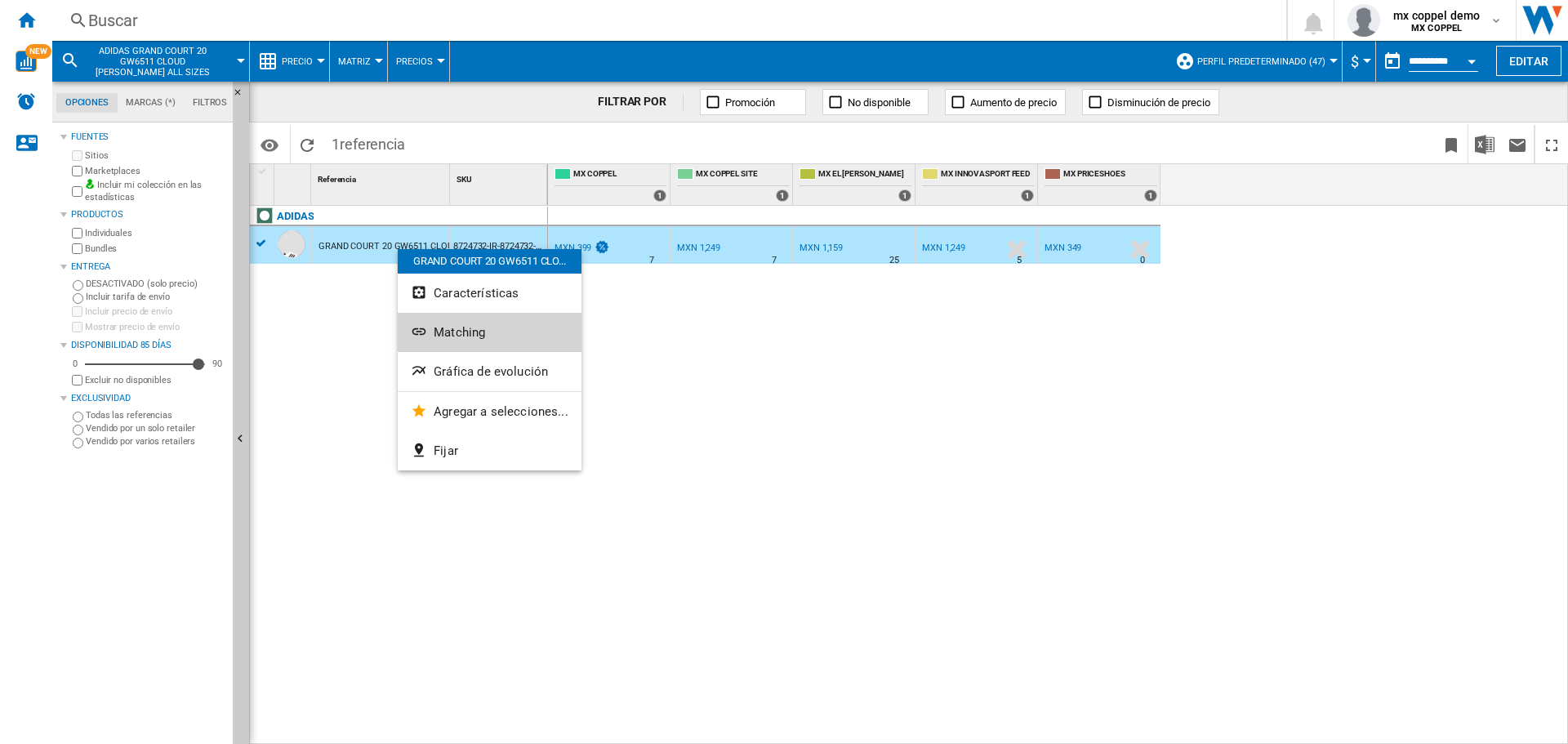
click at [459, 336] on span "Matching" at bounding box center [459, 332] width 52 height 15
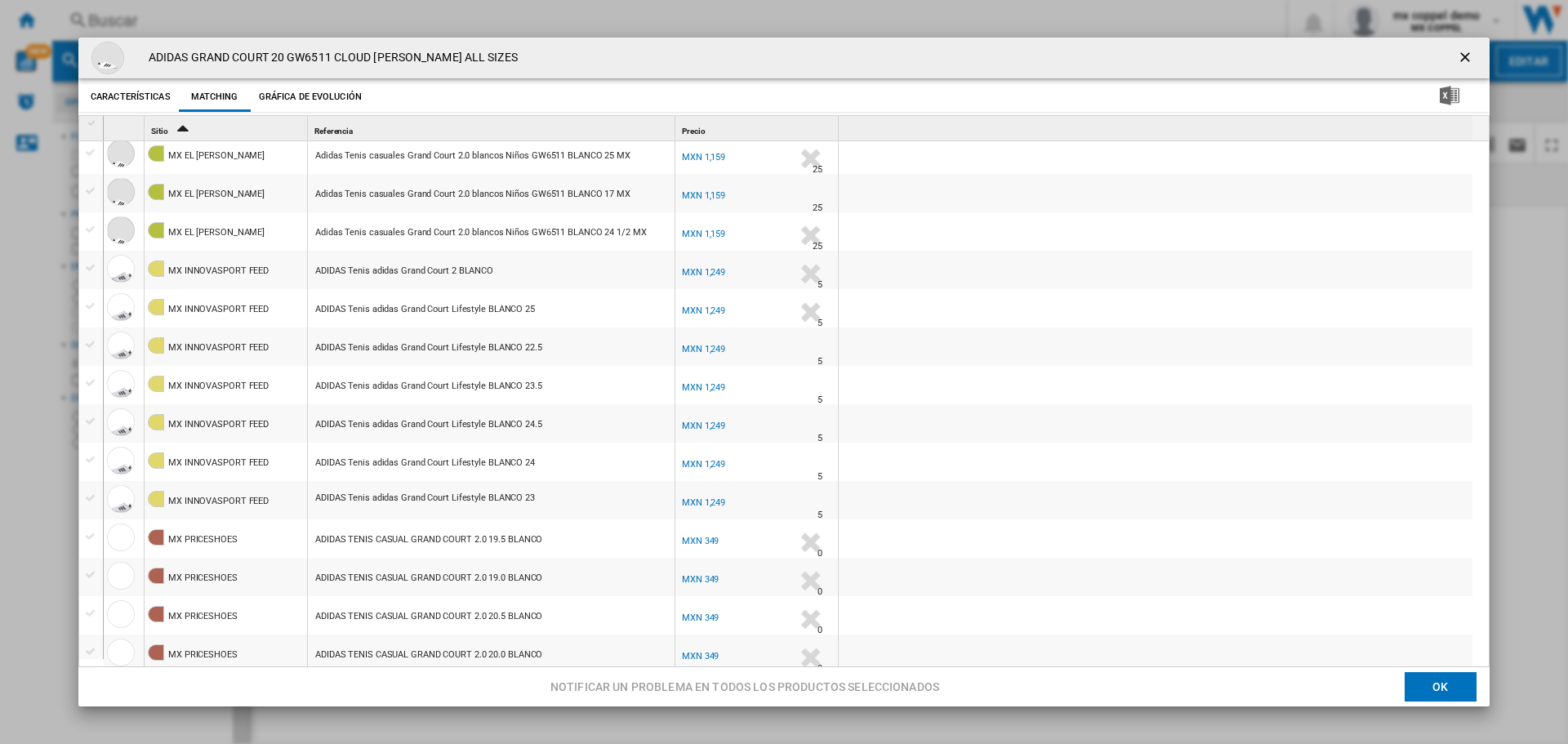
scroll to position [1470, 0]
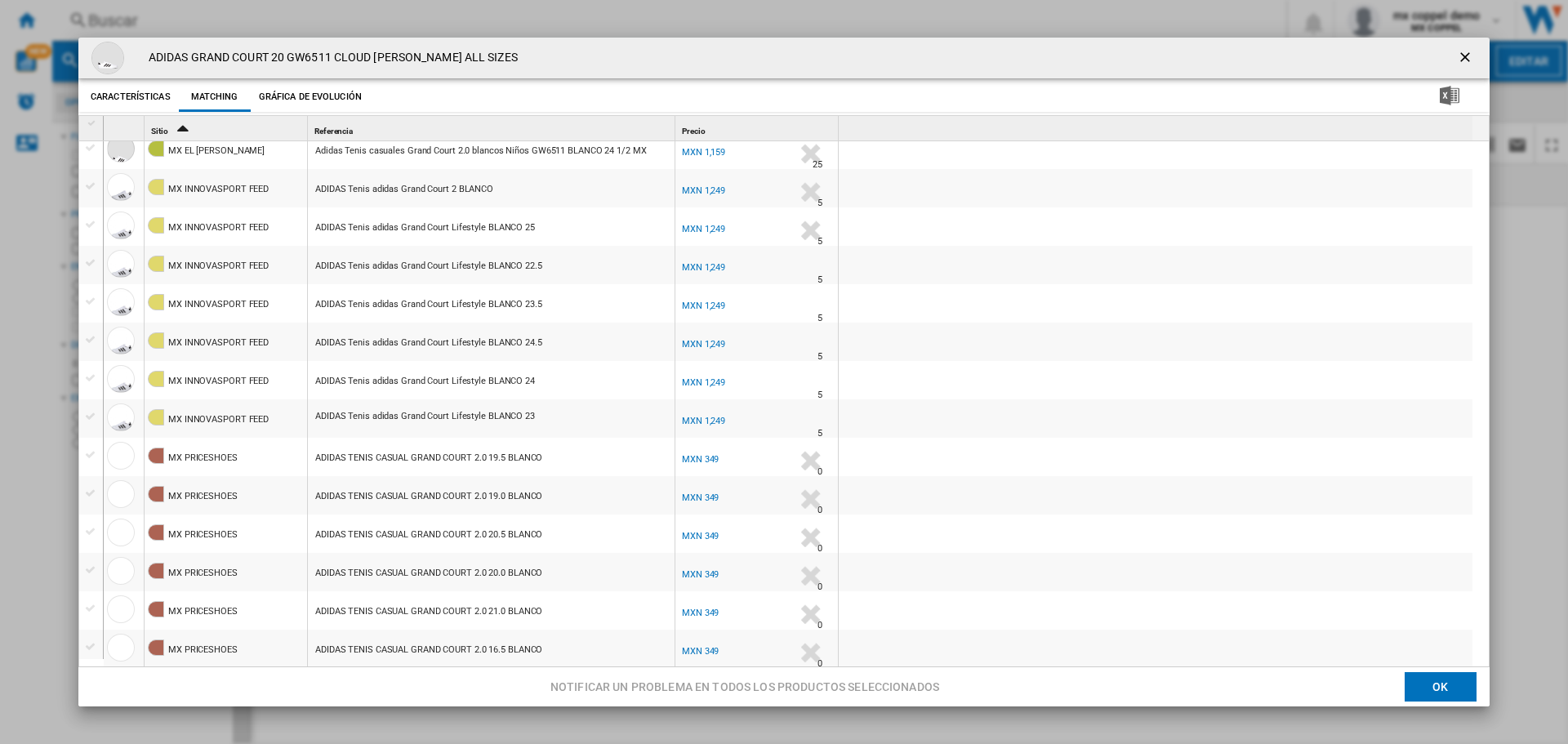
click at [1457, 54] on ng-md-icon "getI18NText('BUTTONS.CLOSE_DIALOG')" at bounding box center [1466, 59] width 19 height 19
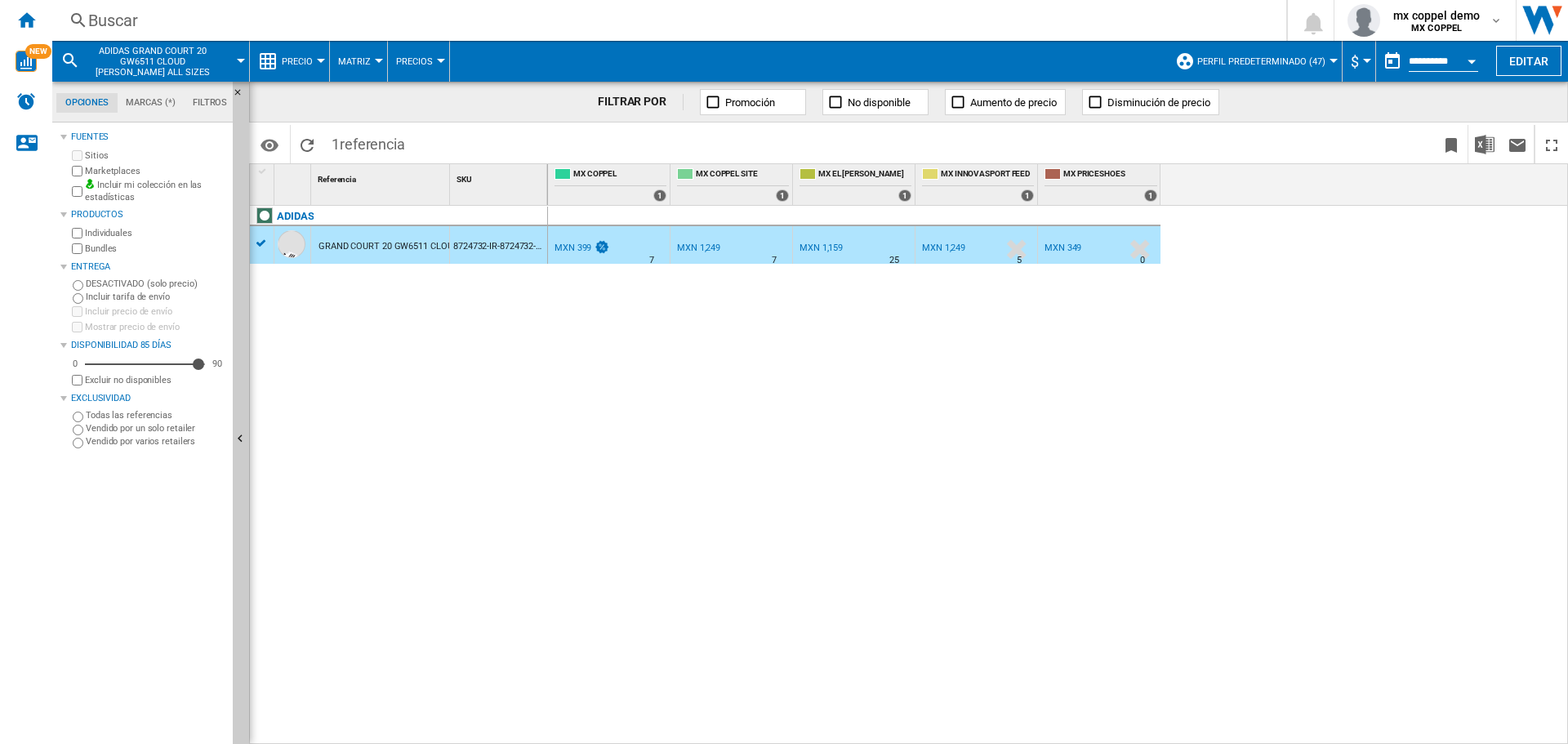
click at [420, 18] on div "Buscar" at bounding box center [666, 20] width 1156 height 23
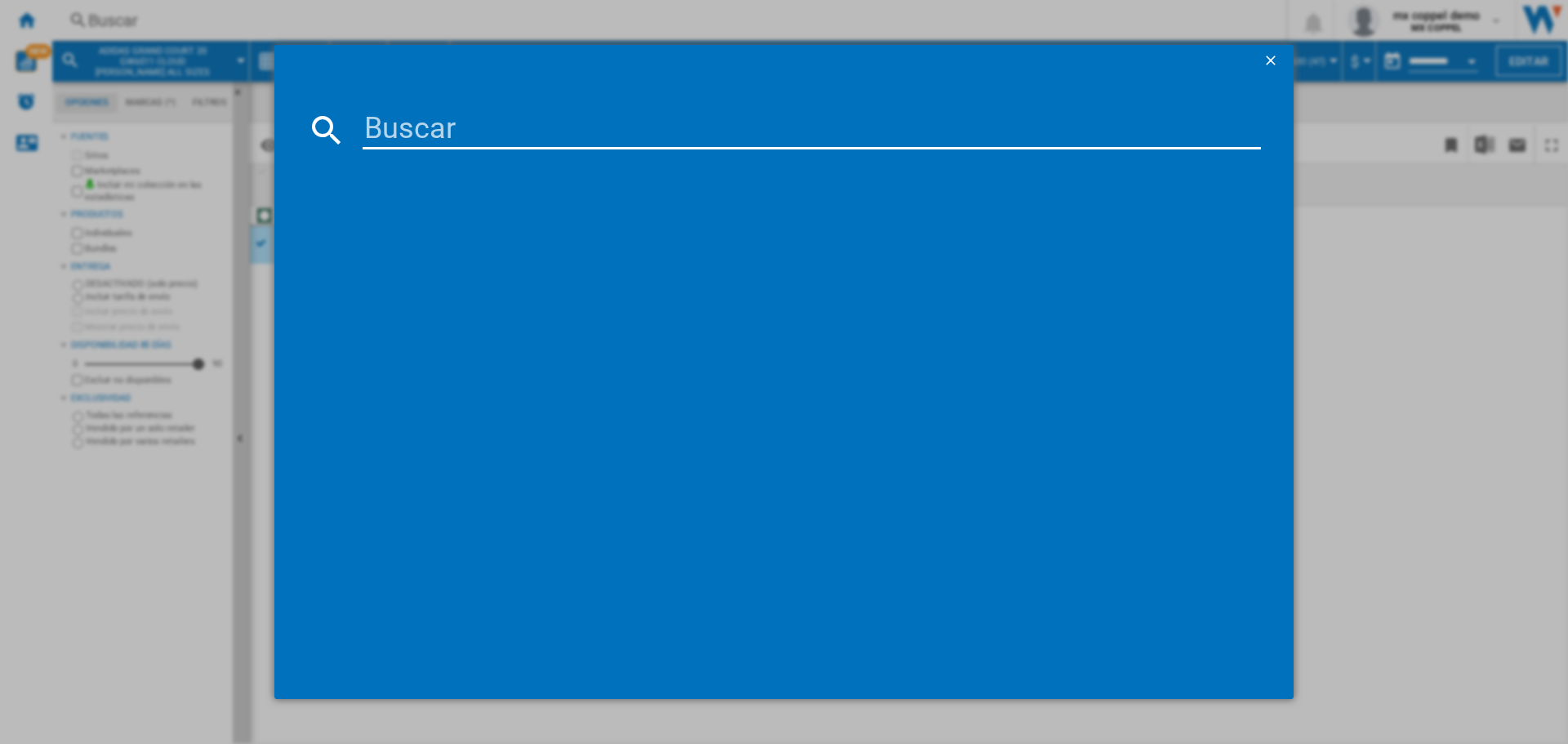
click at [429, 119] on input at bounding box center [812, 130] width 898 height 39
paste input "ADIDAS F50 CLUB MESSI IH0929 FLASH AQUA ALL SIZES"
type input "ADIDAS F50 CLUB MESSI IH0929 FLASH AQUA ALL SIZES"
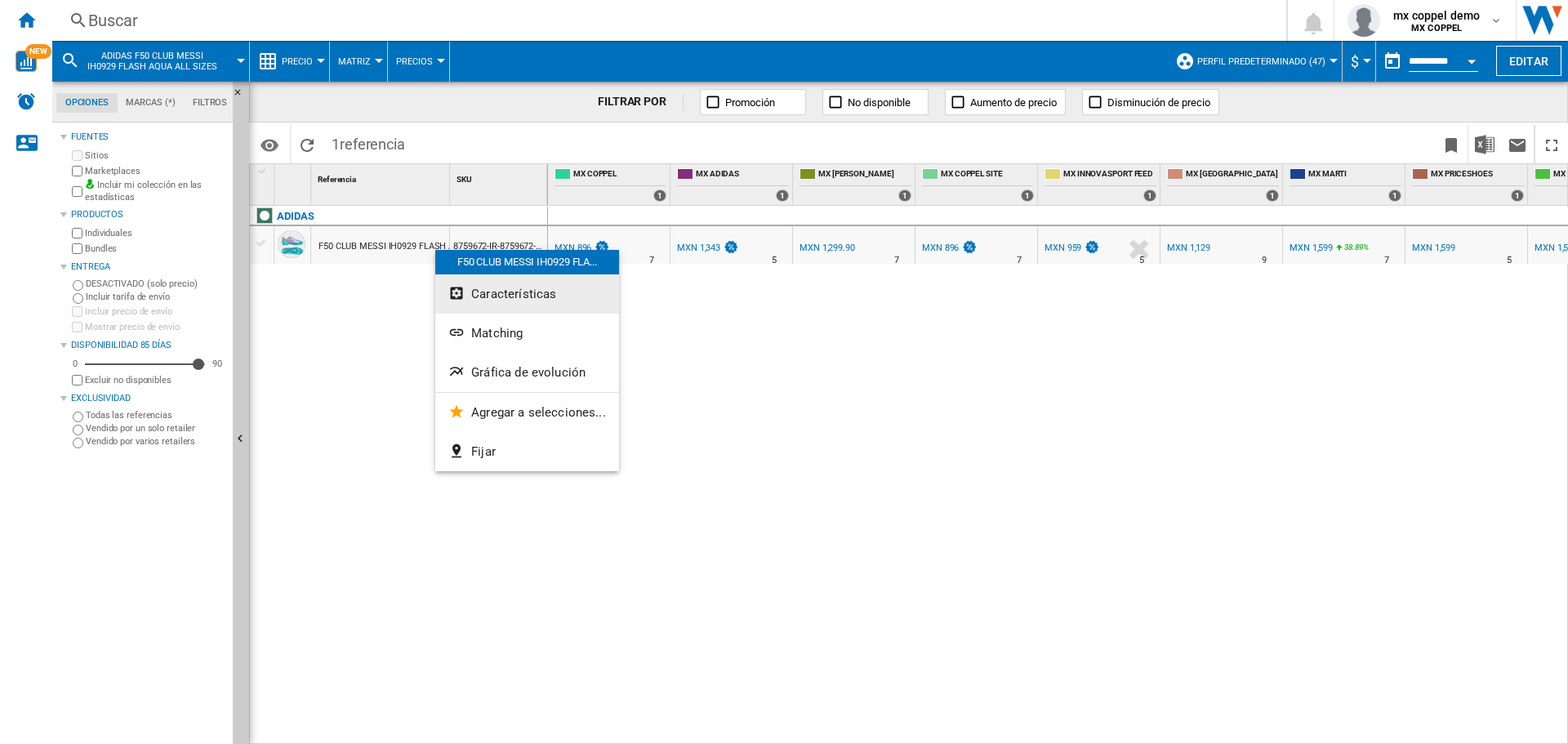
click at [524, 293] on span "Características" at bounding box center [513, 293] width 85 height 15
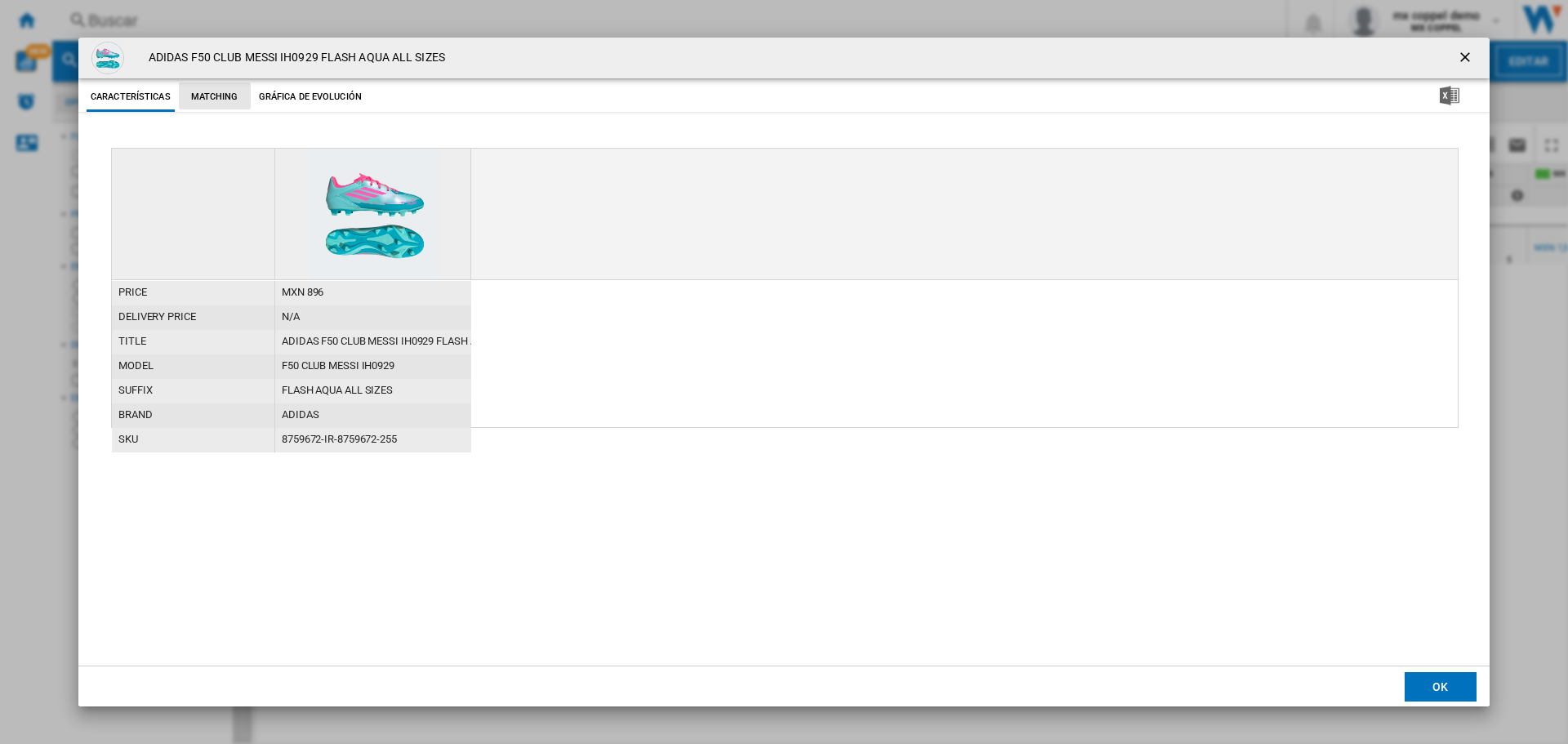
click at [221, 86] on button "Matching" at bounding box center [214, 97] width 72 height 30
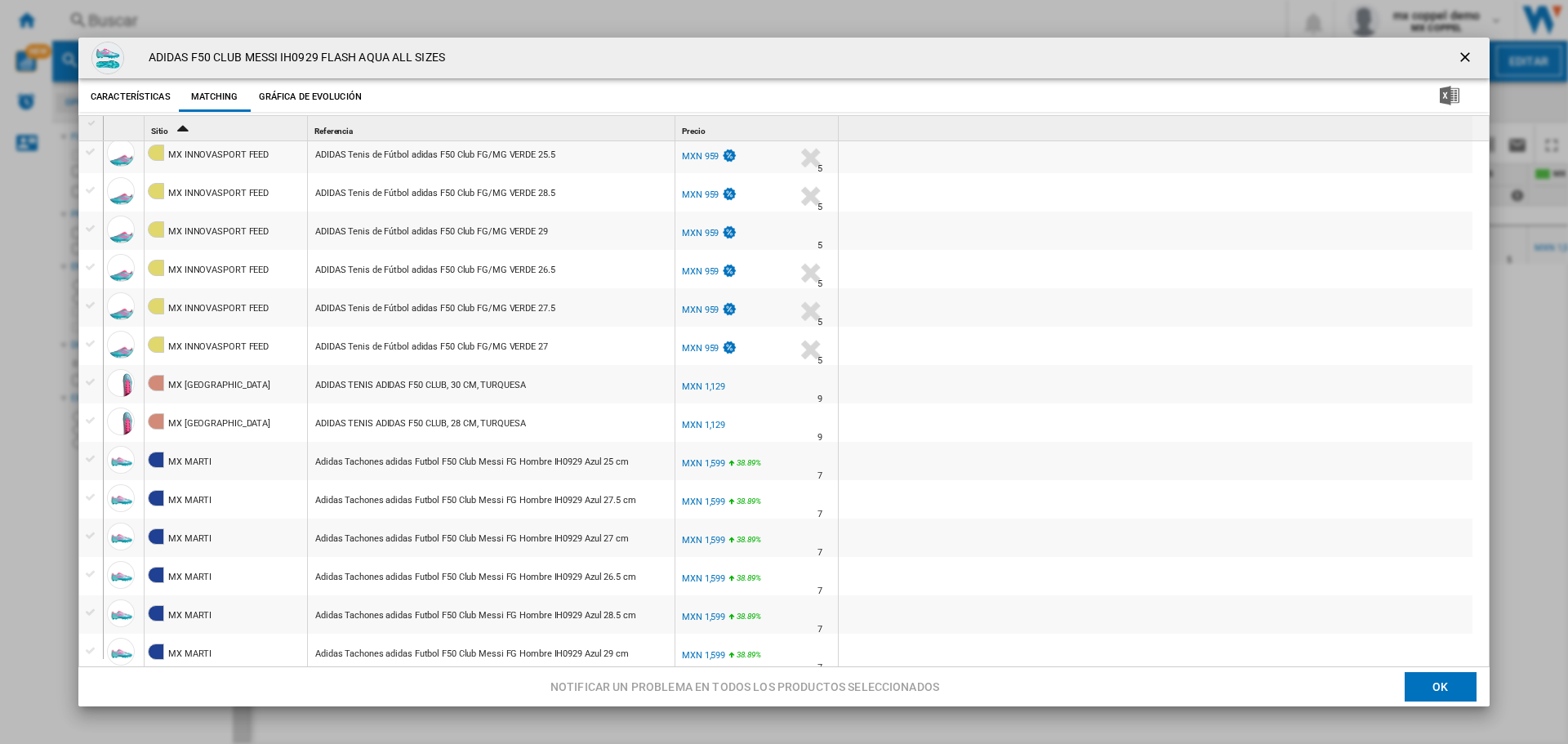
scroll to position [2530, 0]
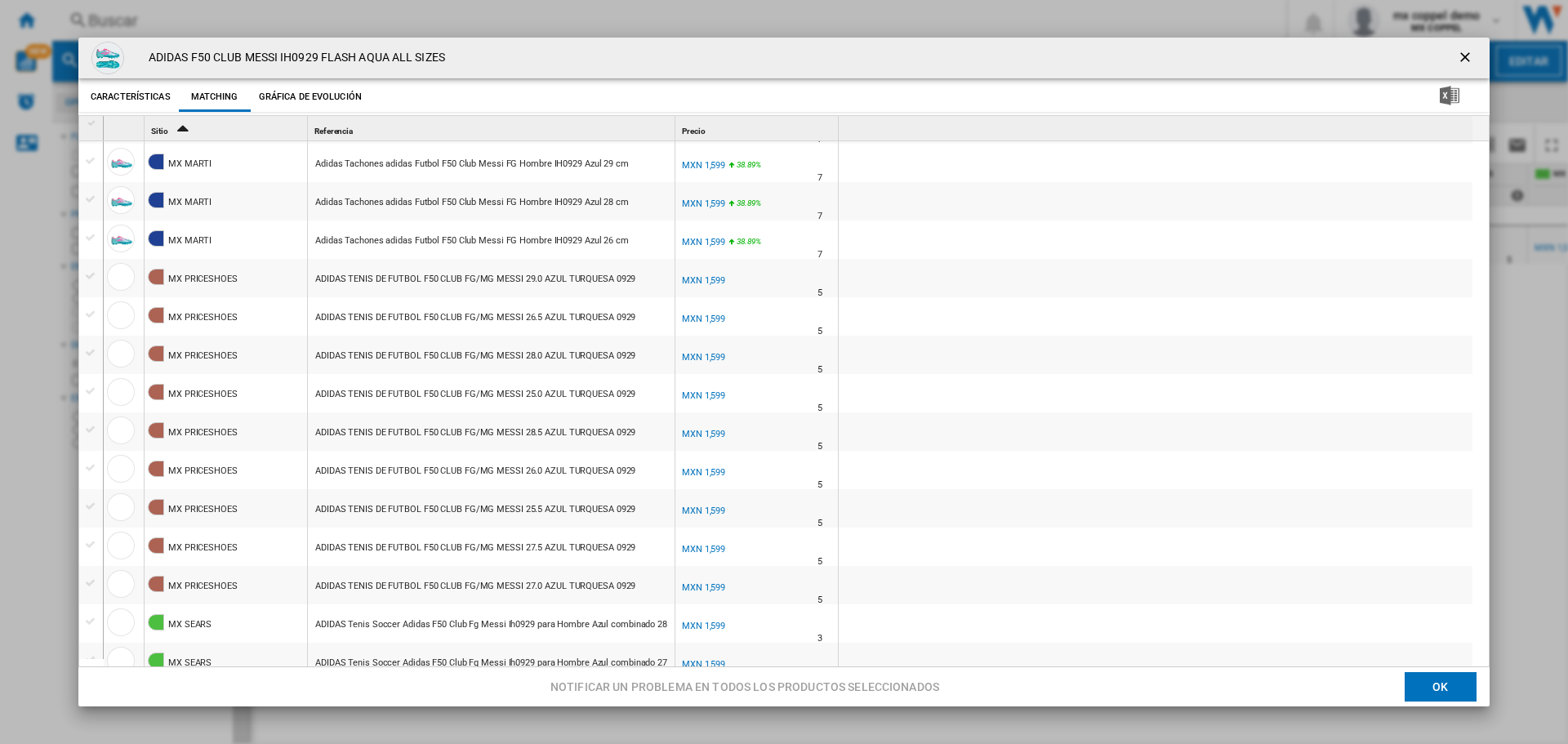
click at [717, 431] on div "MXN 1,599" at bounding box center [703, 434] width 43 height 11
click at [1457, 56] on ng-md-icon "getI18NText('BUTTONS.CLOSE_DIALOG')" at bounding box center [1466, 59] width 19 height 19
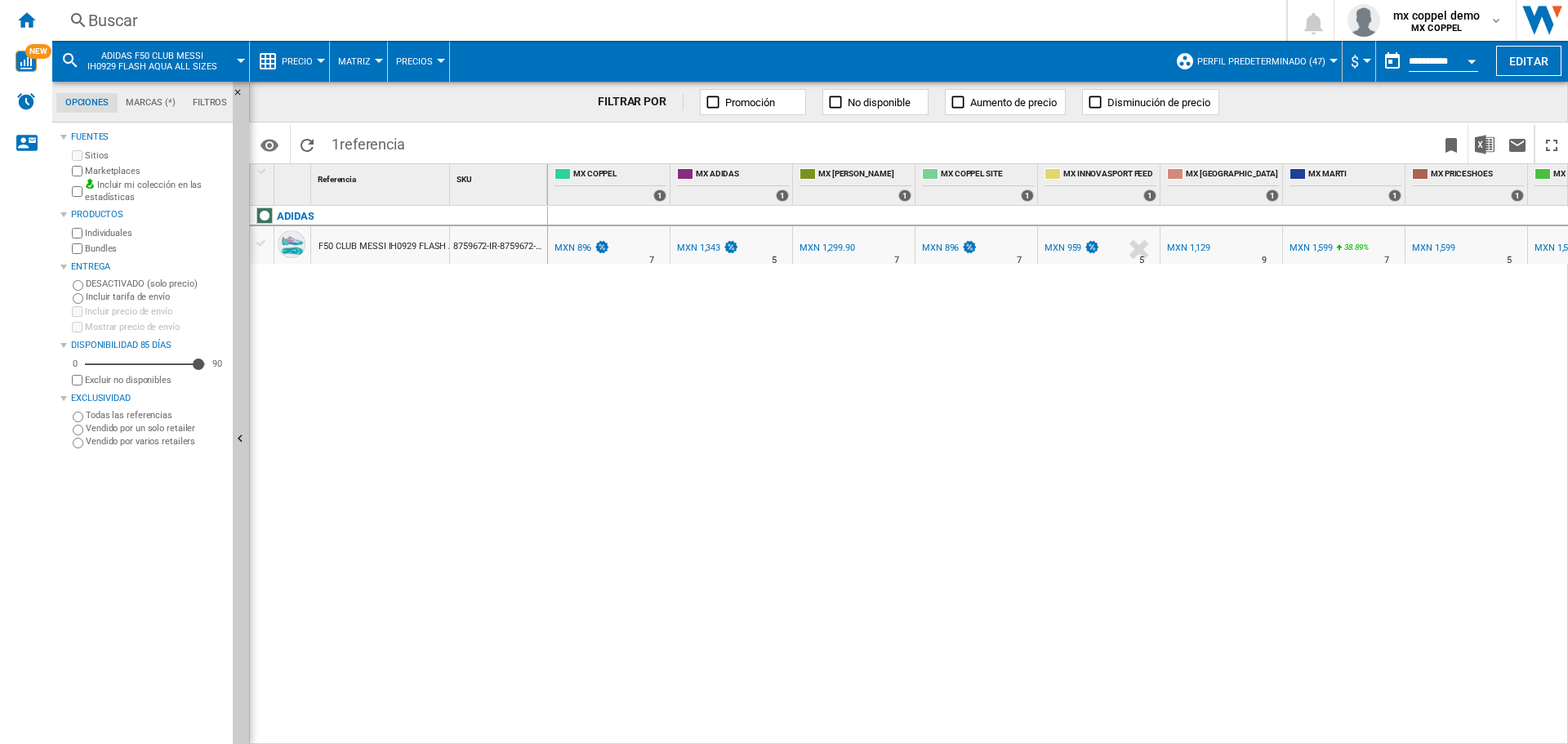
click at [218, 25] on div "Buscar" at bounding box center [666, 20] width 1156 height 23
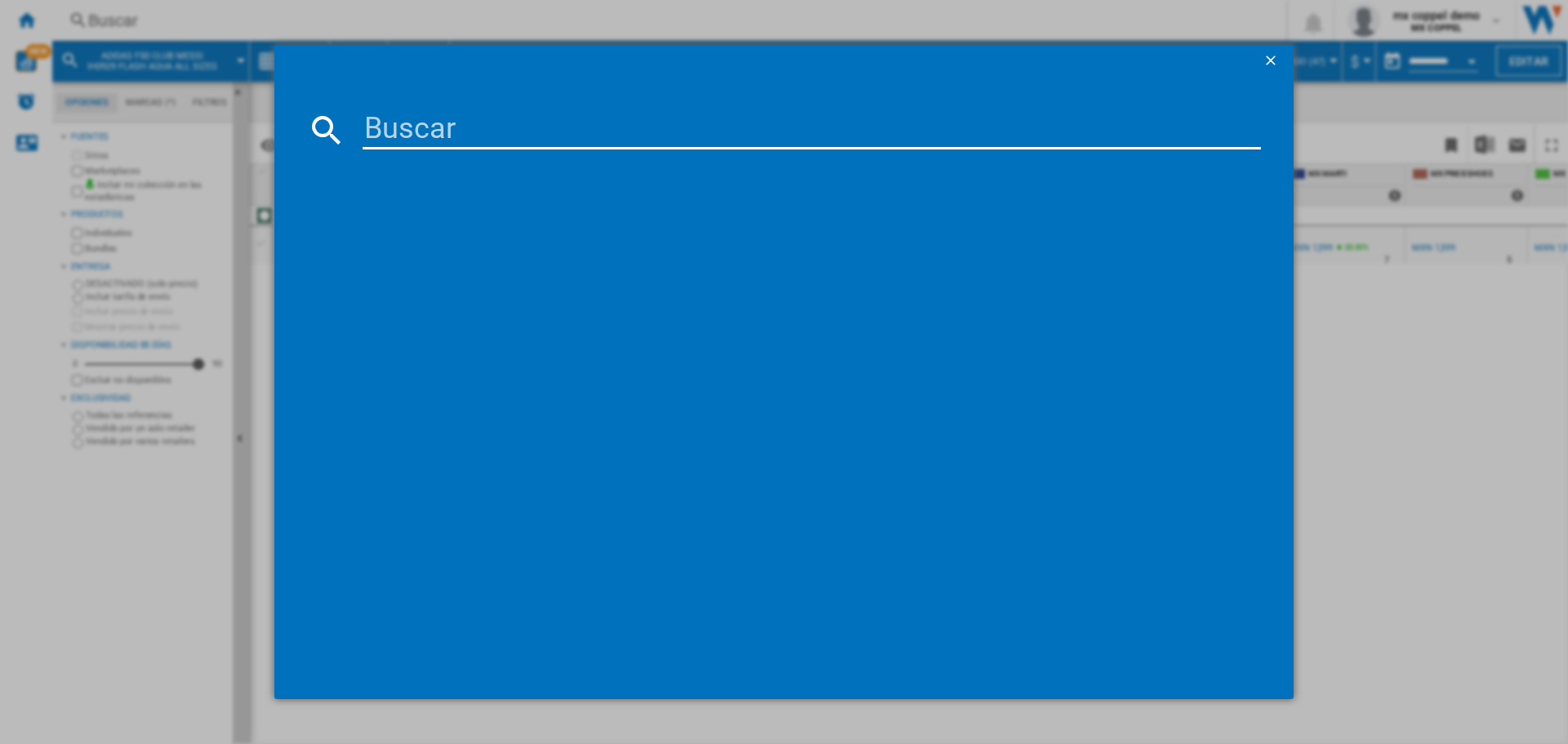
click at [411, 127] on input at bounding box center [812, 130] width 898 height 39
paste input "ADIDAS F50 CLUB MESSI TERRENO FIRME MULTITERRENO IH0932 FLASH AQUA ALL SIZES"
type input "ADIDAS F50 CLUB MESSI TERRENO FIRME MULTITERRENO IH0932 FLASH AQUA ALL SIZES"
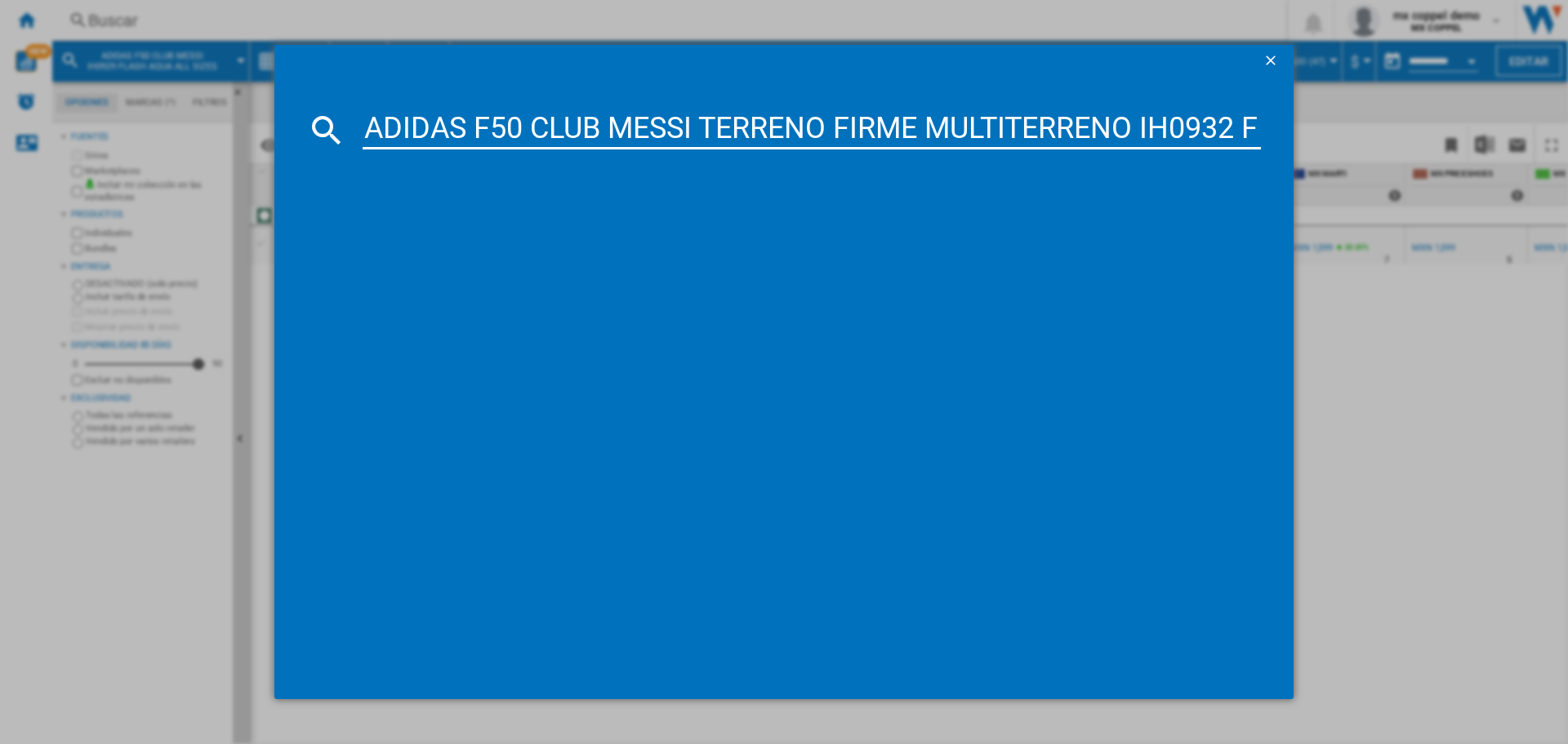
scroll to position [0, 306]
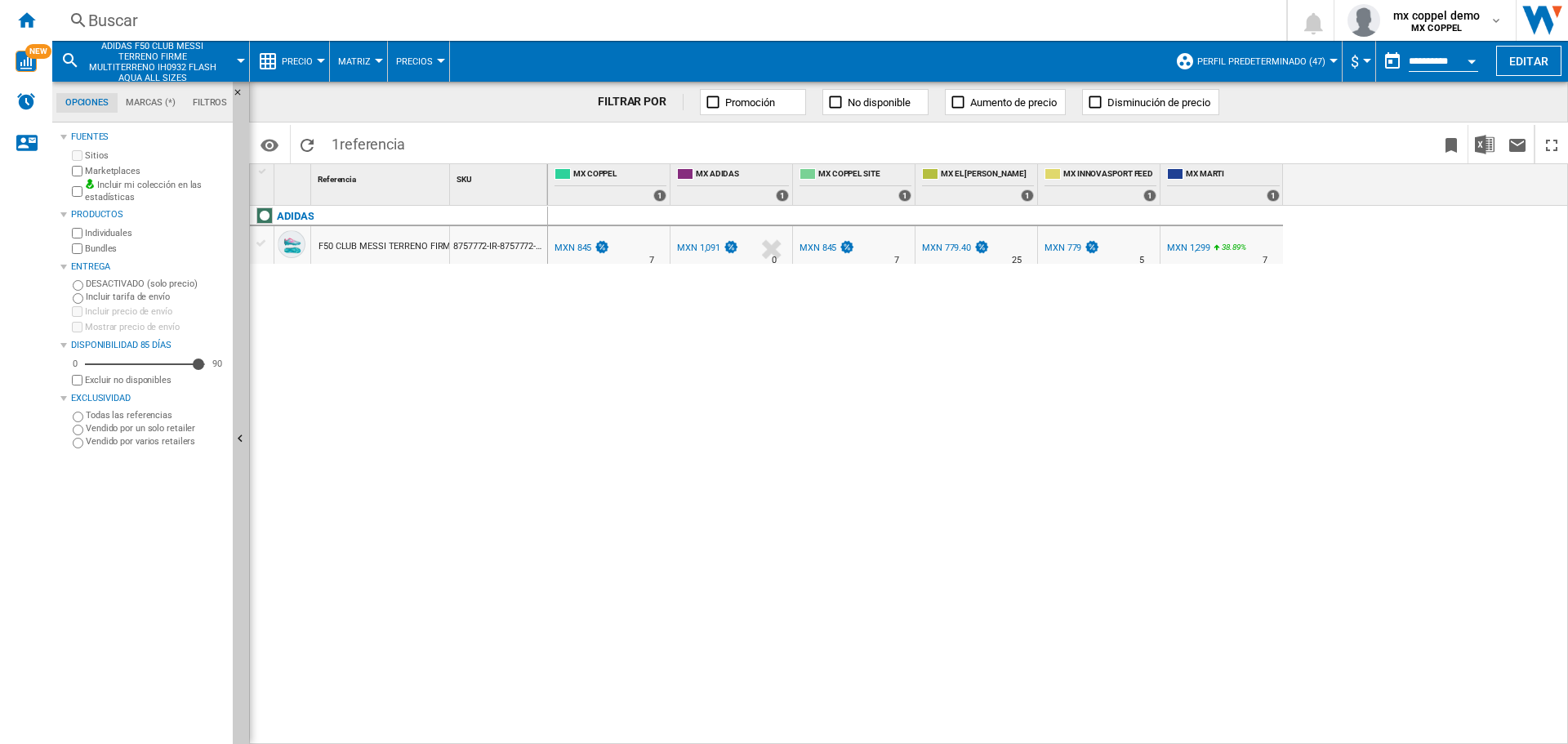
drag, startPoint x: 404, startPoint y: 247, endPoint x: 380, endPoint y: 252, distance: 24.5
click at [380, 252] on div at bounding box center [784, 372] width 1568 height 744
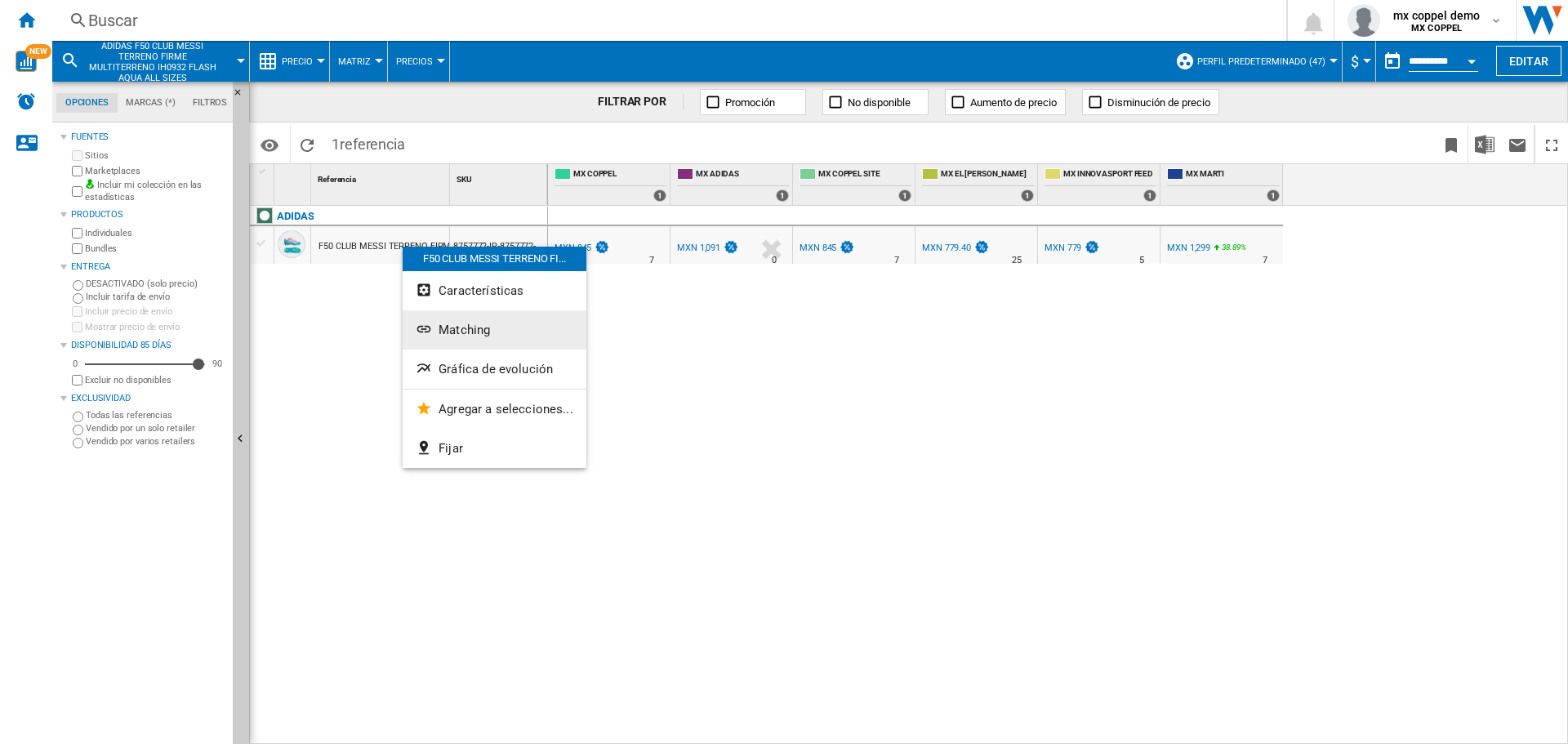
click at [475, 333] on span "Matching" at bounding box center [464, 329] width 52 height 15
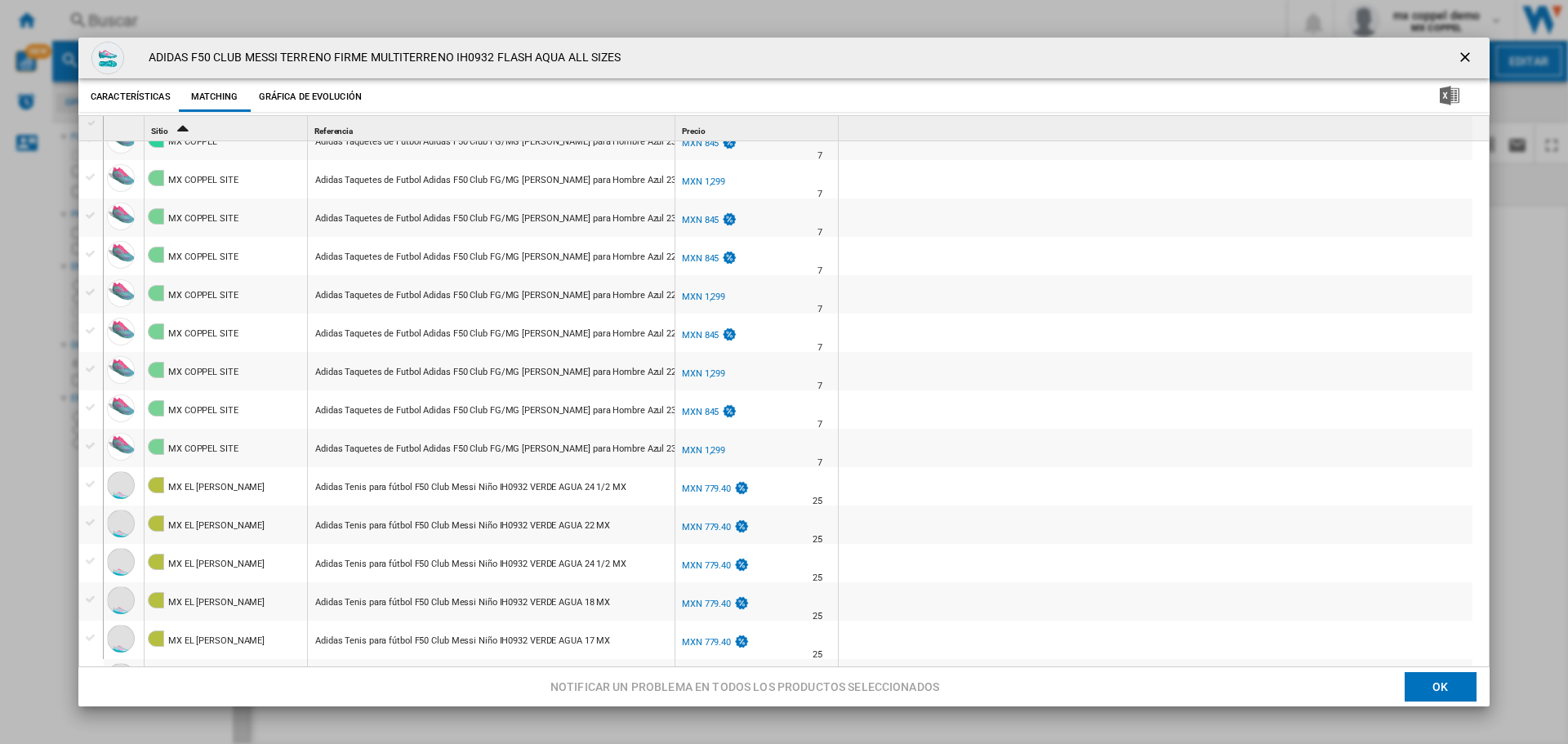
scroll to position [2005, 0]
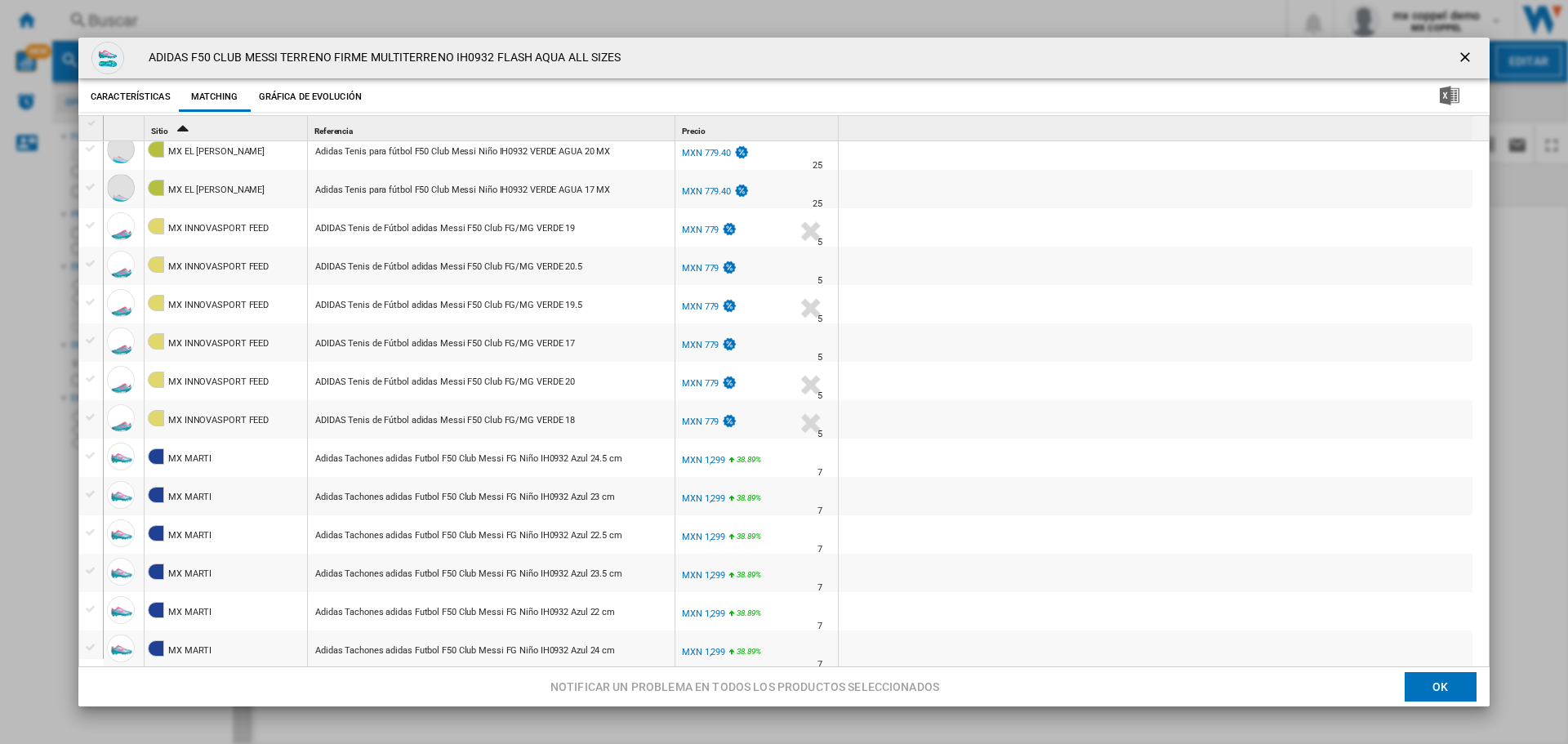
click at [1460, 53] on ng-md-icon "getI18NText('BUTTONS.CLOSE_DIALOG')" at bounding box center [1466, 59] width 19 height 19
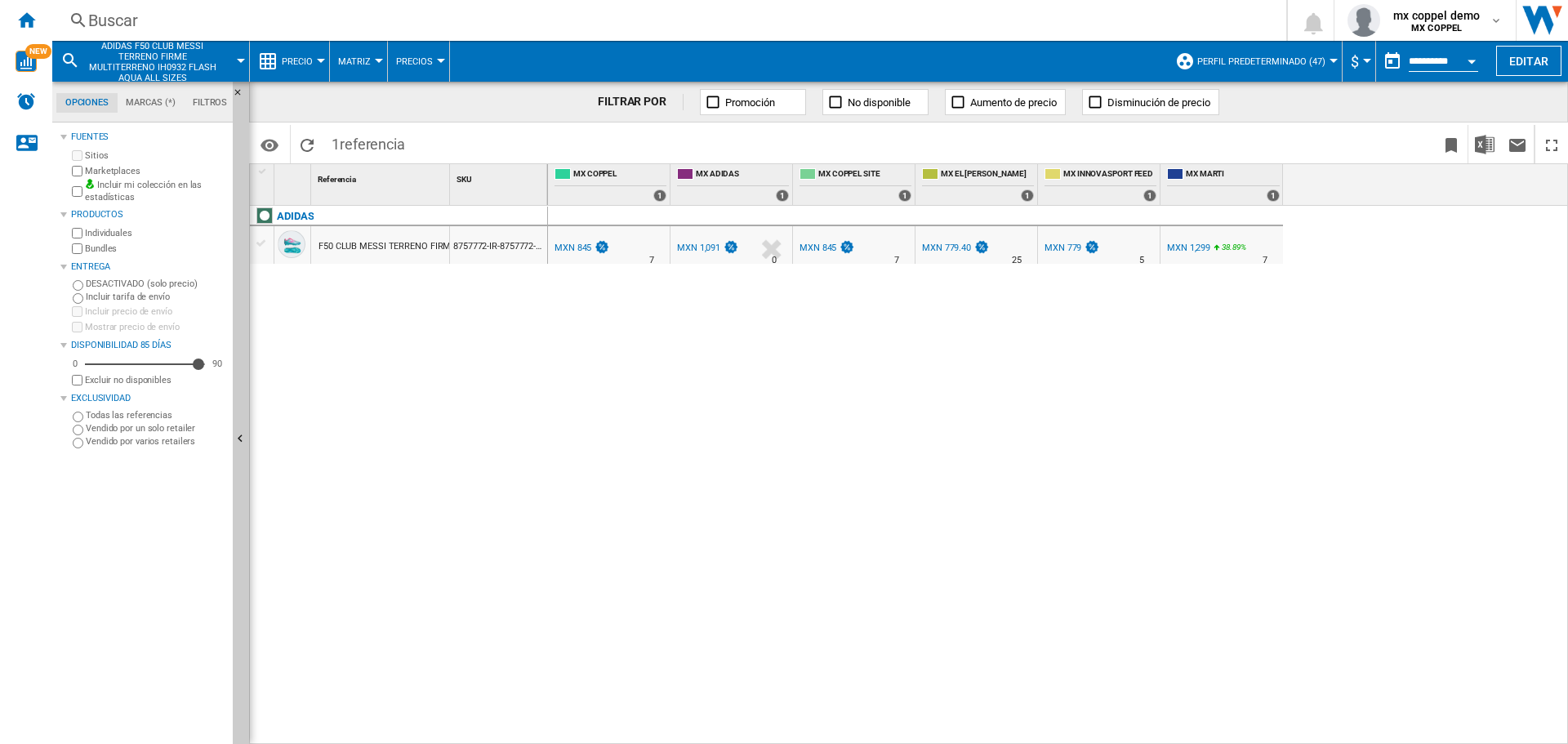
click at [822, 244] on div "MXN 845" at bounding box center [818, 248] width 37 height 11
click at [1425, 32] on b "MX COPPEL" at bounding box center [1437, 28] width 51 height 11
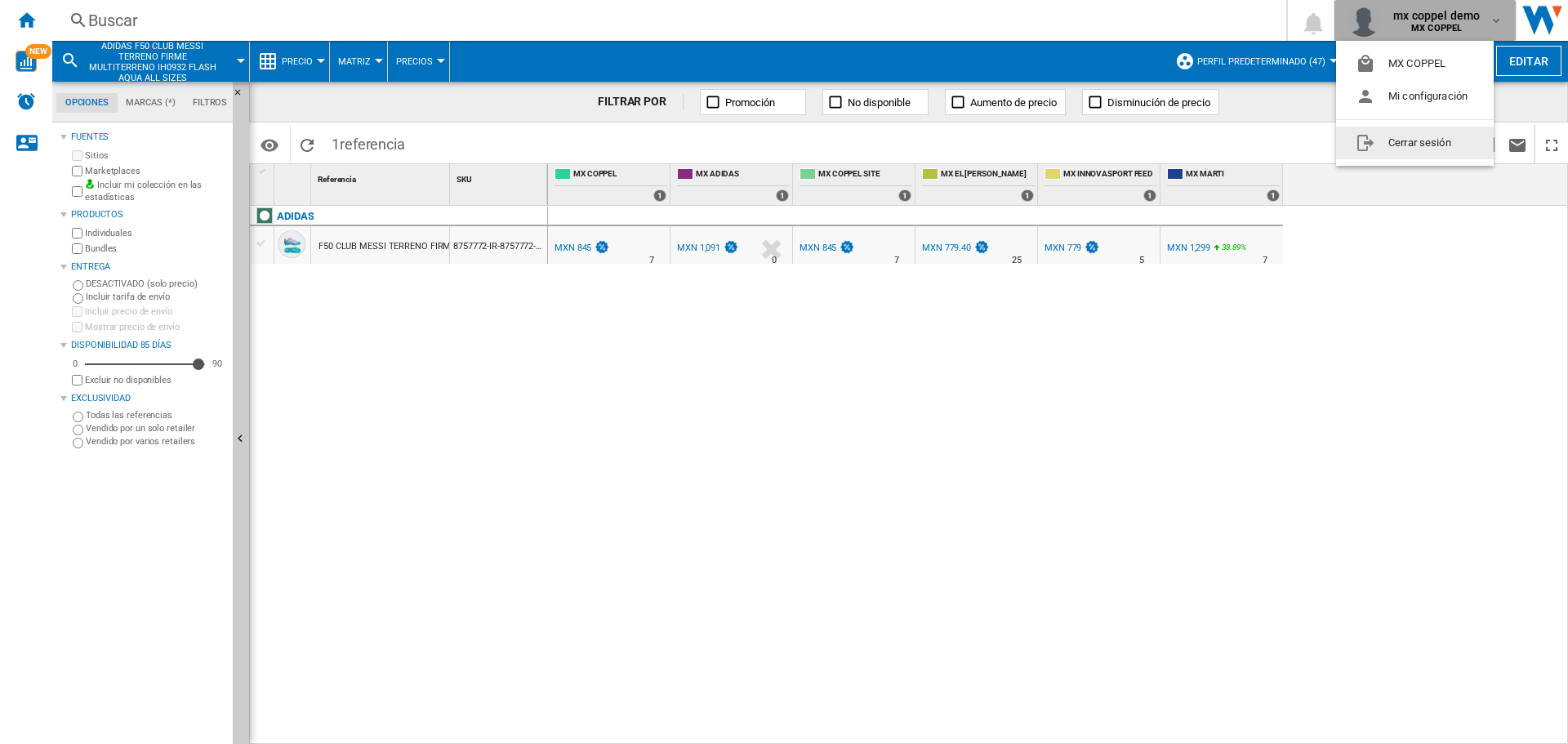
click at [1390, 136] on button "Cerrar sesión" at bounding box center [1415, 143] width 158 height 32
